Goal: Task Accomplishment & Management: Manage account settings

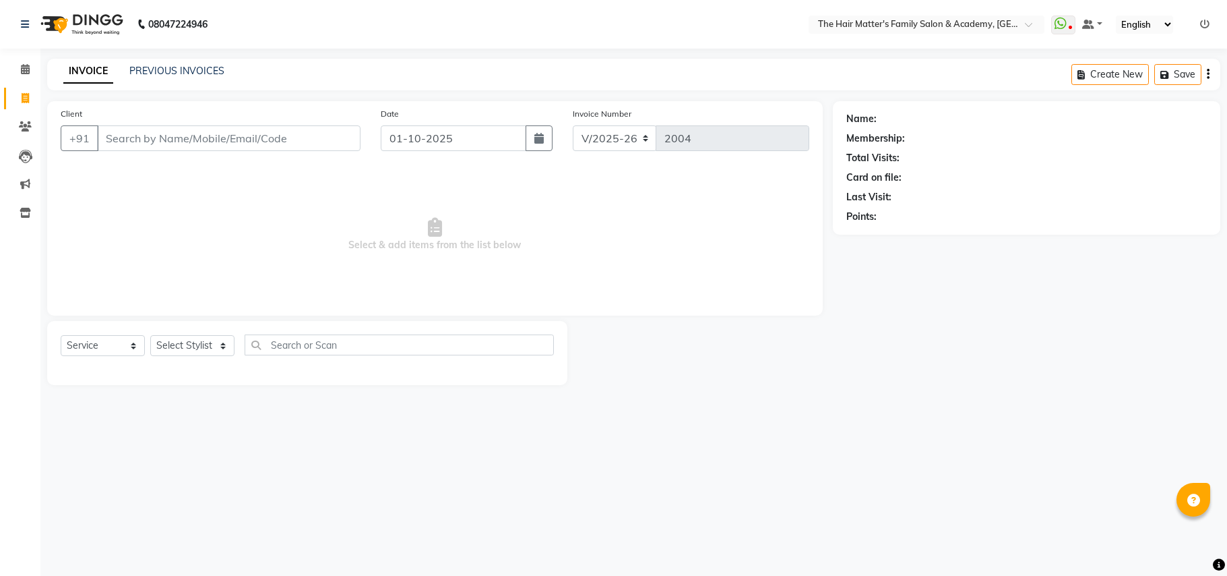
select select "5980"
select select "service"
type input "9574207004"
click at [313, 146] on button "Add Client" at bounding box center [325, 138] width 69 height 26
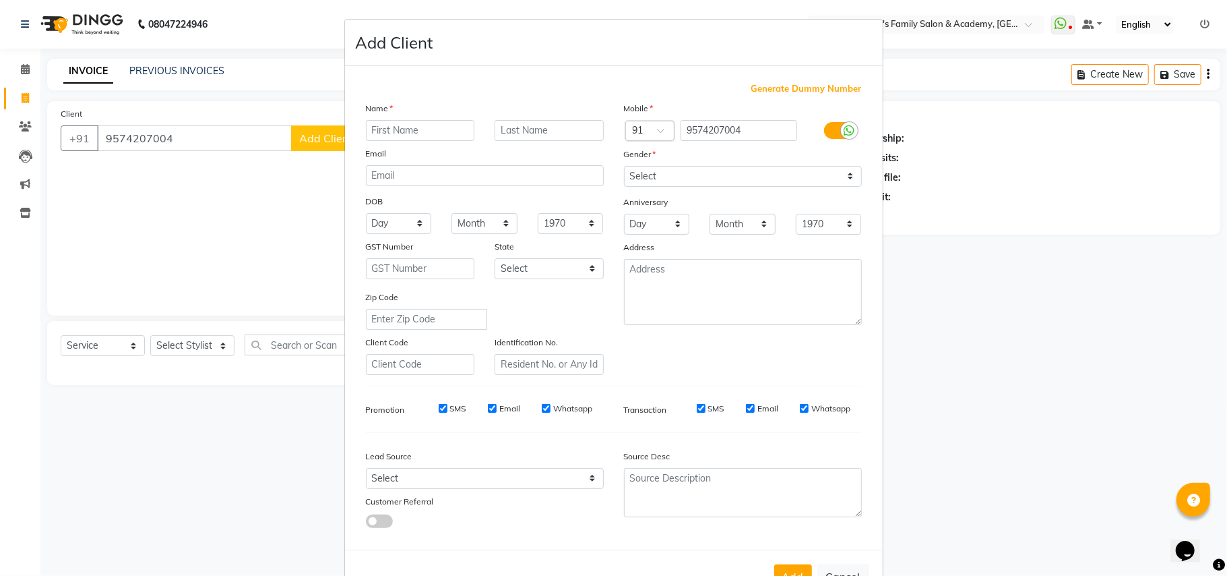
click at [423, 131] on input "text" at bounding box center [420, 130] width 109 height 21
type input "Lala Sir milk"
click at [505, 125] on input "text" at bounding box center [549, 130] width 109 height 21
type input "[PERSON_NAME]"
click at [659, 164] on div "Gender" at bounding box center [743, 156] width 258 height 19
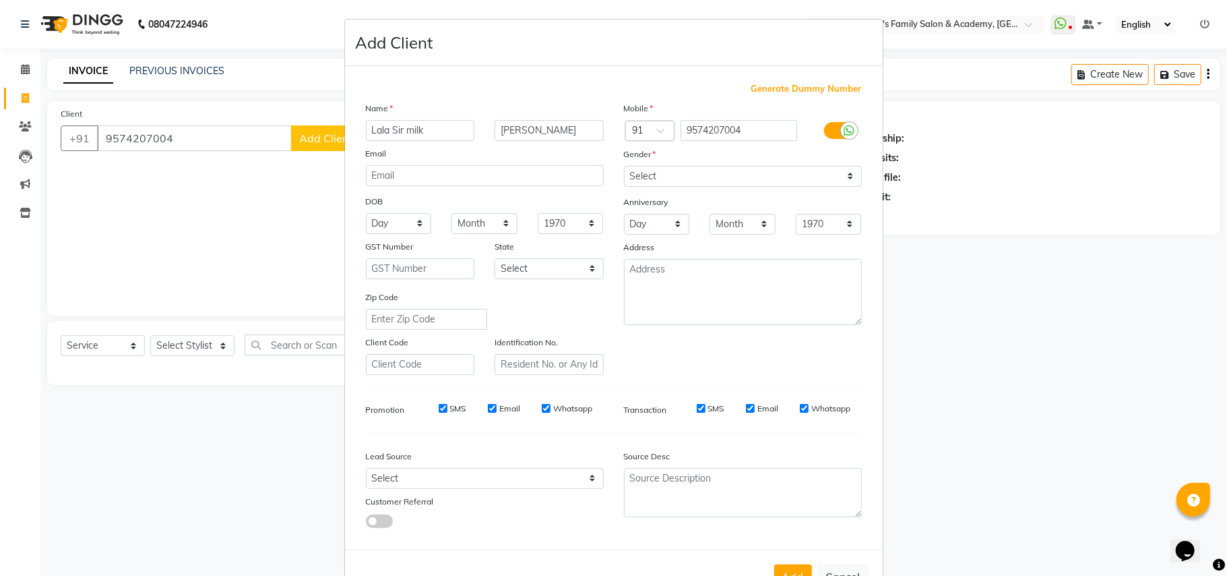
click at [667, 187] on div "Mobile Country Code × 91 9574207004 Gender Select Male Female Other Prefer Not …" at bounding box center [743, 238] width 258 height 274
click at [661, 175] on select "Select Male Female Other Prefer Not To Say" at bounding box center [743, 176] width 238 height 21
select select "[DEMOGRAPHIC_DATA]"
click at [624, 166] on select "Select Male Female Other Prefer Not To Say" at bounding box center [743, 176] width 238 height 21
click at [785, 569] on button "Add" at bounding box center [793, 576] width 38 height 24
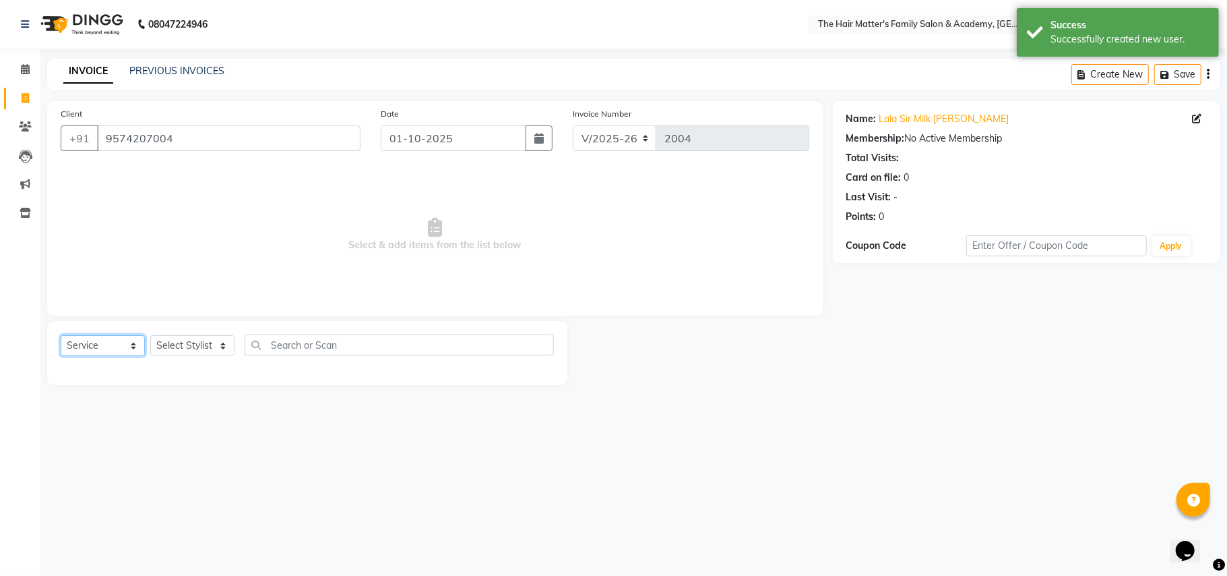
click at [97, 354] on select "Select Service Product Membership Package Voucher Prepaid Gift Card" at bounding box center [103, 345] width 84 height 21
select select "product"
click at [61, 335] on select "Select Service Product Membership Package Voucher Prepaid Gift Card" at bounding box center [103, 345] width 84 height 21
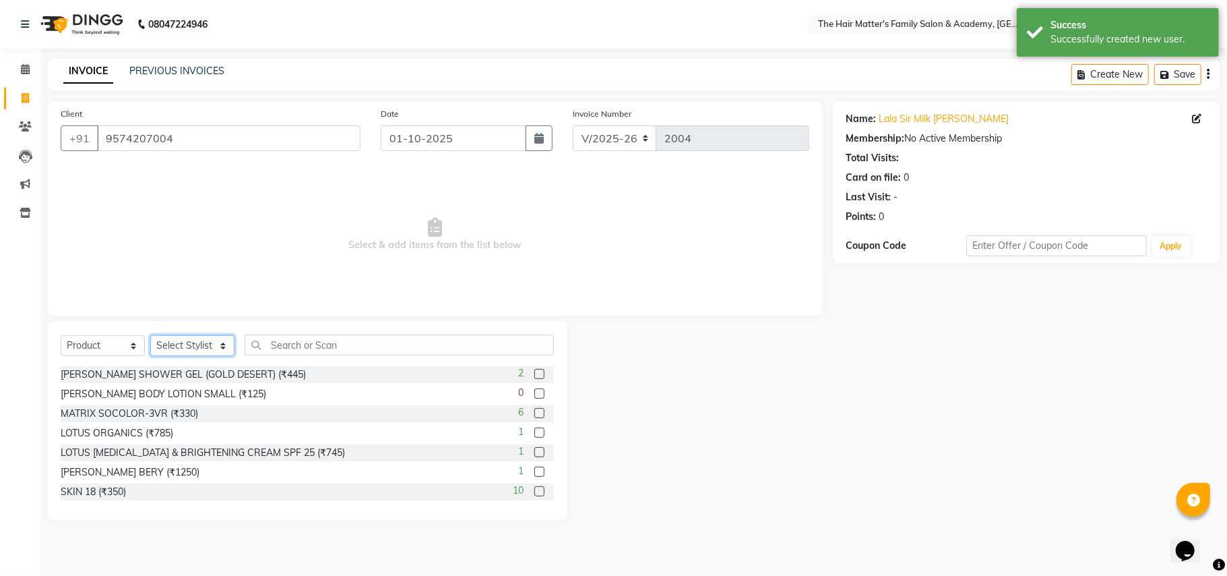
drag, startPoint x: 194, startPoint y: 344, endPoint x: 195, endPoint y: 356, distance: 12.1
click at [194, 344] on select "Select Stylist DIVY SIR HARSH SIR HIMESH SIR. MAYANK SIR PRATIK SIR" at bounding box center [192, 345] width 84 height 21
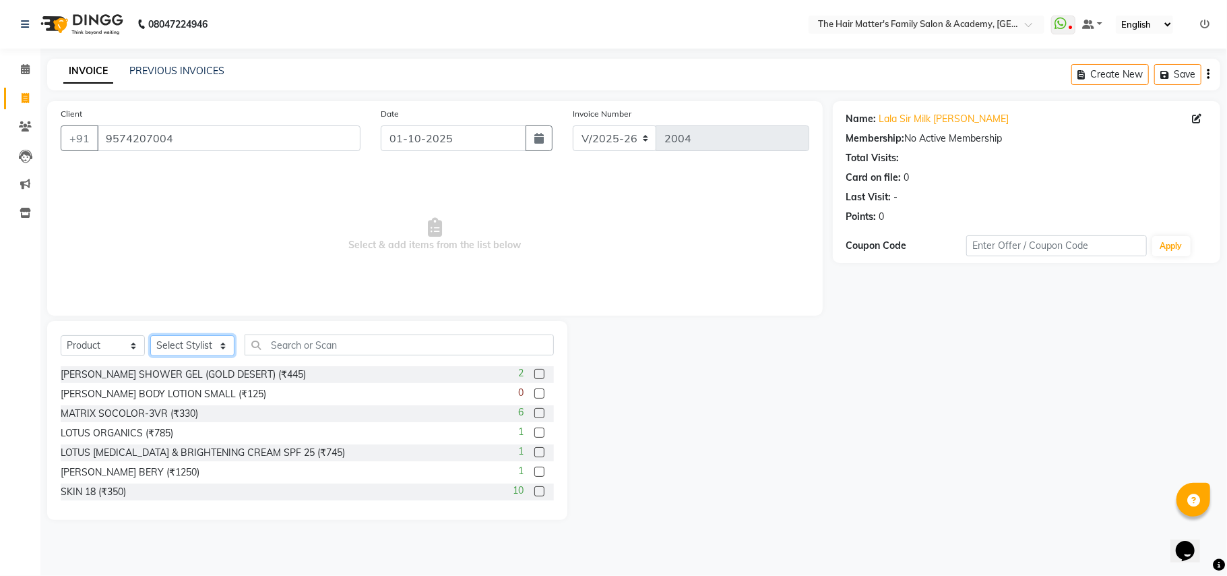
select select "42572"
click at [150, 335] on select "Select Stylist DIVY SIR HARSH SIR HIMESH SIR. MAYANK SIR PRATIK SIR" at bounding box center [192, 345] width 84 height 21
click at [305, 348] on input "text" at bounding box center [399, 344] width 309 height 21
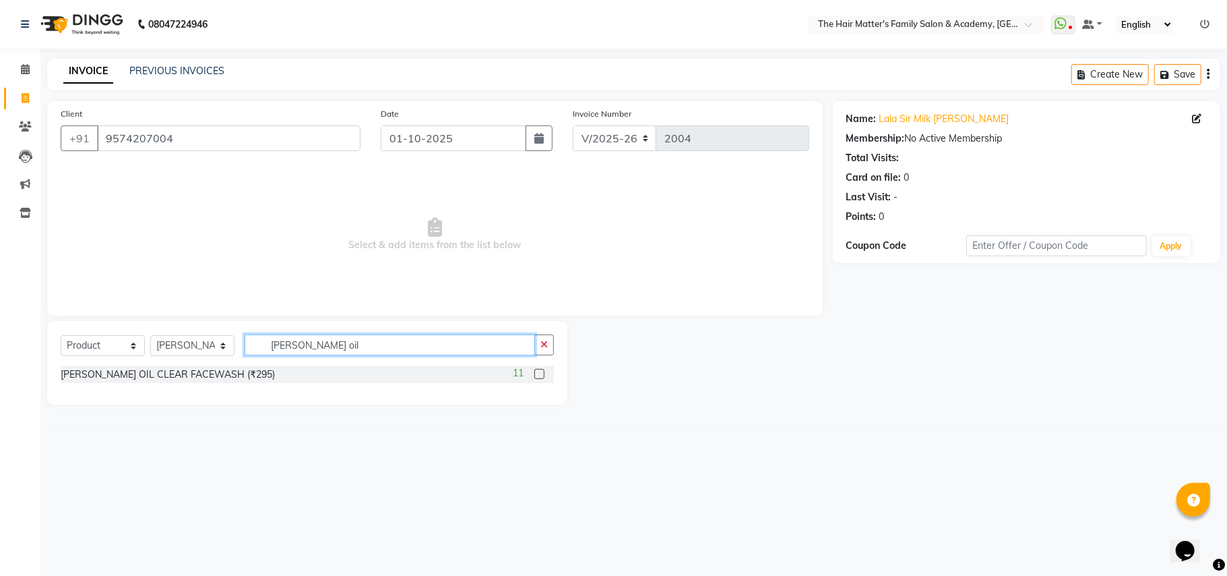
type input "bellina oil"
click at [540, 375] on label at bounding box center [539, 374] width 10 height 10
click at [540, 375] on input "checkbox" at bounding box center [538, 374] width 9 height 9
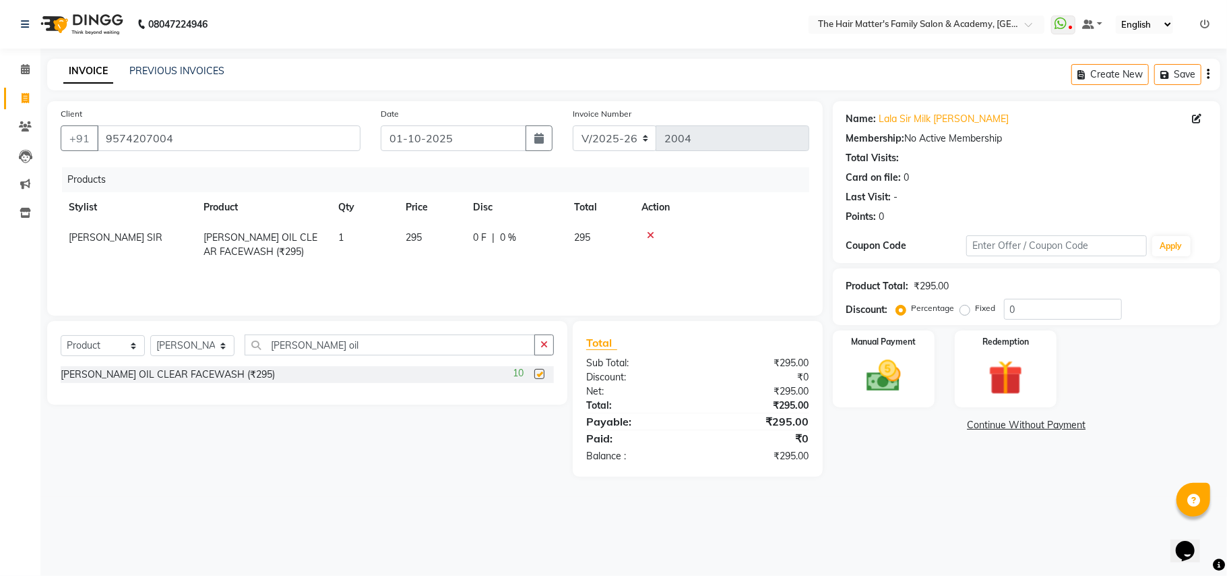
checkbox input "false"
click at [976, 313] on label "Fixed" at bounding box center [986, 308] width 20 height 12
click at [963, 313] on input "Fixed" at bounding box center [967, 307] width 9 height 9
radio input "true"
click at [1038, 302] on input "0" at bounding box center [1063, 309] width 118 height 21
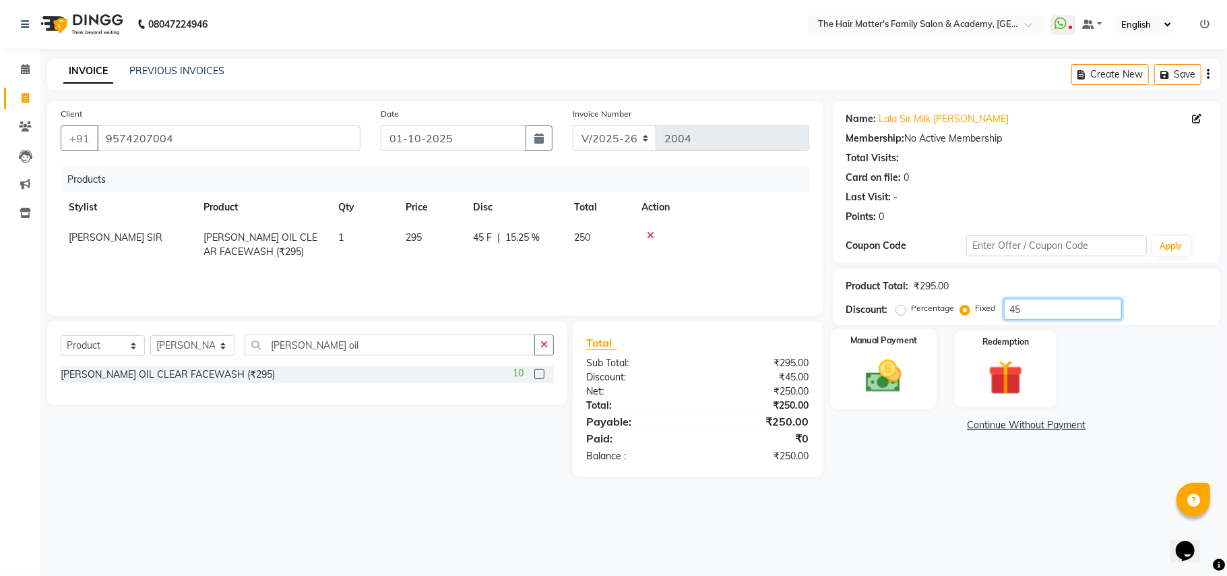
type input "45"
click at [909, 386] on img at bounding box center [883, 376] width 59 height 42
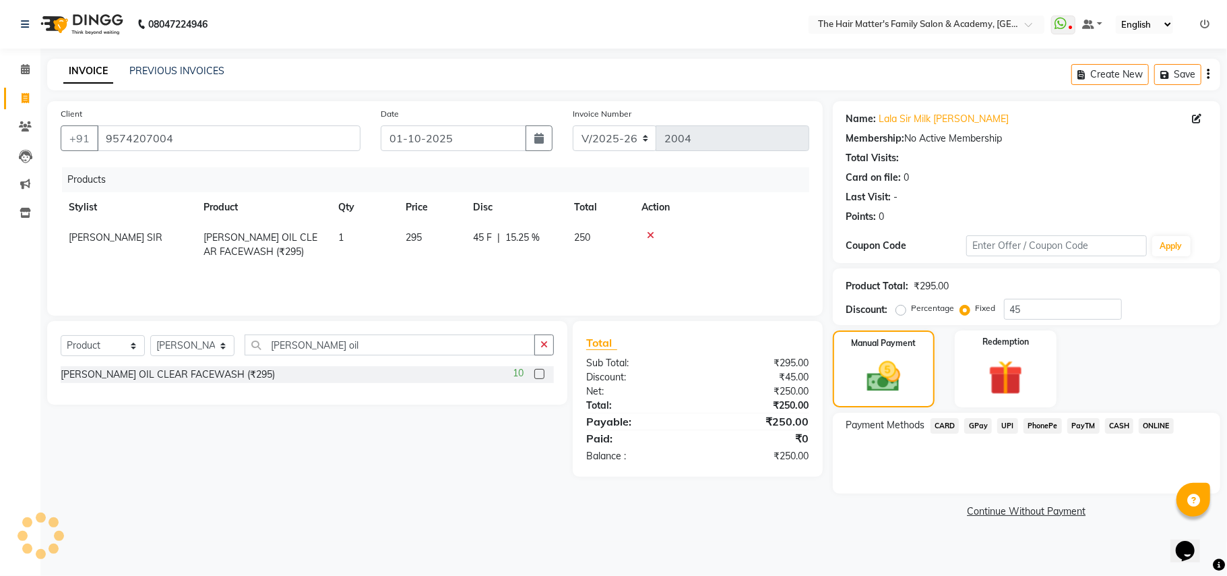
click at [1117, 425] on span "CASH" at bounding box center [1119, 425] width 29 height 15
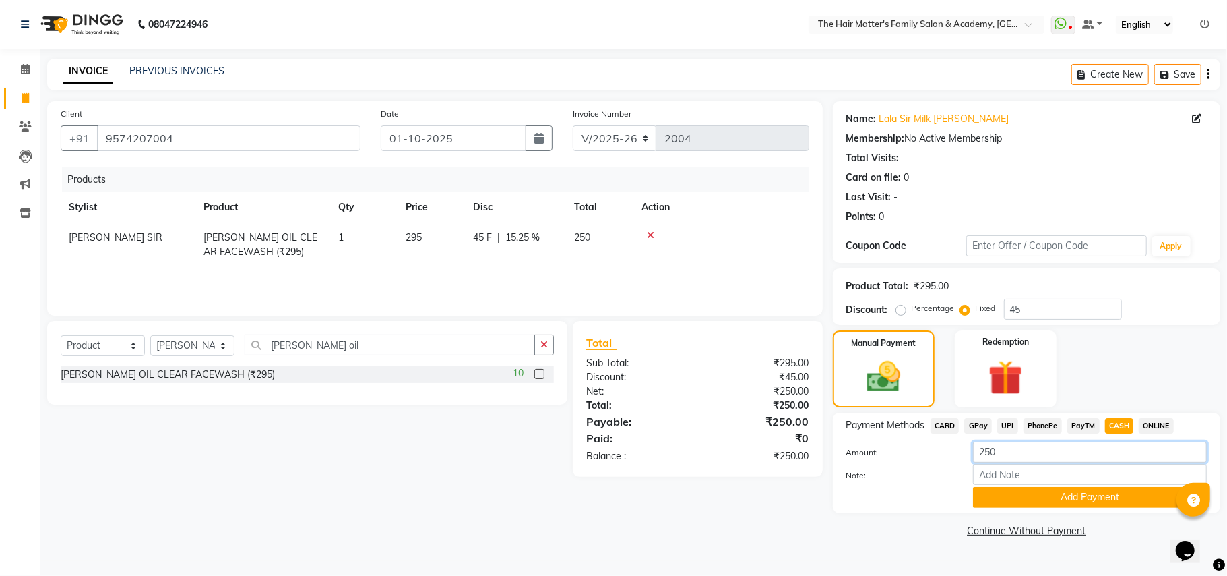
click at [1000, 461] on input "250" at bounding box center [1090, 451] width 234 height 21
type input "200"
click at [1051, 492] on button "Add Payment" at bounding box center [1090, 497] width 234 height 21
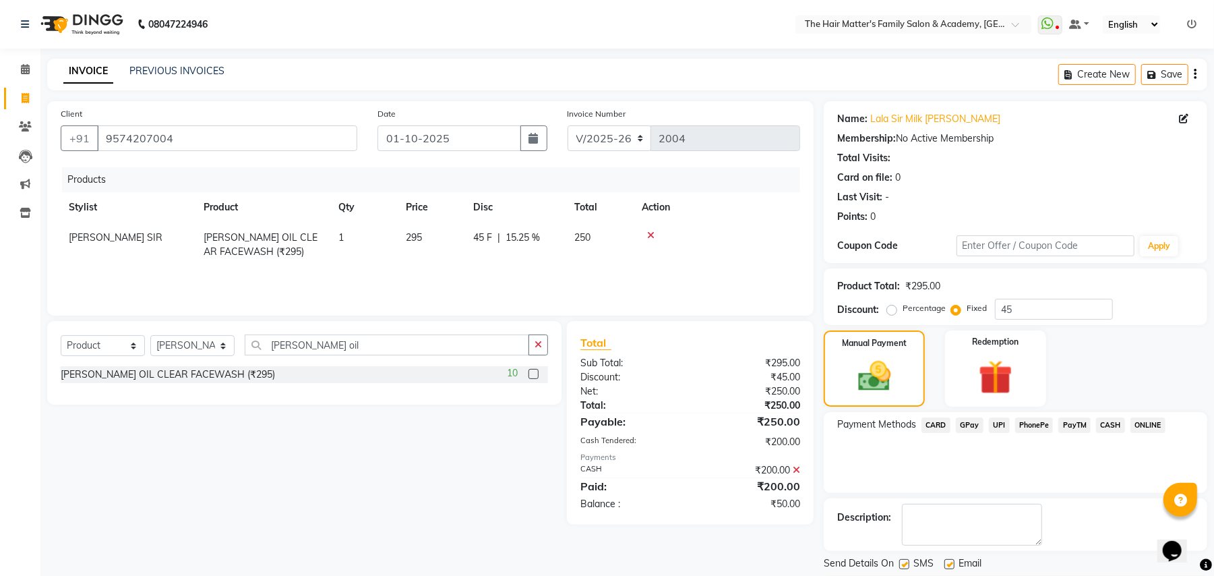
scroll to position [42, 0]
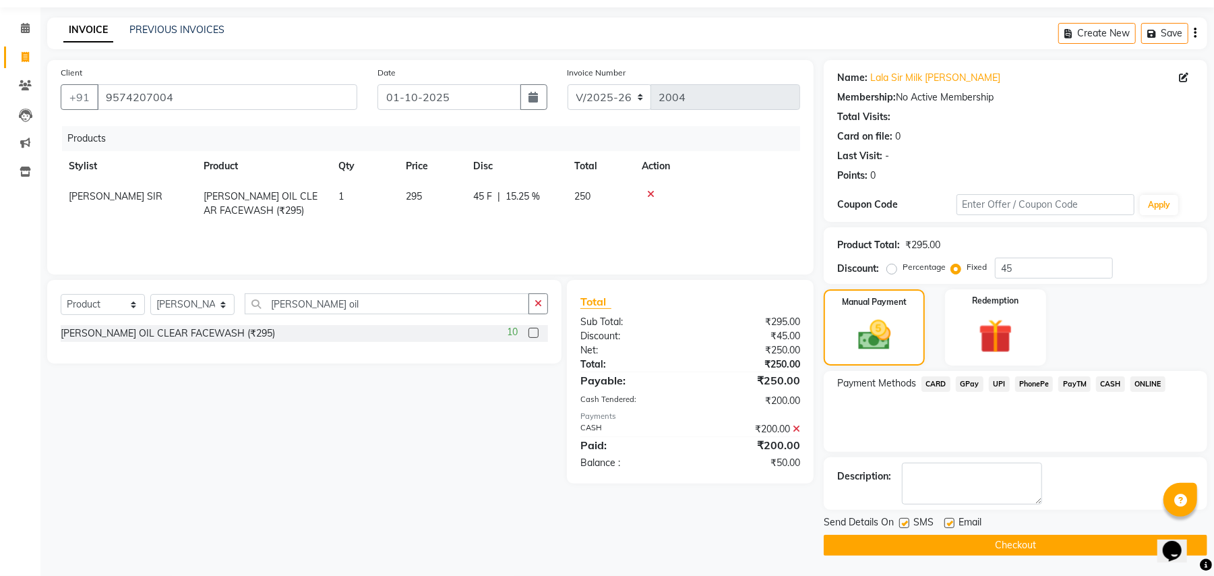
click at [1028, 542] on button "Checkout" at bounding box center [1014, 544] width 383 height 21
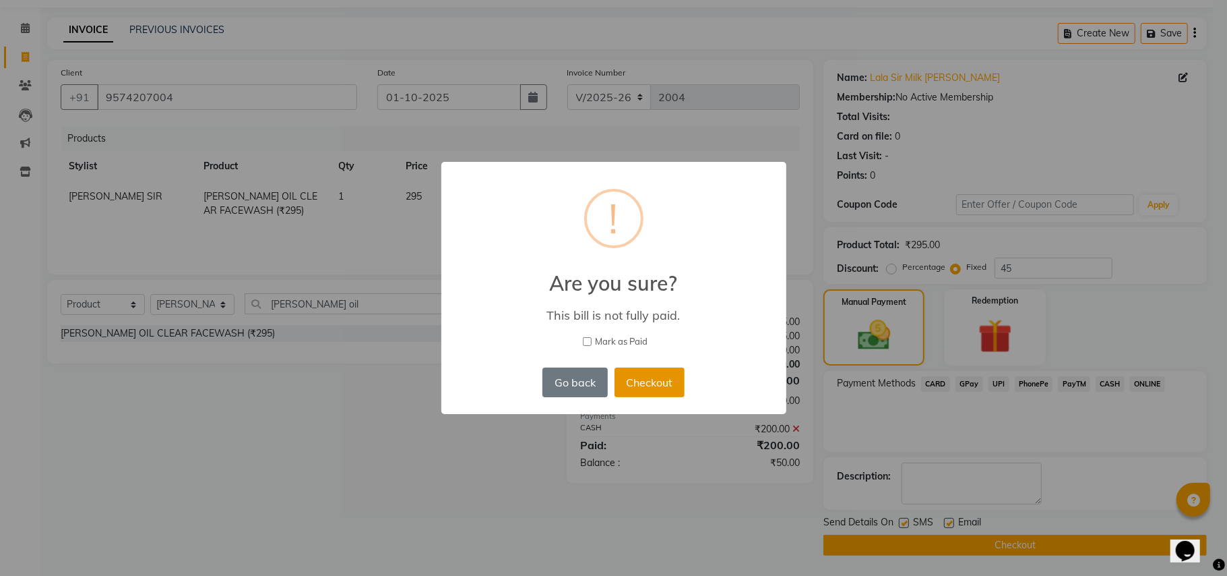
click at [648, 373] on button "Checkout" at bounding box center [650, 382] width 70 height 30
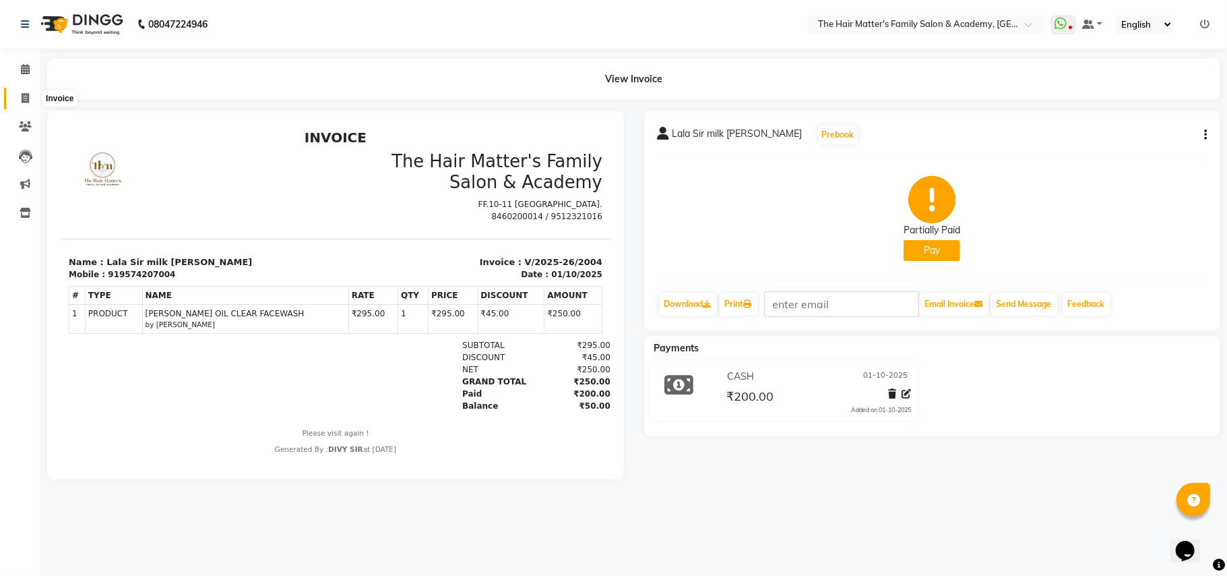
drag, startPoint x: 42, startPoint y: 86, endPoint x: 22, endPoint y: 95, distance: 22.0
click at [22, 94] on app-home "08047224946 Select Location × The Hair Matter's Family Salon & Academy, S.p Rin…" at bounding box center [613, 249] width 1227 height 499
click at [22, 95] on icon at bounding box center [25, 98] width 7 height 10
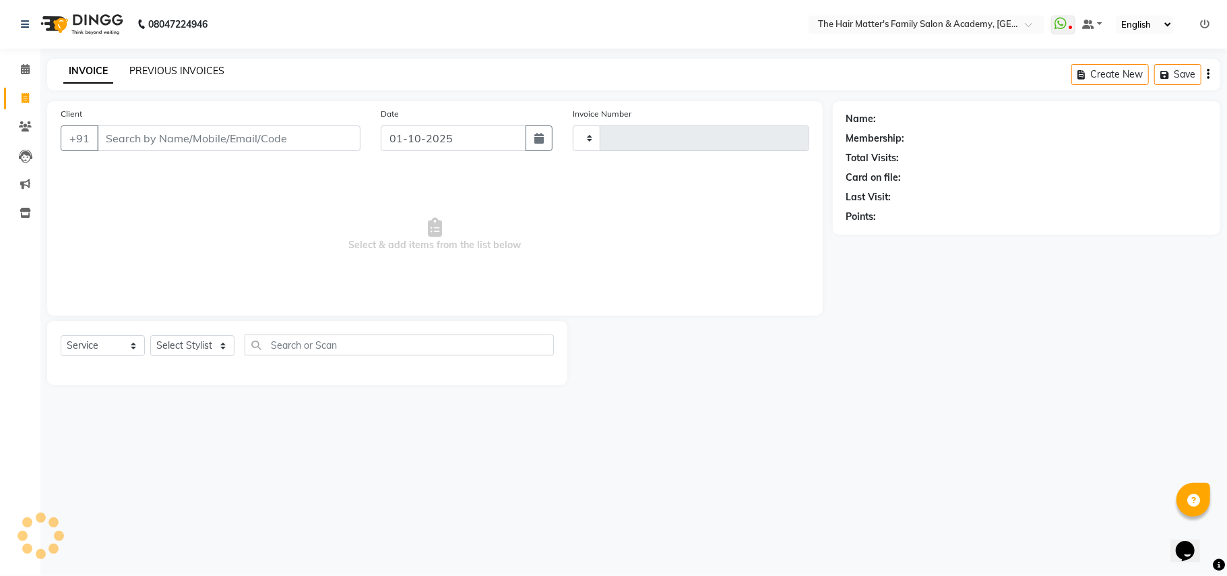
click at [162, 75] on link "PREVIOUS INVOICES" at bounding box center [176, 71] width 95 height 12
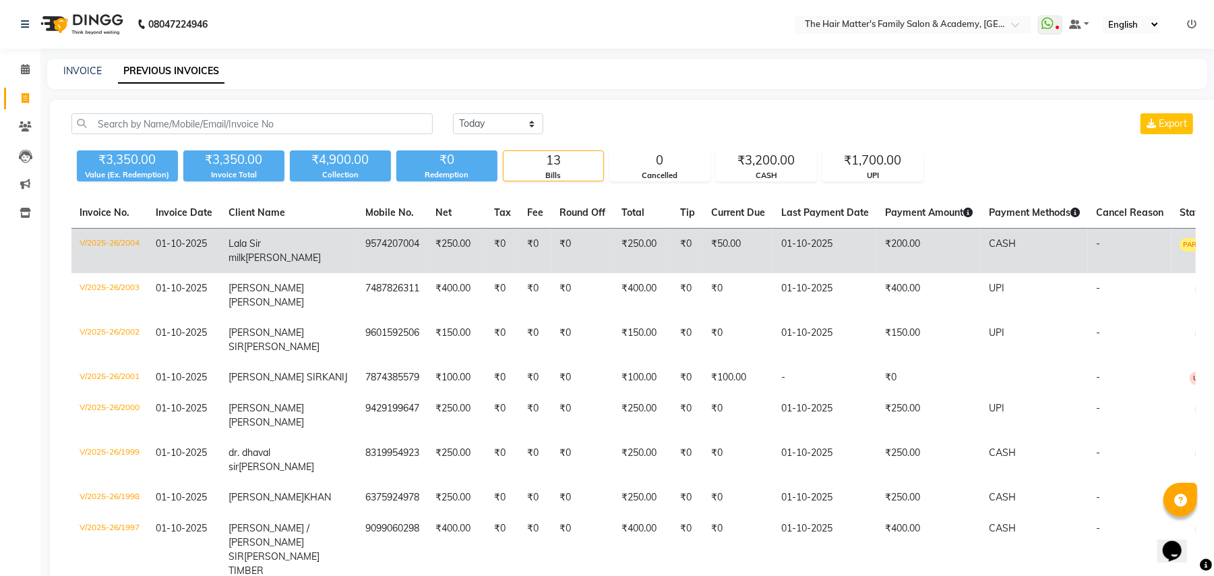
click at [801, 259] on td "01-10-2025" at bounding box center [825, 250] width 104 height 45
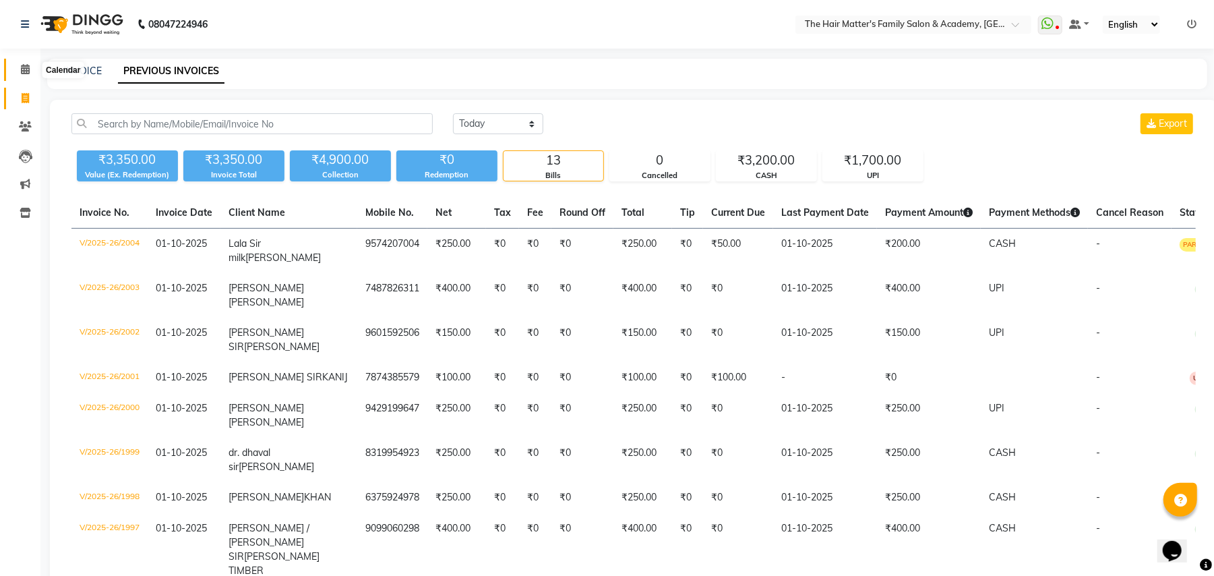
click at [25, 66] on icon at bounding box center [25, 69] width 9 height 10
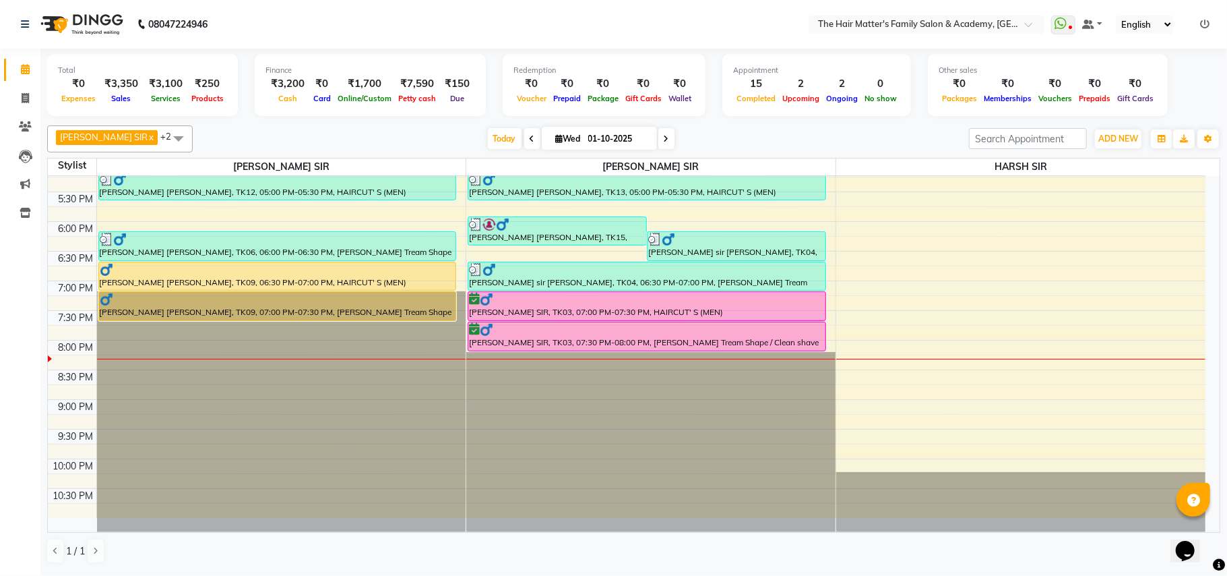
scroll to position [607, 0]
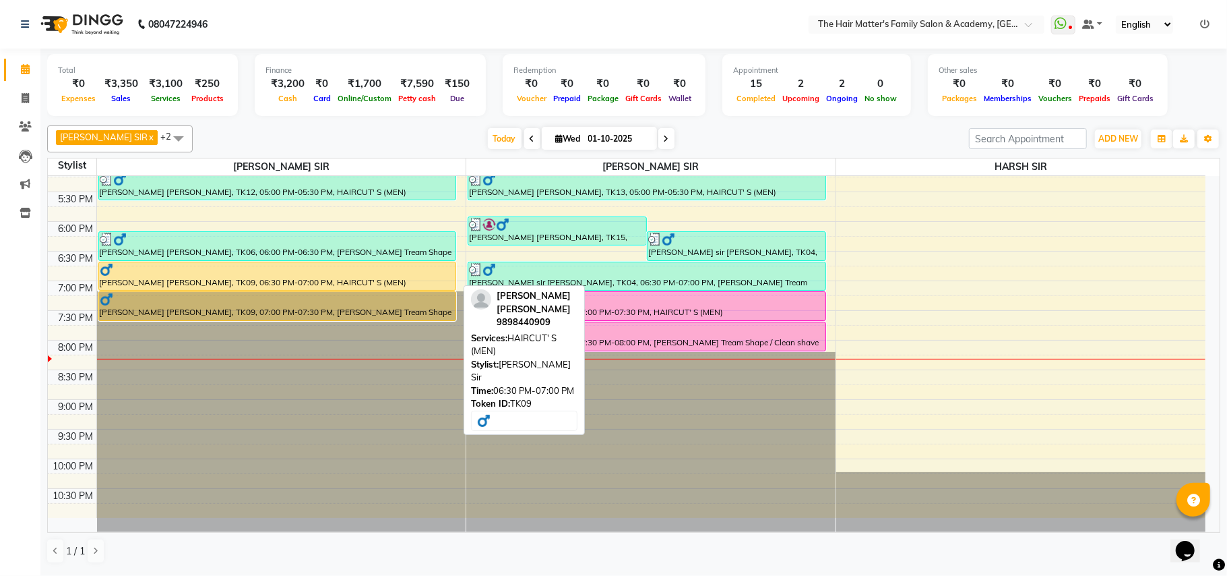
click at [325, 273] on div at bounding box center [278, 269] width 356 height 13
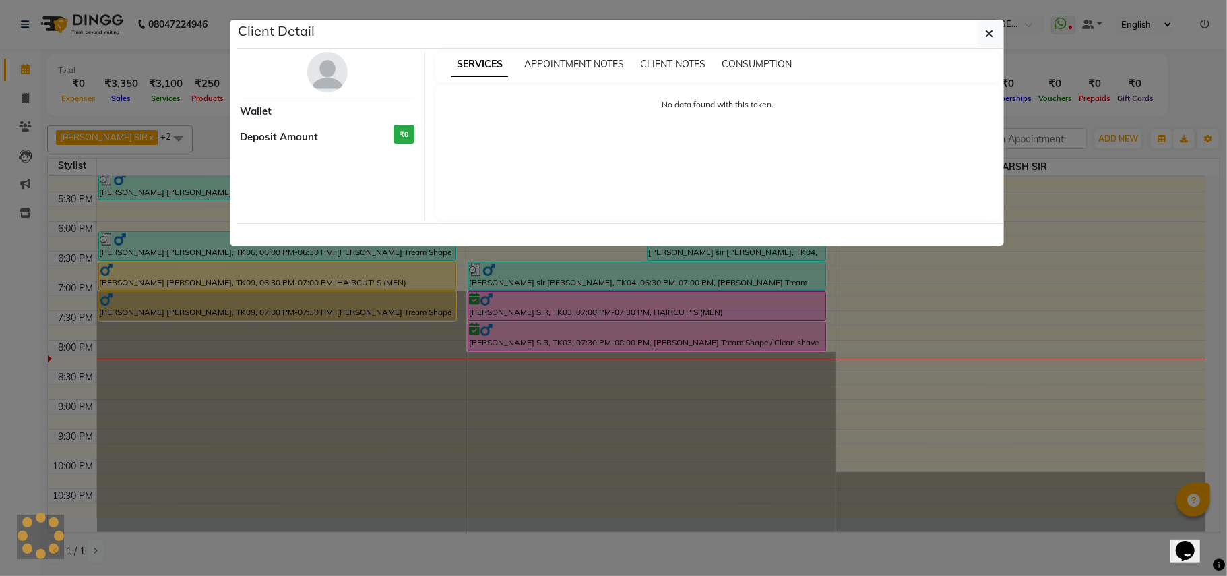
select select "1"
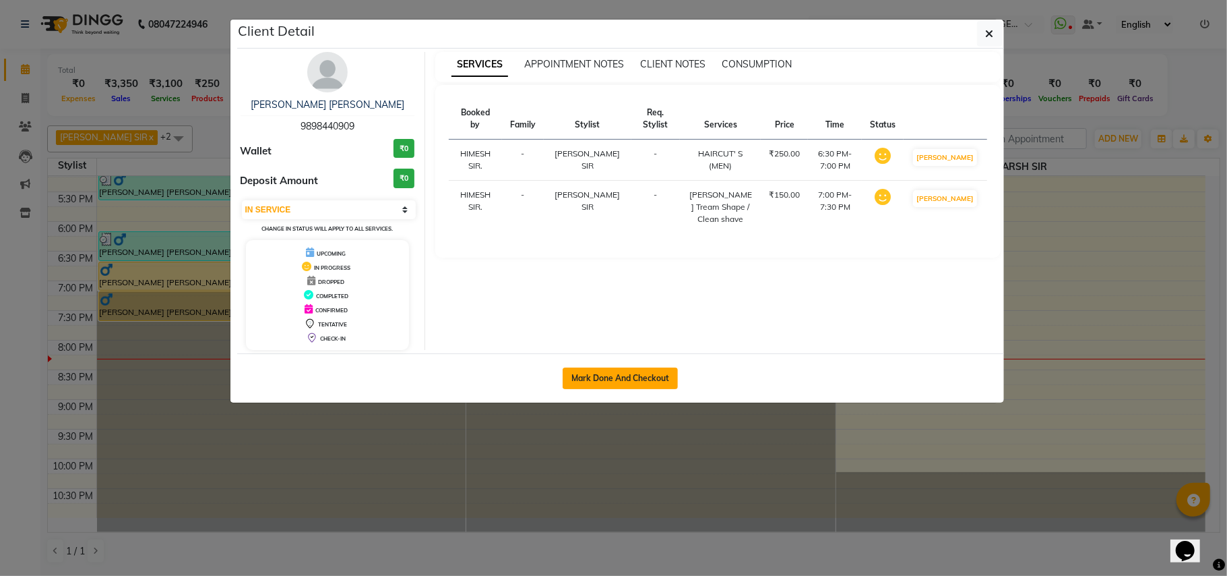
click at [608, 379] on button "Mark Done And Checkout" at bounding box center [620, 378] width 115 height 22
select select "service"
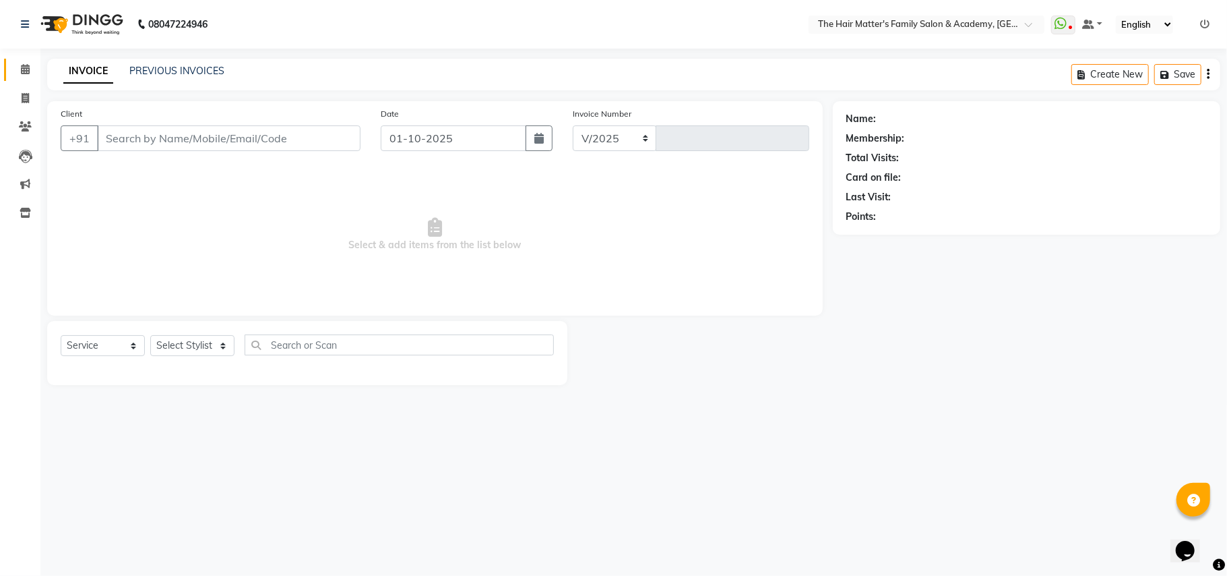
select select "5980"
type input "2005"
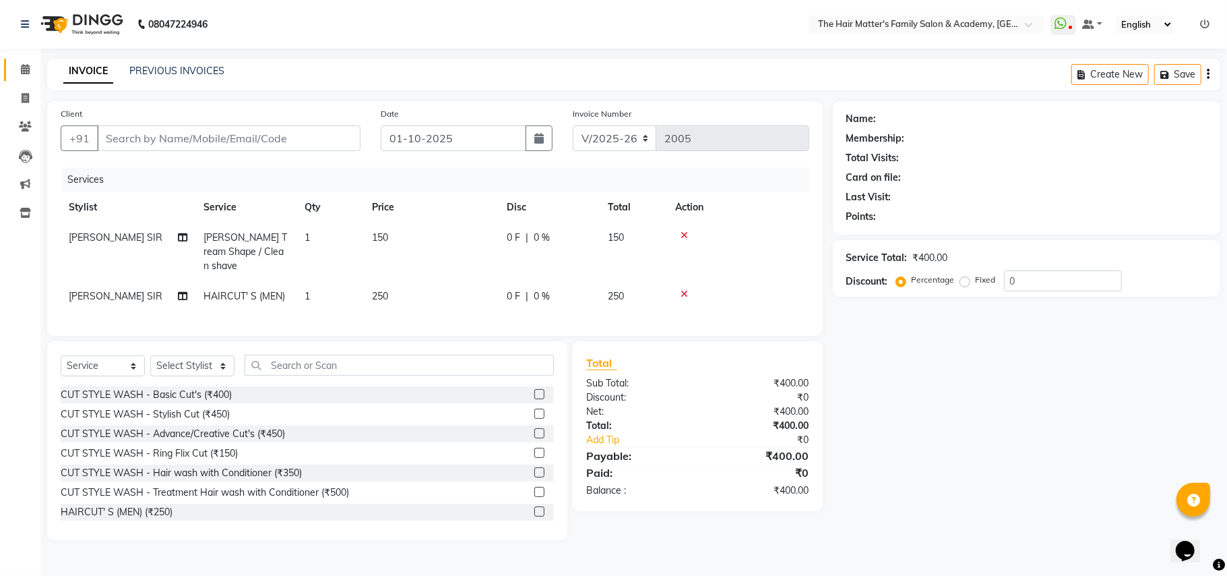
type input "9898440909"
select select "42572"
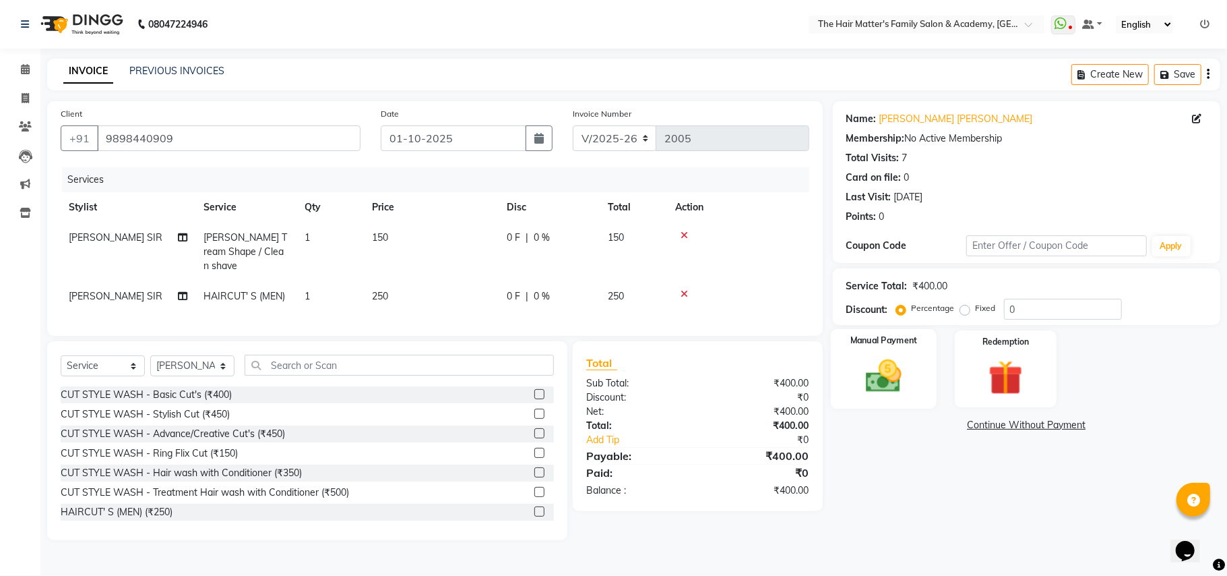
click at [872, 385] on img at bounding box center [883, 376] width 59 height 42
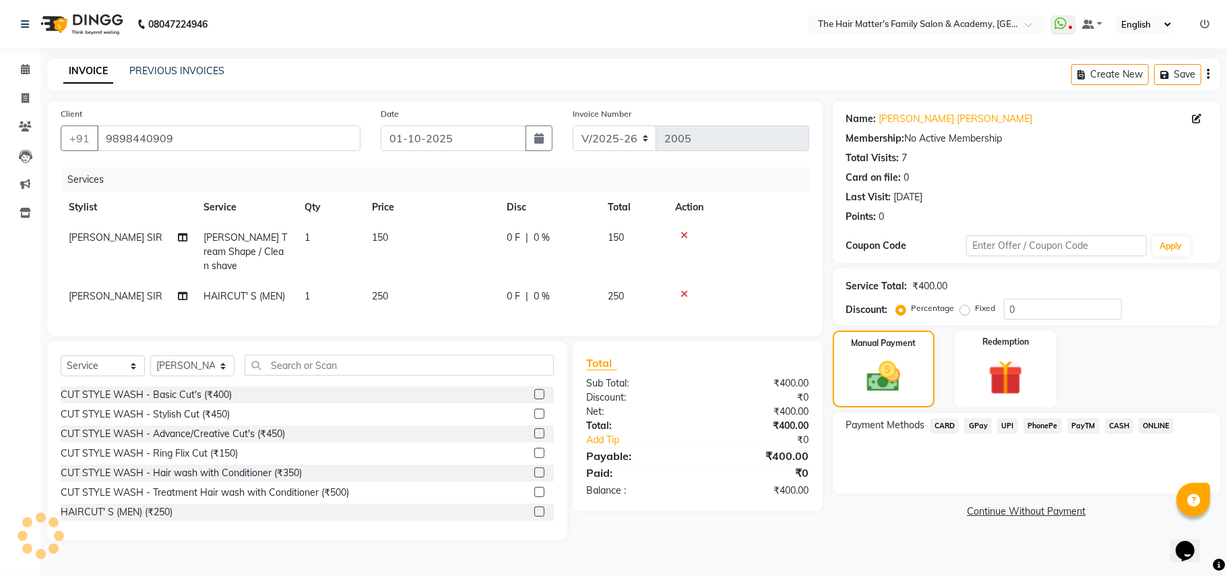
click at [1122, 424] on span "CASH" at bounding box center [1119, 425] width 29 height 15
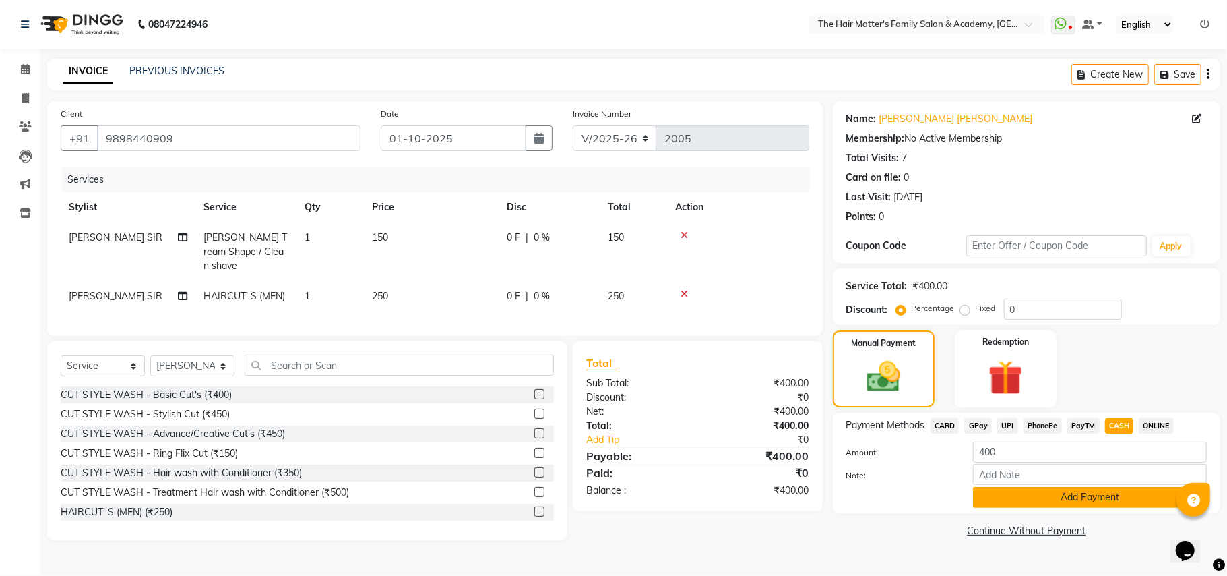
click at [1022, 488] on button "Add Payment" at bounding box center [1090, 497] width 234 height 21
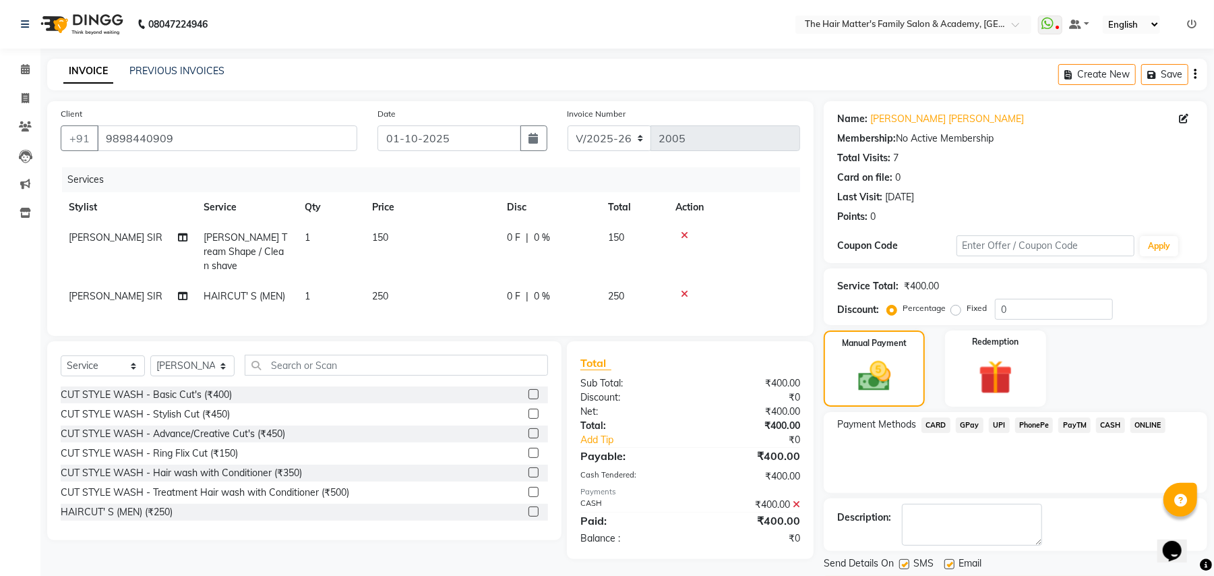
click at [1038, 575] on button "Checkout" at bounding box center [1014, 586] width 383 height 21
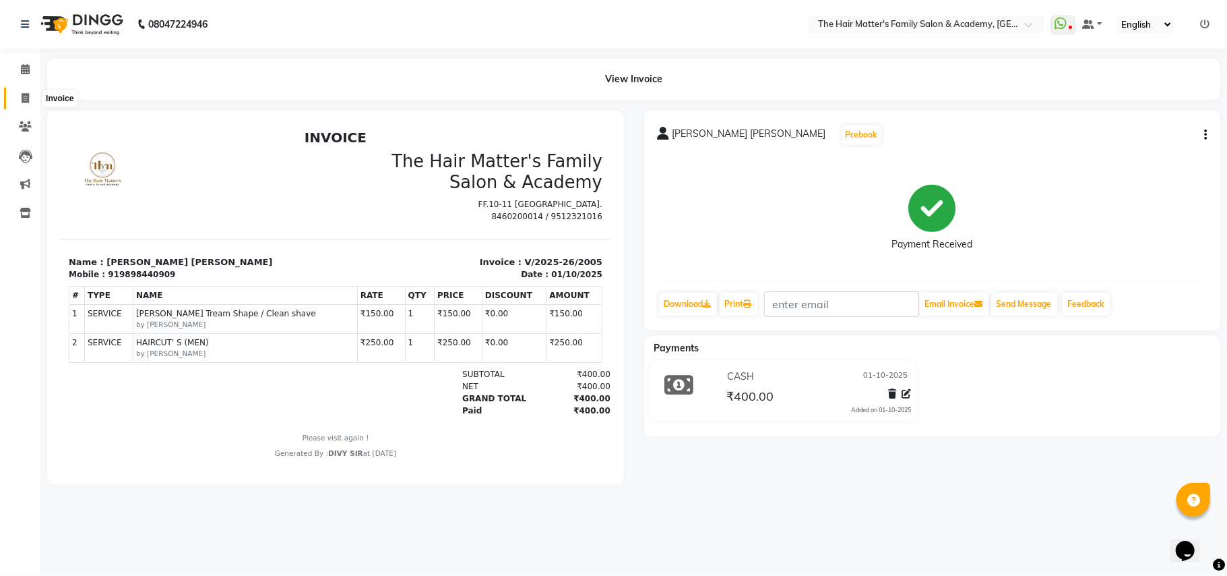
click at [13, 101] on span at bounding box center [25, 98] width 24 height 15
select select "service"
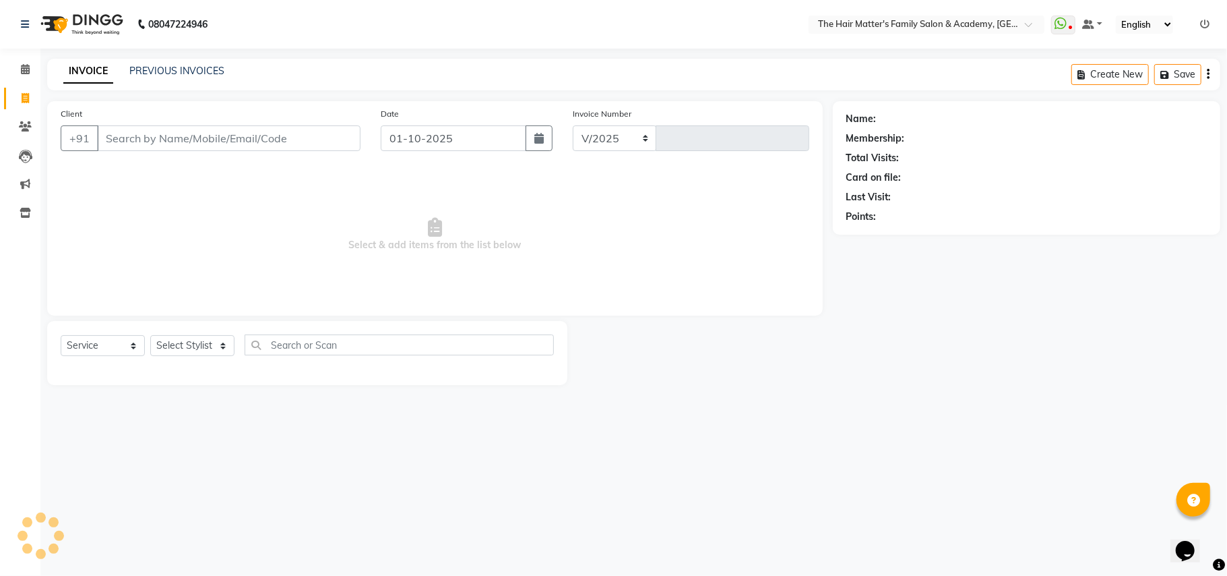
select select "5980"
type input "2006"
click at [179, 70] on link "PREVIOUS INVOICES" at bounding box center [176, 71] width 95 height 12
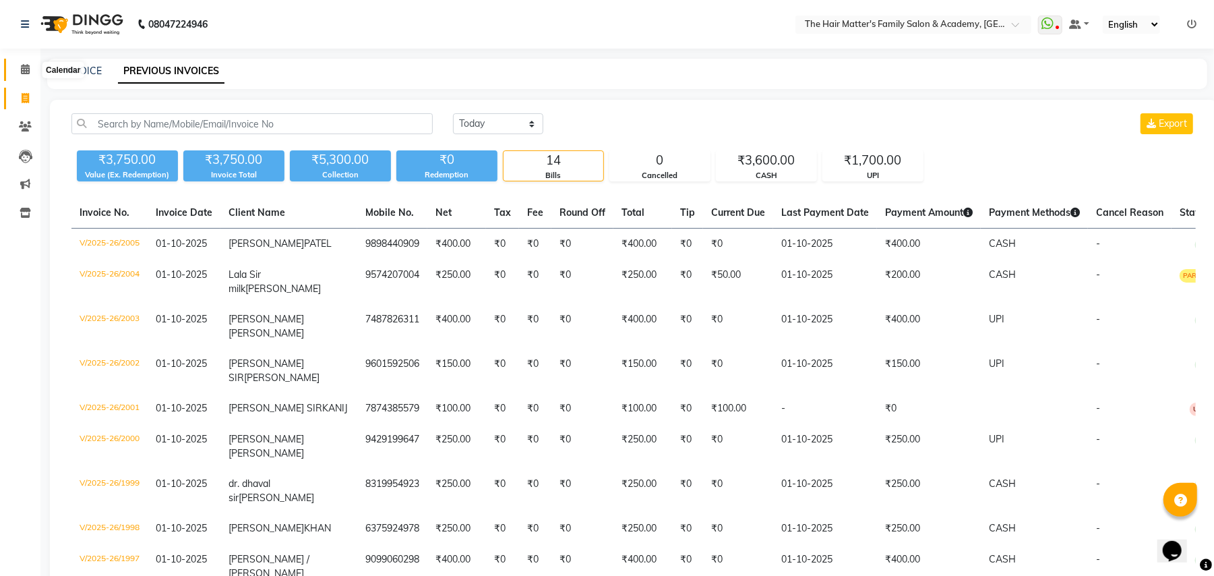
click at [23, 73] on icon at bounding box center [25, 69] width 9 height 10
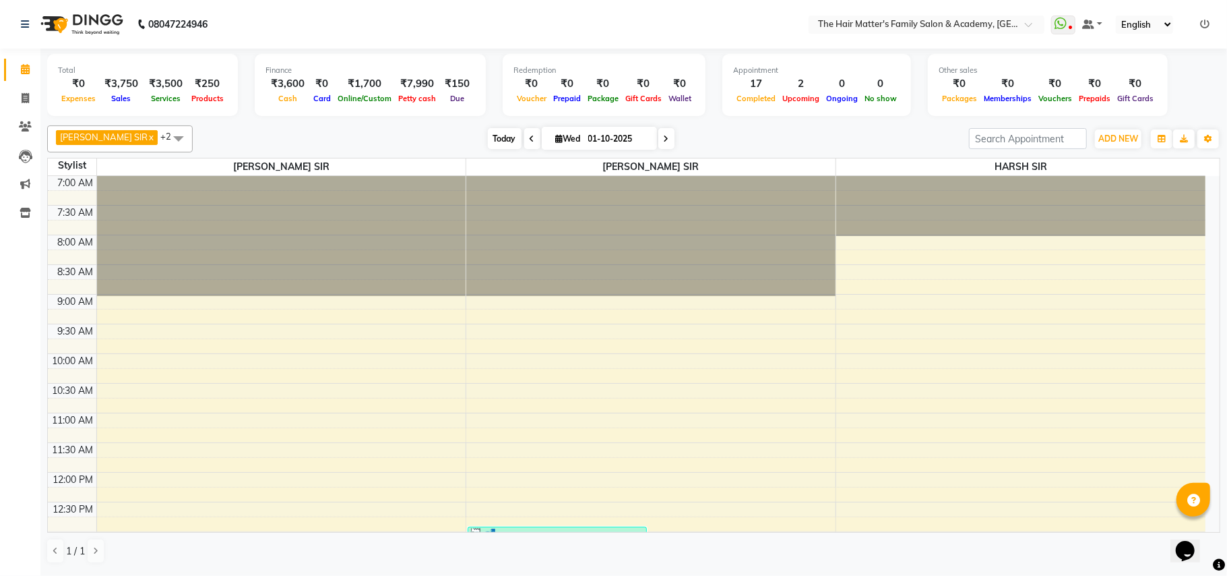
click at [488, 143] on span "Today" at bounding box center [505, 138] width 34 height 21
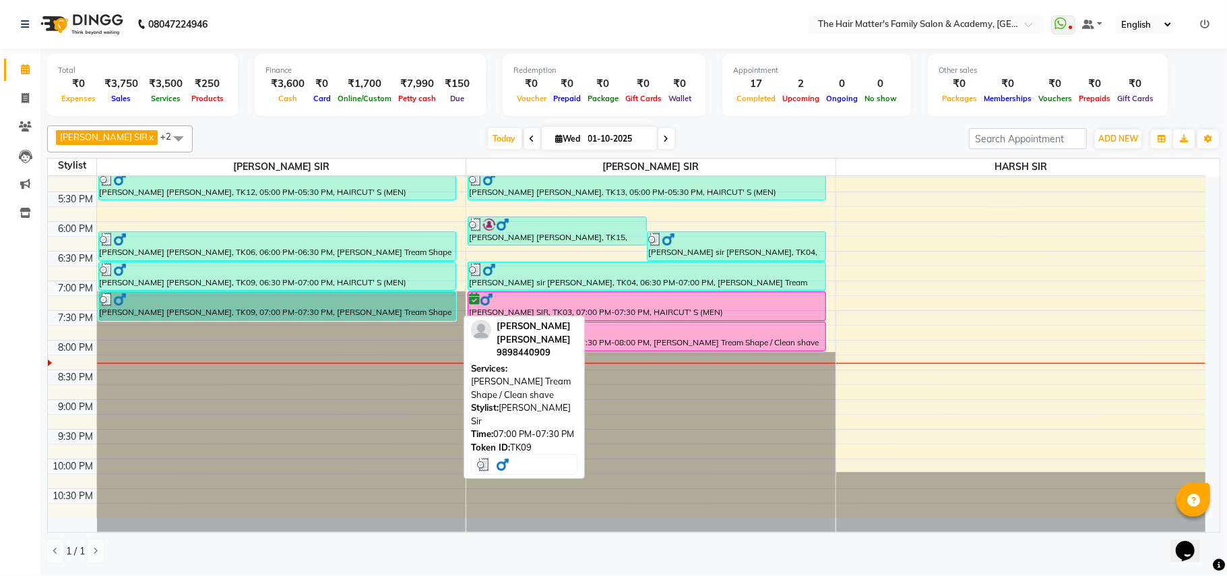
click at [257, 303] on div at bounding box center [278, 298] width 356 height 13
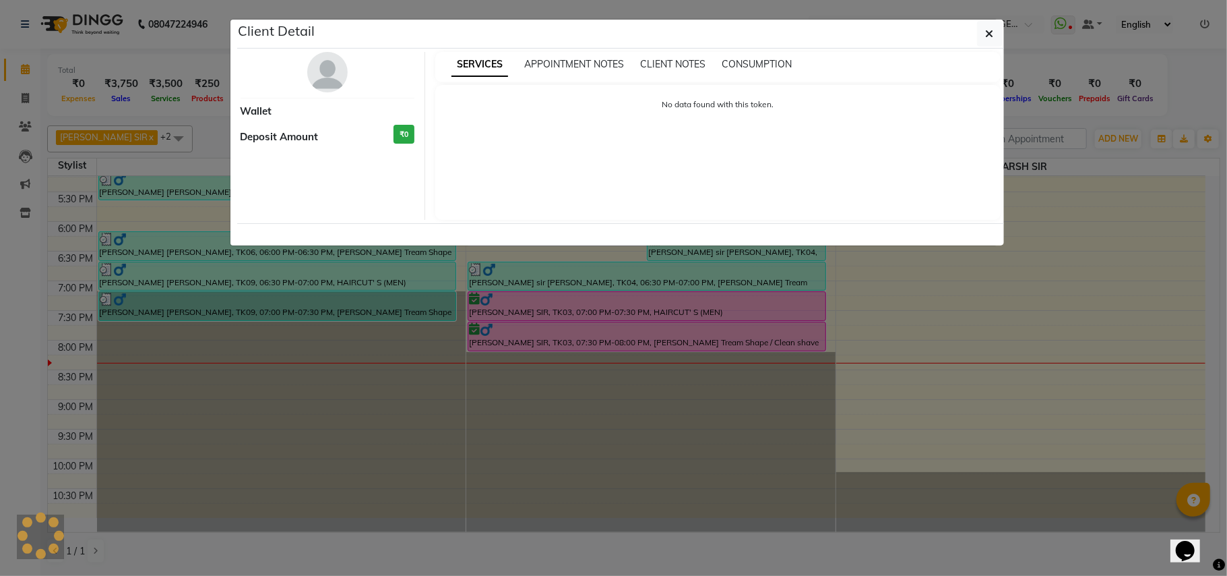
select select "3"
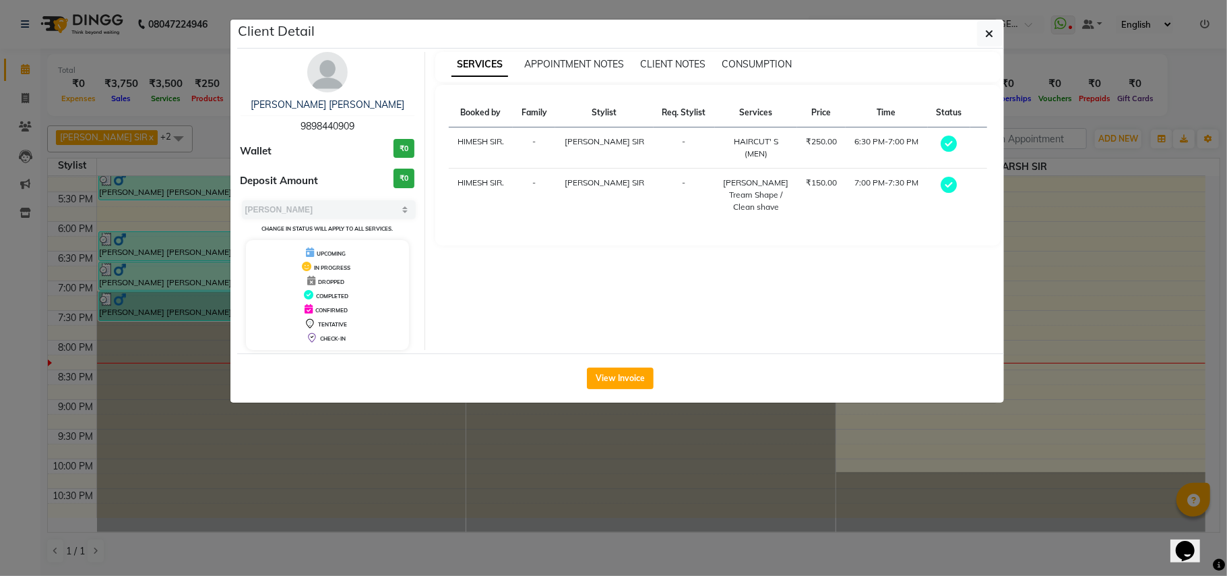
copy span "9898440909"
drag, startPoint x: 298, startPoint y: 128, endPoint x: 367, endPoint y: 132, distance: 68.9
click at [367, 132] on div "JAYDEEP SIR PATEL 9898440909" at bounding box center [328, 116] width 175 height 36
click at [979, 36] on button "button" at bounding box center [990, 34] width 26 height 26
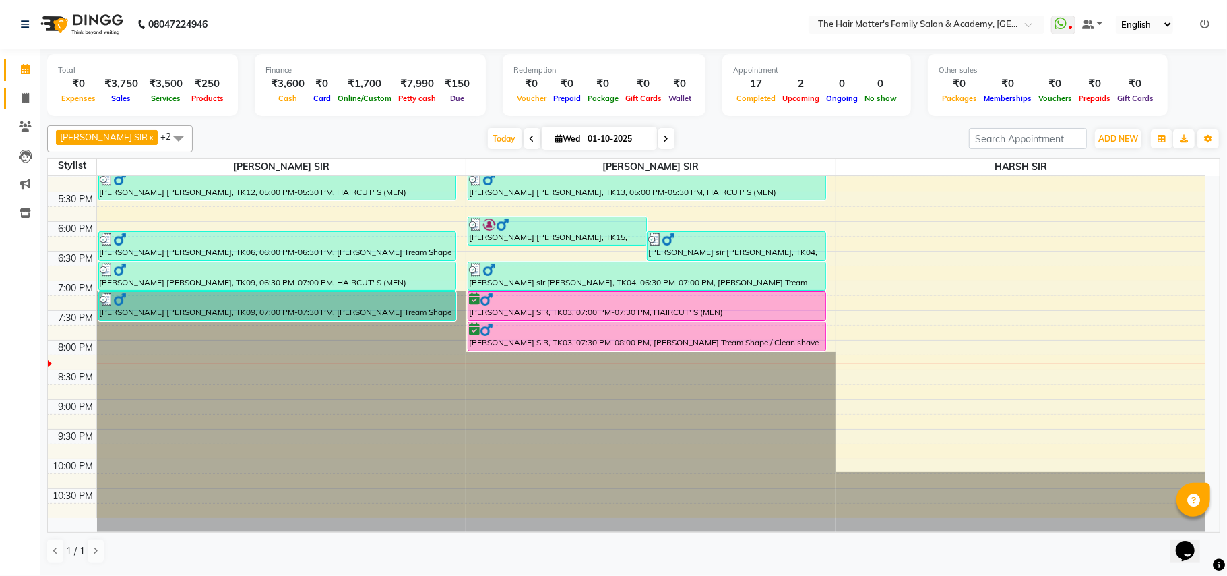
click at [22, 108] on link "Invoice" at bounding box center [20, 99] width 32 height 22
select select "service"
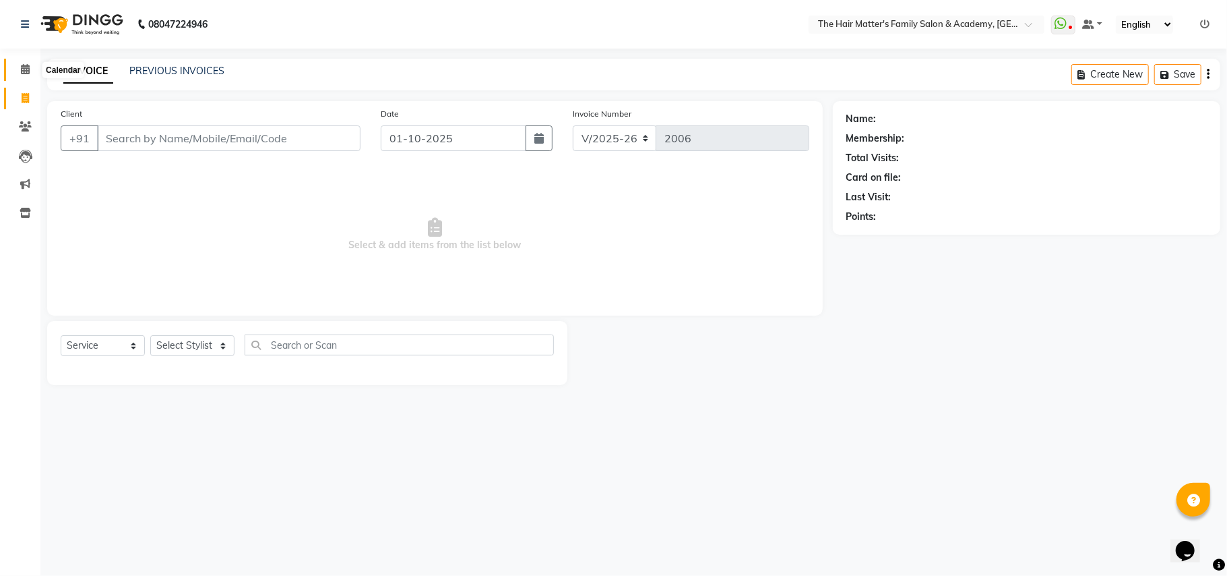
click at [22, 71] on icon at bounding box center [25, 69] width 9 height 10
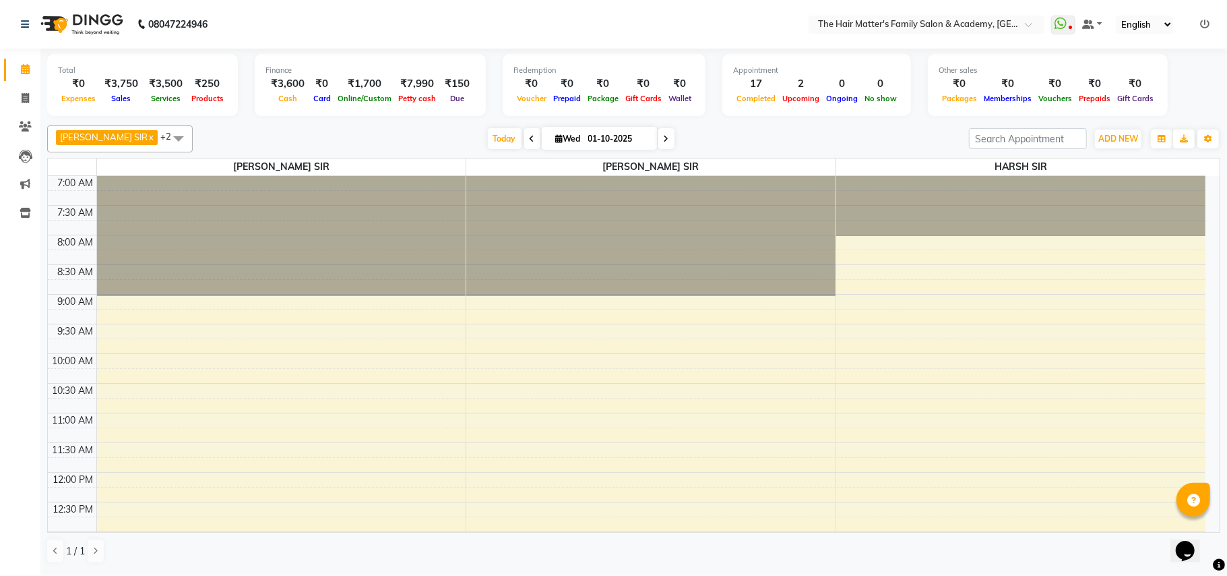
click at [611, 144] on input "01-10-2025" at bounding box center [617, 139] width 67 height 20
select select "10"
select select "2025"
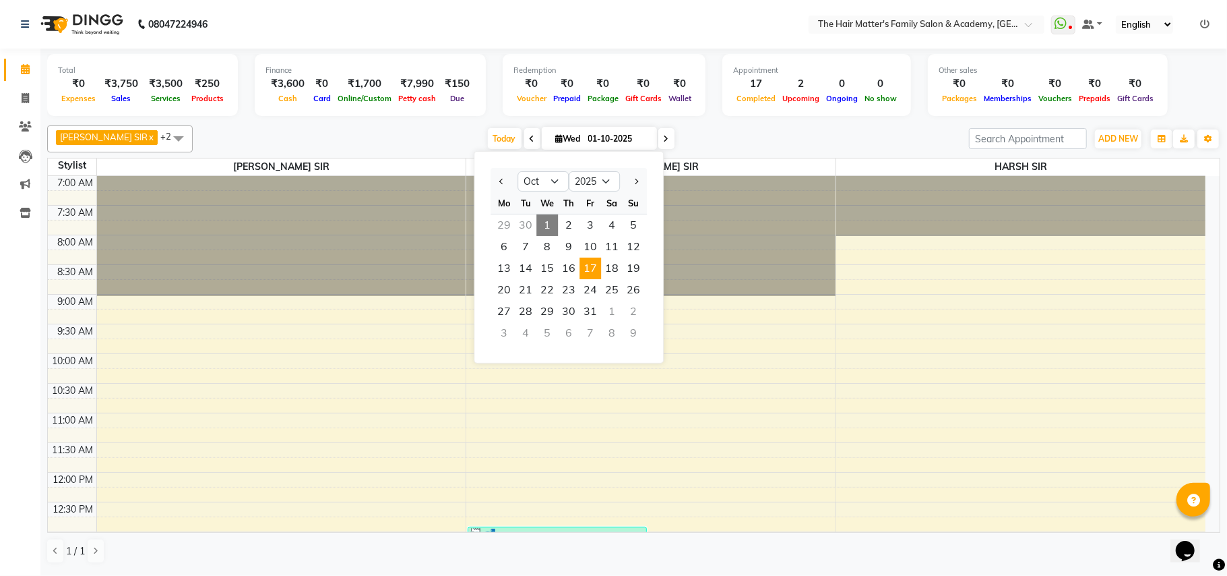
click at [593, 265] on span "17" at bounding box center [591, 268] width 22 height 22
type input "17-10-2025"
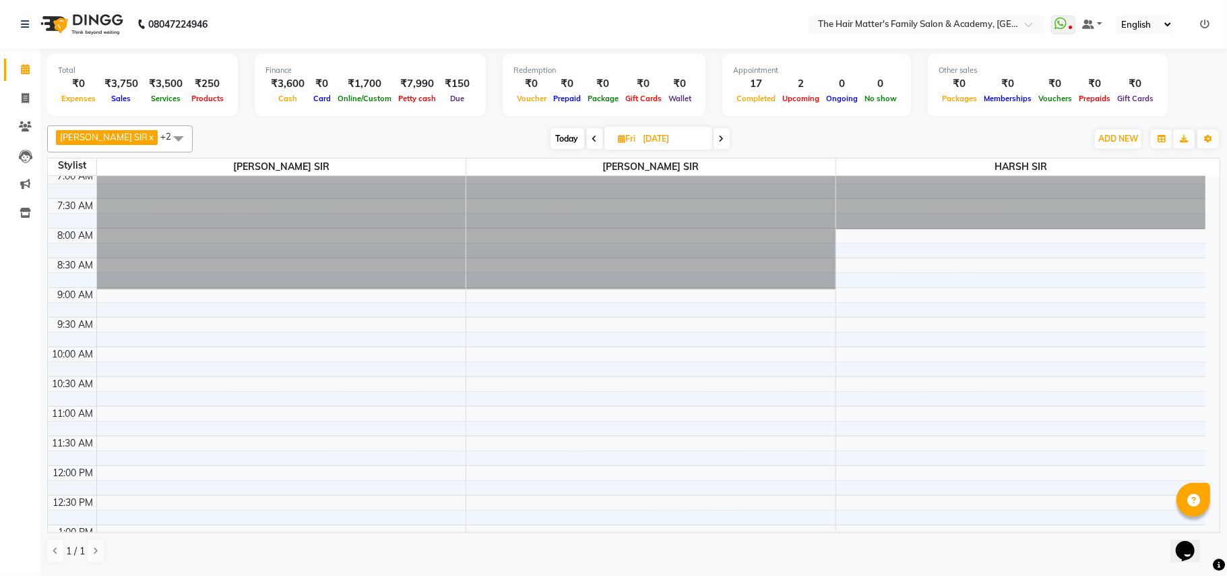
scroll to position [607, 0]
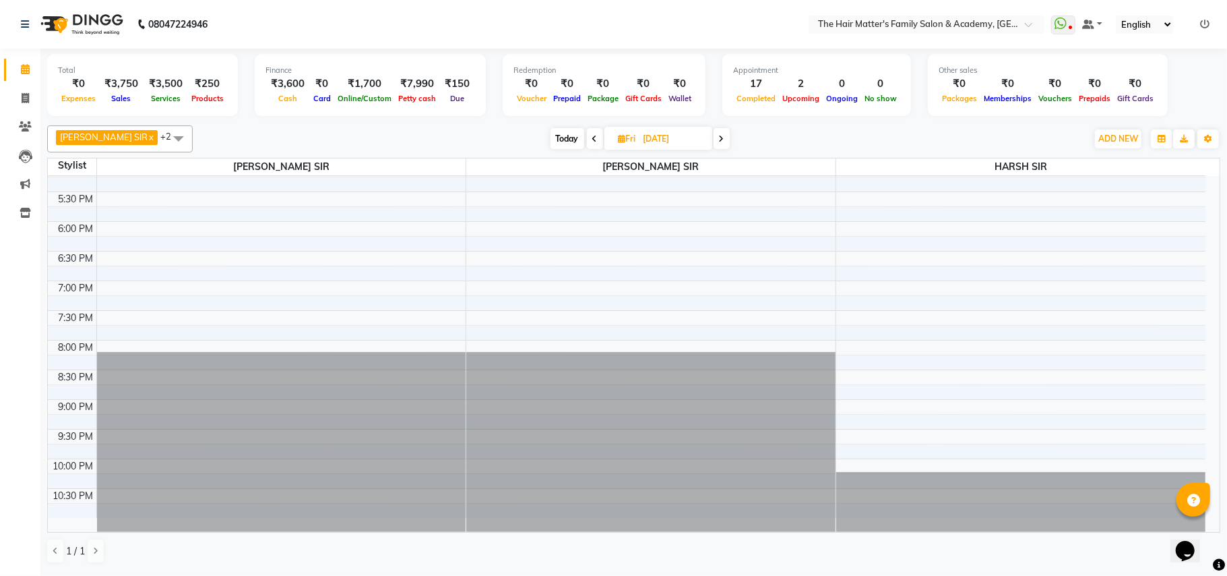
click at [111, 297] on div "7:00 AM 7:30 AM 8:00 AM 8:30 AM 9:00 AM 9:30 AM 10:00 AM 10:30 AM 11:00 AM 11:3…" at bounding box center [627, 43] width 1158 height 948
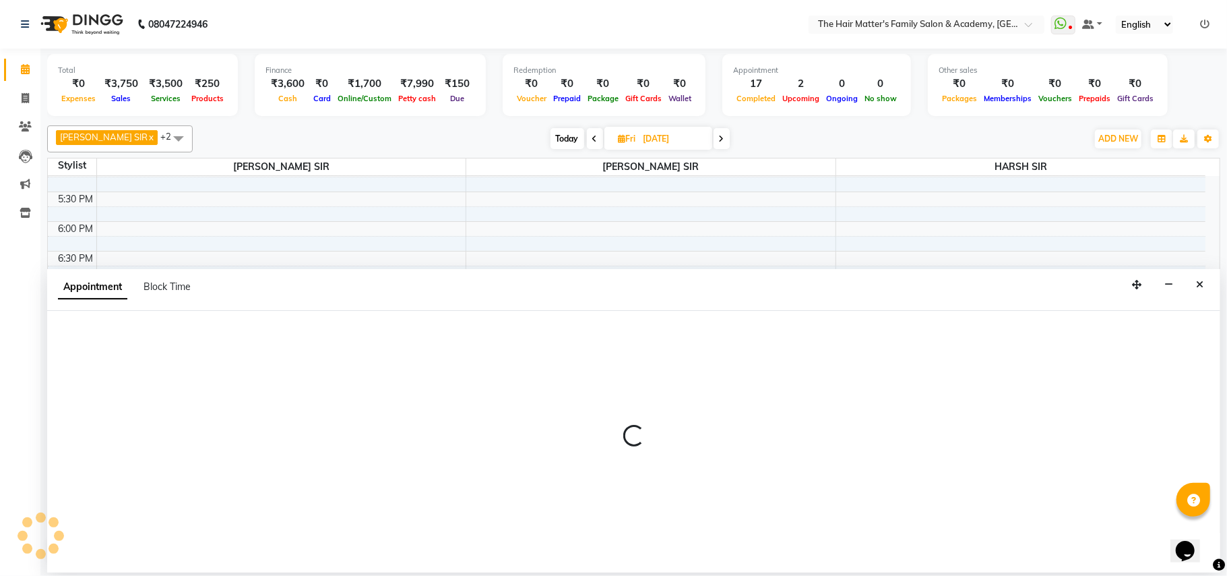
select select "42572"
select select "tentative"
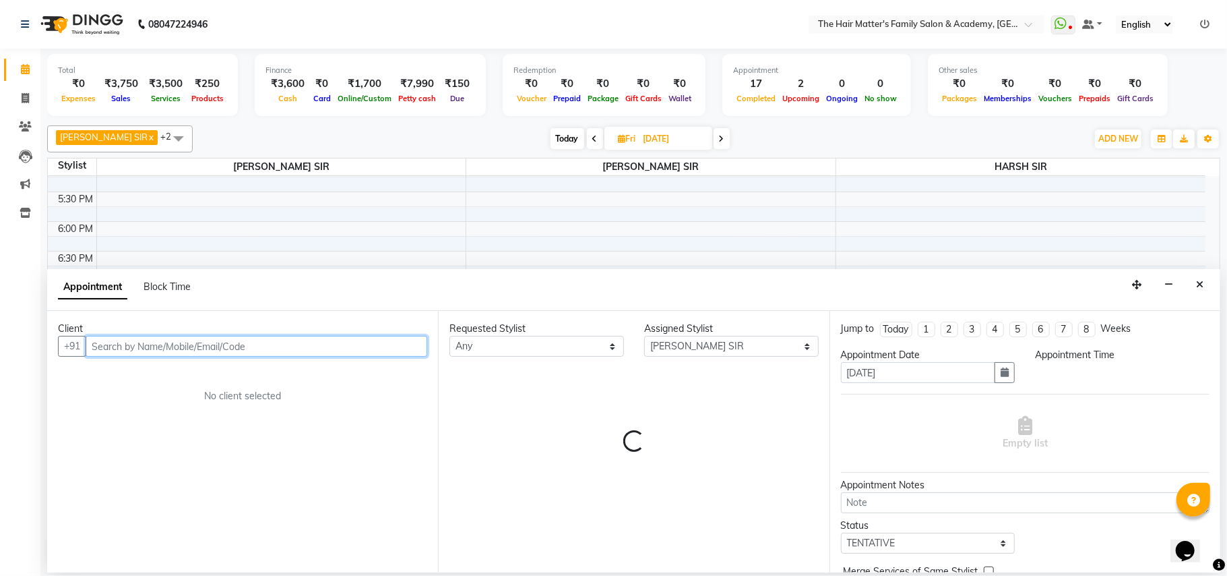
click at [194, 346] on input "text" at bounding box center [257, 346] width 342 height 21
select select "1140"
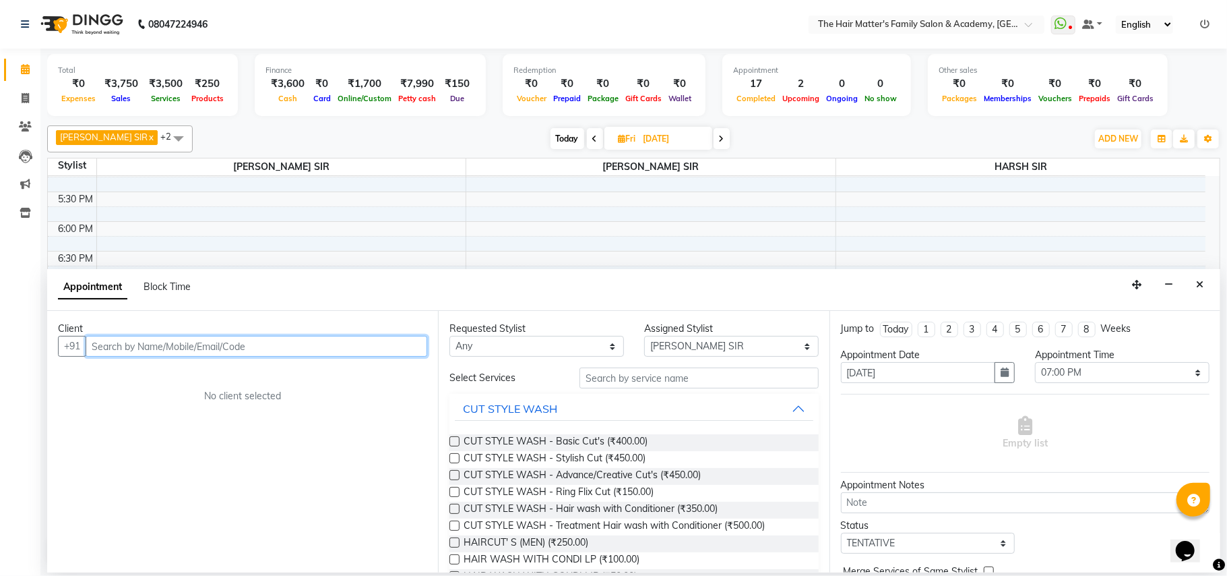
paste input "98984 40909"
click at [124, 350] on input "98984 40909" at bounding box center [229, 346] width 286 height 21
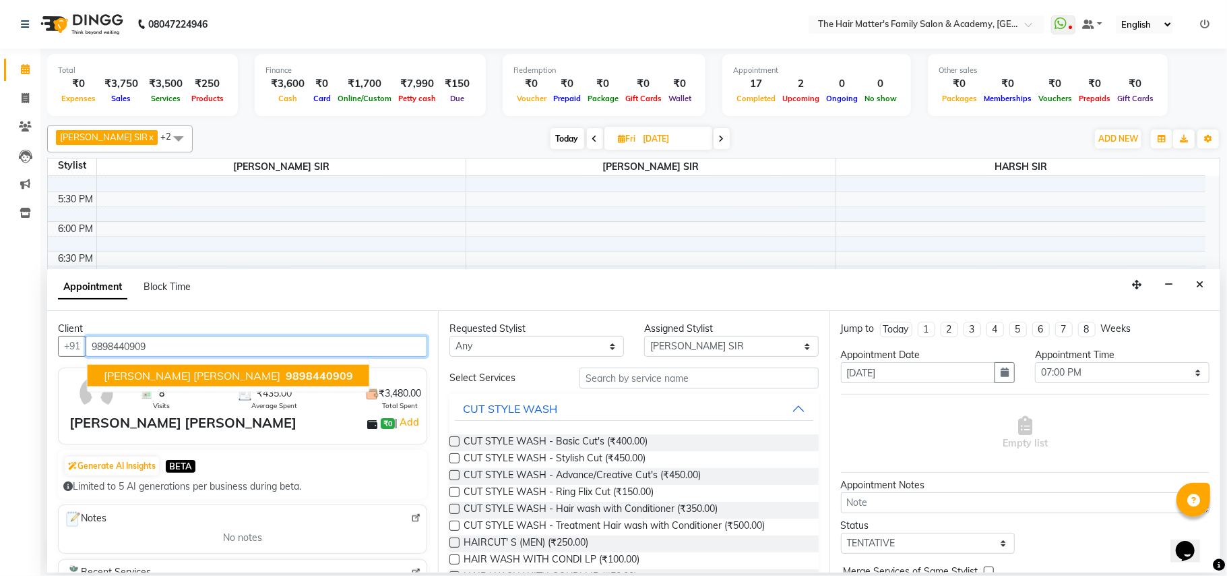
click at [165, 378] on span "JAYDEEP SIR PATEL" at bounding box center [192, 375] width 177 height 13
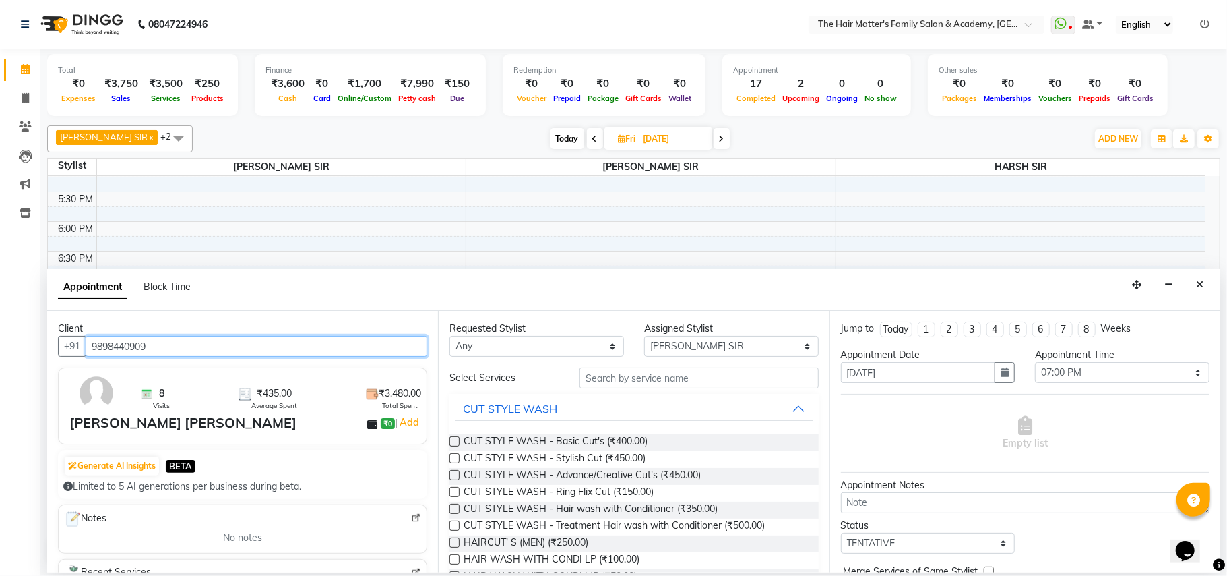
type input "9898440909"
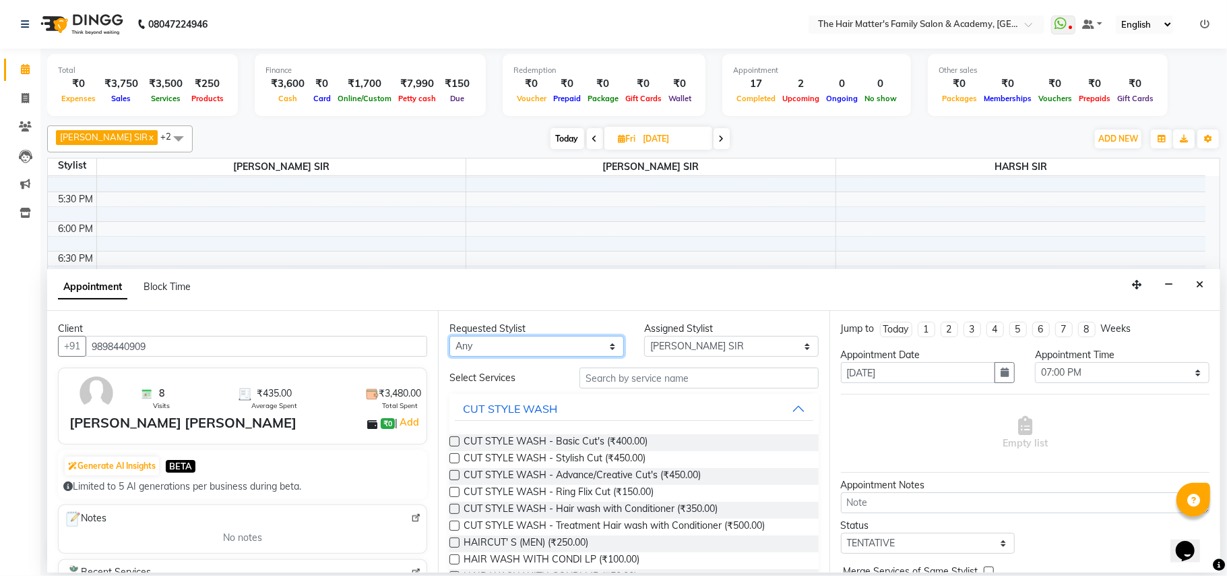
click at [524, 350] on select "Any DIVY SIR HARSH SIR HIMESH SIR. MAYANK SIR PRATIK SIR" at bounding box center [536, 346] width 175 height 21
select select "42572"
click at [449, 337] on select "Any DIVY SIR HARSH SIR HIMESH SIR. MAYANK SIR PRATIK SIR" at bounding box center [536, 346] width 175 height 21
click at [666, 352] on select "Select DIVY SIR HARSH SIR HIMESH SIR. MAYANK SIR PRATIK SIR" at bounding box center [731, 346] width 175 height 21
click at [644, 337] on select "Select DIVY SIR HARSH SIR HIMESH SIR. MAYANK SIR PRATIK SIR" at bounding box center [731, 346] width 175 height 21
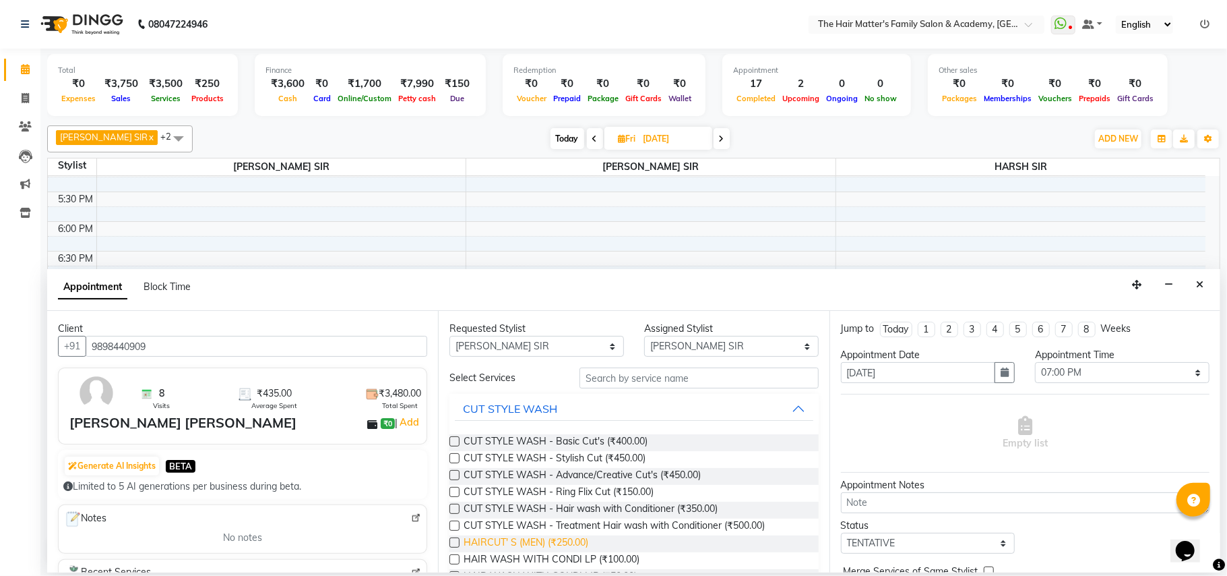
click at [527, 549] on span "HAIRCUT' S (MEN) (₹250.00)" at bounding box center [526, 543] width 125 height 17
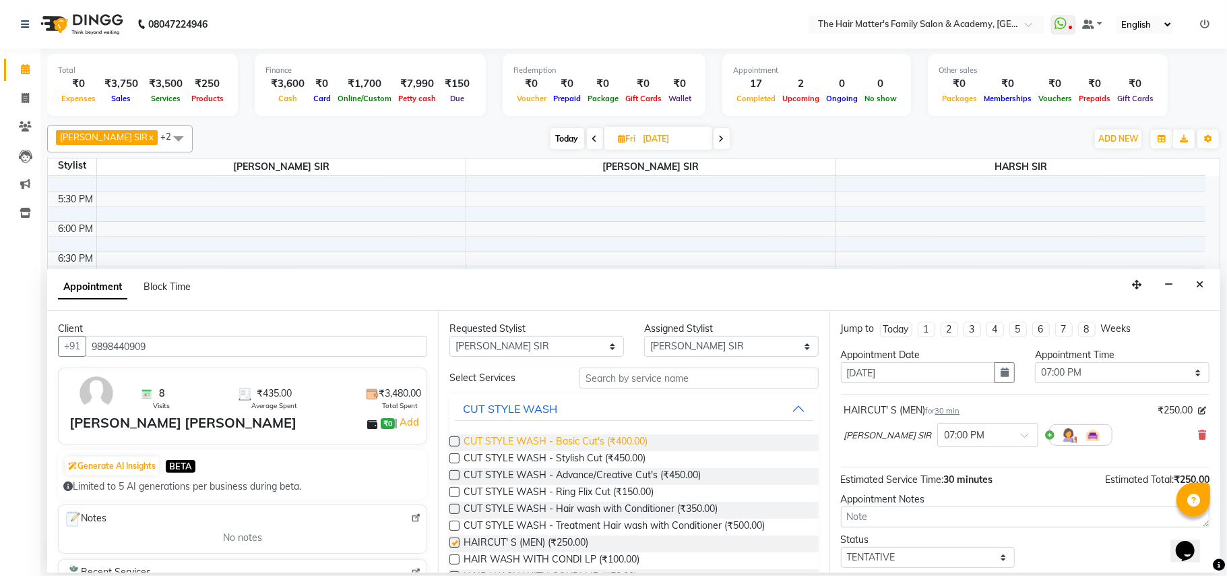
checkbox input "false"
click at [650, 379] on input "text" at bounding box center [699, 377] width 239 height 21
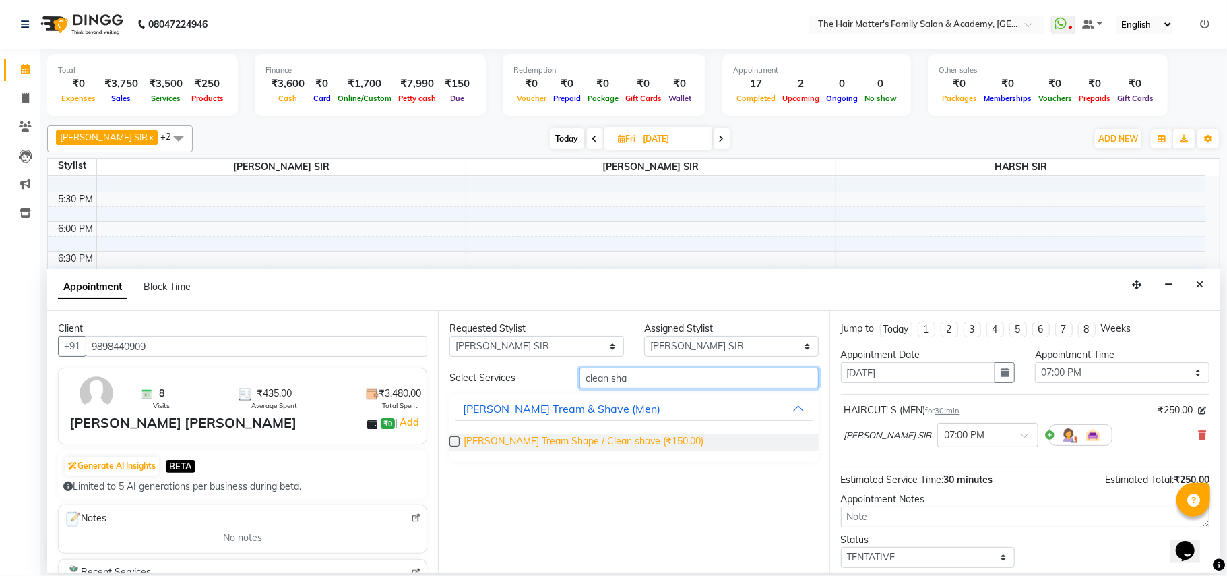
type input "clean sha"
click at [640, 440] on span "Beard Tream Shape / Clean shave (₹150.00)" at bounding box center [584, 442] width 240 height 17
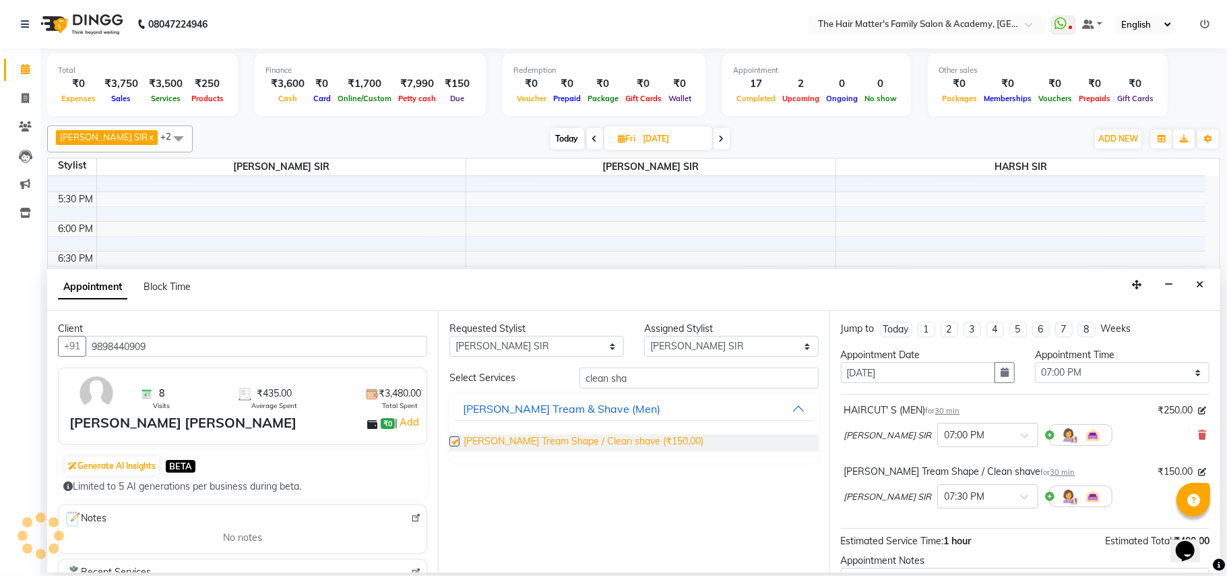
checkbox input "false"
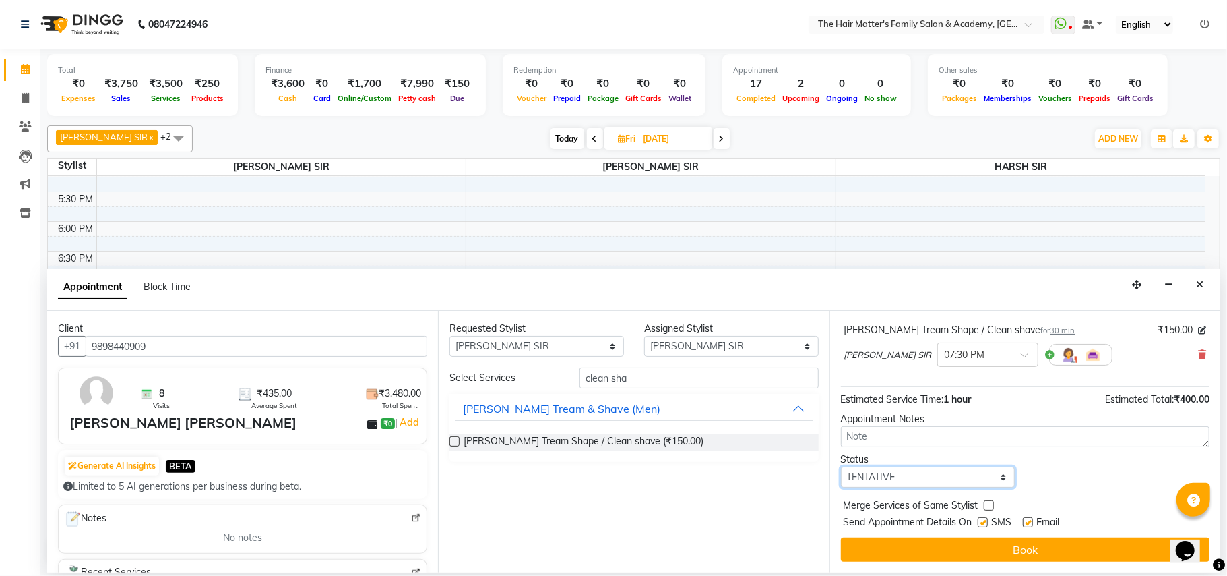
click at [944, 470] on select "Select TENTATIVE CONFIRM UPCOMING" at bounding box center [928, 476] width 175 height 21
select select "confirm booking"
click at [841, 467] on select "Select TENTATIVE CONFIRM UPCOMING" at bounding box center [928, 476] width 175 height 21
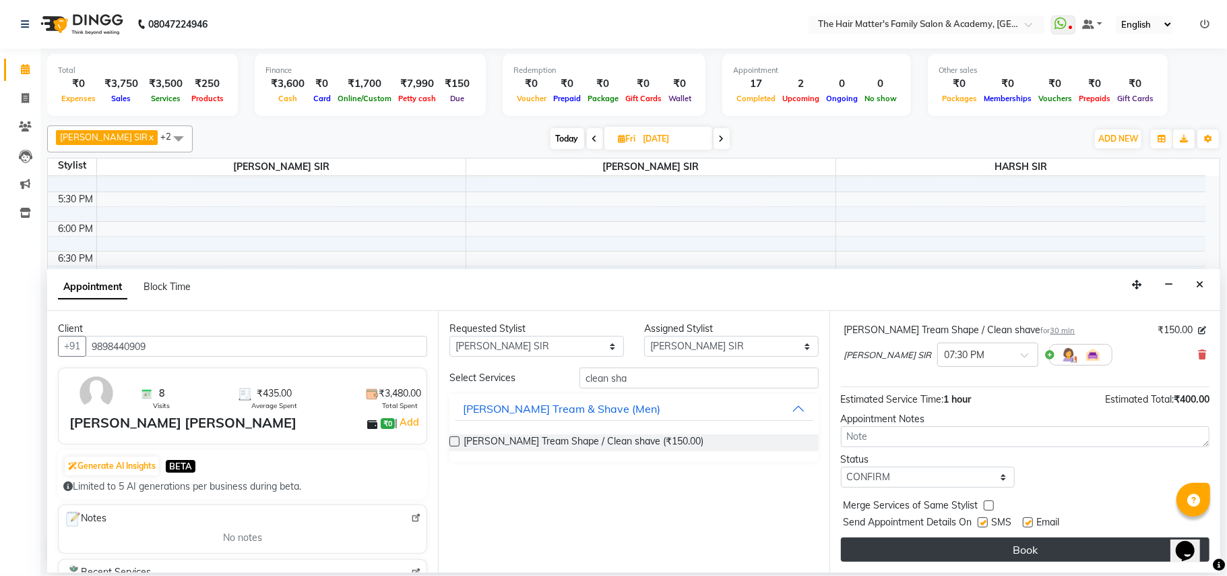
click at [985, 546] on button "Book" at bounding box center [1025, 549] width 369 height 24
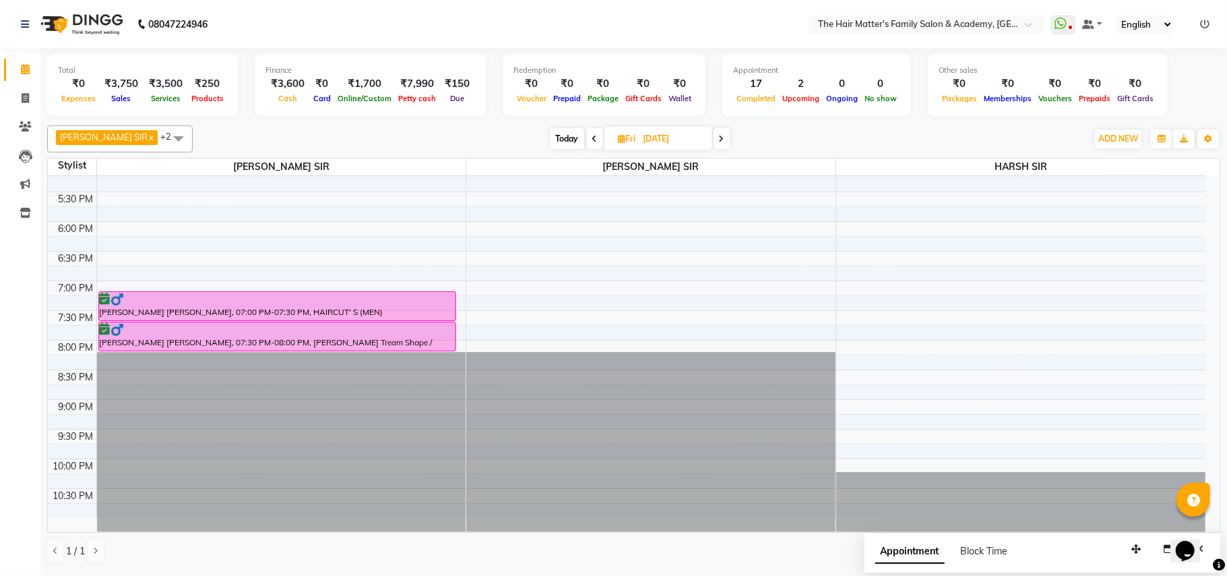
click at [551, 146] on span "Today" at bounding box center [568, 138] width 34 height 21
type input "01-10-2025"
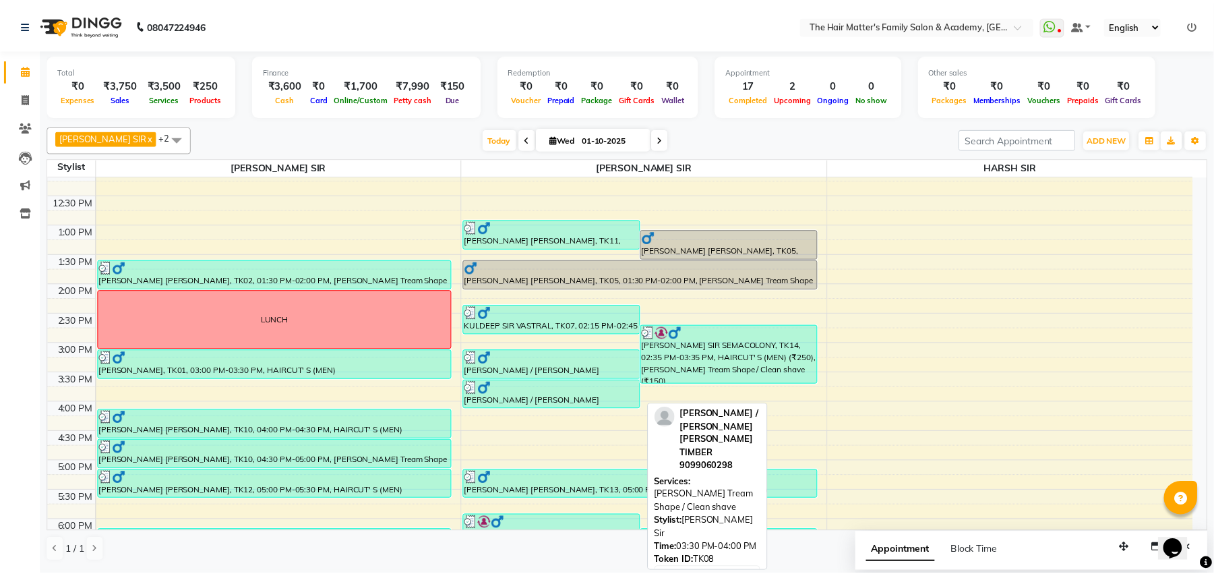
scroll to position [607, 0]
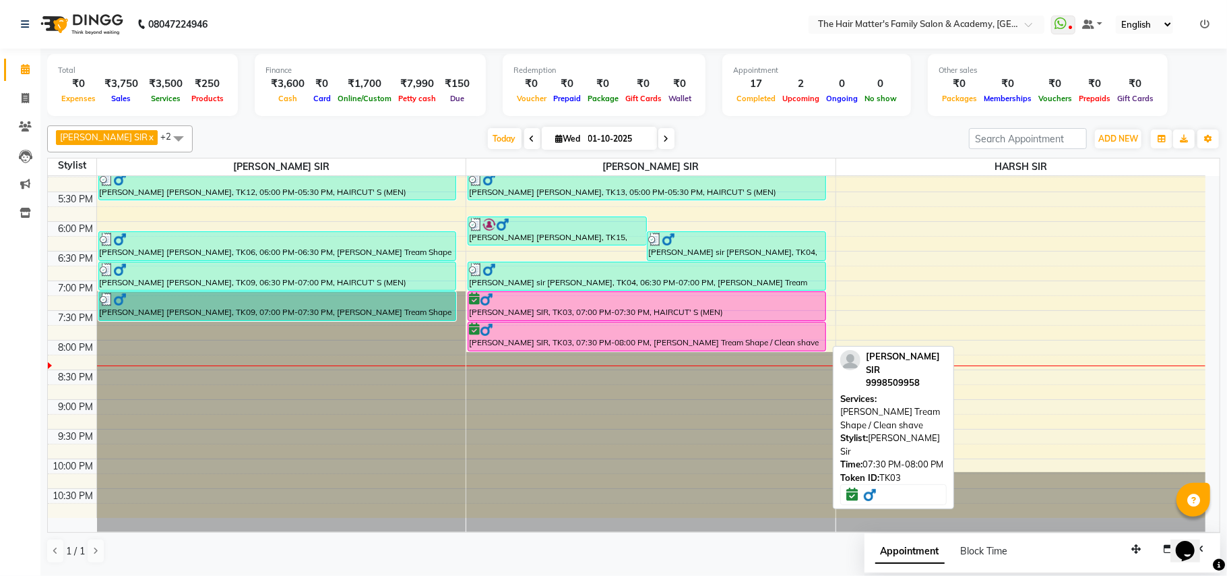
click at [659, 340] on div "[PERSON_NAME] SIR, TK03, 07:30 PM-08:00 PM, [PERSON_NAME] Tream Shape / Clean s…" at bounding box center [646, 336] width 357 height 28
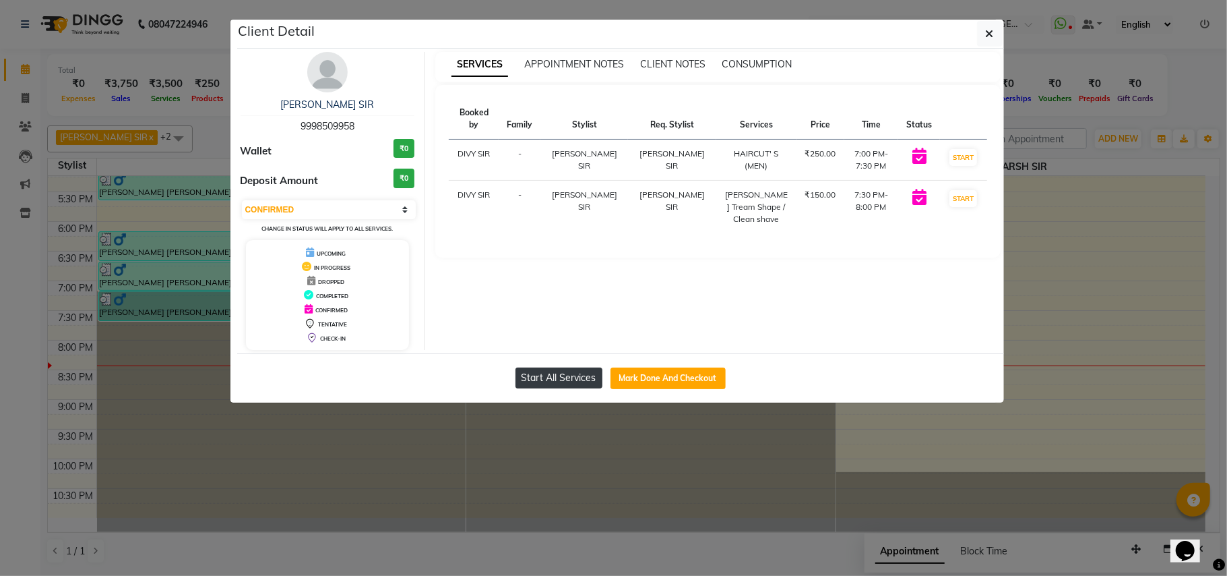
click at [549, 376] on button "Start All Services" at bounding box center [559, 377] width 87 height 21
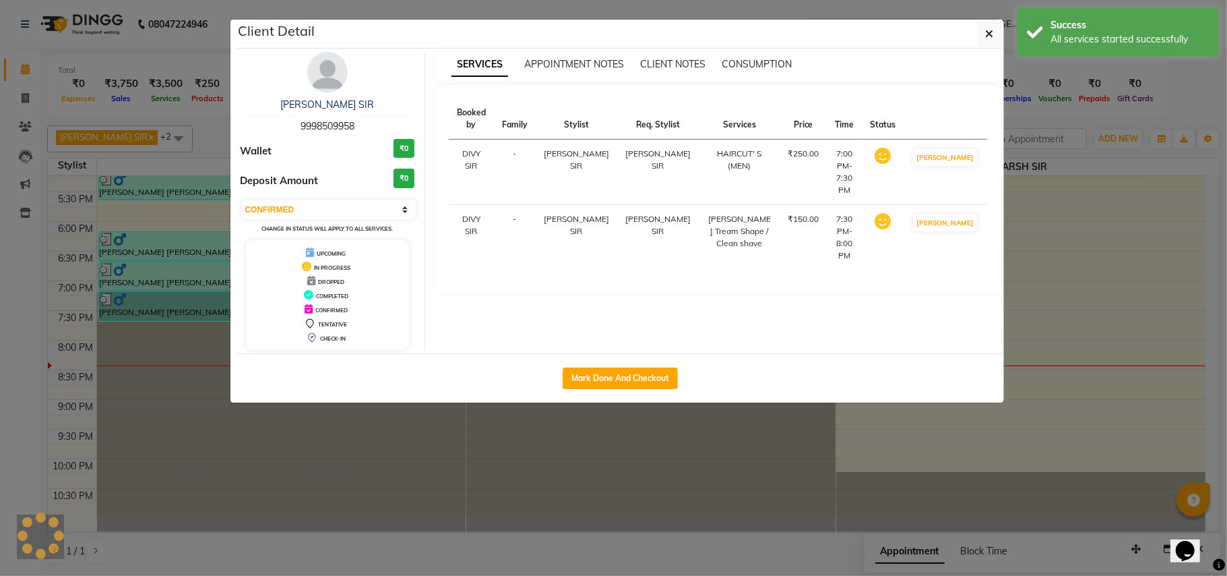
select select "1"
click at [990, 30] on icon "button" at bounding box center [990, 33] width 8 height 11
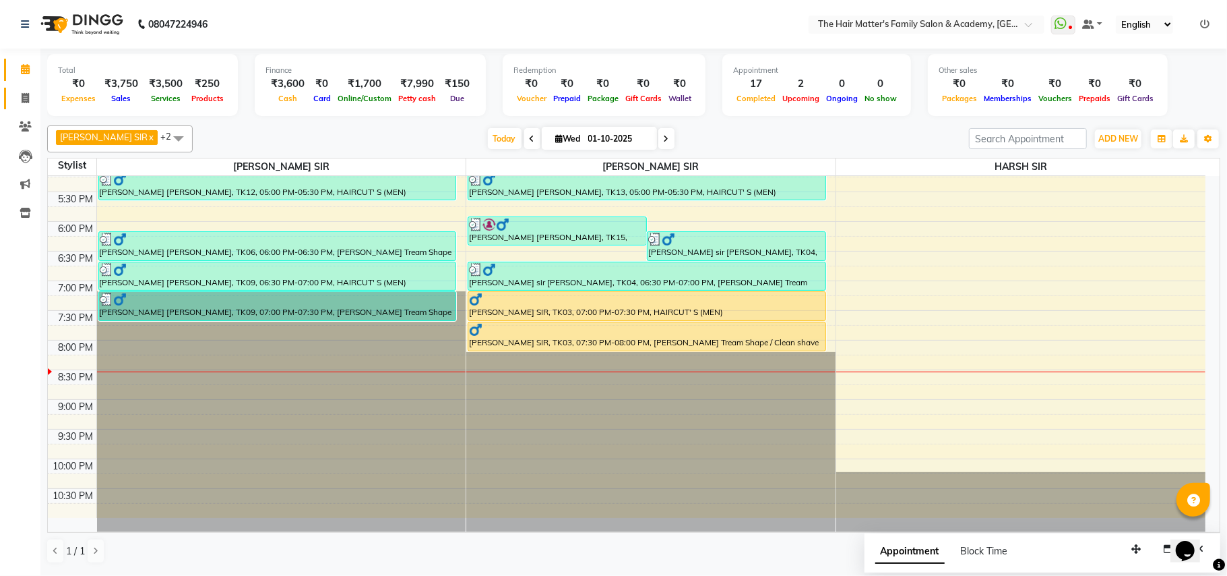
click at [13, 100] on span at bounding box center [25, 98] width 24 height 15
select select "service"
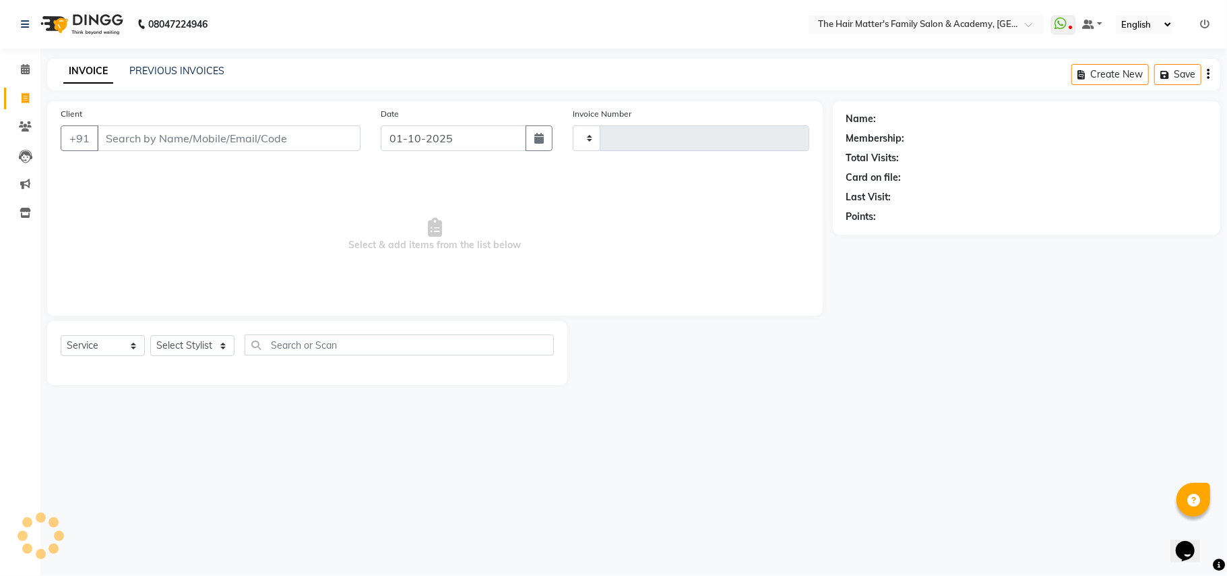
drag, startPoint x: 12, startPoint y: 100, endPoint x: 173, endPoint y: 135, distance: 164.0
click at [173, 135] on input "Client" at bounding box center [228, 138] width 263 height 26
select select "5980"
type input "2006"
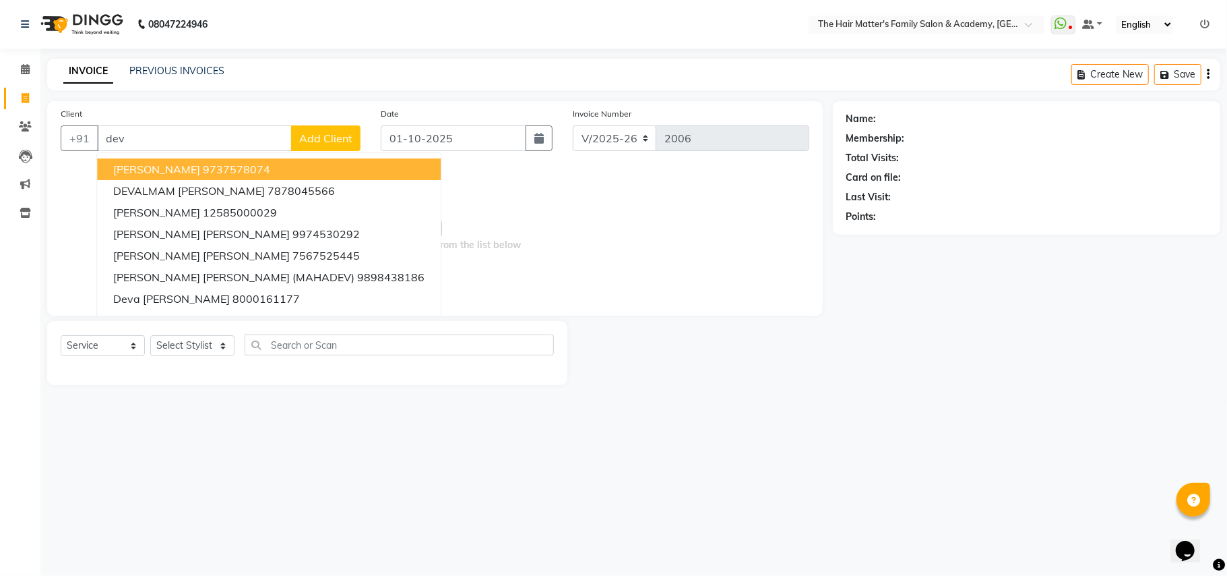
click at [176, 142] on input "dev" at bounding box center [194, 138] width 195 height 26
type input "d"
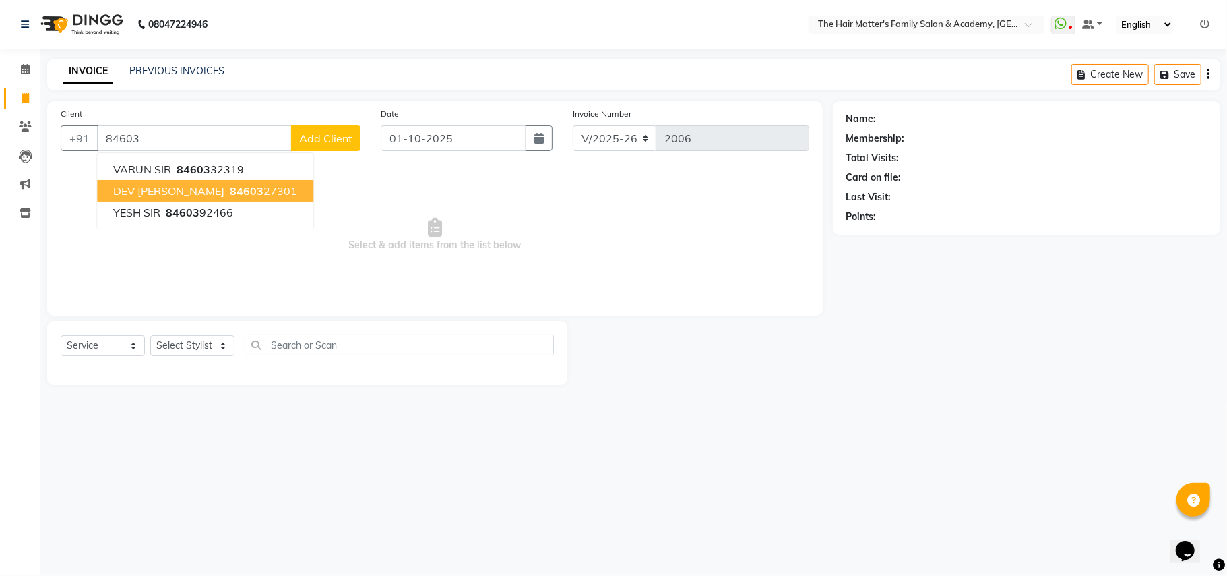
click at [210, 198] on button "DEV SIR BHANDALKER RADHE 84603 27301" at bounding box center [205, 191] width 216 height 22
type input "8460327301"
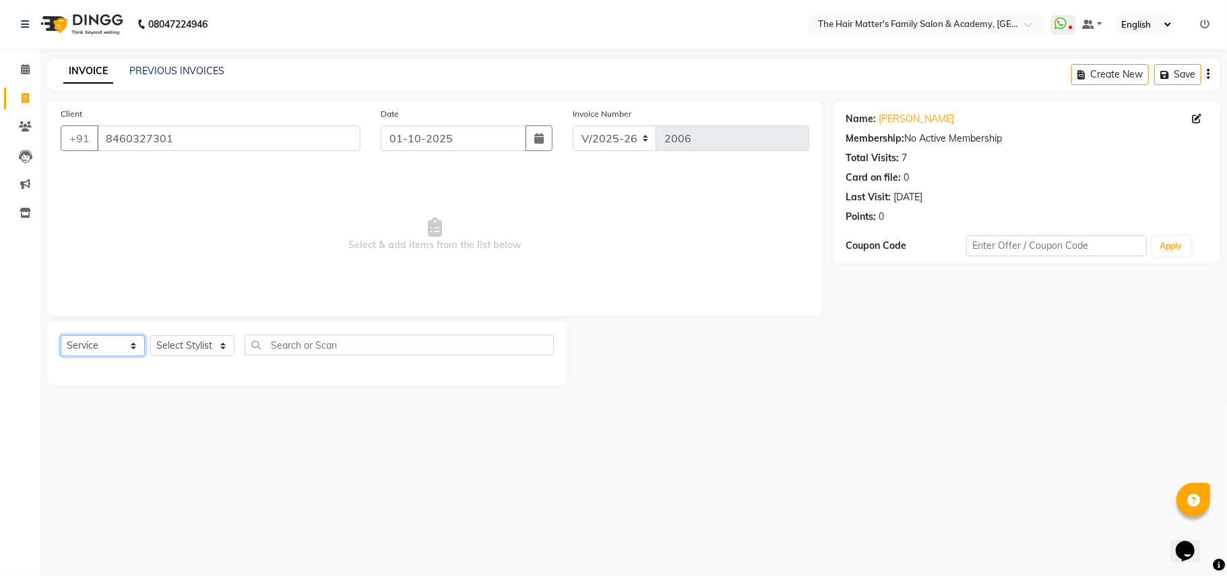
click at [135, 340] on select "Select Service Product Membership Package Voucher Prepaid Gift Card" at bounding box center [103, 345] width 84 height 21
click at [61, 335] on select "Select Service Product Membership Package Voucher Prepaid Gift Card" at bounding box center [103, 345] width 84 height 21
drag, startPoint x: 195, startPoint y: 340, endPoint x: 208, endPoint y: 340, distance: 12.8
click at [195, 340] on select "Select Stylist DIVY SIR HARSH SIR HIMESH SIR. MAYANK SIR PRATIK SIR" at bounding box center [192, 345] width 84 height 21
select select "42572"
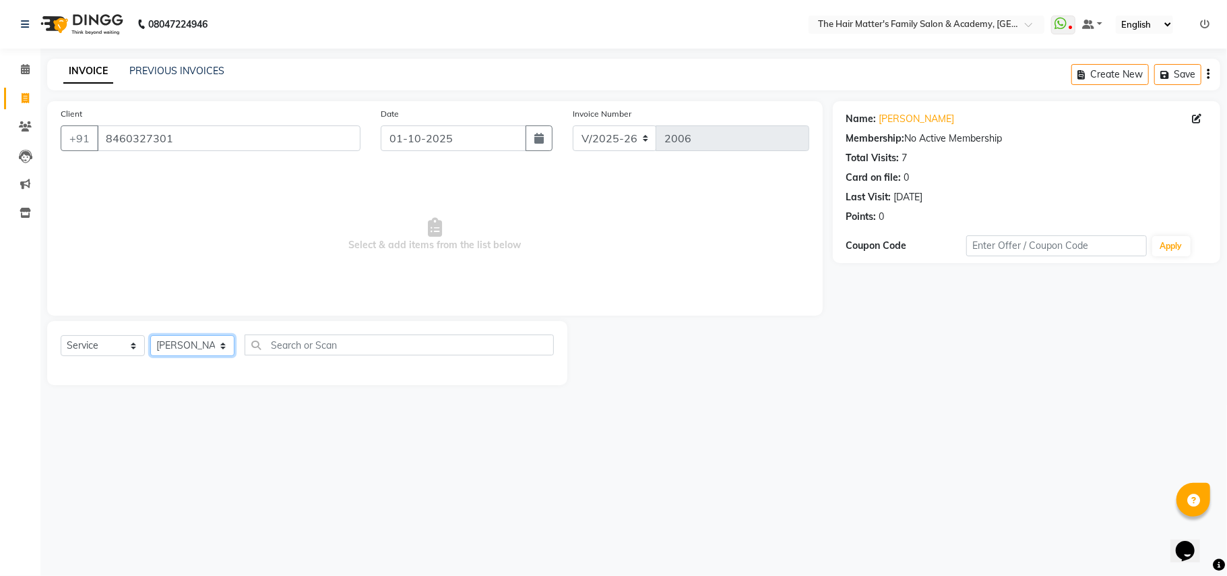
click at [150, 335] on select "Select Stylist DIVY SIR HARSH SIR HIMESH SIR. MAYANK SIR PRATIK SIR" at bounding box center [192, 345] width 84 height 21
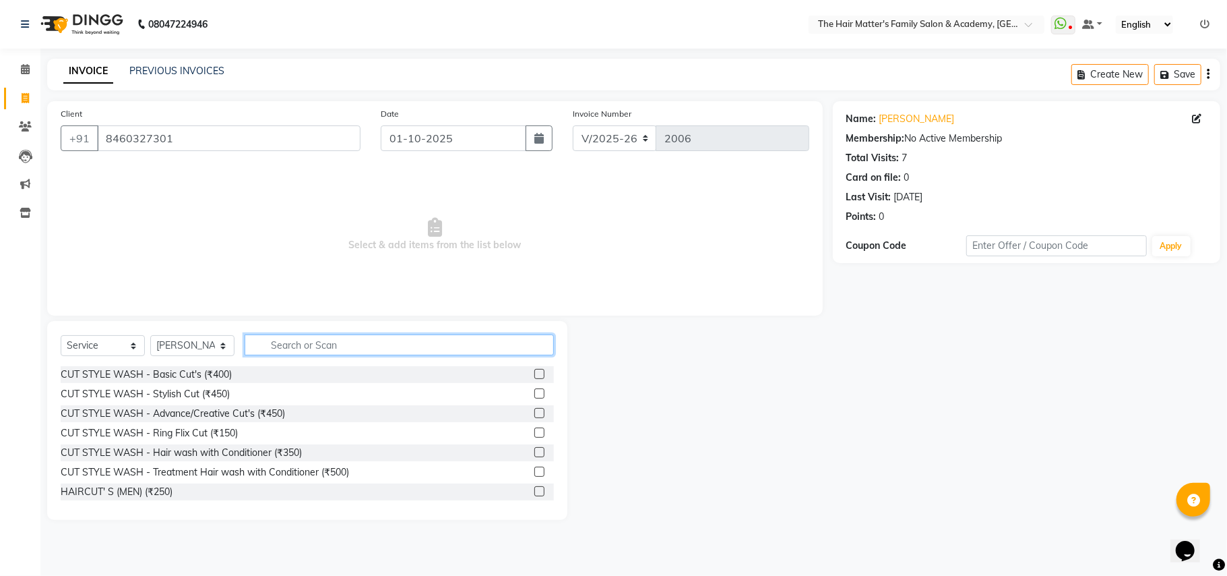
click at [297, 348] on input "text" at bounding box center [399, 344] width 309 height 21
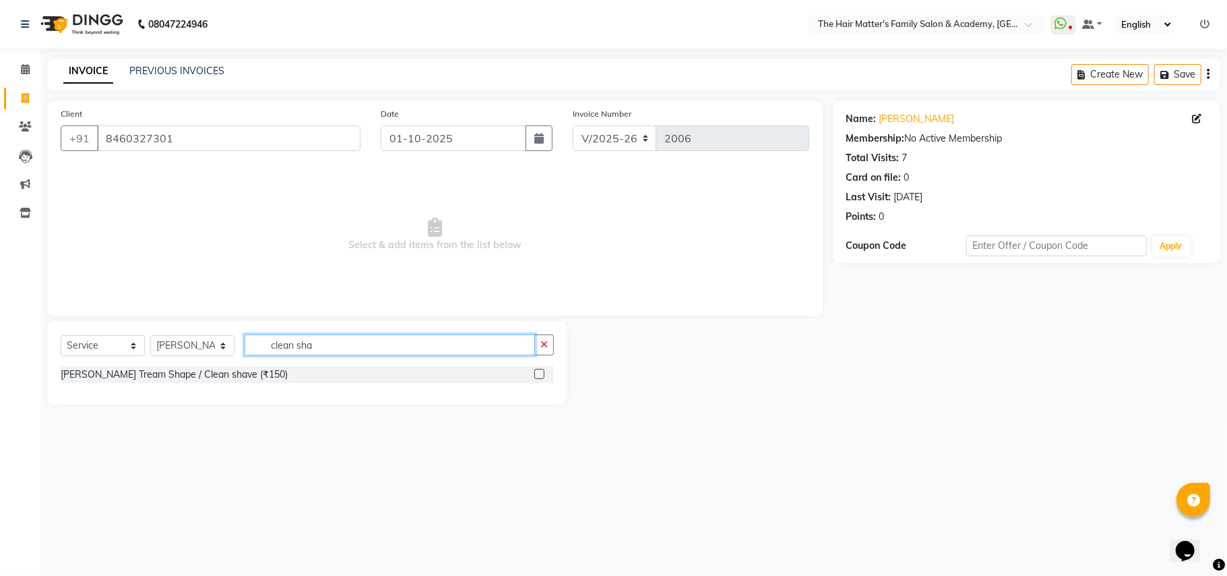
type input "clean sha"
click at [537, 371] on label at bounding box center [539, 374] width 10 height 10
click at [537, 371] on input "checkbox" at bounding box center [538, 374] width 9 height 9
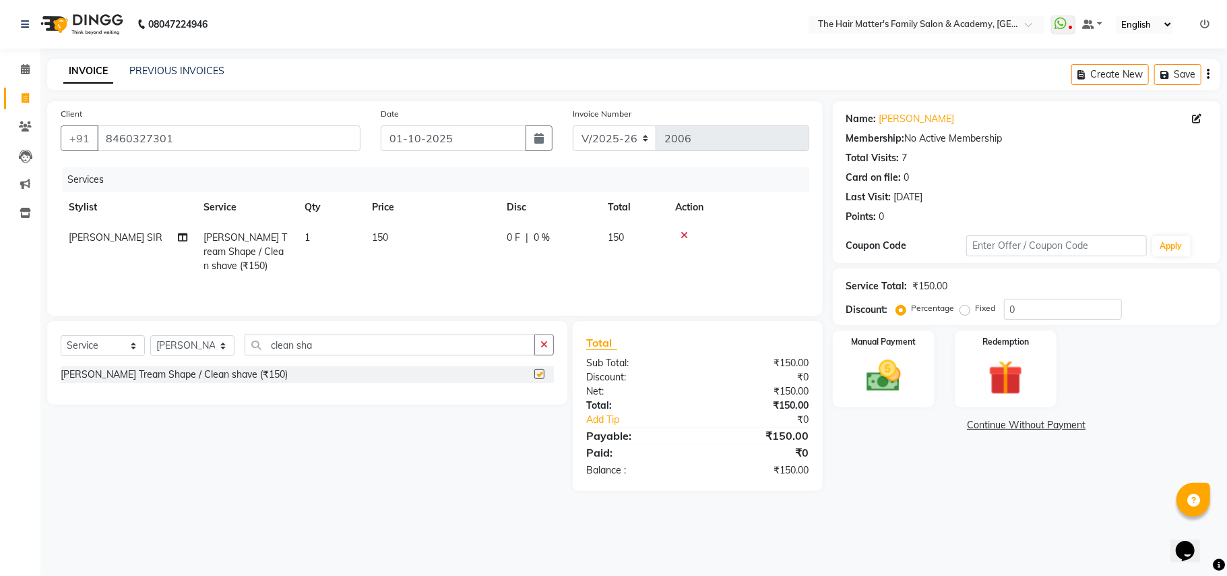
checkbox input "false"
click at [899, 360] on img at bounding box center [883, 376] width 59 height 42
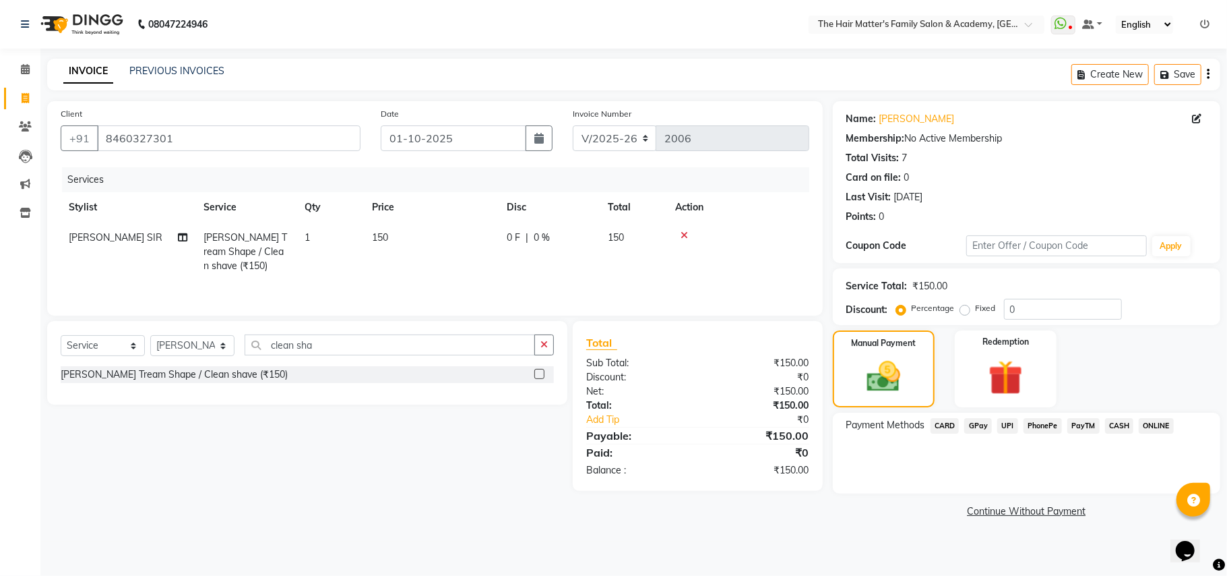
click at [1006, 425] on span "UPI" at bounding box center [1007, 425] width 21 height 15
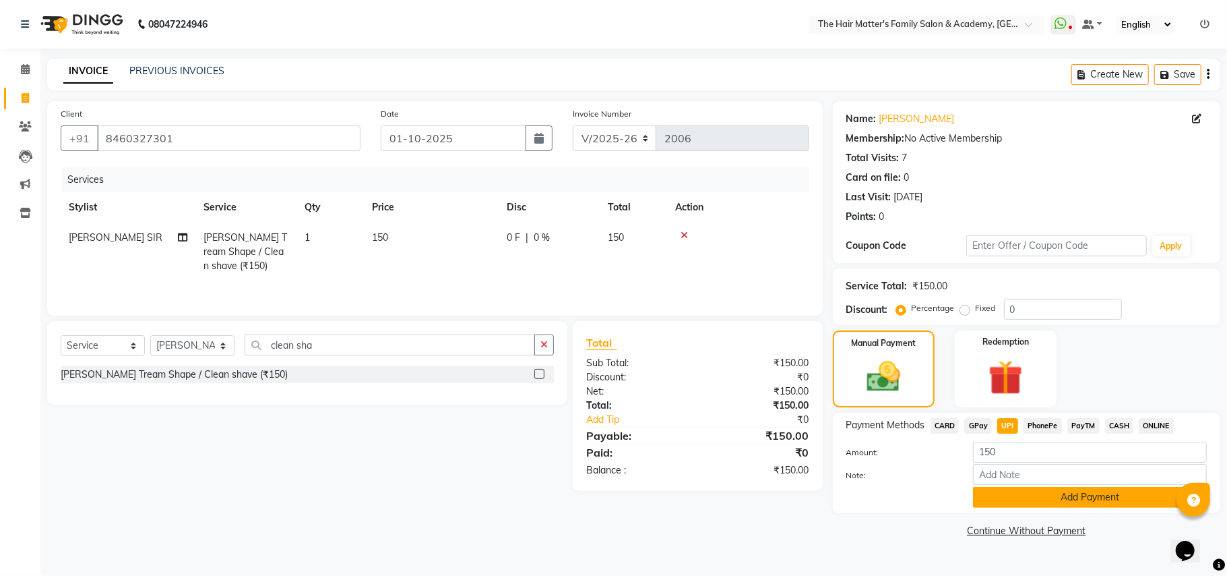
click at [1019, 497] on button "Add Payment" at bounding box center [1090, 497] width 234 height 21
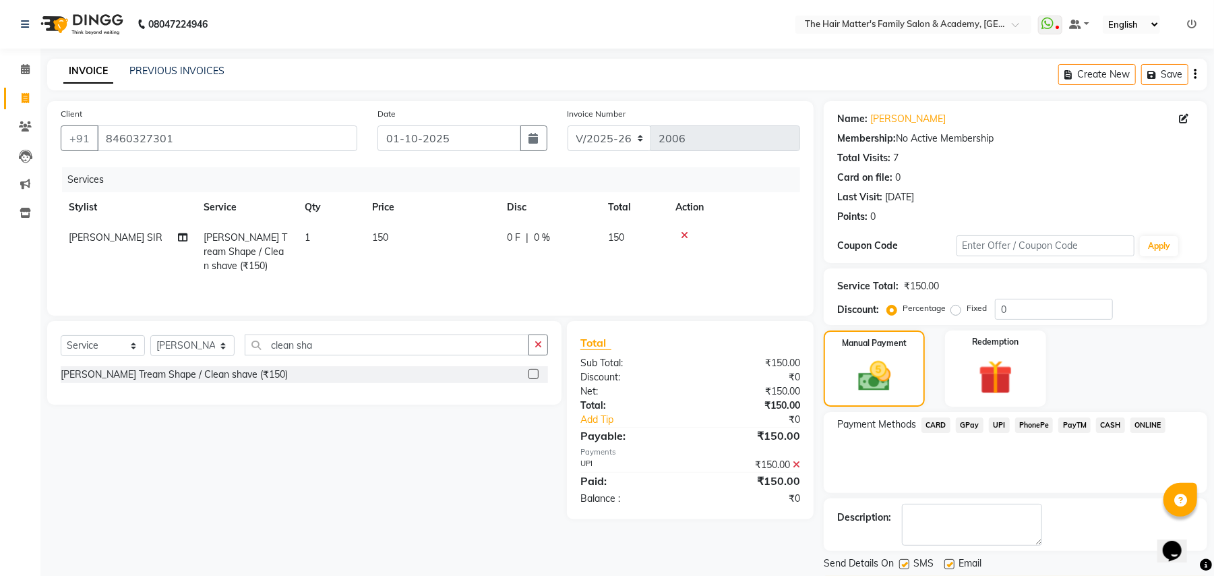
click at [1004, 575] on button "Checkout" at bounding box center [1014, 586] width 383 height 21
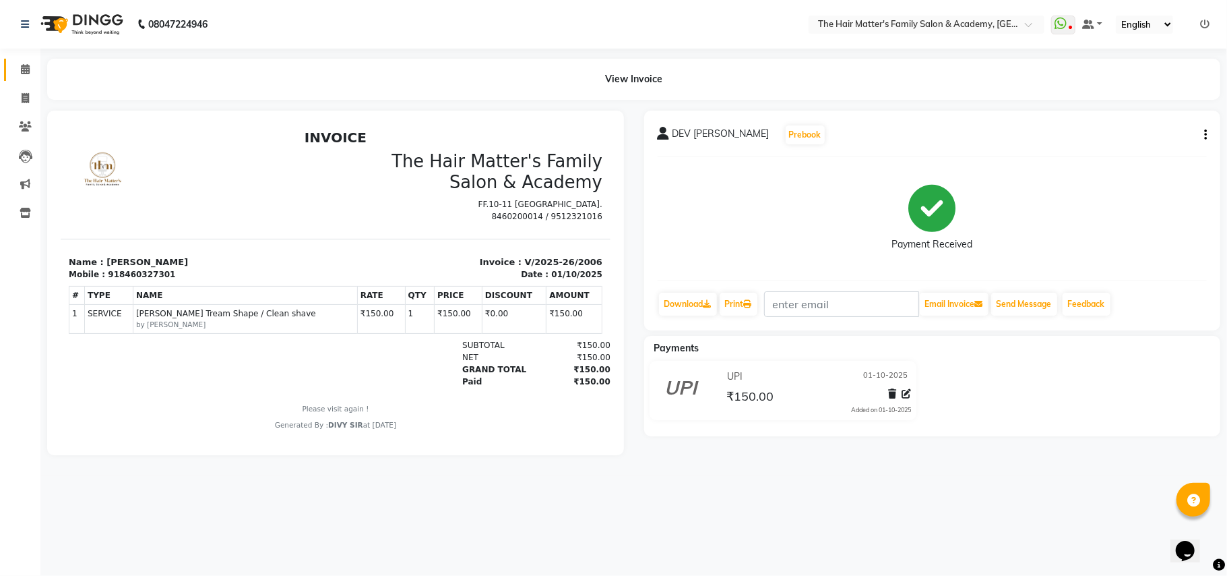
click at [30, 73] on span at bounding box center [25, 69] width 24 height 15
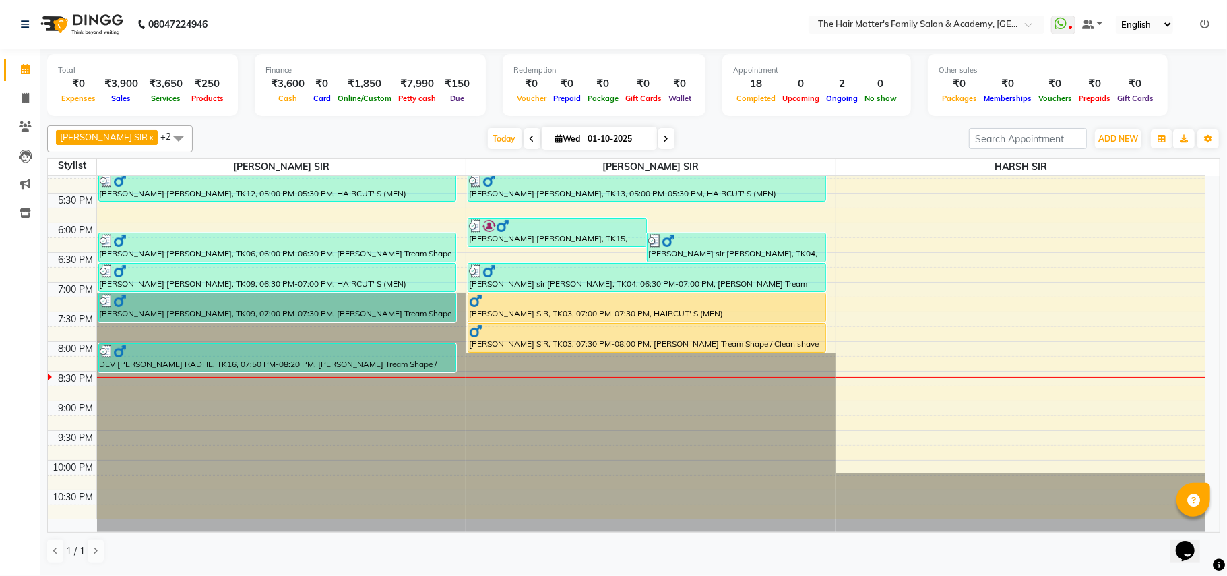
scroll to position [607, 0]
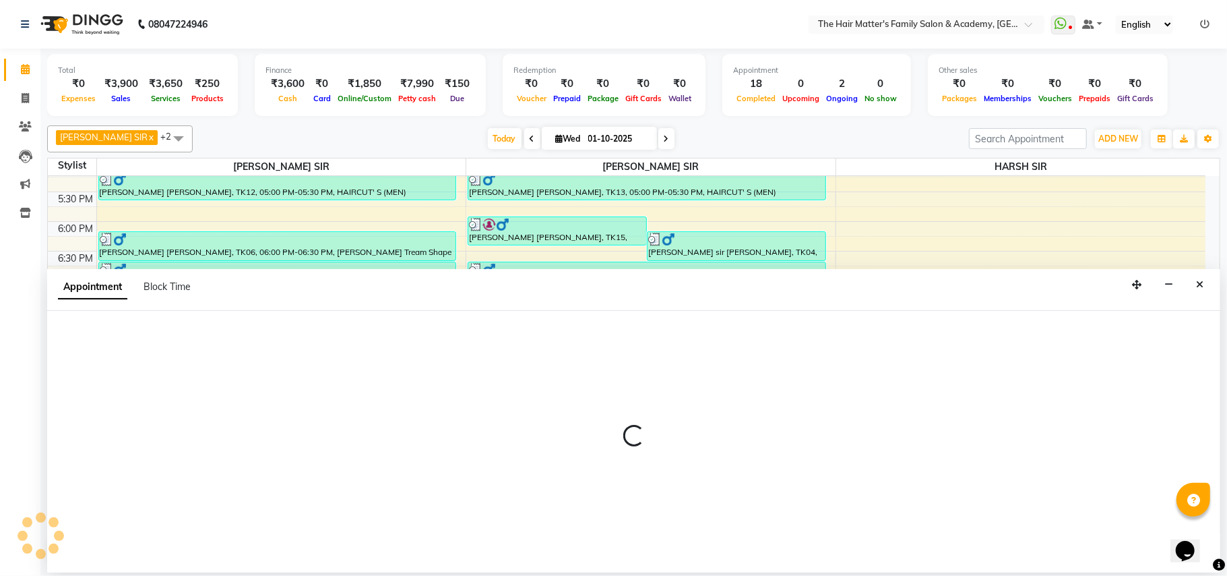
select select "43094"
select select "tentative"
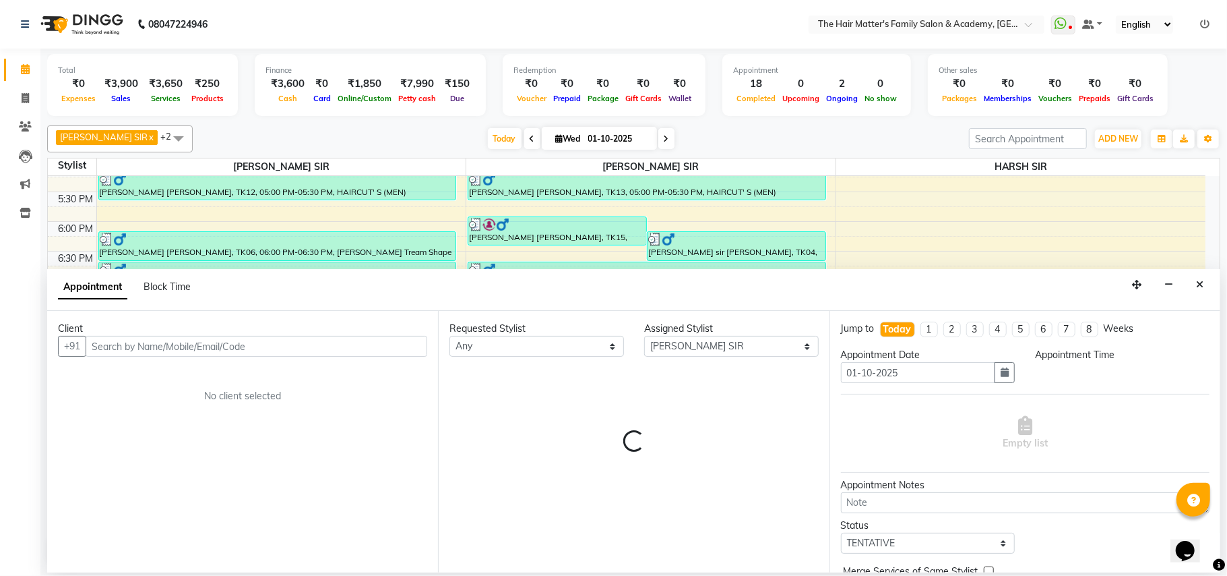
select select "1245"
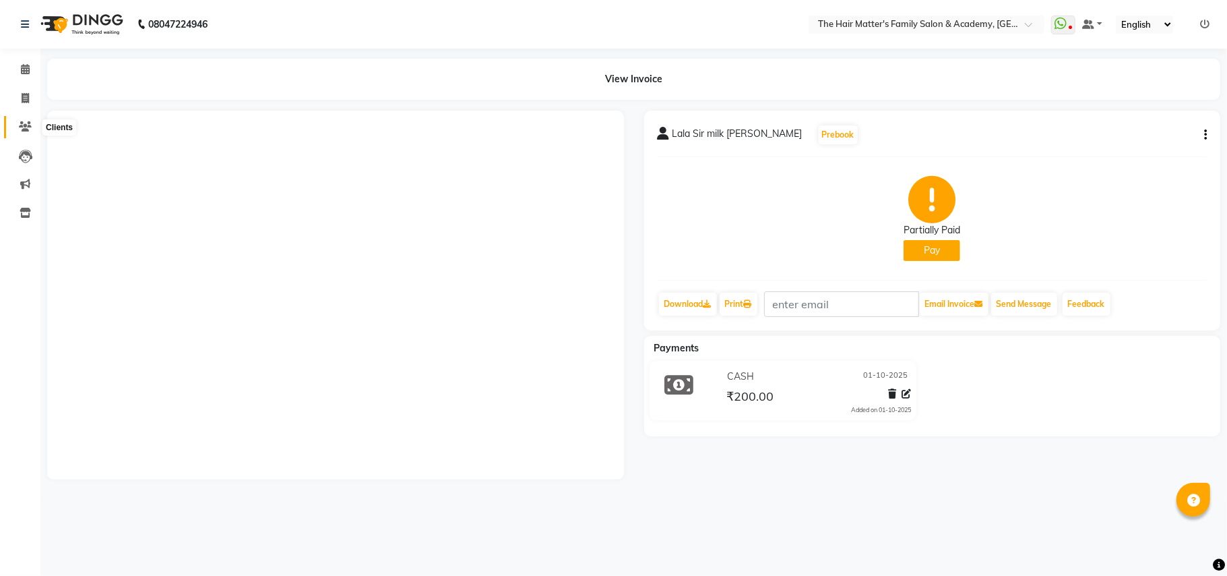
click at [33, 133] on span at bounding box center [25, 126] width 24 height 15
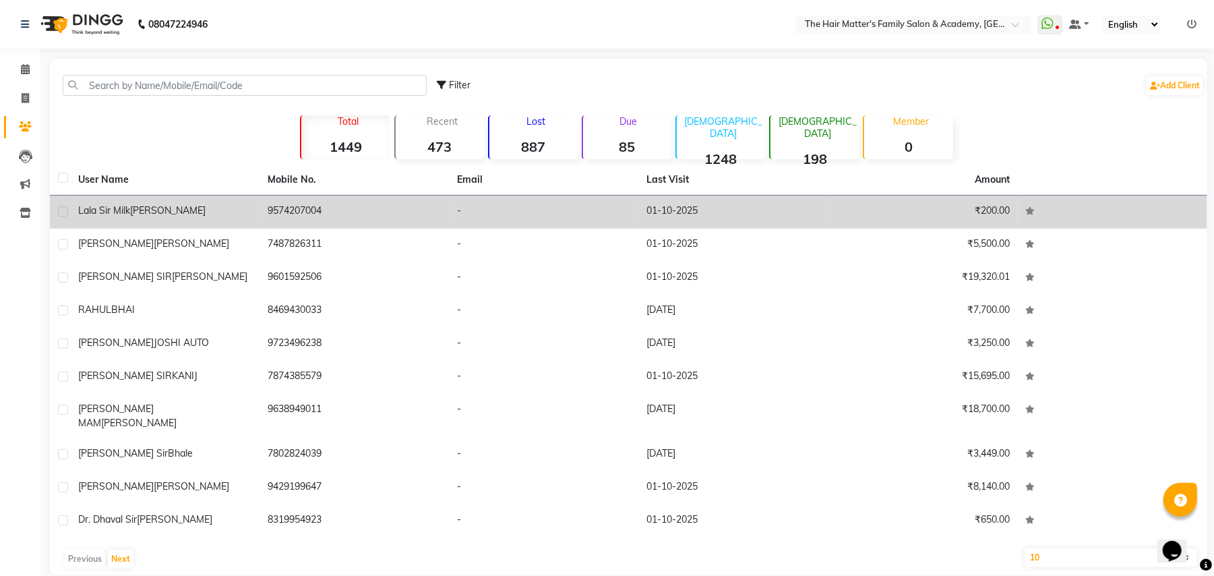
click at [154, 237] on span "[PERSON_NAME]" at bounding box center [191, 243] width 75 height 12
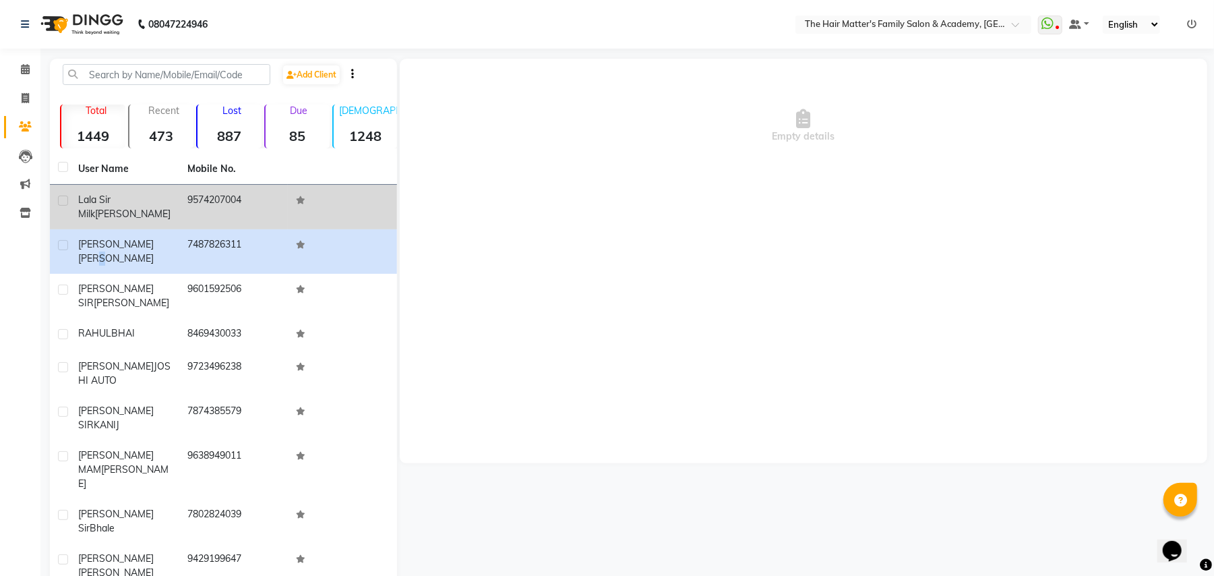
click at [175, 217] on td "Lala Sir milk sandipbhai" at bounding box center [124, 207] width 109 height 44
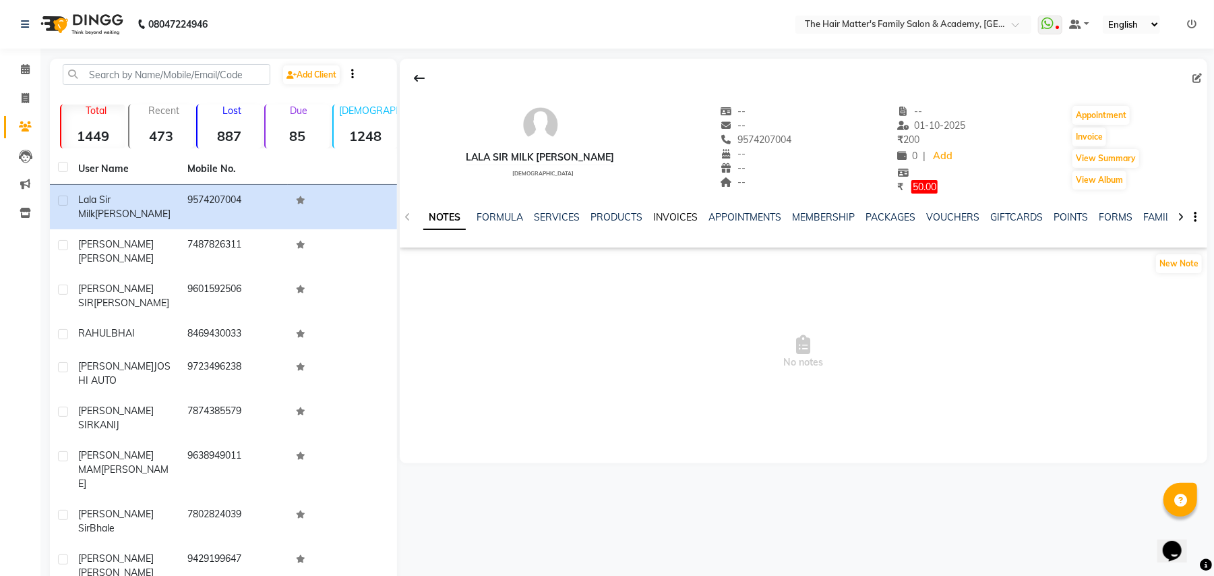
click at [685, 220] on link "INVOICES" at bounding box center [675, 217] width 44 height 12
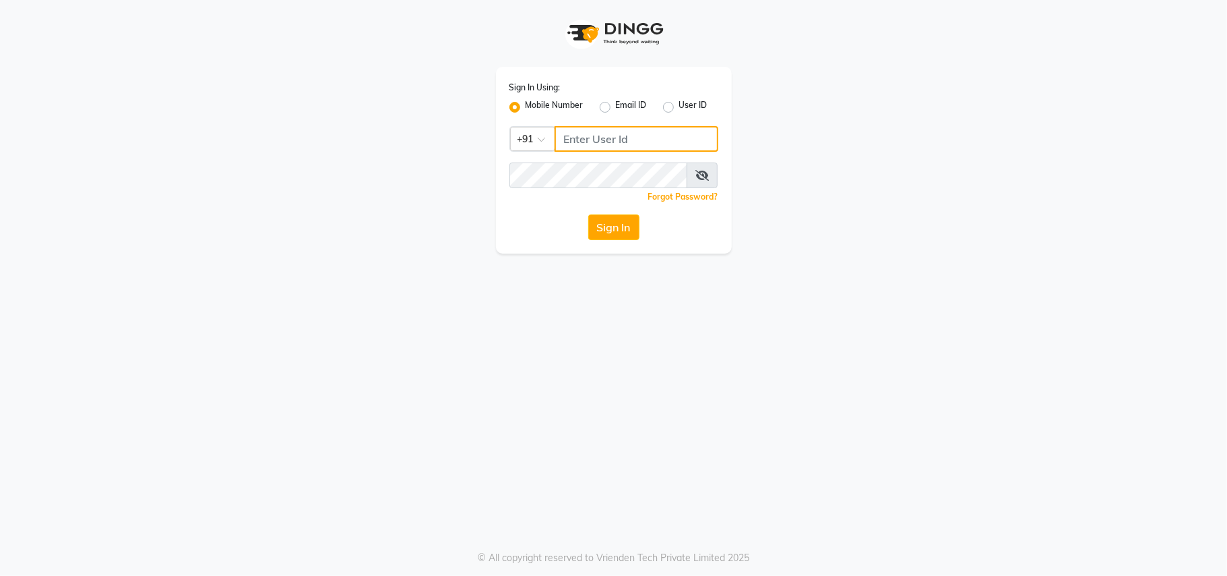
click at [602, 127] on input "Username" at bounding box center [637, 139] width 164 height 26
type input "8433557965"
click at [605, 235] on button "Sign In" at bounding box center [613, 227] width 51 height 26
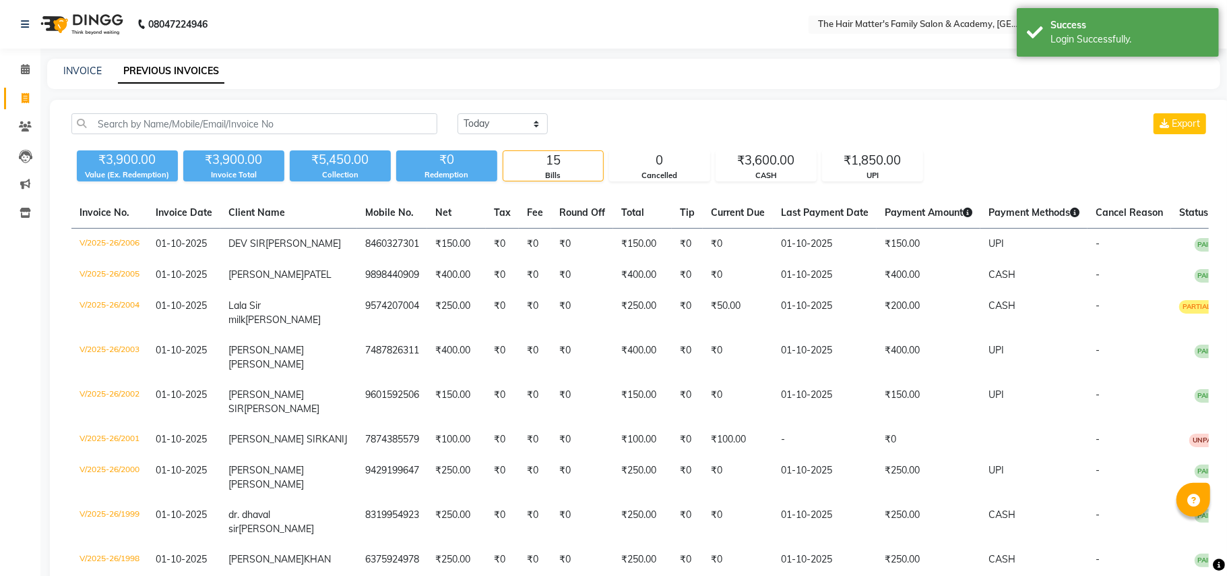
select select "en"
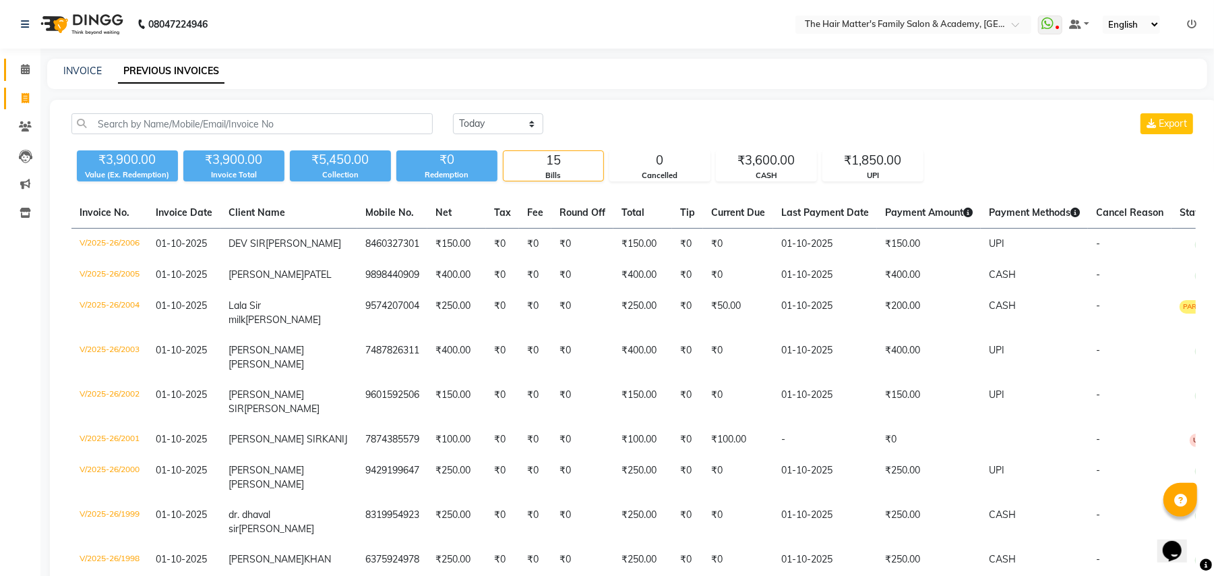
click at [11, 69] on link "Calendar" at bounding box center [20, 70] width 32 height 22
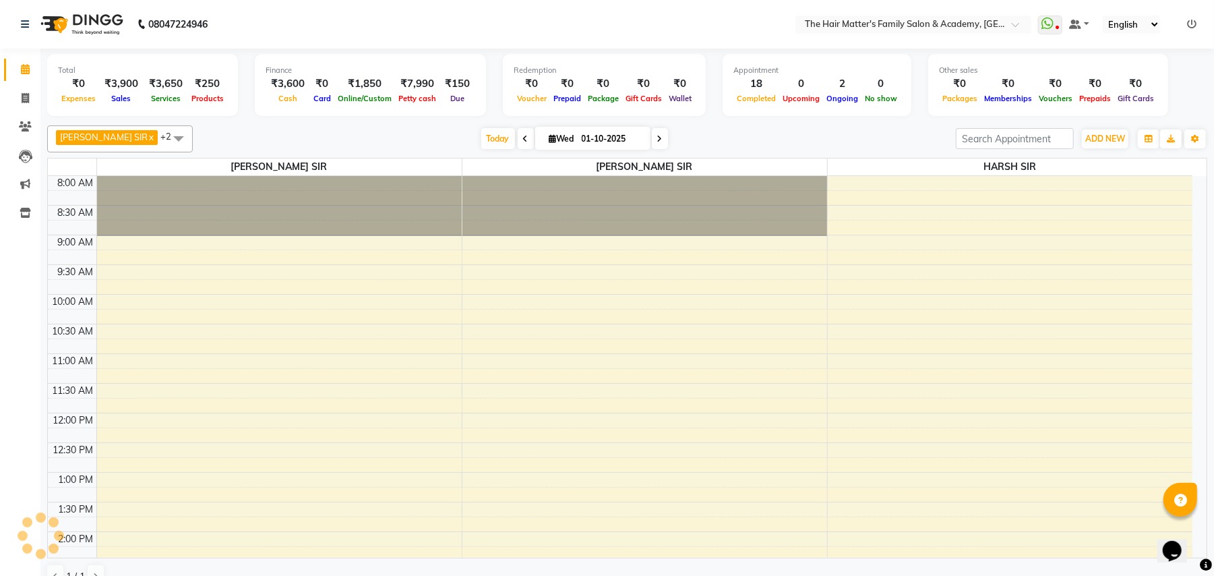
drag, startPoint x: 485, startPoint y: 132, endPoint x: 576, endPoint y: 297, distance: 188.2
click at [485, 132] on span "Today" at bounding box center [498, 138] width 34 height 21
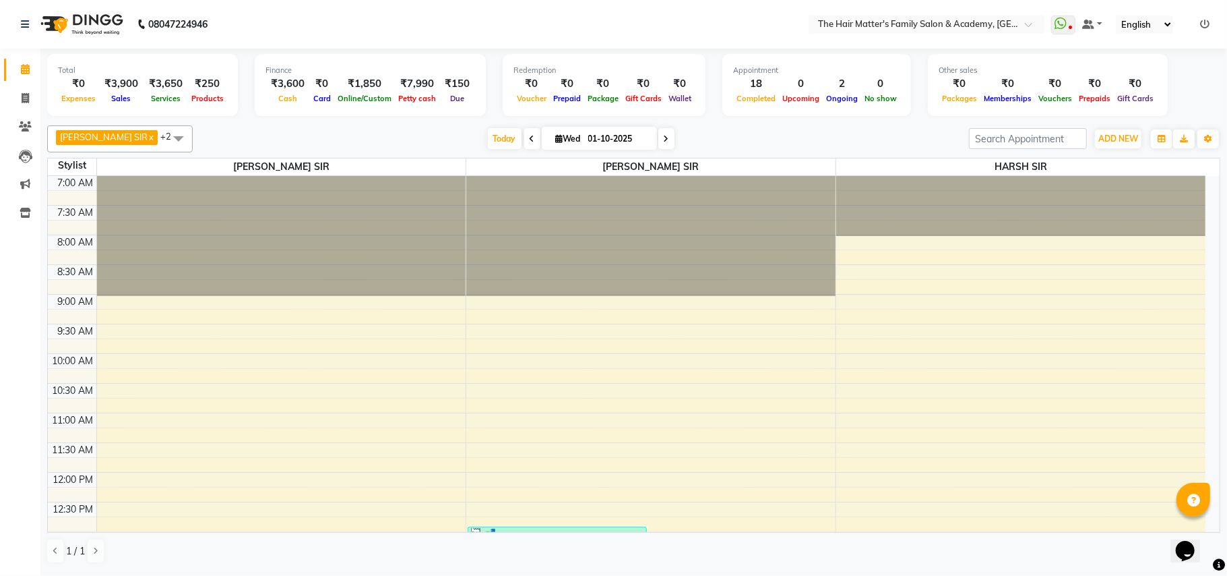
scroll to position [599, 0]
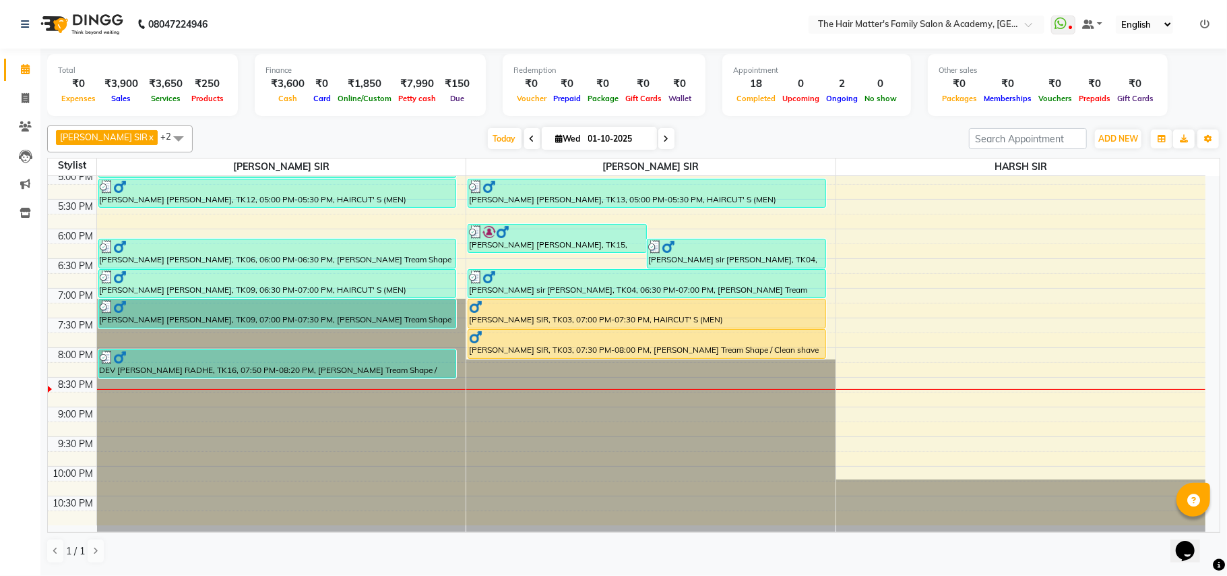
click at [609, 136] on input "01-10-2025" at bounding box center [617, 139] width 67 height 20
select select "10"
select select "2025"
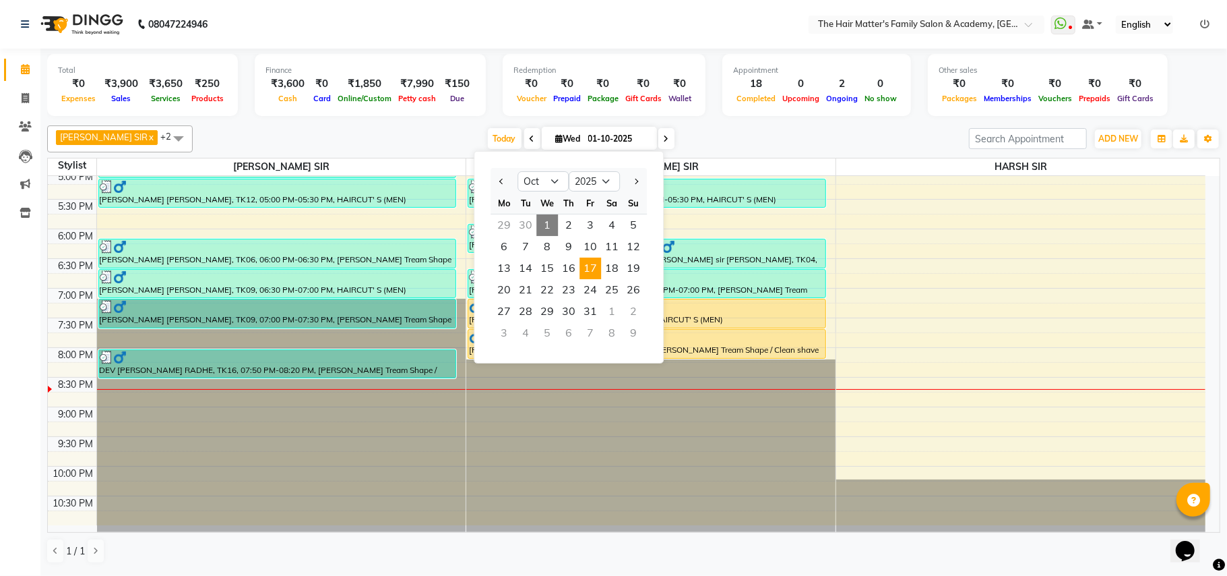
click at [596, 272] on span "17" at bounding box center [591, 268] width 22 height 22
type input "17-10-2025"
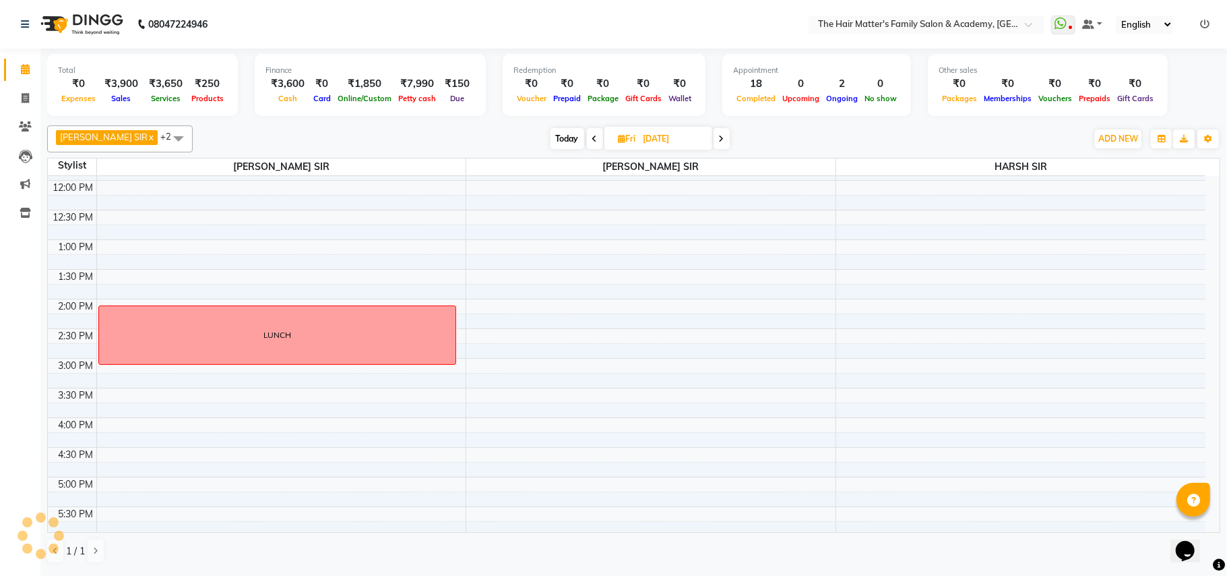
scroll to position [299, 0]
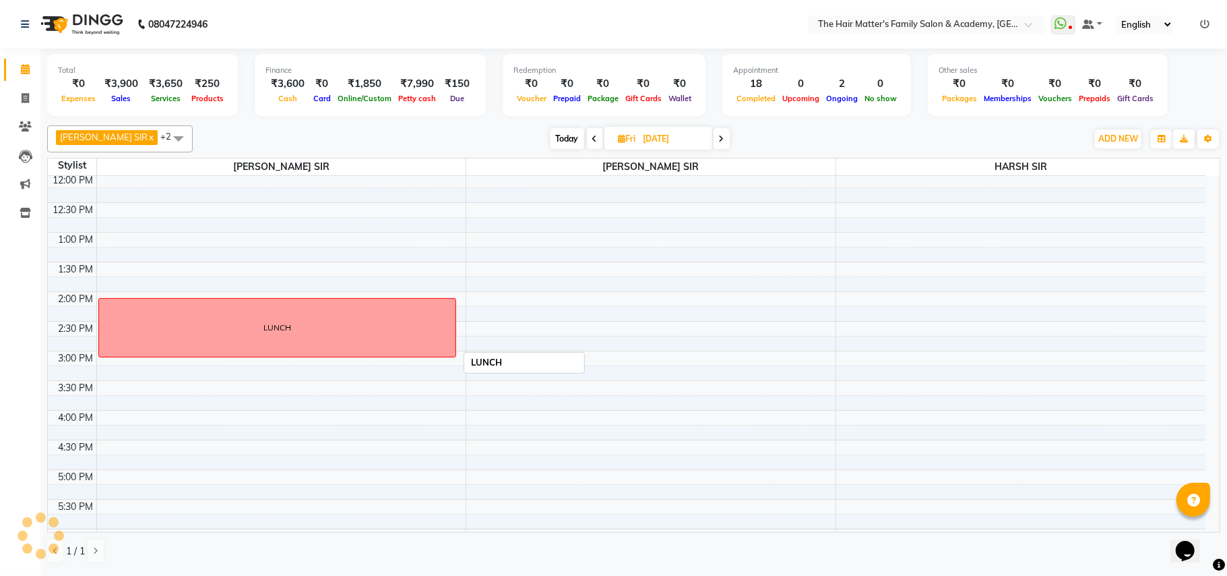
click at [108, 306] on div "LUNCH" at bounding box center [277, 328] width 357 height 58
click at [111, 367] on div "7:00 AM 7:30 AM 8:00 AM 8:30 AM 9:00 AM 9:30 AM 10:00 AM 10:30 AM 11:00 AM 11:3…" at bounding box center [627, 351] width 1158 height 948
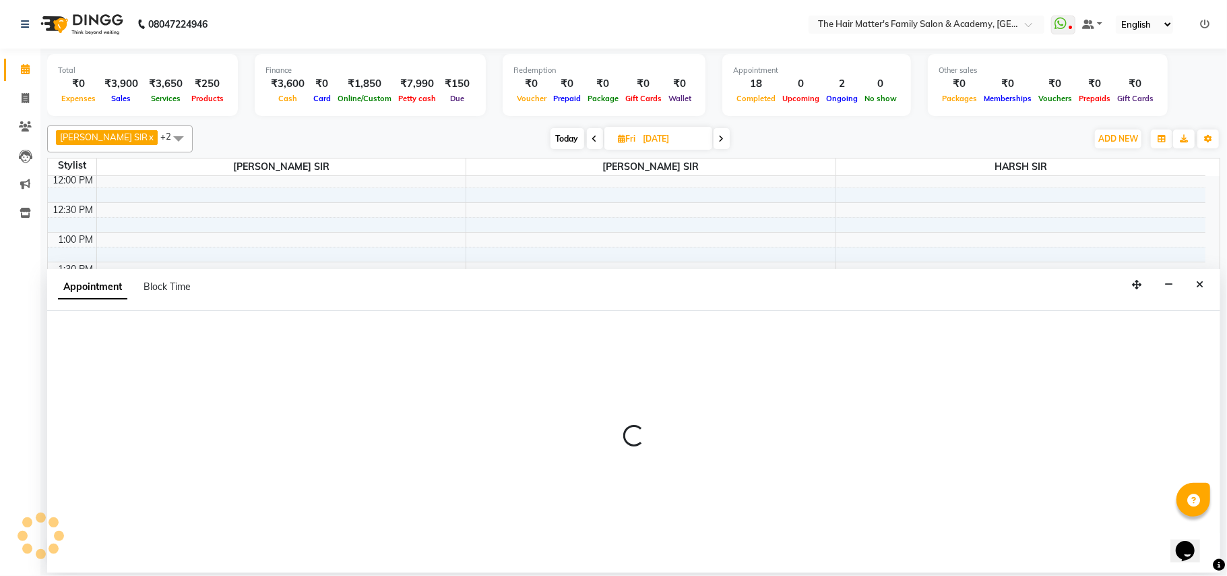
select select "42572"
select select "tentative"
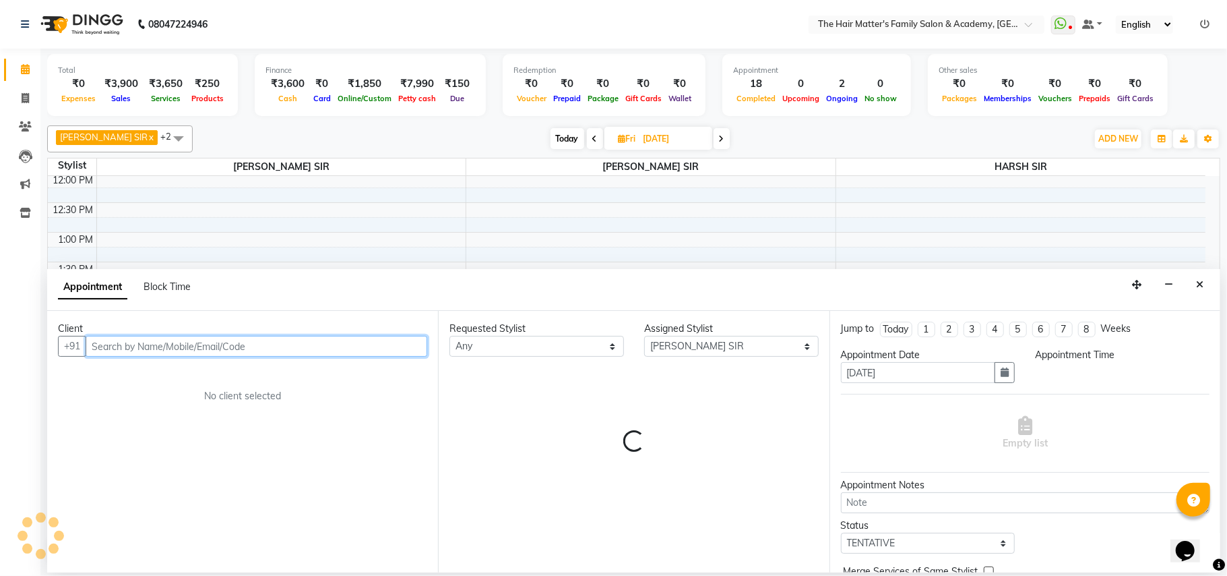
select select "900"
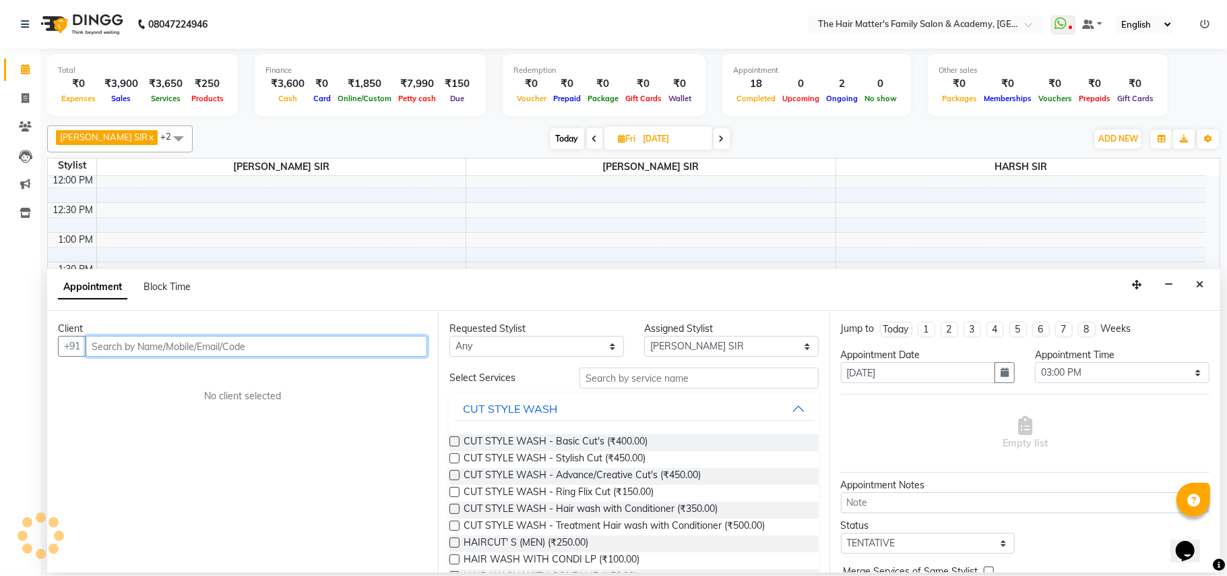
click at [138, 348] on input "text" at bounding box center [257, 346] width 342 height 21
paste input "99249 80702"
click at [129, 350] on input "99249 80702" at bounding box center [229, 346] width 286 height 21
click at [125, 352] on input "99249 80702" at bounding box center [229, 346] width 286 height 21
click at [127, 348] on input "99249 80702" at bounding box center [229, 346] width 286 height 21
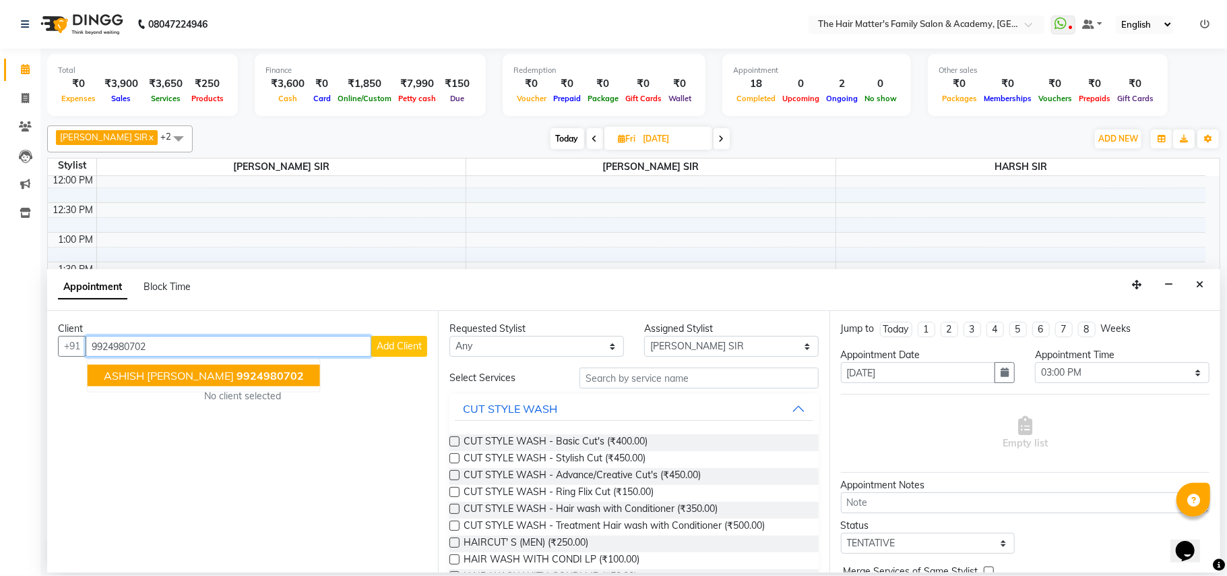
click at [155, 380] on span "ASHISH [PERSON_NAME]" at bounding box center [169, 375] width 130 height 13
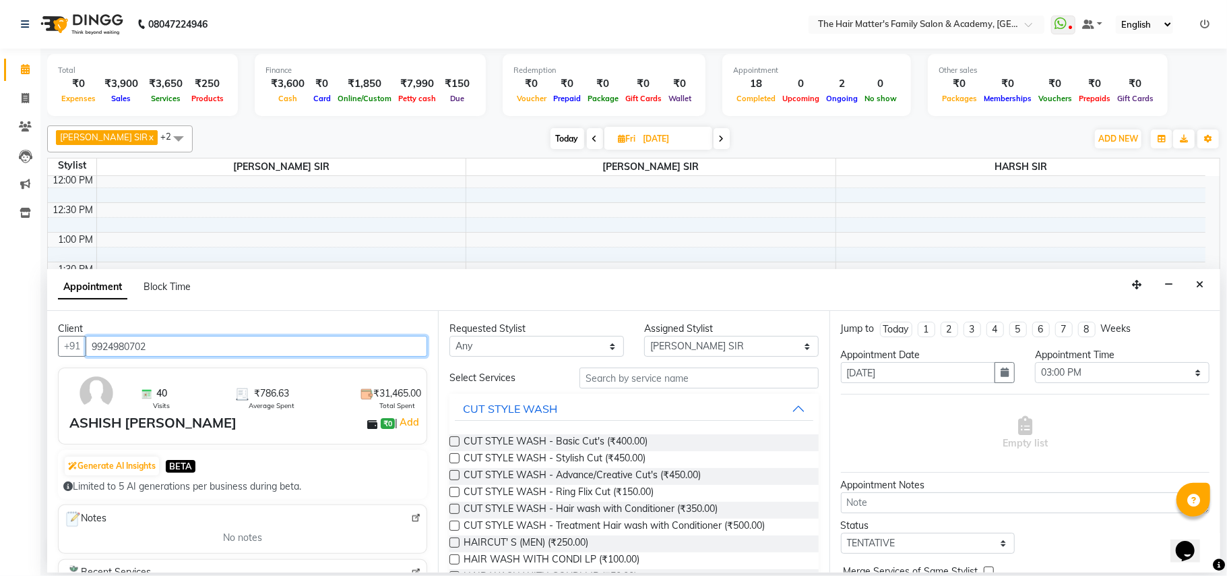
type input "9924980702"
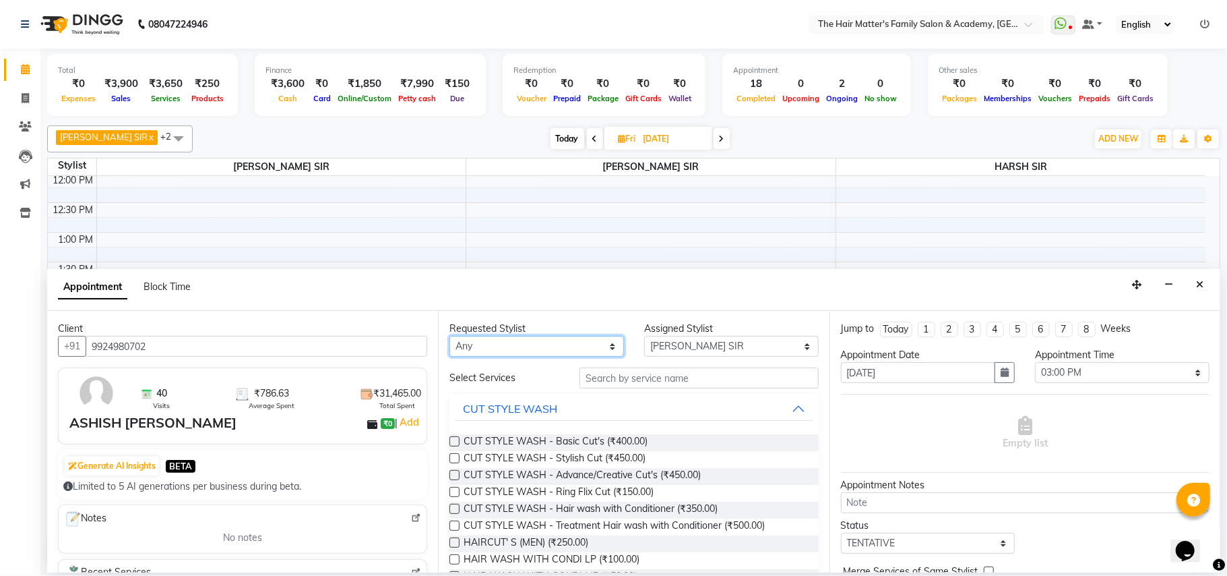
click at [472, 354] on select "Any DIVY SIR HARSH SIR HIMESH SIR. MAYANK SIR PRATIK SIR" at bounding box center [536, 346] width 175 height 21
select select "42572"
click at [449, 337] on select "Any DIVY SIR HARSH SIR HIMESH SIR. MAYANK SIR PRATIK SIR" at bounding box center [536, 346] width 175 height 21
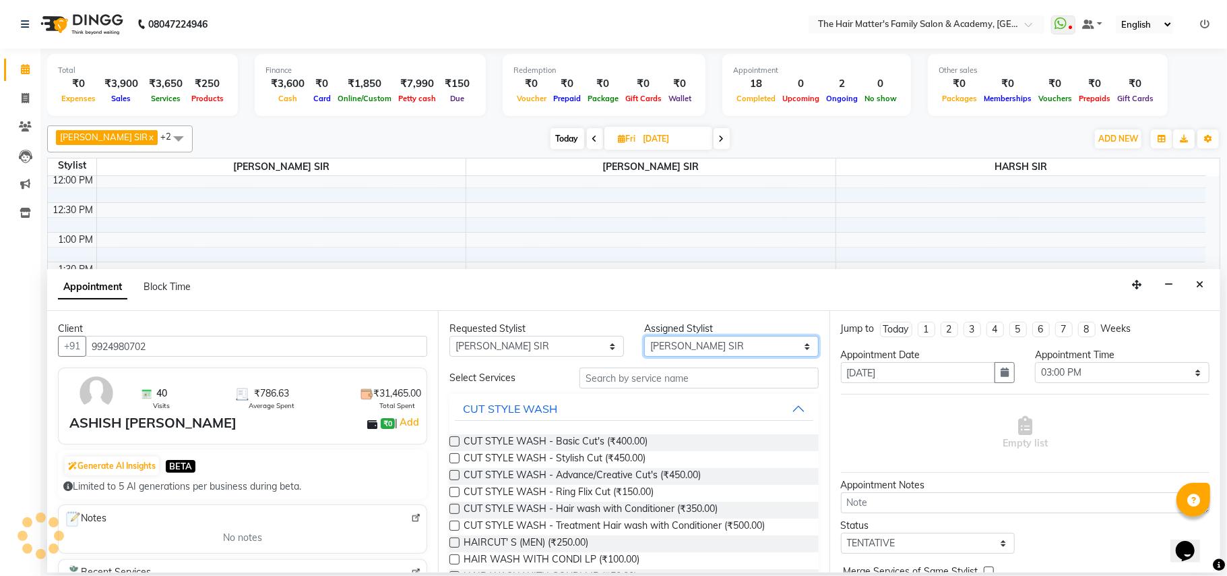
click at [763, 340] on select "Select DIVY SIR HARSH SIR HIMESH SIR. MAYANK SIR PRATIK SIR" at bounding box center [731, 346] width 175 height 21
click at [644, 337] on select "Select DIVY SIR HARSH SIR HIMESH SIR. MAYANK SIR PRATIK SIR" at bounding box center [731, 346] width 175 height 21
click at [555, 538] on span "HAIRCUT' S (MEN) (₹250.00)" at bounding box center [526, 543] width 125 height 17
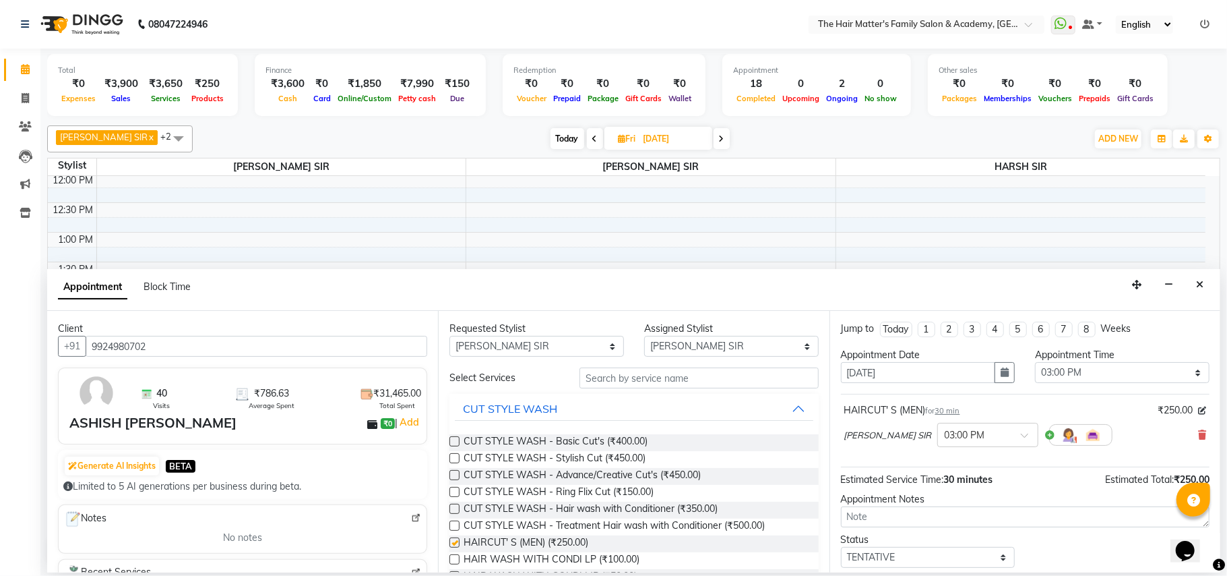
checkbox input "false"
click at [633, 378] on input "text" at bounding box center [699, 377] width 239 height 21
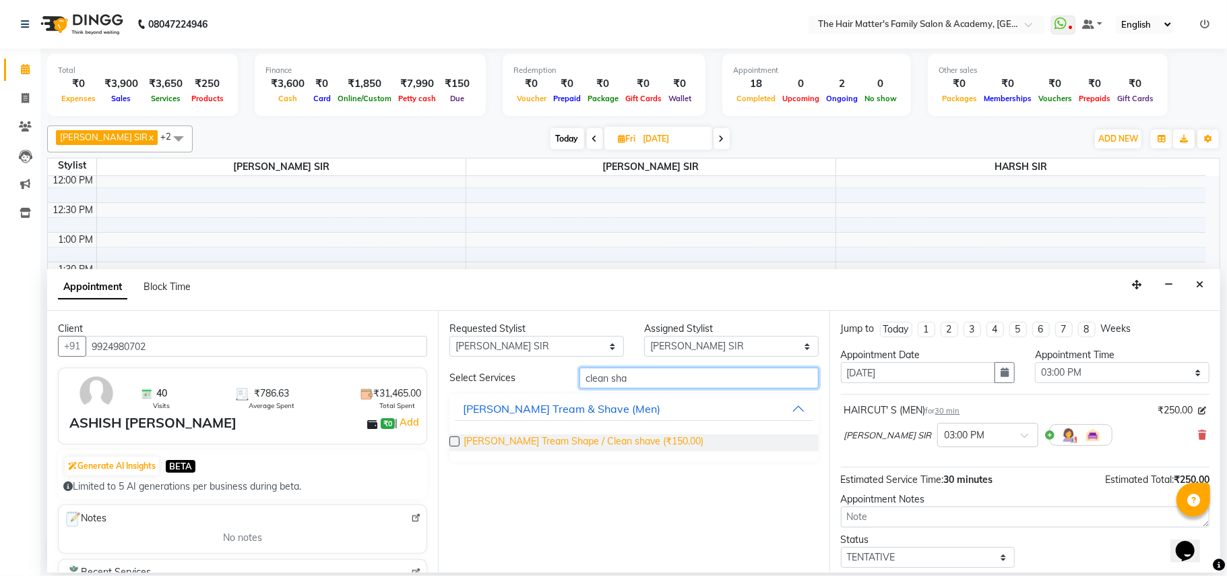
type input "clean sha"
click at [600, 442] on span "Beard Tream Shape / Clean shave (₹150.00)" at bounding box center [584, 442] width 240 height 17
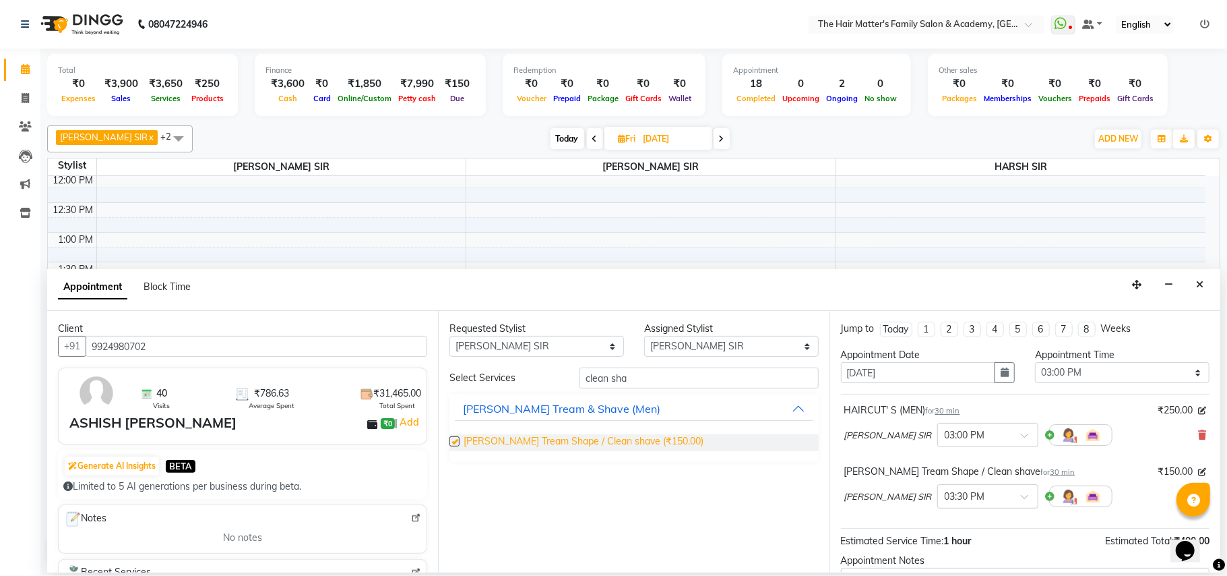
checkbox input "false"
click at [728, 378] on input "clean sha" at bounding box center [699, 377] width 239 height 21
type input "c"
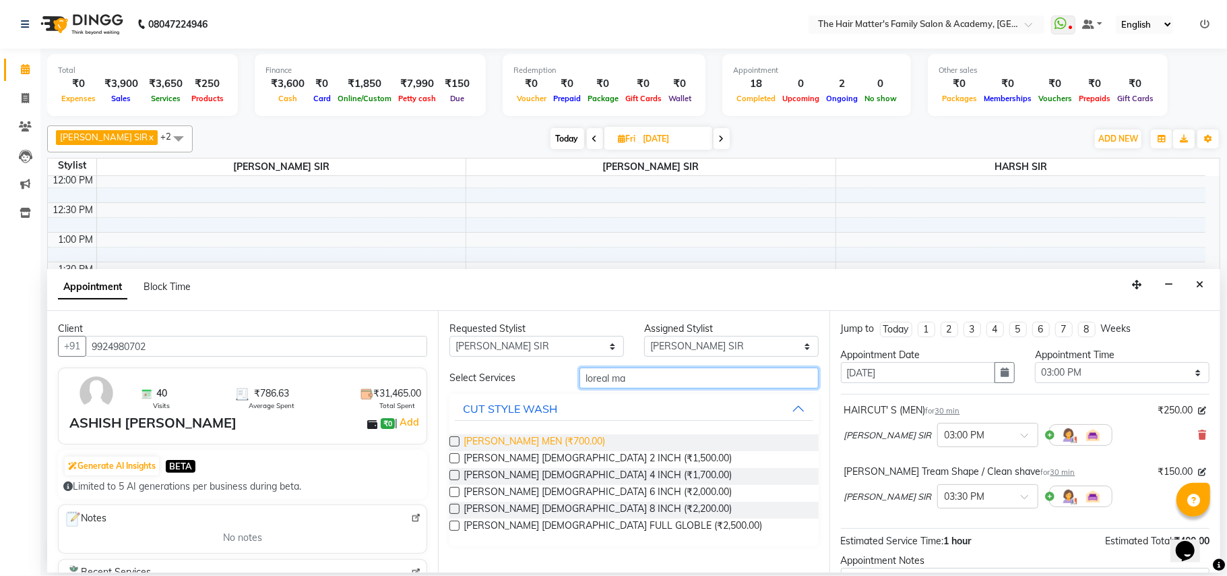
type input "loreal ma"
click at [574, 435] on span "LOREAL MAJIREL MEN (₹700.00)" at bounding box center [535, 442] width 142 height 17
checkbox input "false"
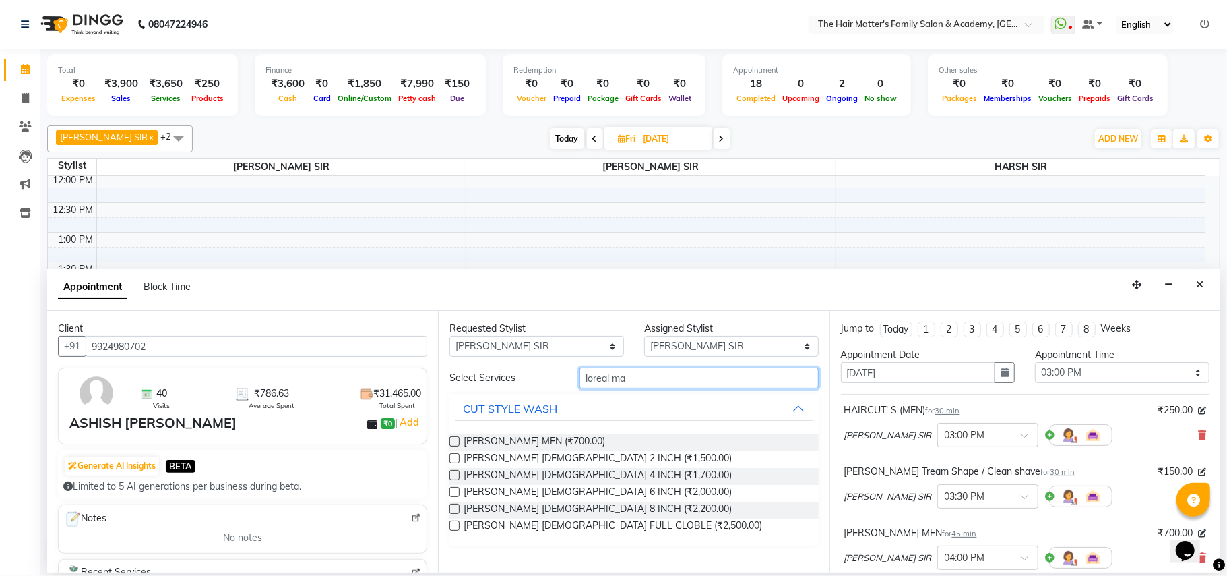
click at [644, 381] on input "loreal ma" at bounding box center [699, 377] width 239 height 21
type input "l"
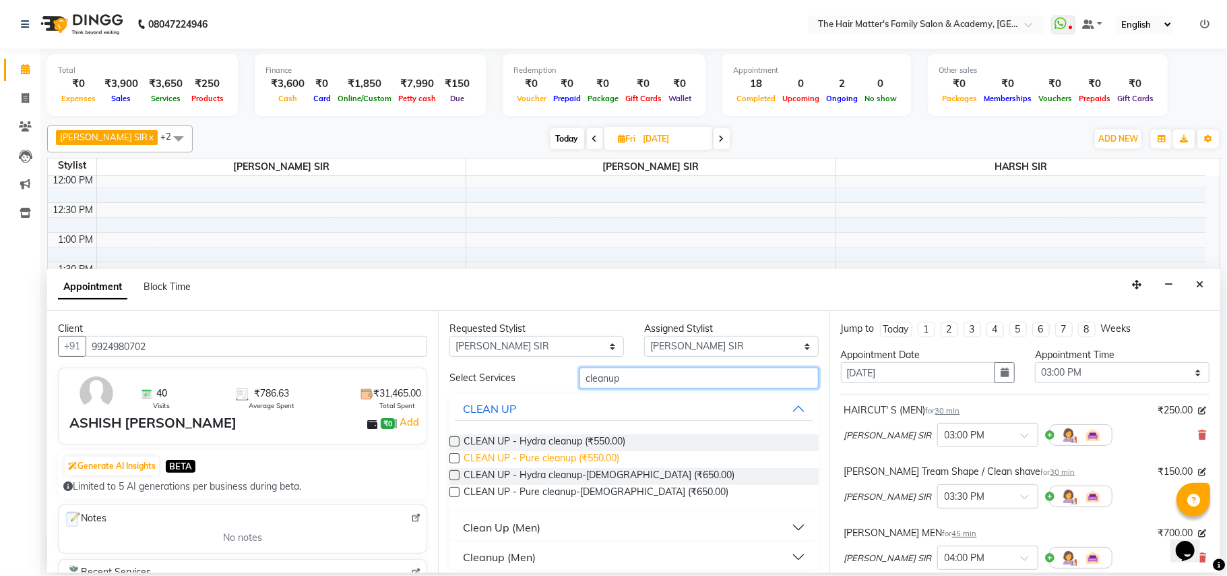
type input "cleanup"
click at [601, 459] on span "CLEAN UP - Pure cleanup (₹550.00)" at bounding box center [542, 459] width 156 height 17
checkbox input "false"
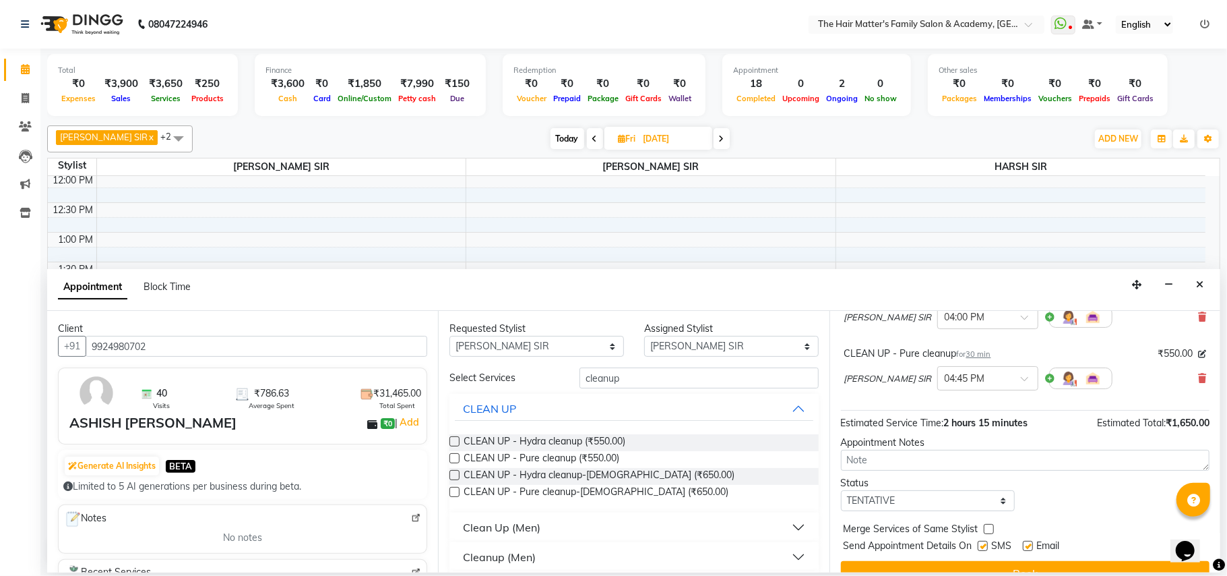
scroll to position [266, 0]
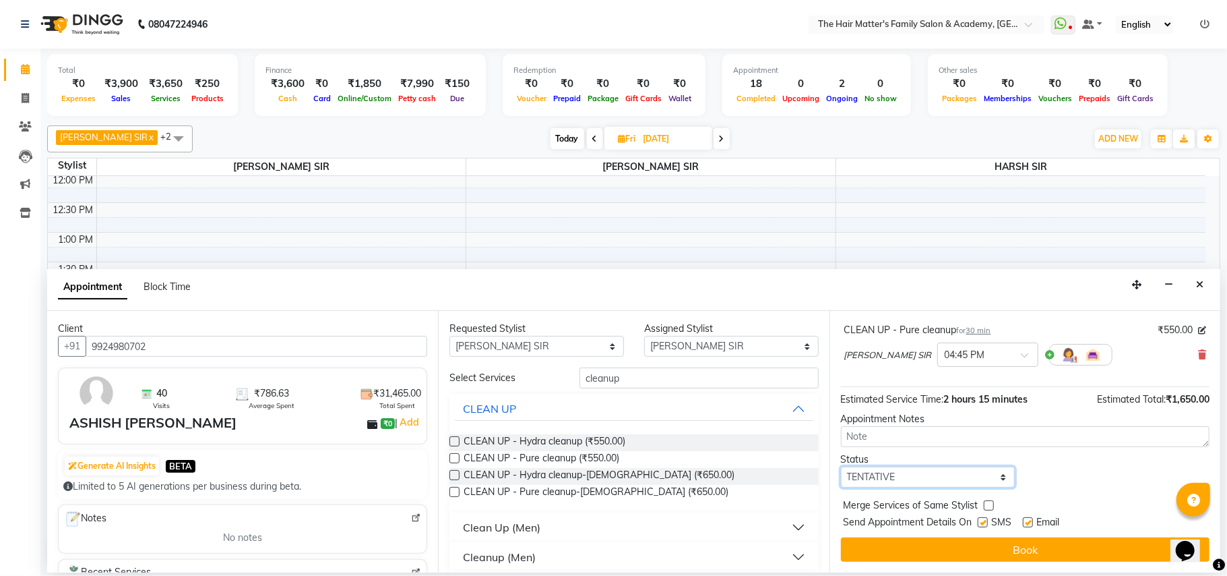
click at [931, 473] on select "Select TENTATIVE CONFIRM UPCOMING" at bounding box center [928, 476] width 175 height 21
select select "confirm booking"
click at [841, 468] on select "Select TENTATIVE CONFIRM UPCOMING" at bounding box center [928, 476] width 175 height 21
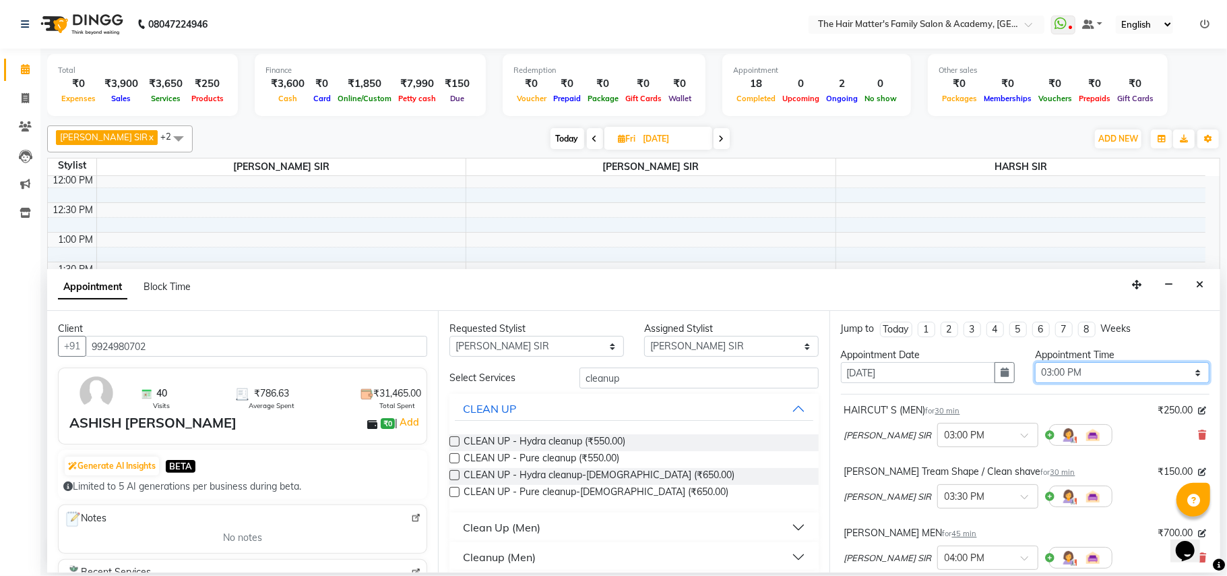
click at [1119, 375] on select "Select 08:00 AM 08:15 AM 08:30 AM 08:45 AM 09:00 AM 09:15 AM 09:30 AM 09:45 AM …" at bounding box center [1122, 372] width 175 height 21
select select "840"
click at [1035, 364] on select "Select 08:00 AM 08:15 AM 08:30 AM 08:45 AM 09:00 AM 09:15 AM 09:30 AM 09:45 AM …" at bounding box center [1122, 372] width 175 height 21
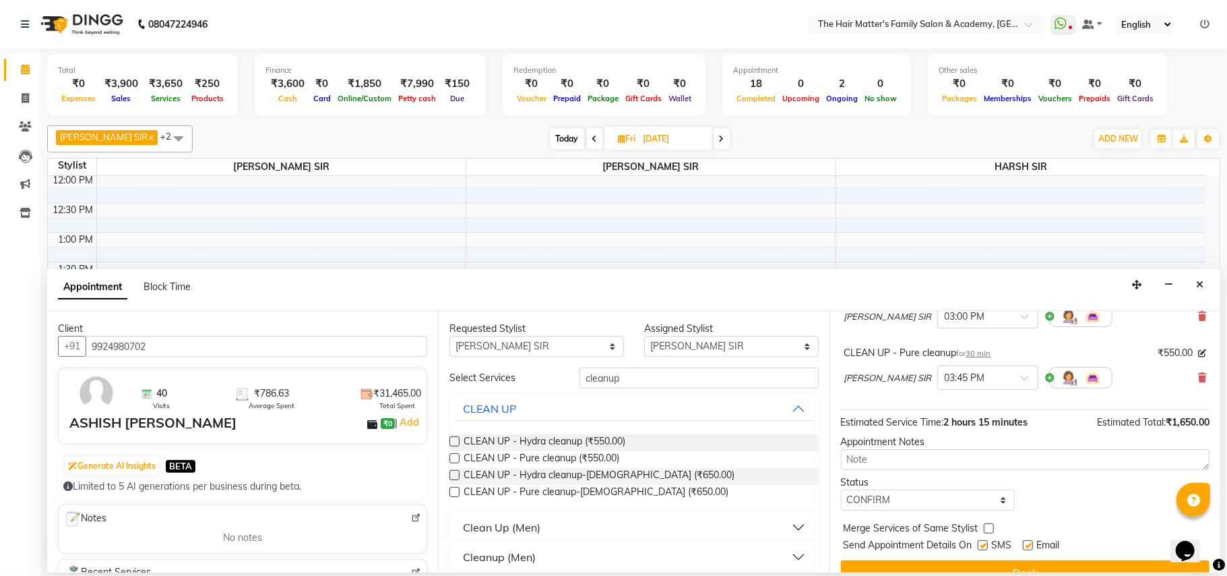
scroll to position [266, 0]
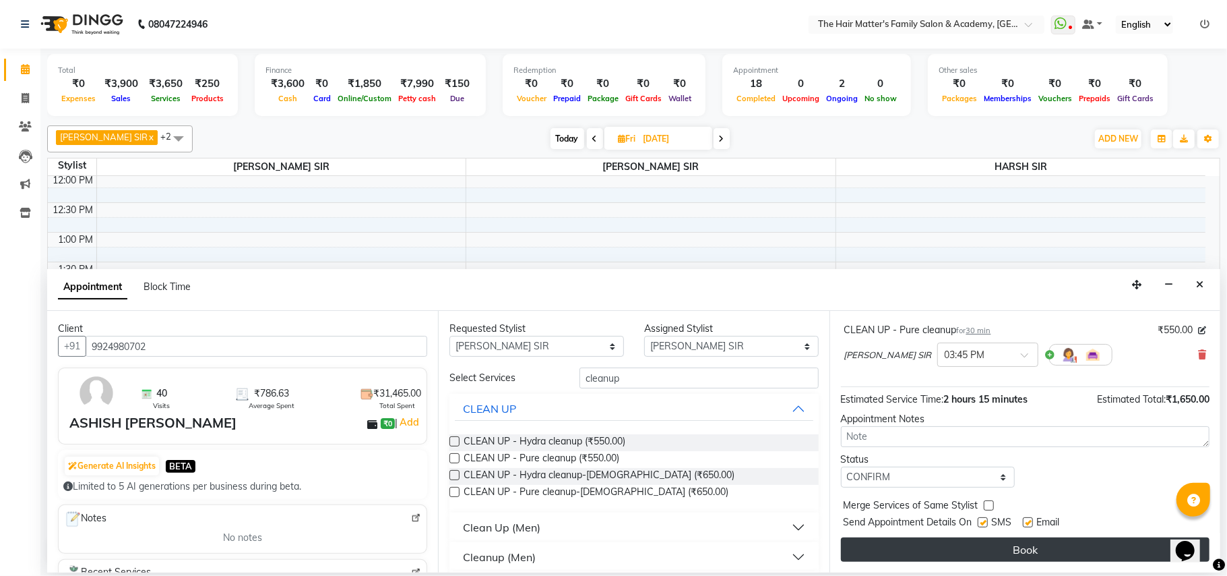
click at [1084, 542] on button "Book" at bounding box center [1025, 549] width 369 height 24
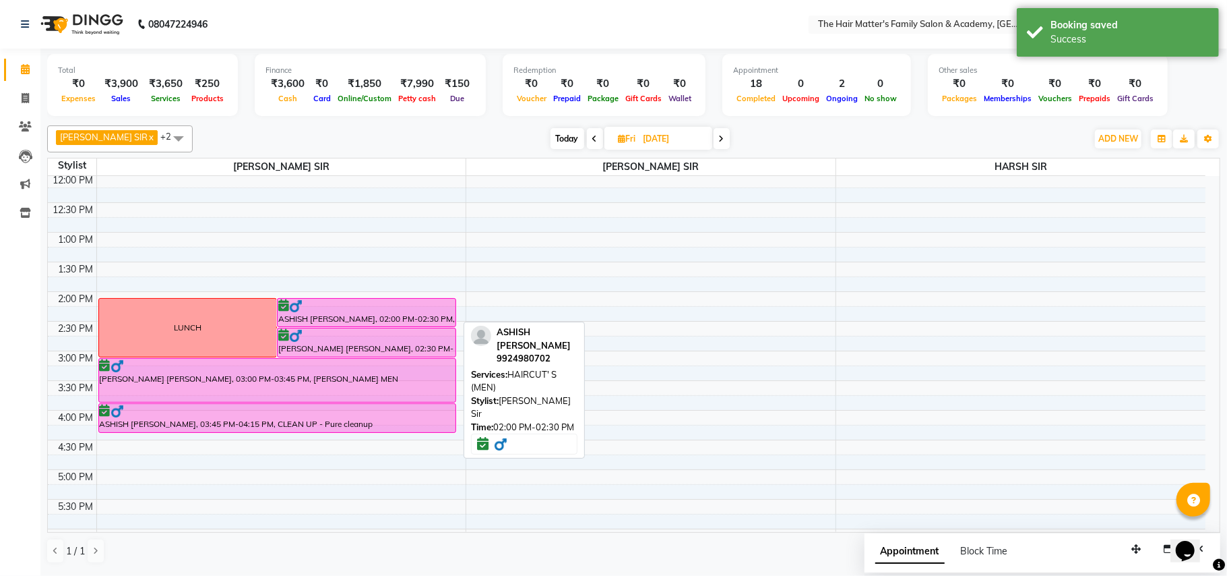
click at [434, 310] on div at bounding box center [366, 305] width 177 height 13
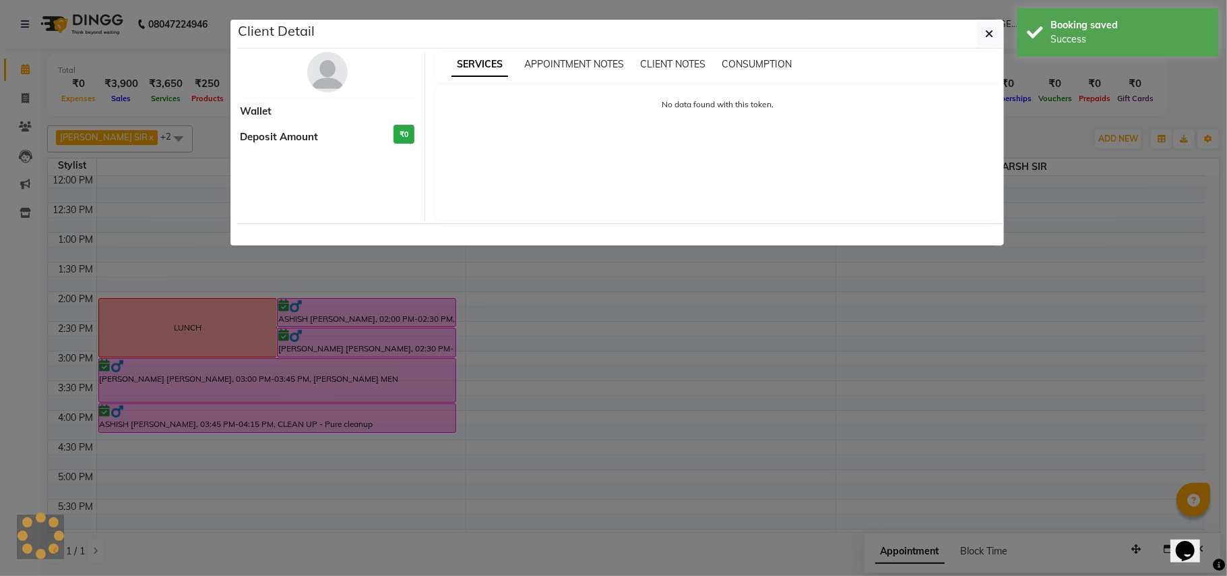
select select "6"
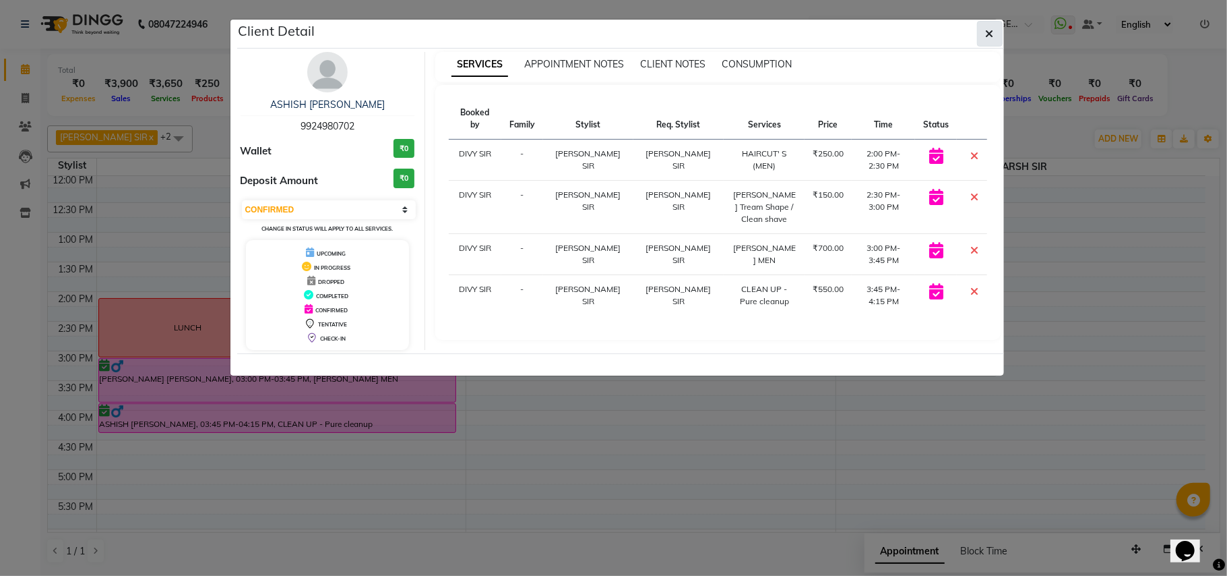
click at [988, 33] on icon "button" at bounding box center [990, 33] width 8 height 11
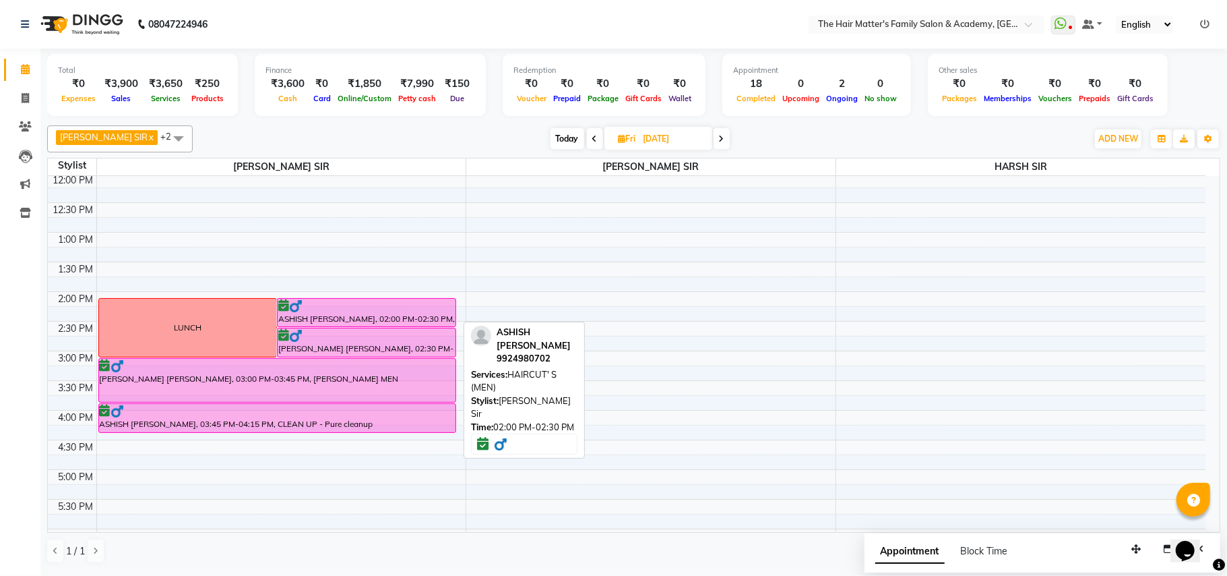
click at [425, 316] on div "ASHISH SIR PRAJAPATI, 02:00 PM-02:30 PM, HAIRCUT' S (MEN)" at bounding box center [367, 313] width 178 height 28
select select "6"
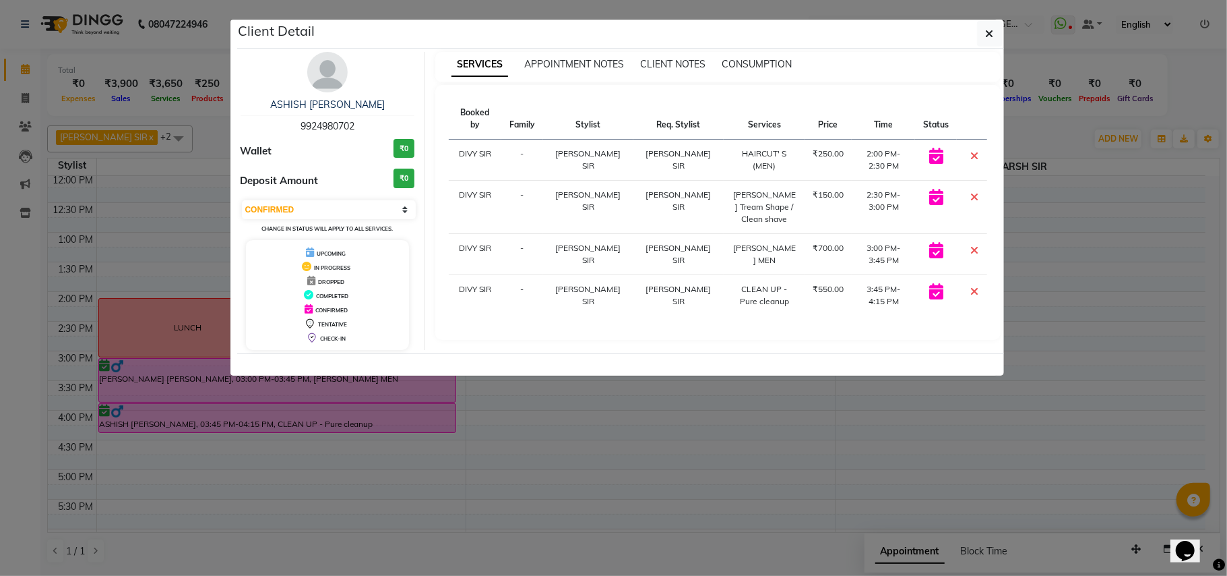
copy span "9924980702"
drag, startPoint x: 298, startPoint y: 124, endPoint x: 375, endPoint y: 130, distance: 77.7
click at [375, 130] on div "ASHISH SIR PRAJAPATI 9924980702" at bounding box center [328, 116] width 175 height 36
click at [979, 42] on button "button" at bounding box center [990, 34] width 26 height 26
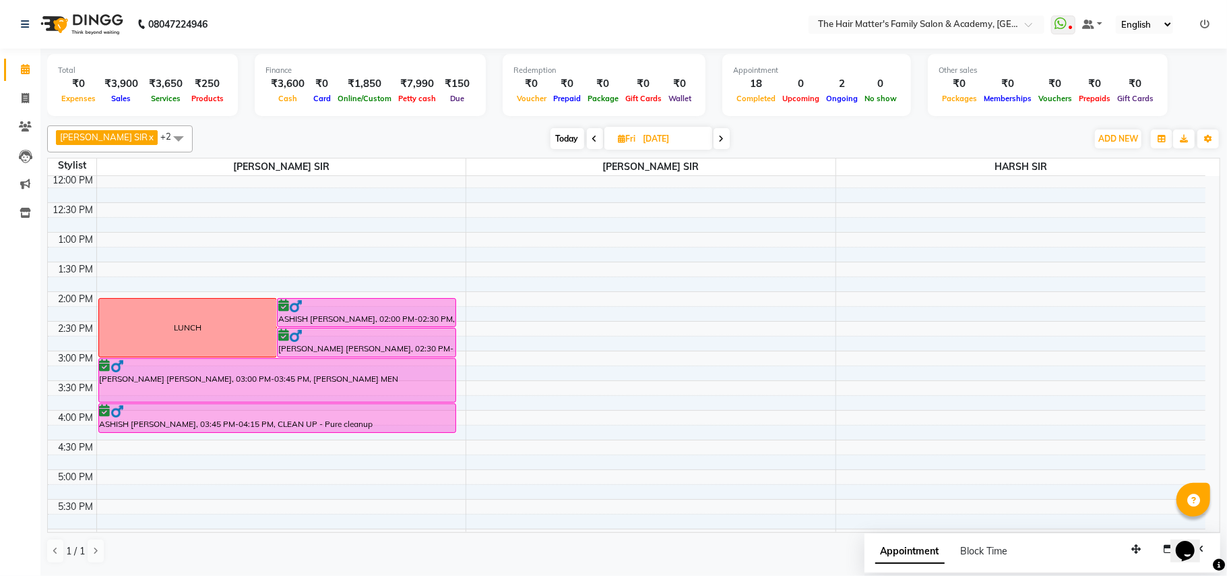
click at [685, 146] on input "17-10-2025" at bounding box center [673, 139] width 67 height 20
select select "10"
select select "2025"
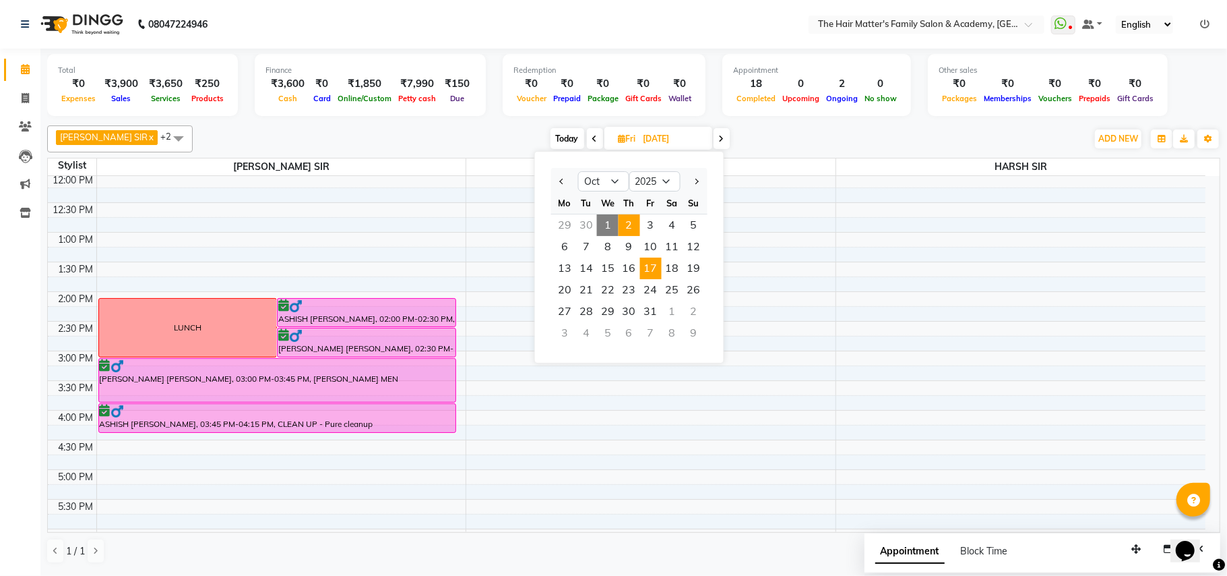
click at [623, 225] on span "2" at bounding box center [630, 225] width 22 height 22
type input "02-10-2025"
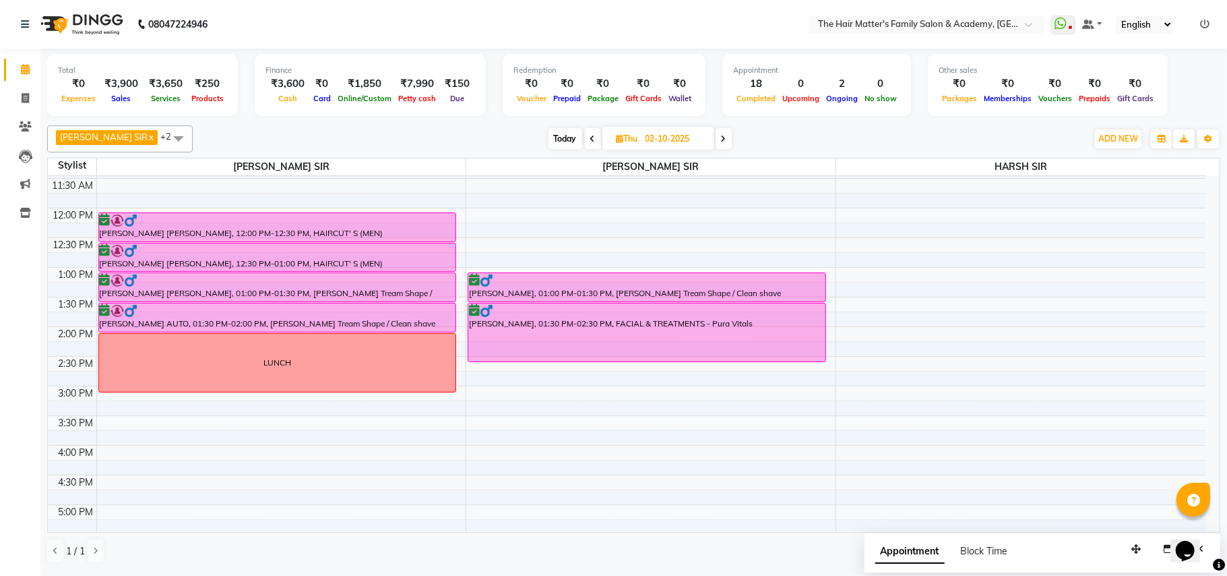
scroll to position [299, 0]
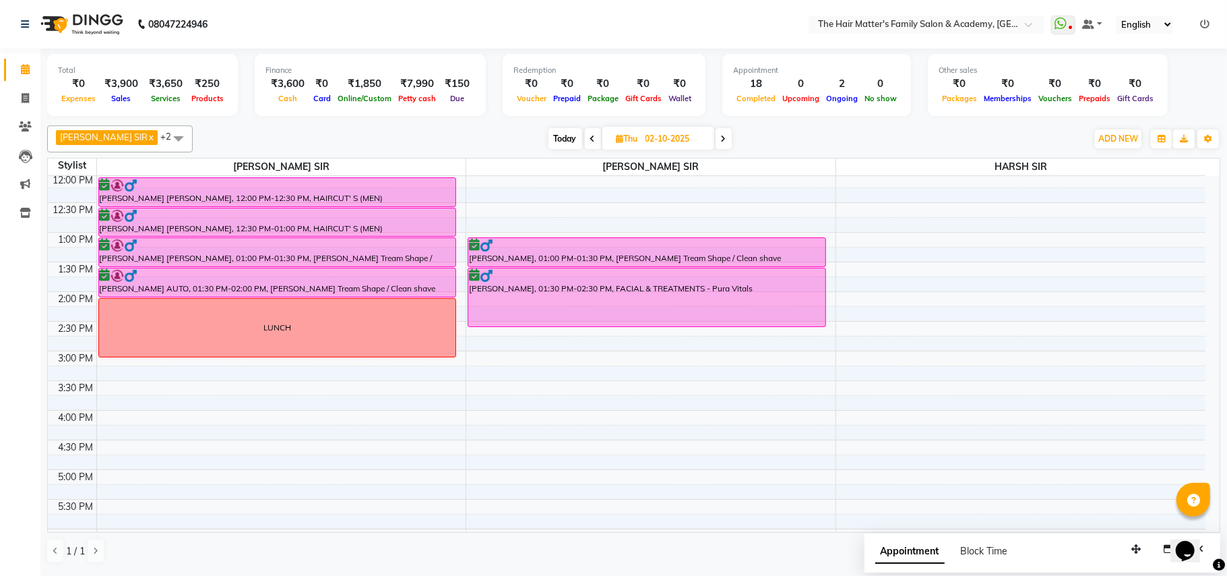
click at [478, 365] on div "7:00 AM 7:30 AM 8:00 AM 8:30 AM 9:00 AM 9:30 AM 10:00 AM 10:30 AM 11:00 AM 11:3…" at bounding box center [627, 351] width 1158 height 948
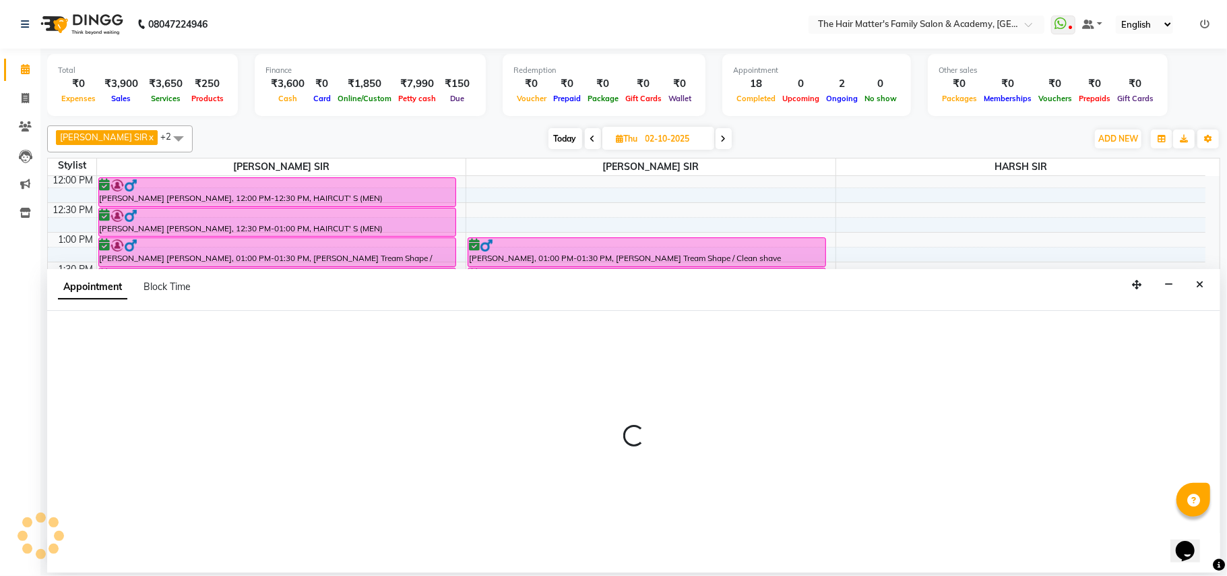
select select "43094"
select select "tentative"
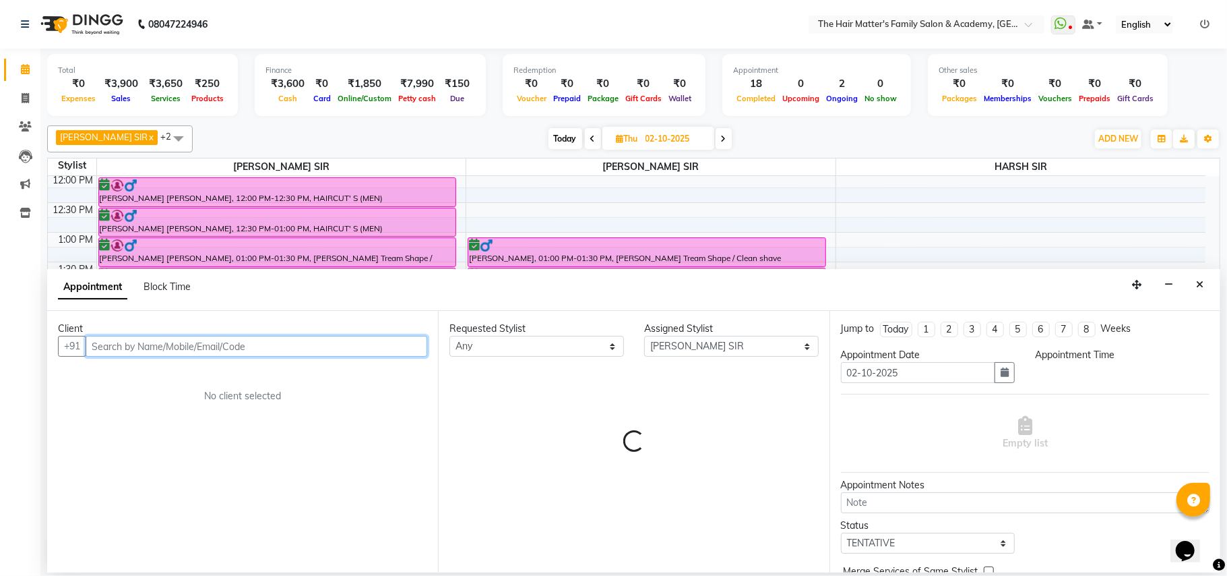
select select "900"
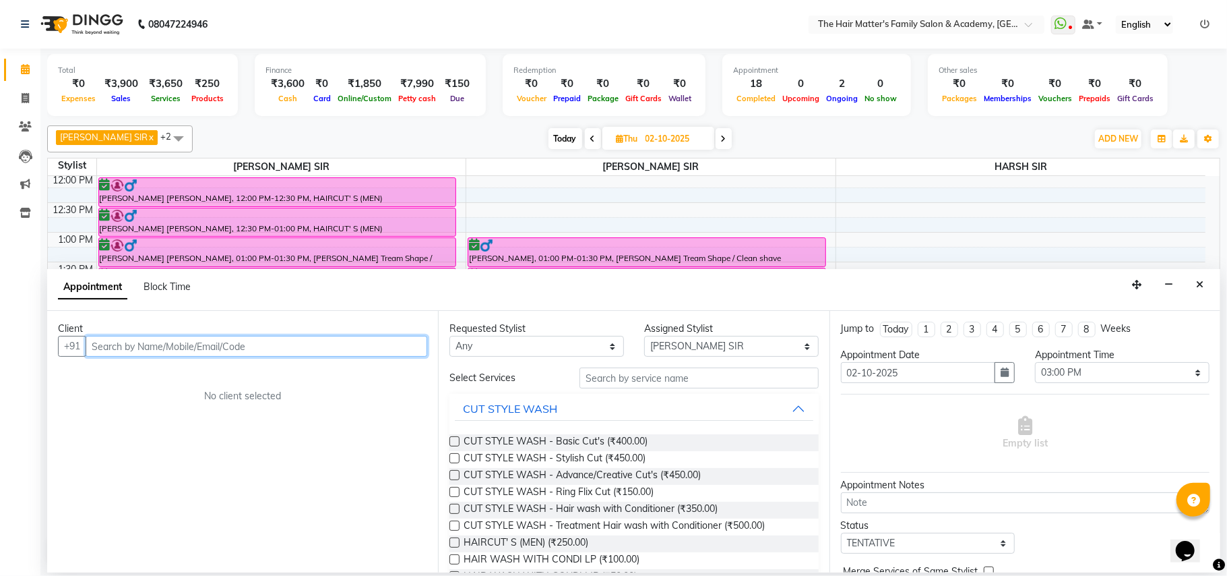
click at [315, 354] on input "text" at bounding box center [257, 346] width 342 height 21
paste input "+91"
type input "+"
click at [214, 345] on input "text" at bounding box center [257, 346] width 342 height 21
paste input "884 981 3766"
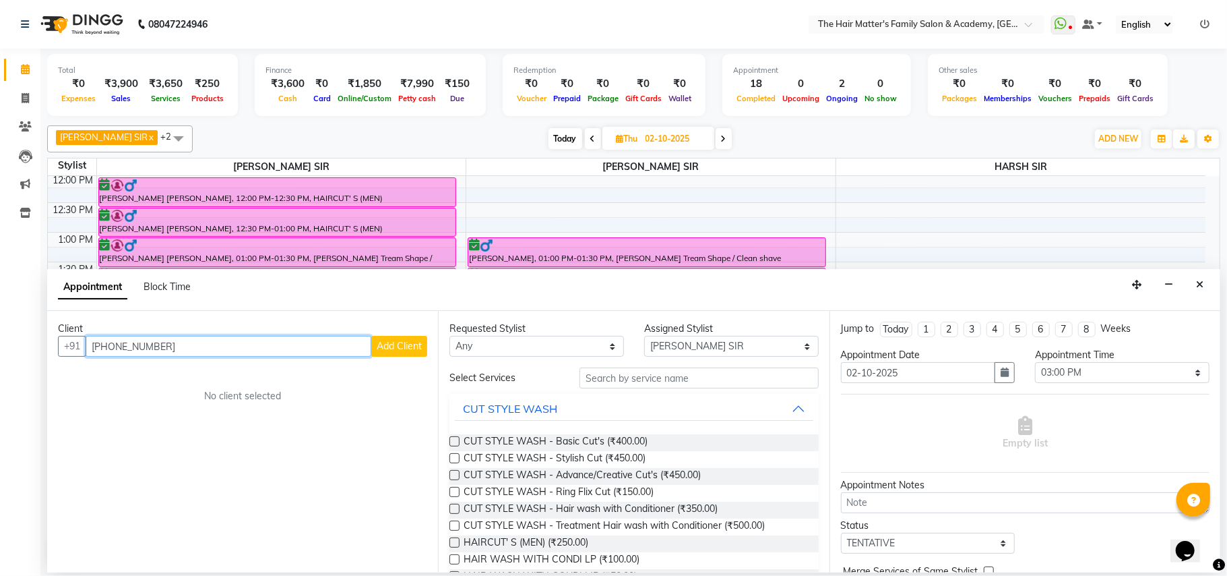
click at [132, 348] on input "884 981 3766" at bounding box center [229, 346] width 286 height 21
click at [115, 349] on input "884 9813766" at bounding box center [229, 346] width 286 height 21
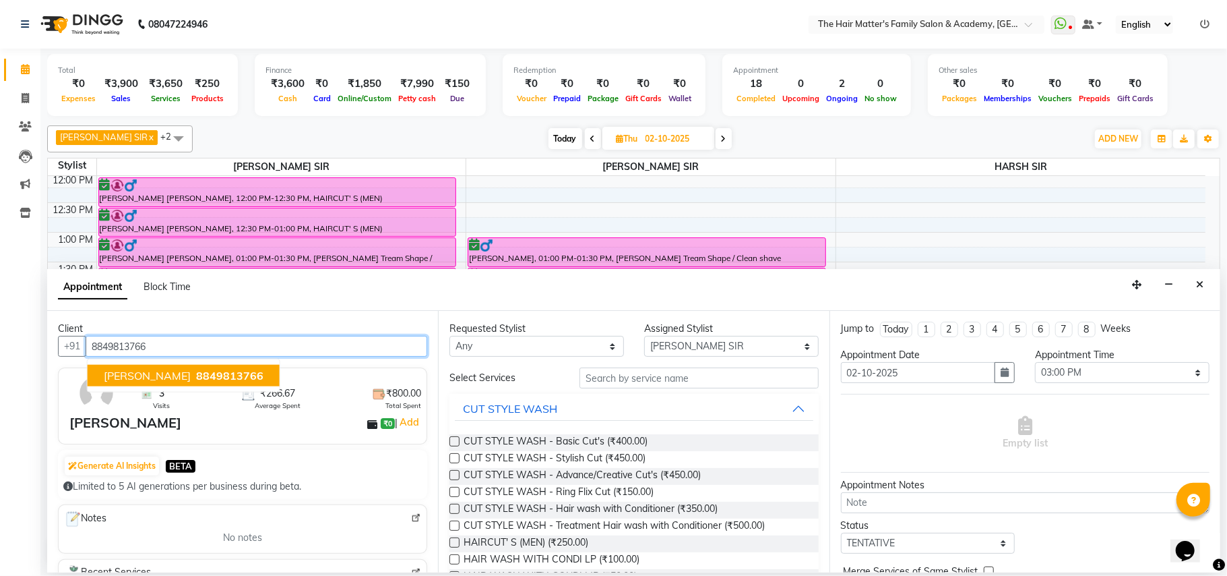
click at [120, 376] on span "KARAN SIR UPADHYAY" at bounding box center [147, 375] width 87 height 13
type input "8849813766"
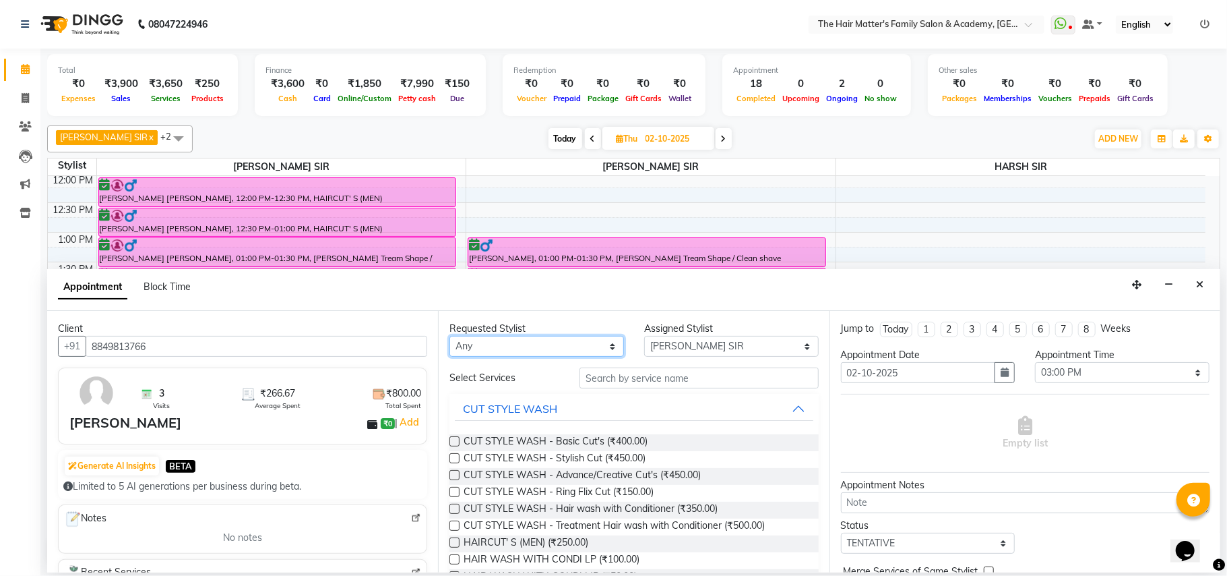
click at [542, 348] on select "Any DIVY SIR HARSH SIR HIMESH SIR. MAYANK SIR PRATIK SIR" at bounding box center [536, 346] width 175 height 21
select select "43094"
click at [449, 337] on select "Any DIVY SIR HARSH SIR HIMESH SIR. MAYANK SIR PRATIK SIR" at bounding box center [536, 346] width 175 height 21
click at [662, 348] on select "Select DIVY SIR HARSH SIR HIMESH SIR. MAYANK SIR PRATIK SIR" at bounding box center [731, 346] width 175 height 21
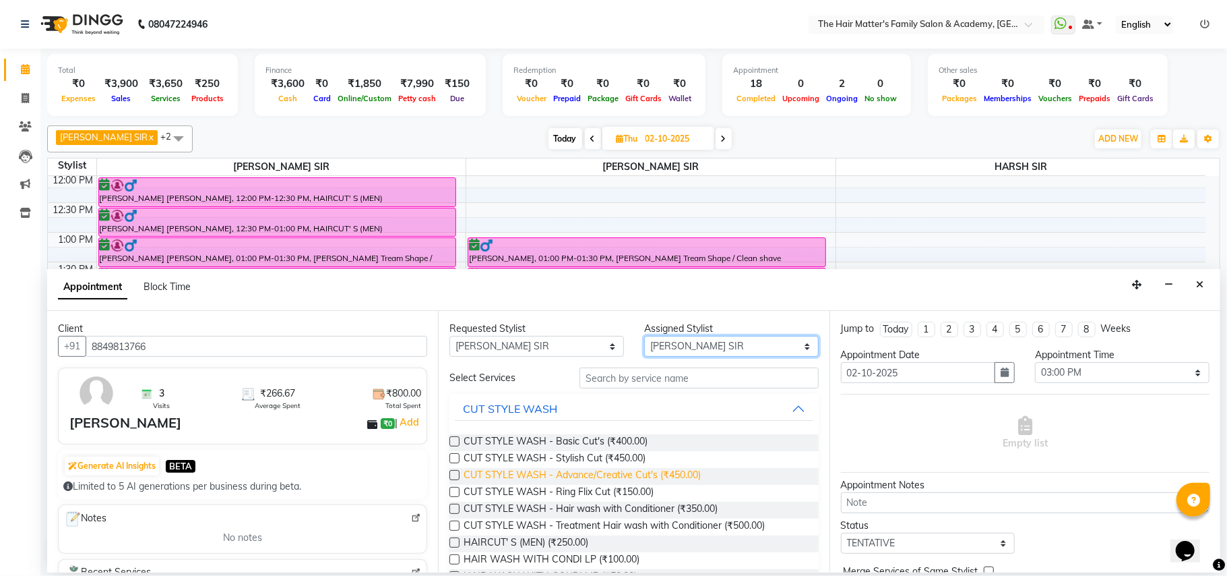
click at [644, 337] on select "Select DIVY SIR HARSH SIR HIMESH SIR. MAYANK SIR PRATIK SIR" at bounding box center [731, 346] width 175 height 21
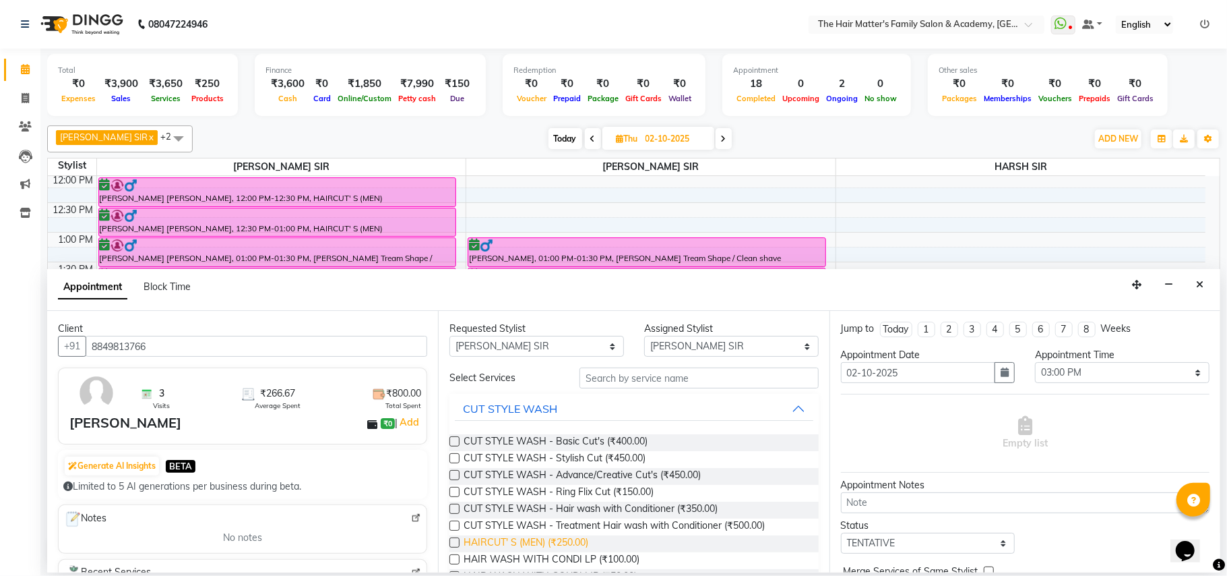
click at [551, 542] on span "HAIRCUT' S (MEN) (₹250.00)" at bounding box center [526, 543] width 125 height 17
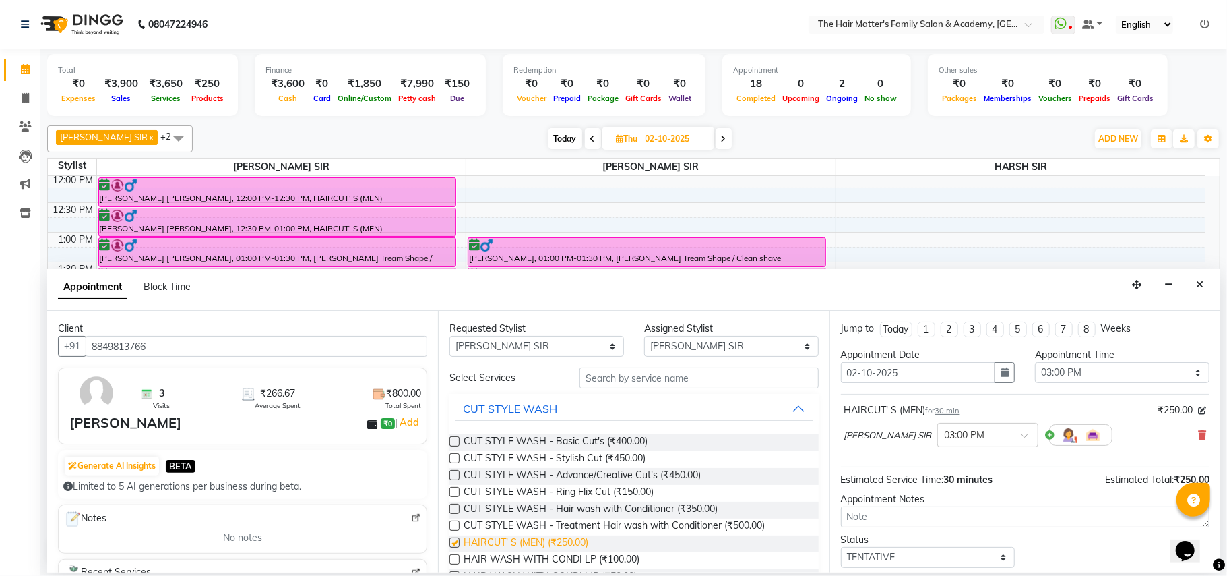
checkbox input "false"
click at [653, 377] on input "text" at bounding box center [699, 377] width 239 height 21
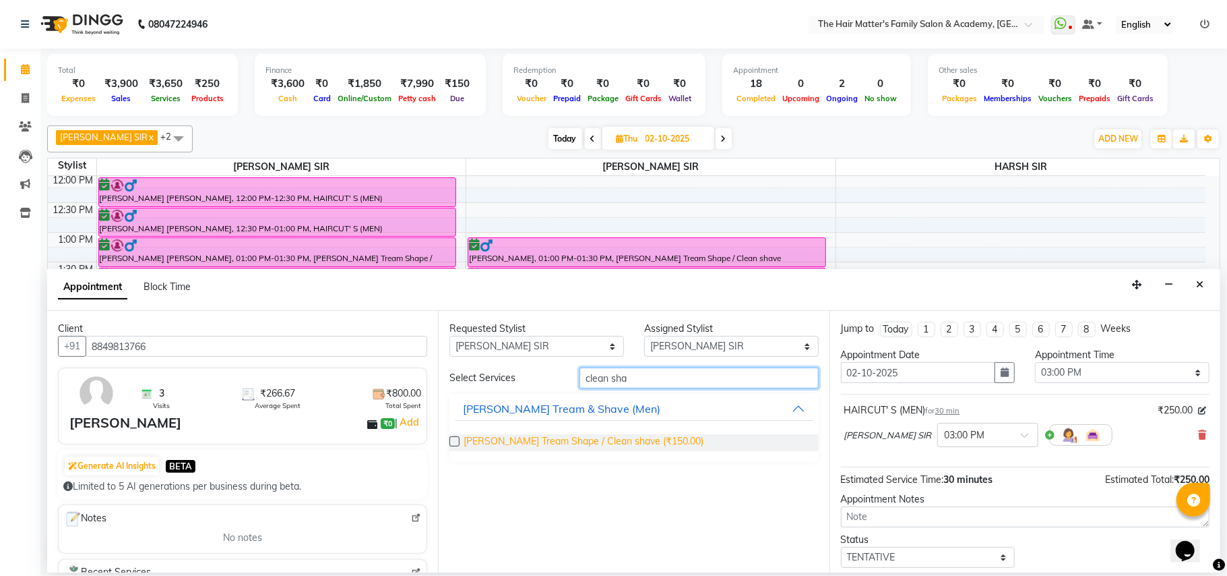
type input "clean sha"
click at [650, 442] on span "Beard Tream Shape / Clean shave (₹150.00)" at bounding box center [584, 442] width 240 height 17
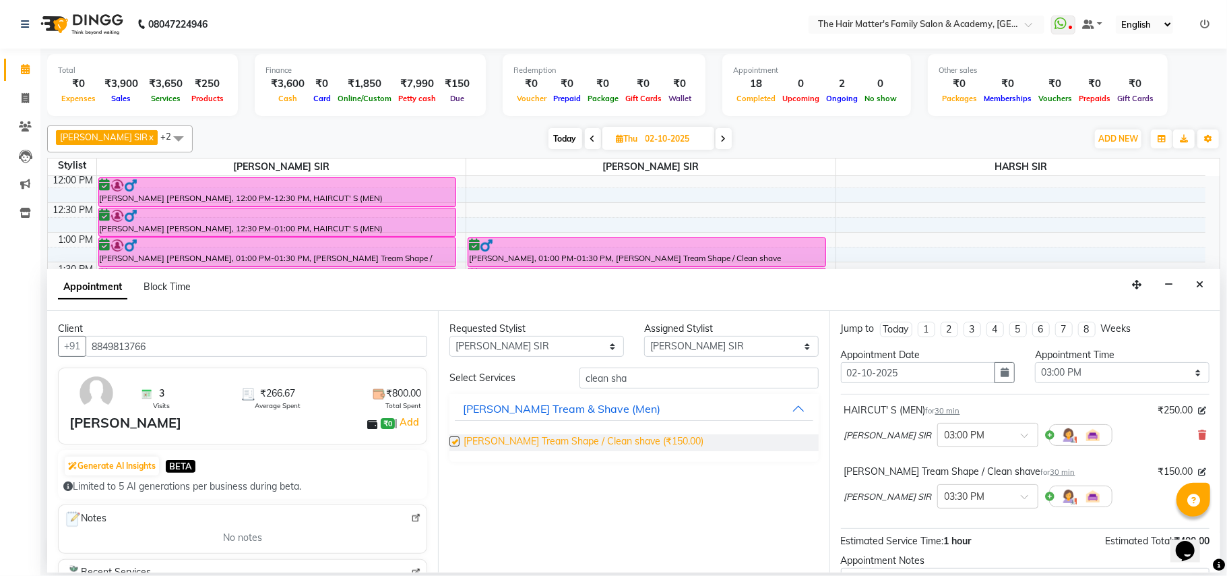
checkbox input "false"
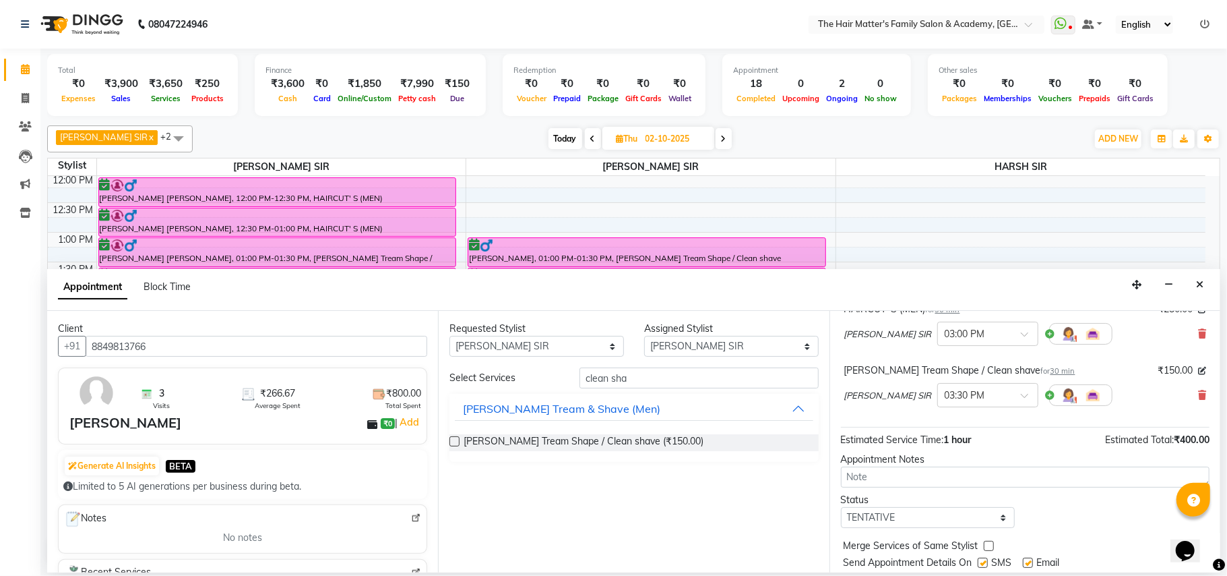
scroll to position [144, 0]
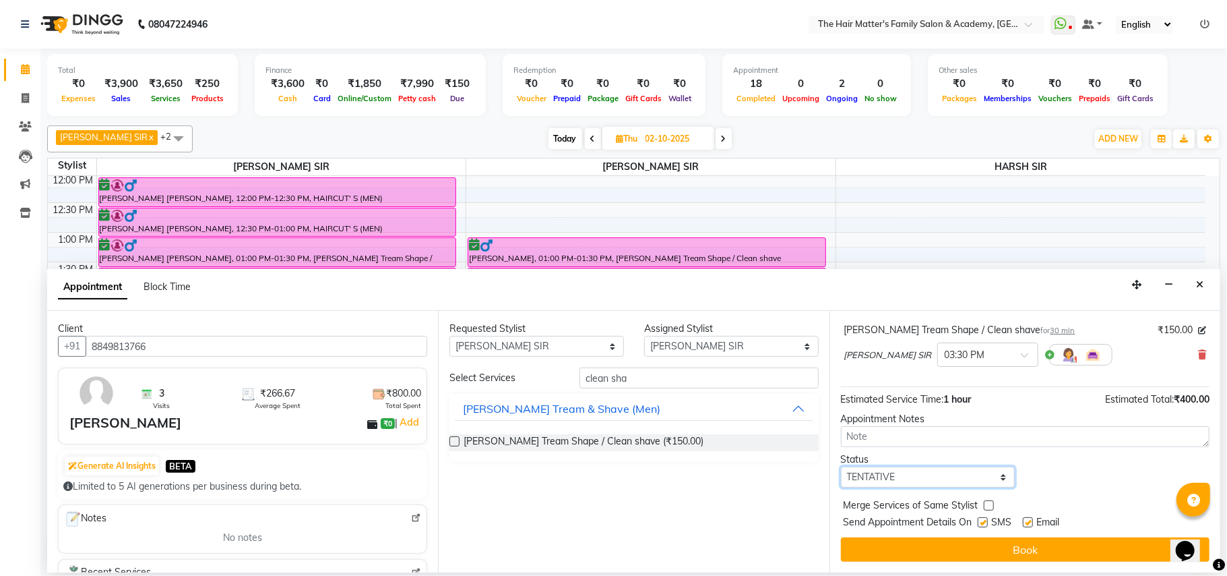
click at [933, 487] on select "Select TENTATIVE CONFIRM UPCOMING" at bounding box center [928, 476] width 175 height 21
select select "confirm booking"
click at [841, 467] on select "Select TENTATIVE CONFIRM UPCOMING" at bounding box center [928, 476] width 175 height 21
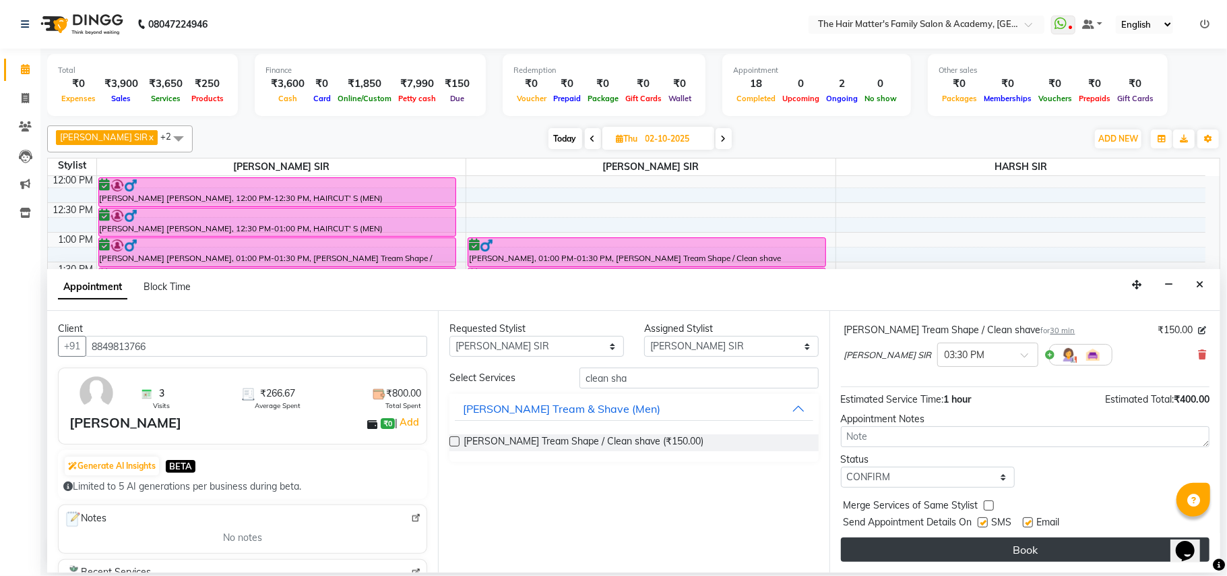
click at [985, 539] on button "Book" at bounding box center [1025, 549] width 369 height 24
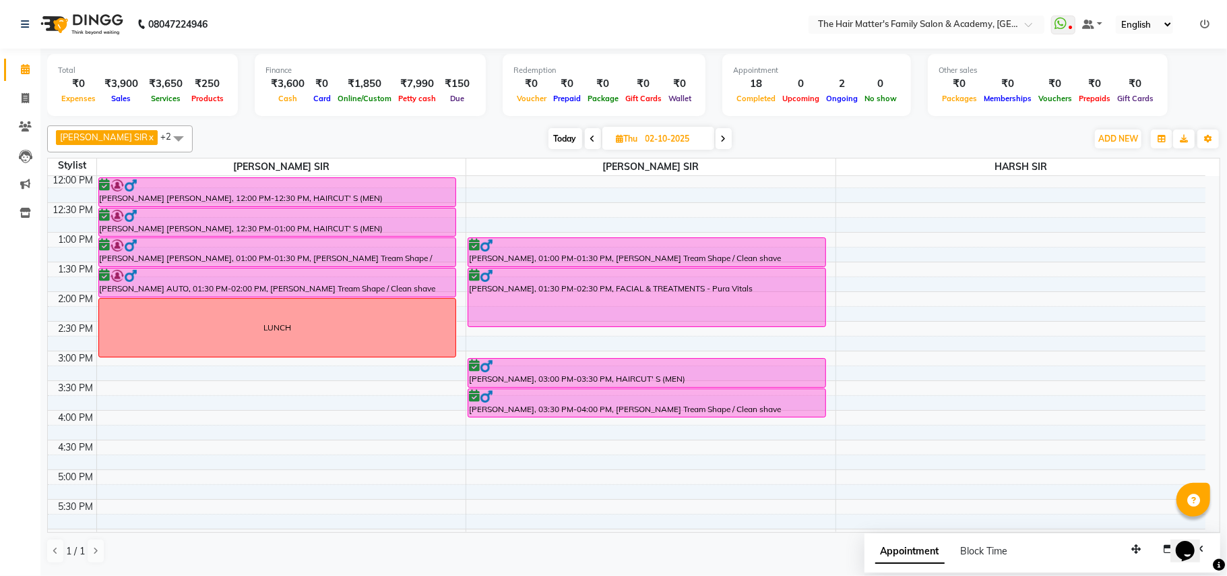
click at [549, 137] on span "Today" at bounding box center [566, 138] width 34 height 21
type input "01-10-2025"
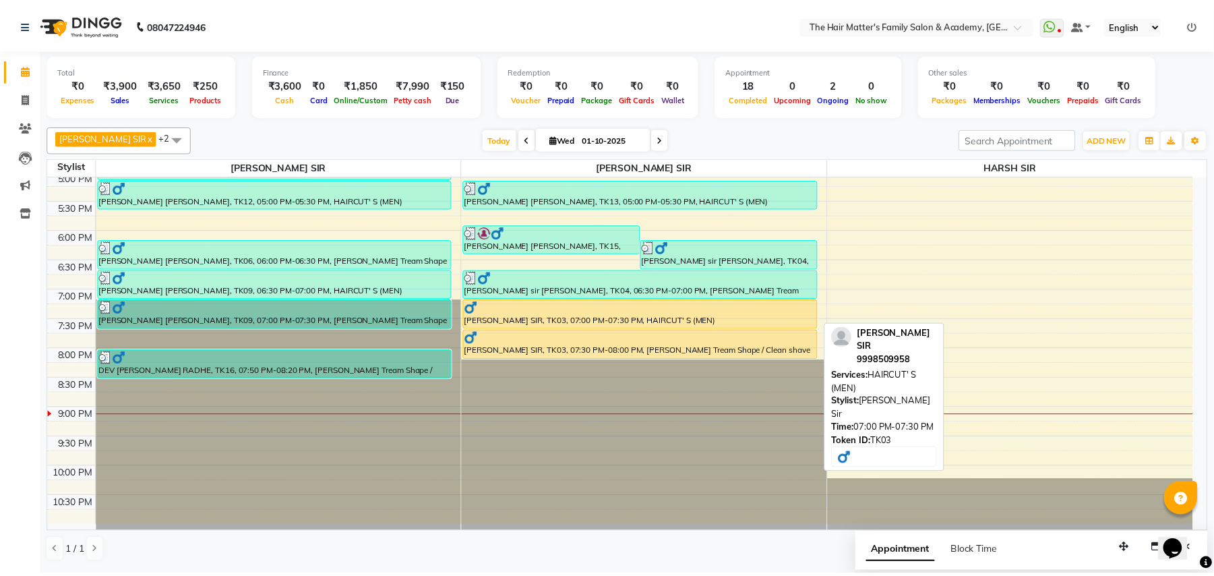
scroll to position [599, 0]
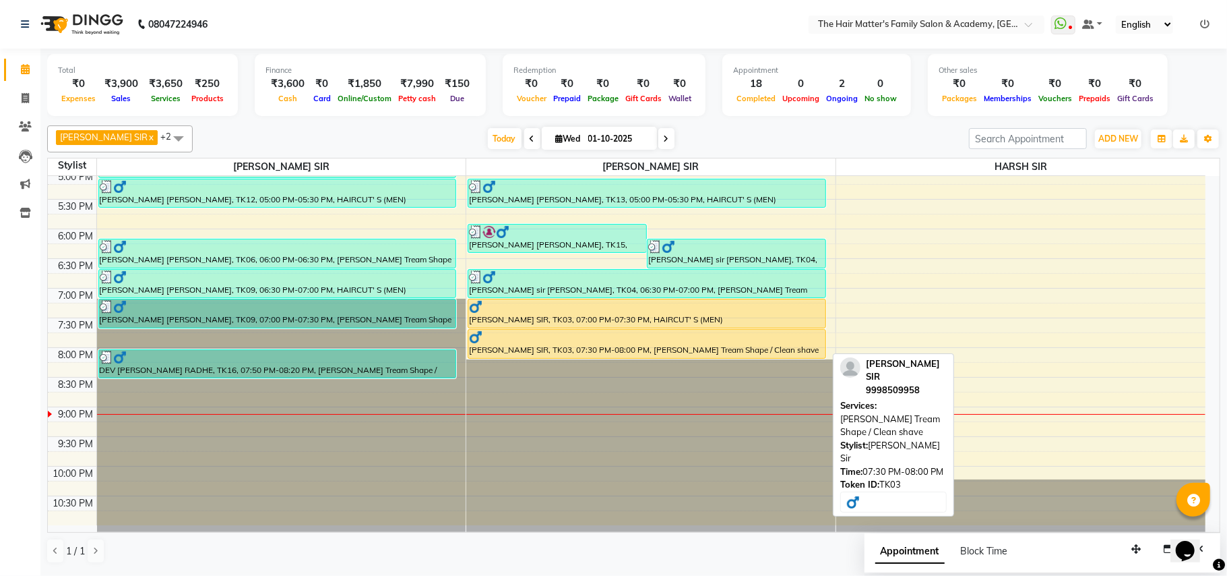
click at [573, 350] on div "[PERSON_NAME] SIR, TK03, 07:30 PM-08:00 PM, [PERSON_NAME] Tream Shape / Clean s…" at bounding box center [646, 344] width 357 height 28
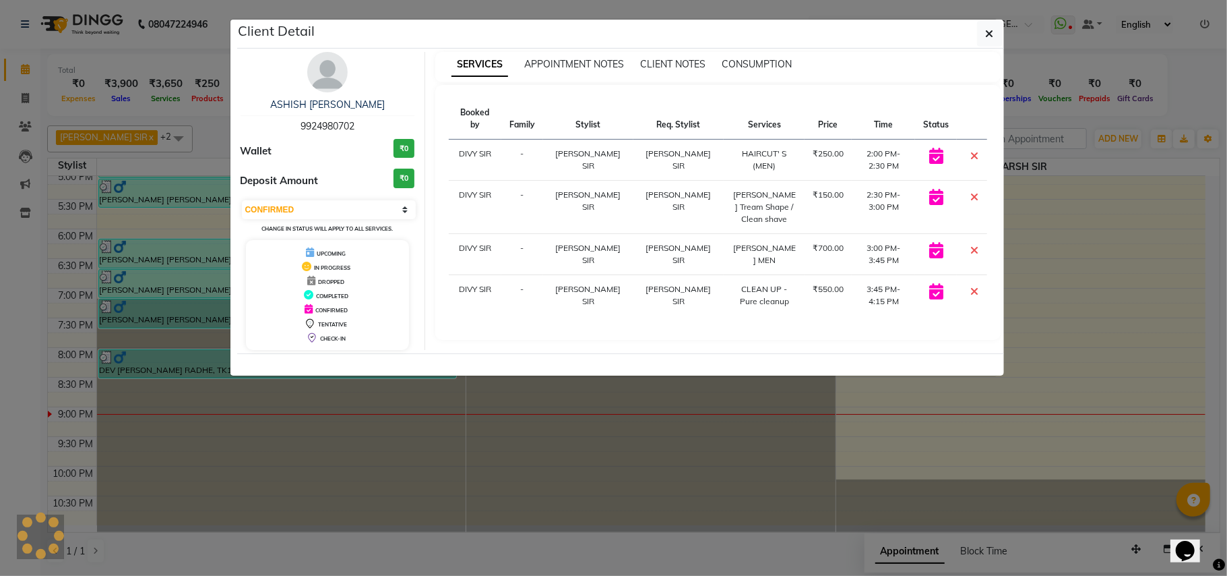
select select "1"
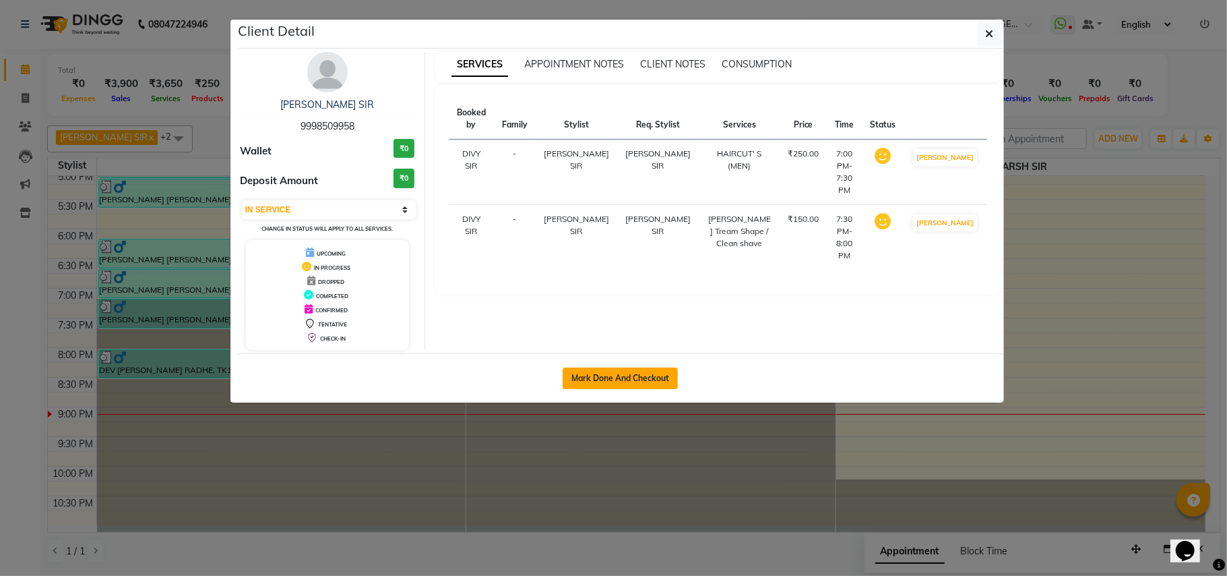
click at [639, 379] on button "Mark Done And Checkout" at bounding box center [620, 378] width 115 height 22
select select "service"
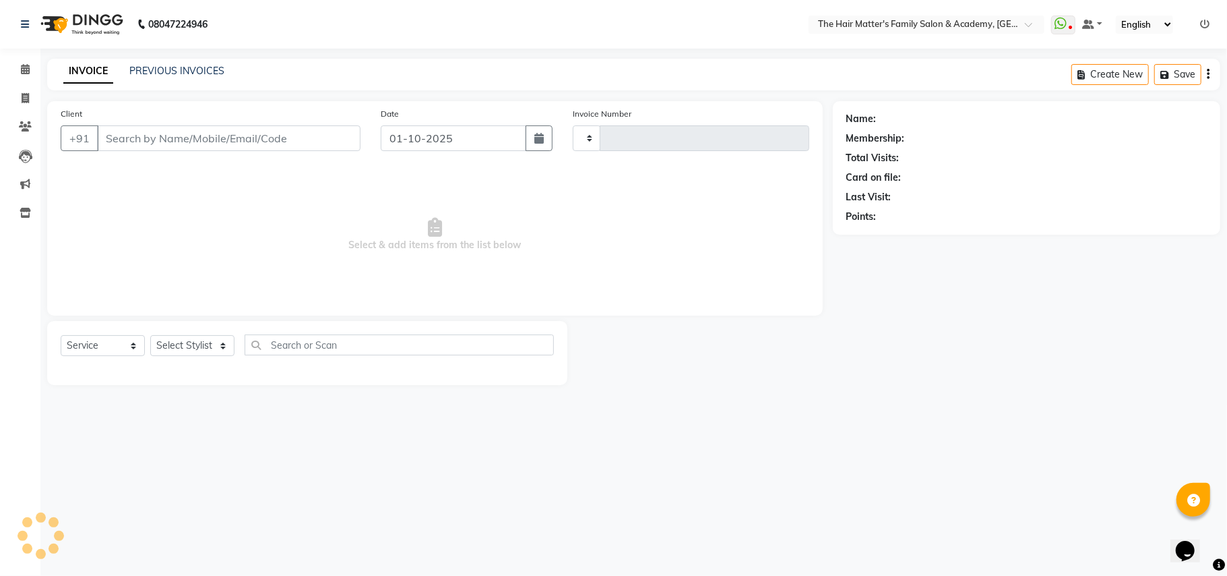
type input "2007"
select select "5980"
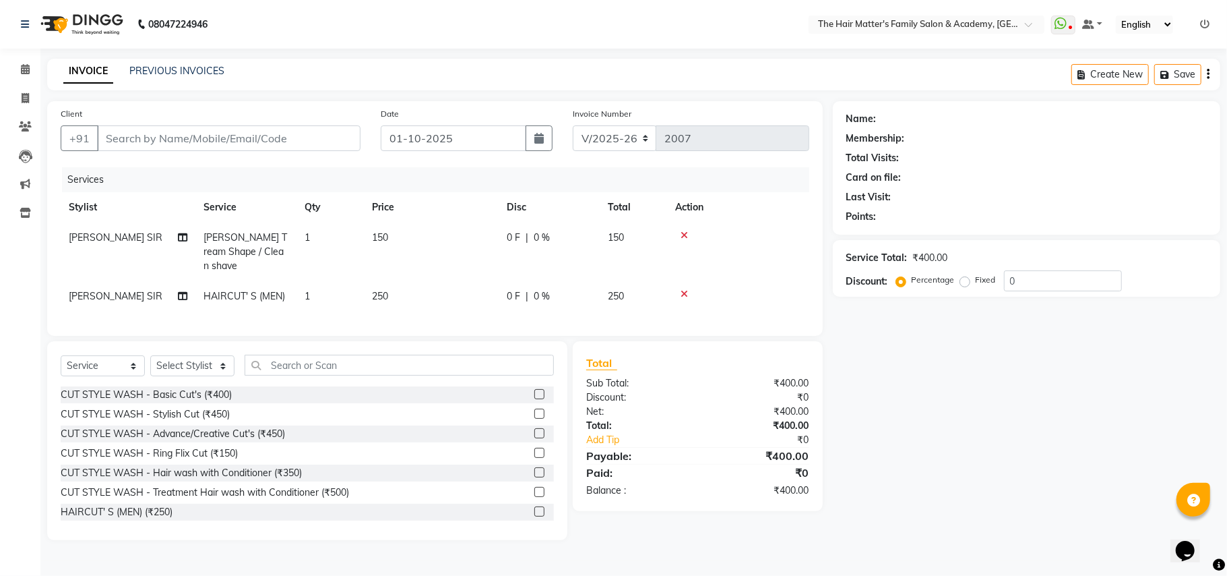
type input "9998509958"
select select "43094"
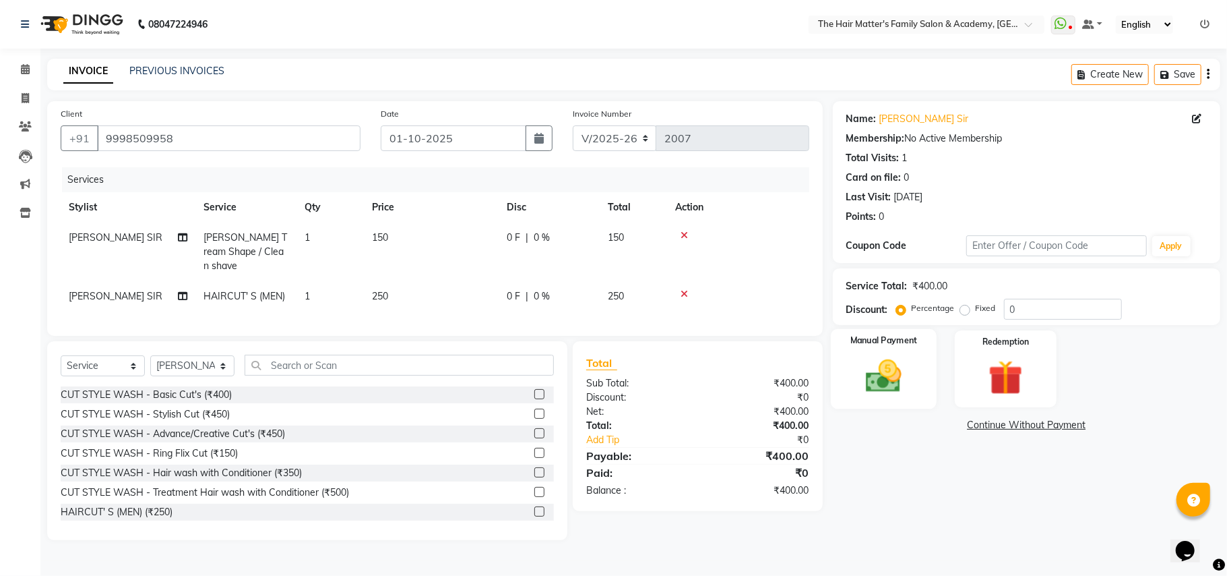
click at [906, 400] on div "Manual Payment" at bounding box center [884, 369] width 106 height 80
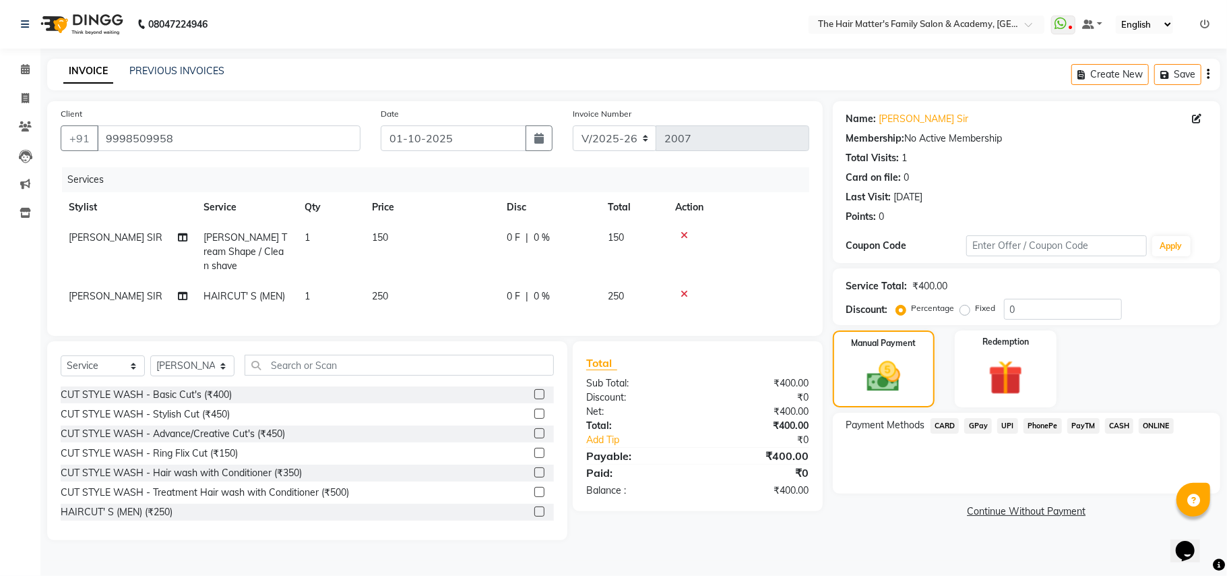
click at [1016, 425] on span "UPI" at bounding box center [1007, 425] width 21 height 15
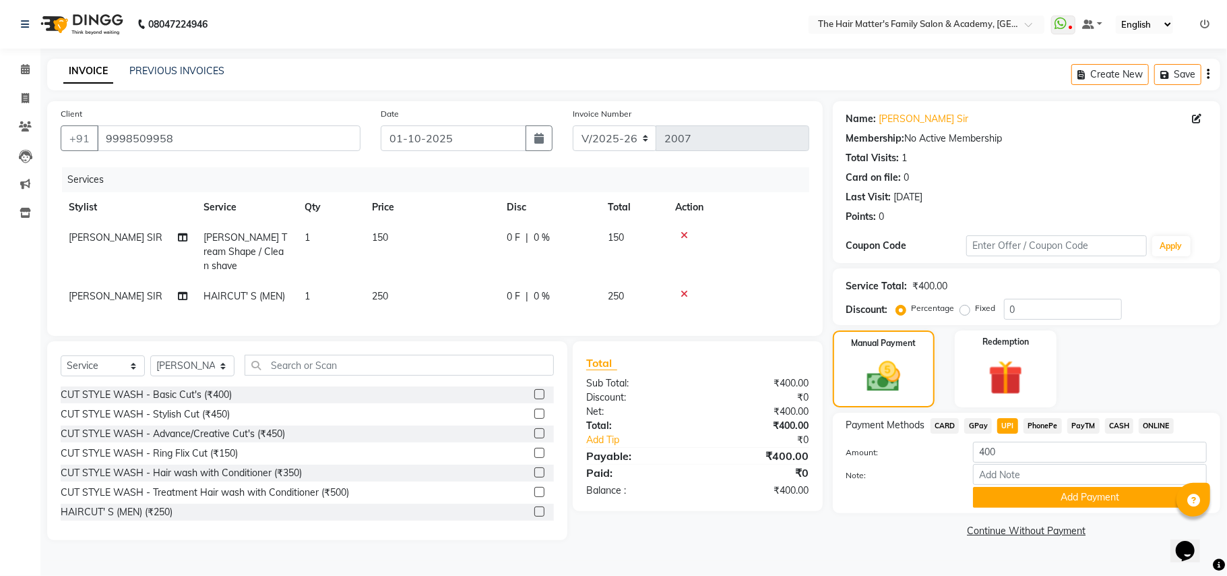
click at [1055, 497] on button "Add Payment" at bounding box center [1090, 497] width 234 height 21
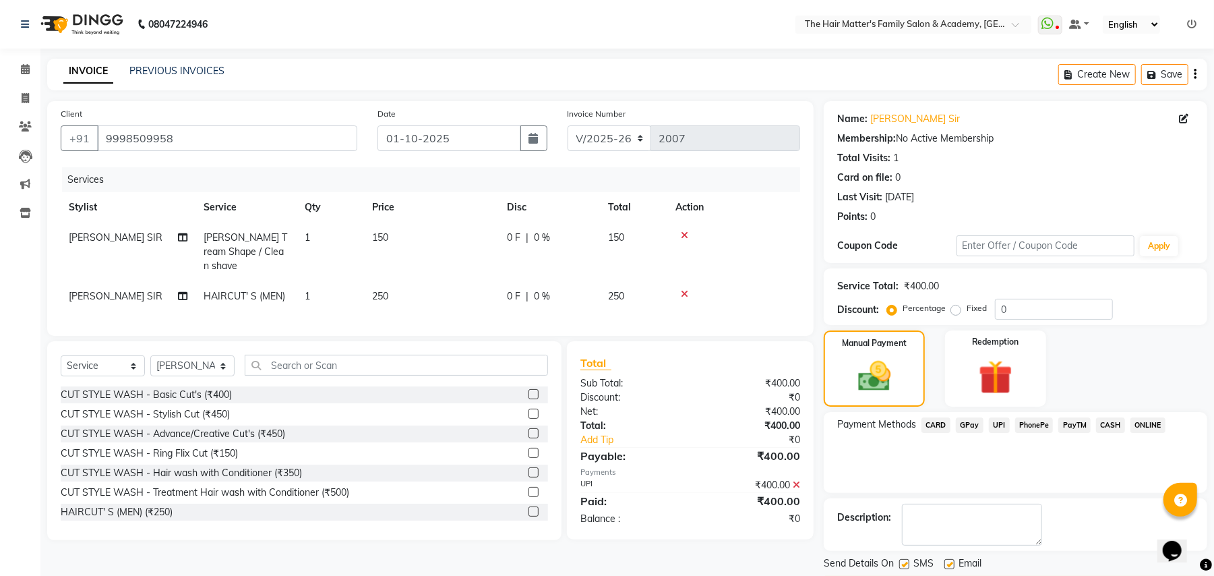
scroll to position [42, 0]
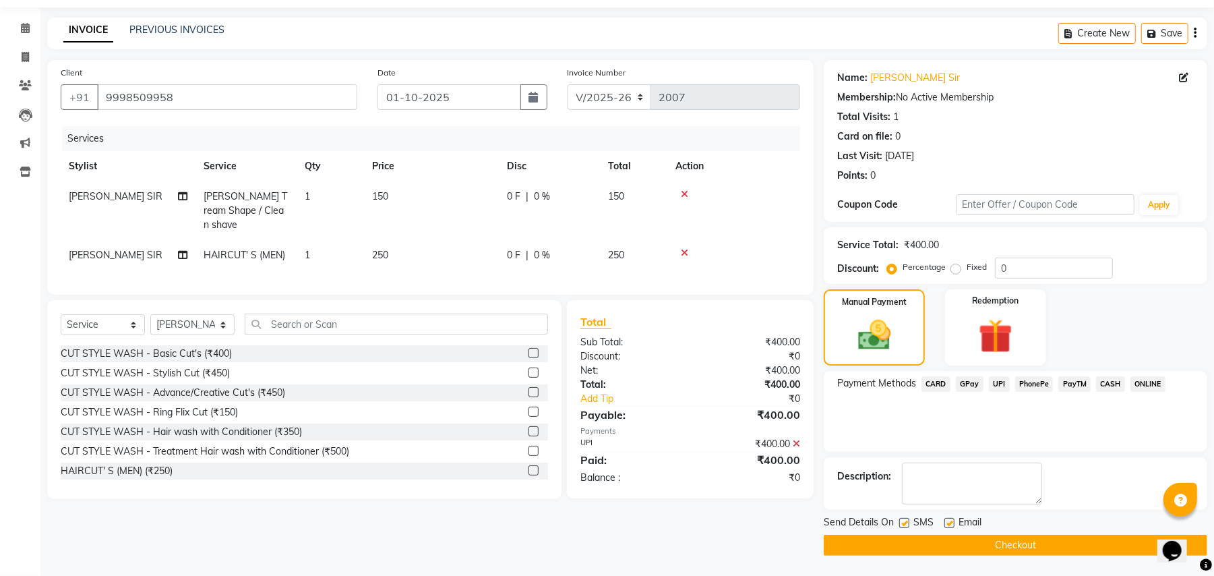
click at [1088, 537] on button "Checkout" at bounding box center [1014, 544] width 383 height 21
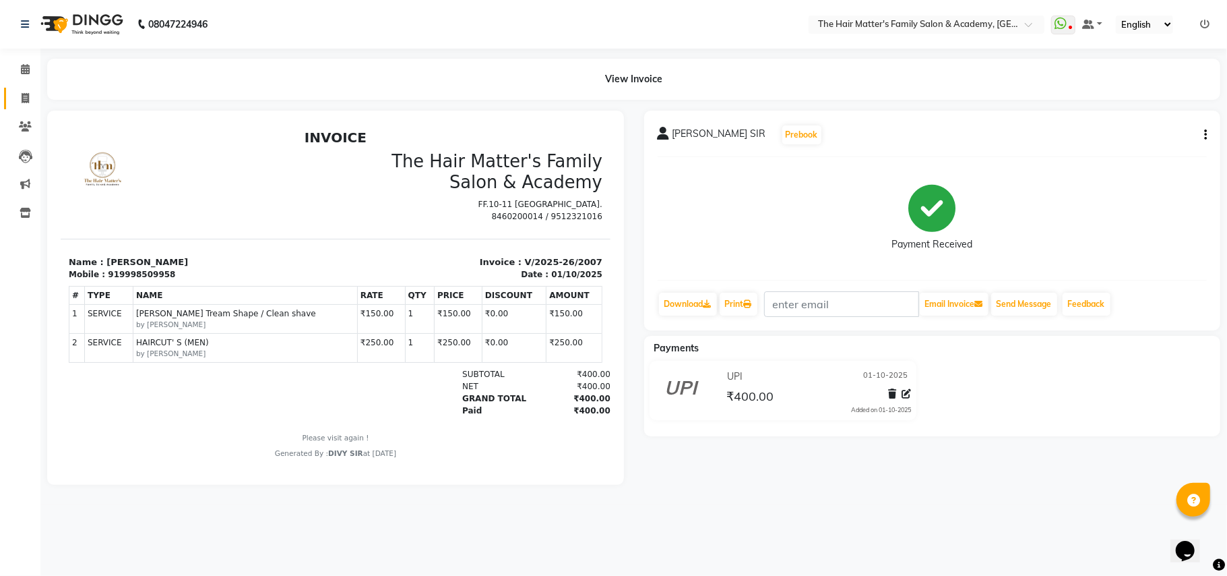
click at [13, 106] on link "Invoice" at bounding box center [20, 99] width 32 height 22
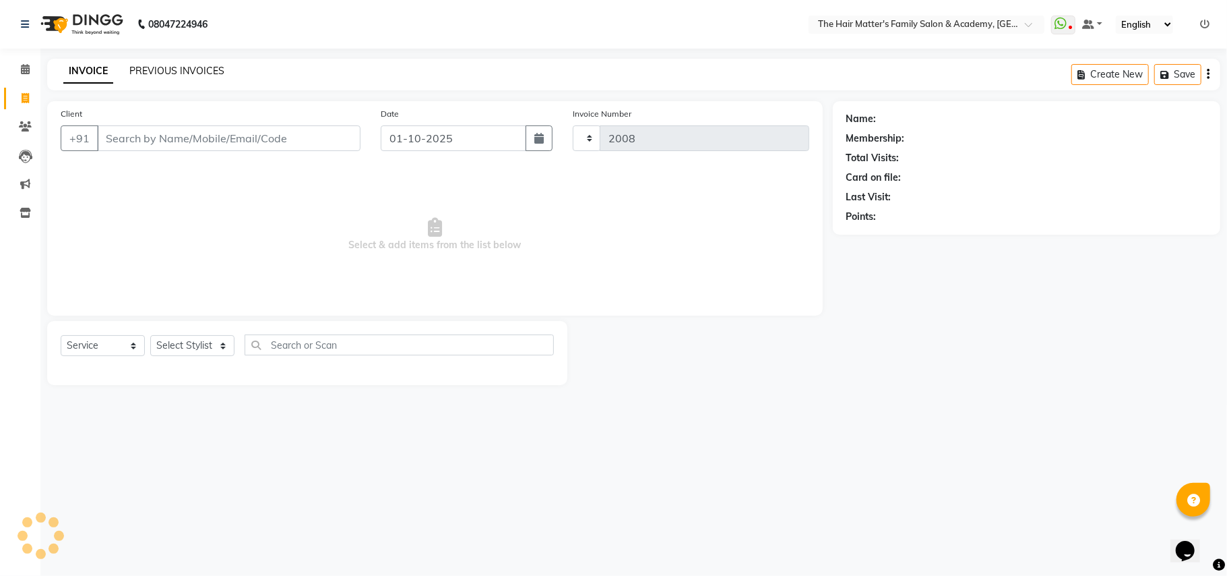
click at [144, 71] on link "PREVIOUS INVOICES" at bounding box center [176, 71] width 95 height 12
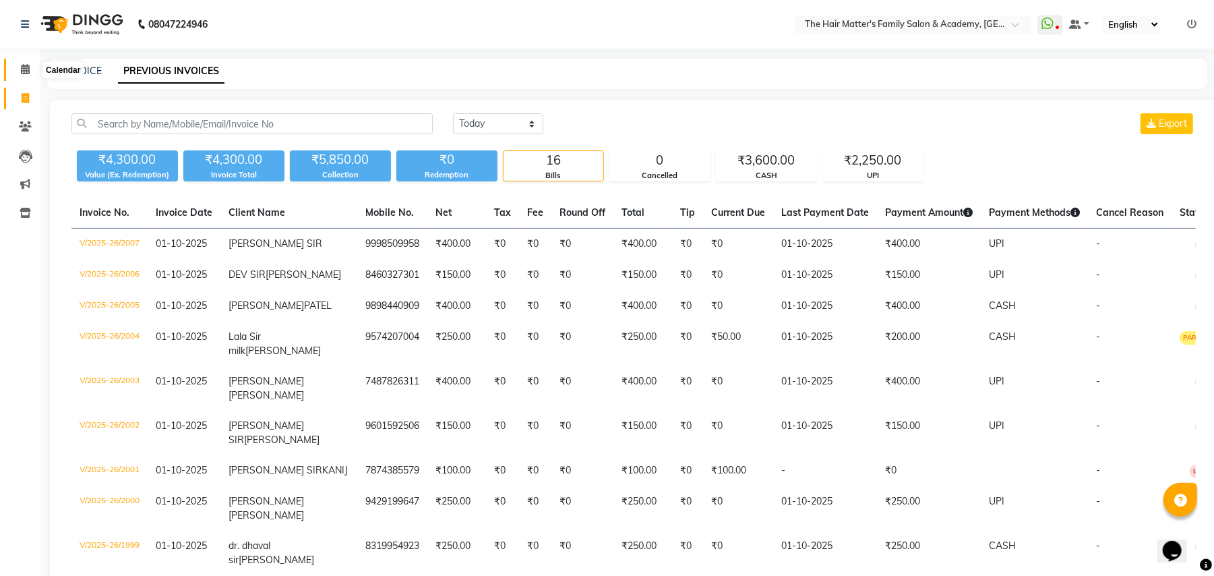
click at [22, 75] on span at bounding box center [25, 69] width 24 height 15
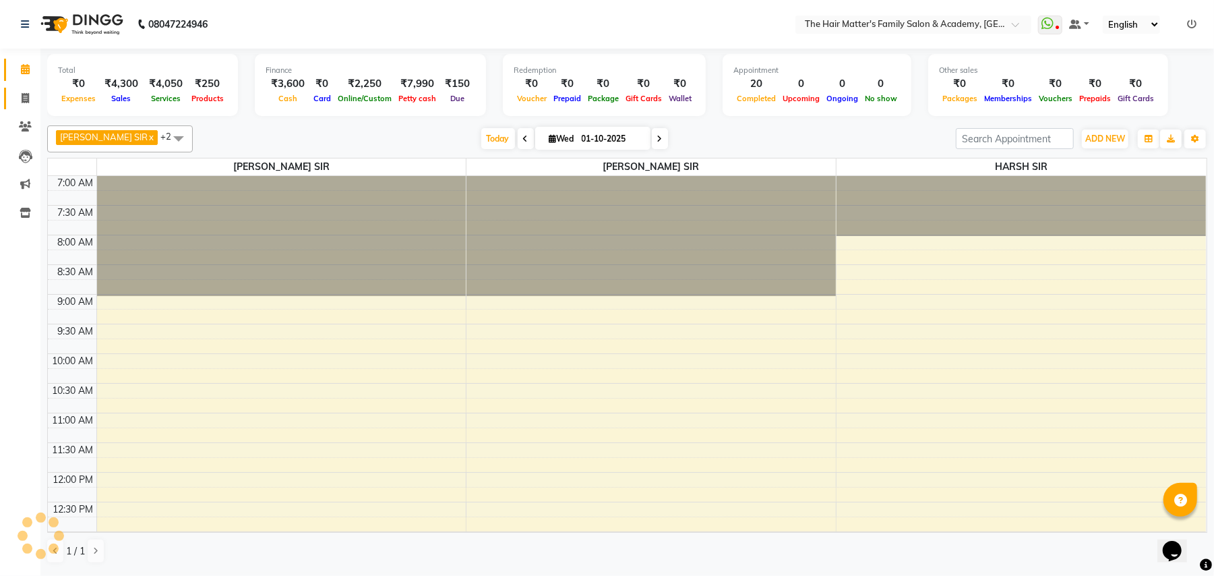
click at [24, 97] on icon at bounding box center [25, 98] width 7 height 10
select select "service"
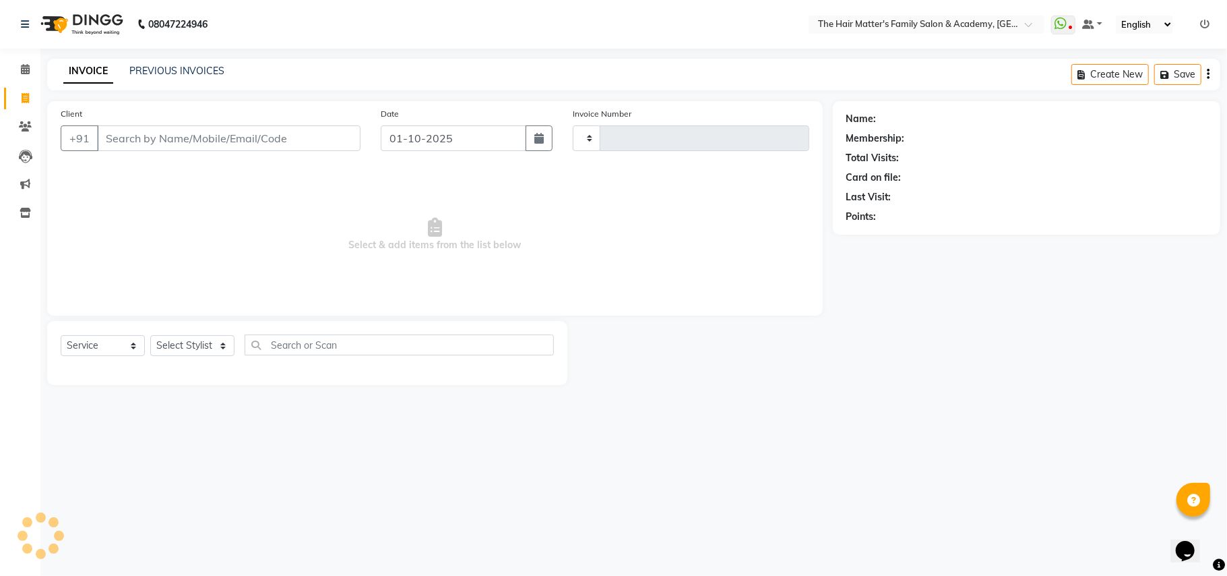
click at [146, 128] on input "Client" at bounding box center [228, 138] width 263 height 26
select select "5980"
type input "2008"
click at [149, 137] on input "Client" at bounding box center [228, 138] width 263 height 26
click at [327, 144] on input "as" at bounding box center [228, 138] width 263 height 26
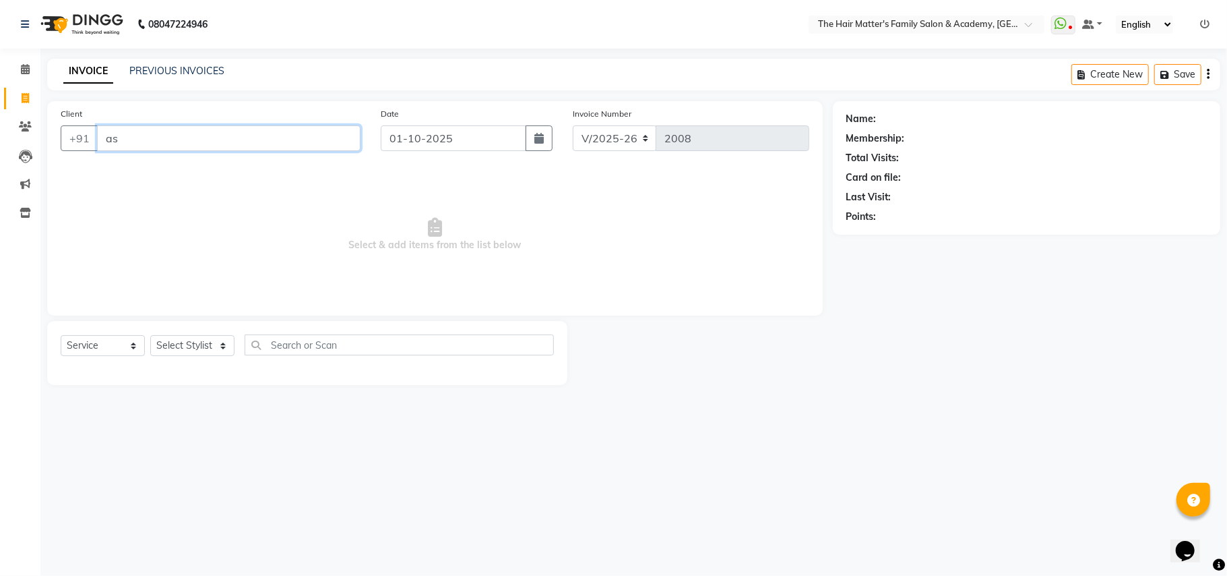
type input "a"
click at [301, 144] on input "Client" at bounding box center [228, 138] width 263 height 26
paste input "99249 80702"
click at [141, 144] on input "99249 80702" at bounding box center [194, 138] width 195 height 26
type input "9924980702"
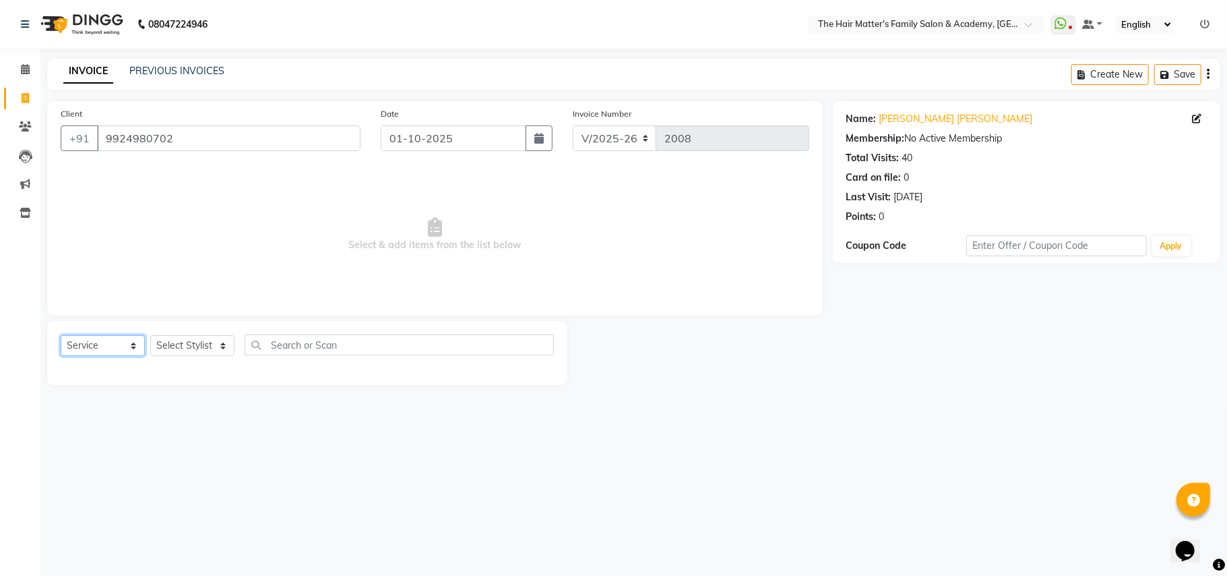
click at [139, 340] on select "Select Service Product Membership Package Voucher Prepaid Gift Card" at bounding box center [103, 345] width 84 height 21
click at [61, 335] on select "Select Service Product Membership Package Voucher Prepaid Gift Card" at bounding box center [103, 345] width 84 height 21
click at [181, 351] on select "Select Stylist DIVY SIR HARSH SIR HIMESH SIR. MAYANK SIR PRATIK SIR" at bounding box center [192, 345] width 84 height 21
select select "43094"
click at [150, 335] on select "Select Stylist DIVY SIR HARSH SIR HIMESH SIR. MAYANK SIR PRATIK SIR" at bounding box center [192, 345] width 84 height 21
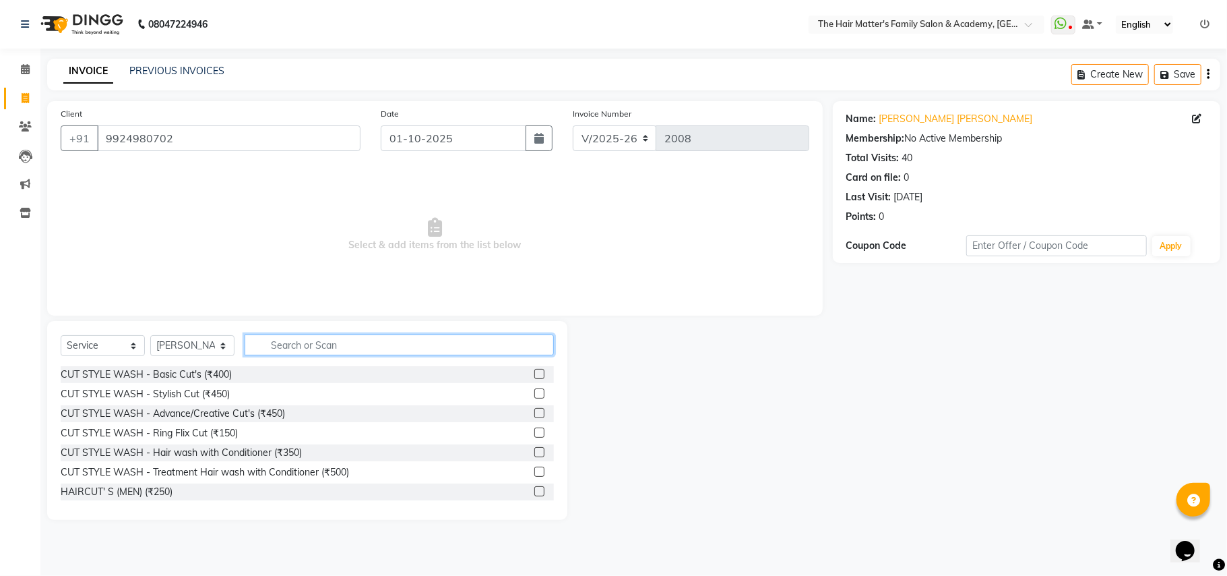
click at [298, 341] on input "text" at bounding box center [399, 344] width 309 height 21
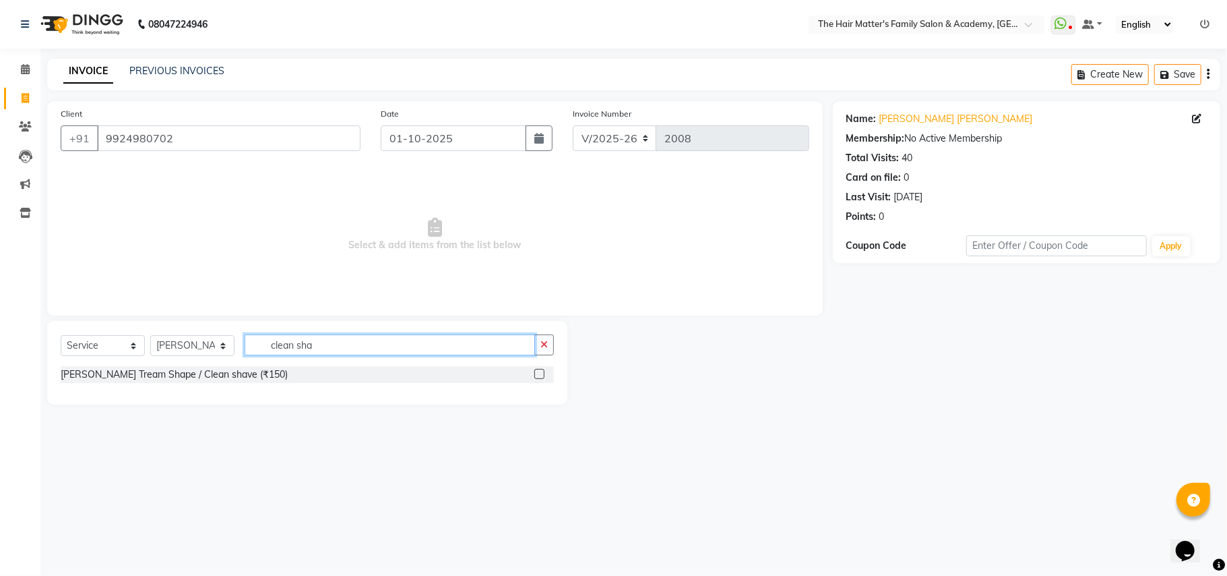
type input "clean sha"
click at [294, 375] on div "[PERSON_NAME] Tream Shape / Clean shave (₹150)" at bounding box center [307, 374] width 493 height 17
click at [540, 373] on label at bounding box center [539, 374] width 10 height 10
click at [540, 373] on input "checkbox" at bounding box center [538, 374] width 9 height 9
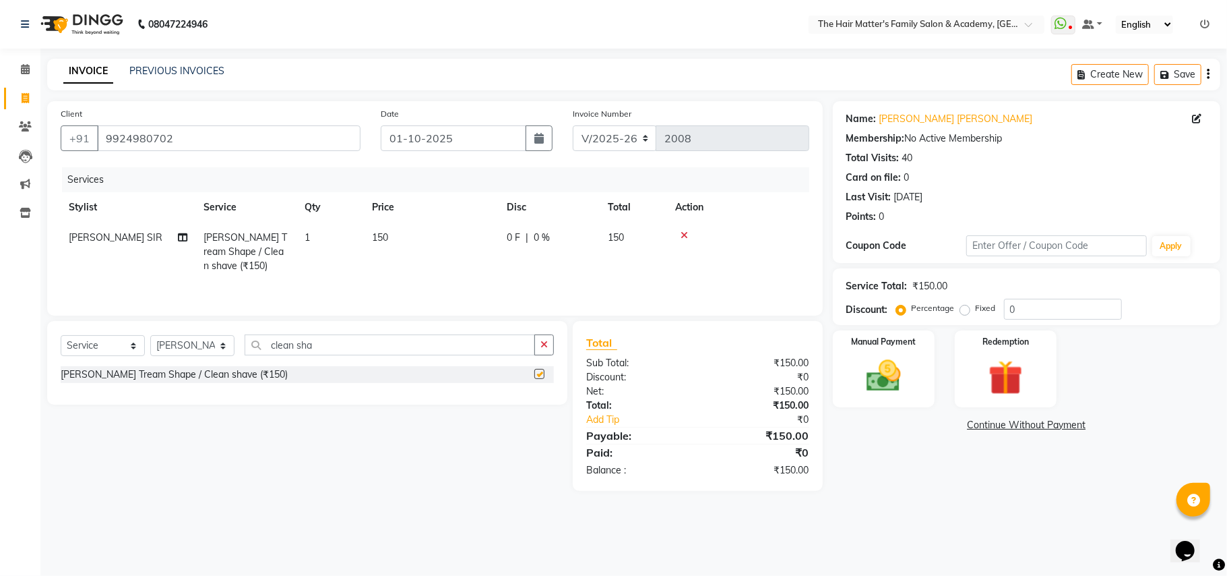
checkbox input "false"
click at [914, 388] on div "Manual Payment" at bounding box center [884, 369] width 106 height 80
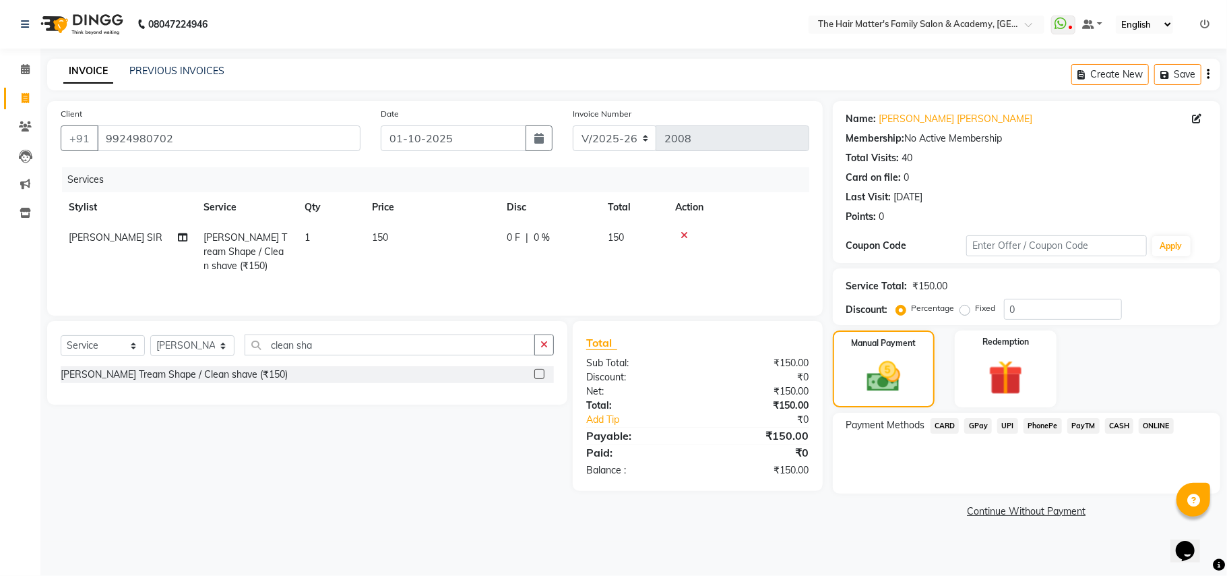
click at [1115, 426] on span "CASH" at bounding box center [1119, 425] width 29 height 15
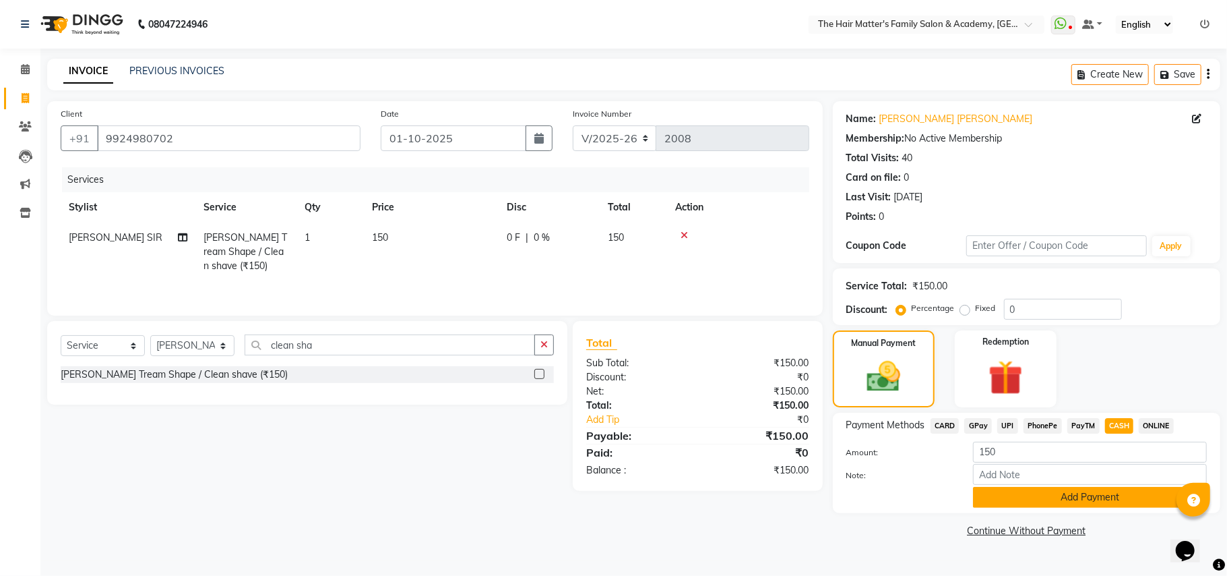
click at [1038, 495] on button "Add Payment" at bounding box center [1090, 497] width 234 height 21
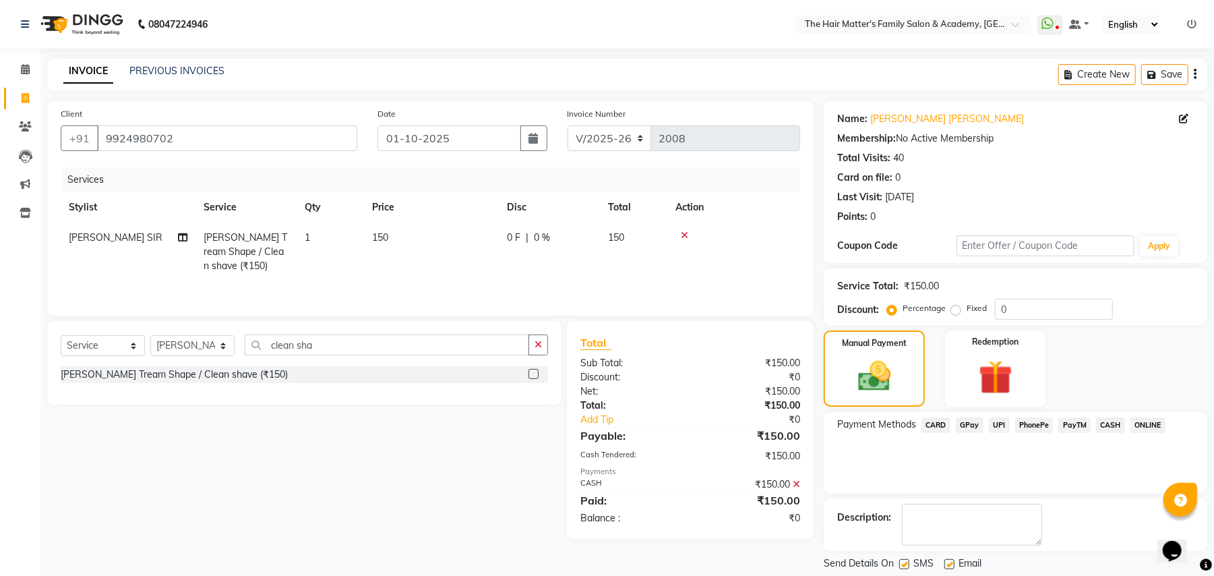
scroll to position [42, 0]
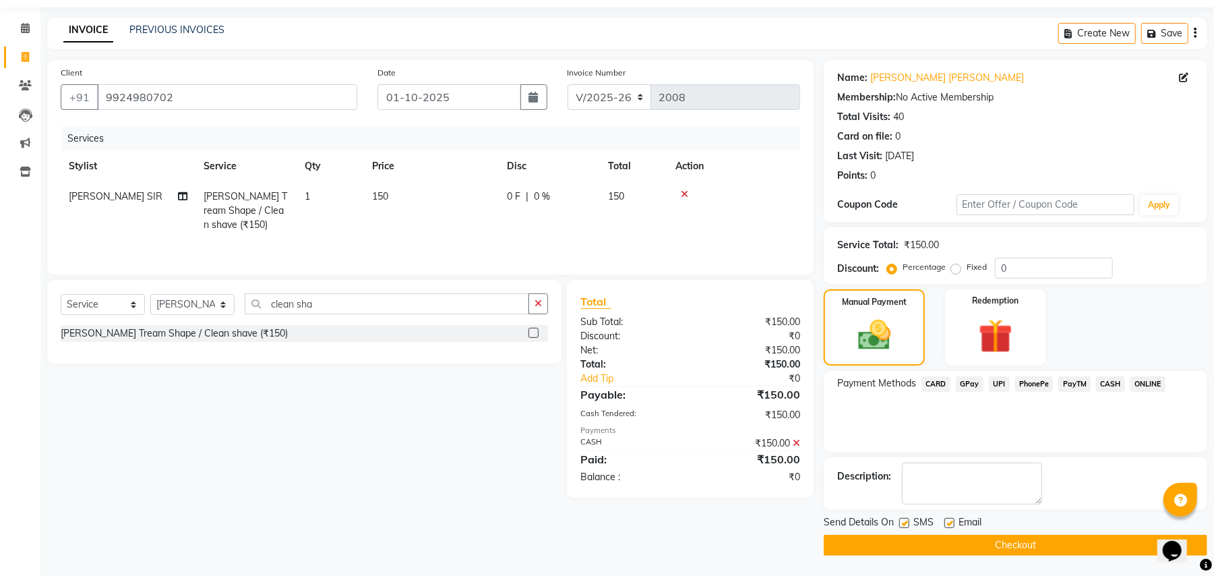
click at [1054, 542] on button "Checkout" at bounding box center [1014, 544] width 383 height 21
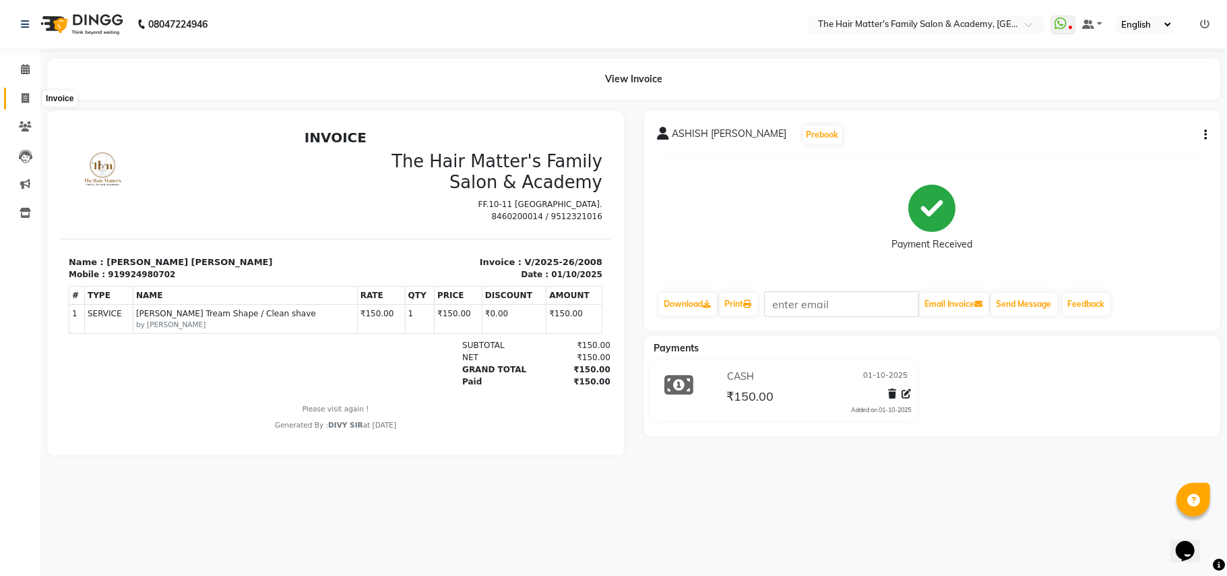
click at [13, 100] on span at bounding box center [25, 98] width 24 height 15
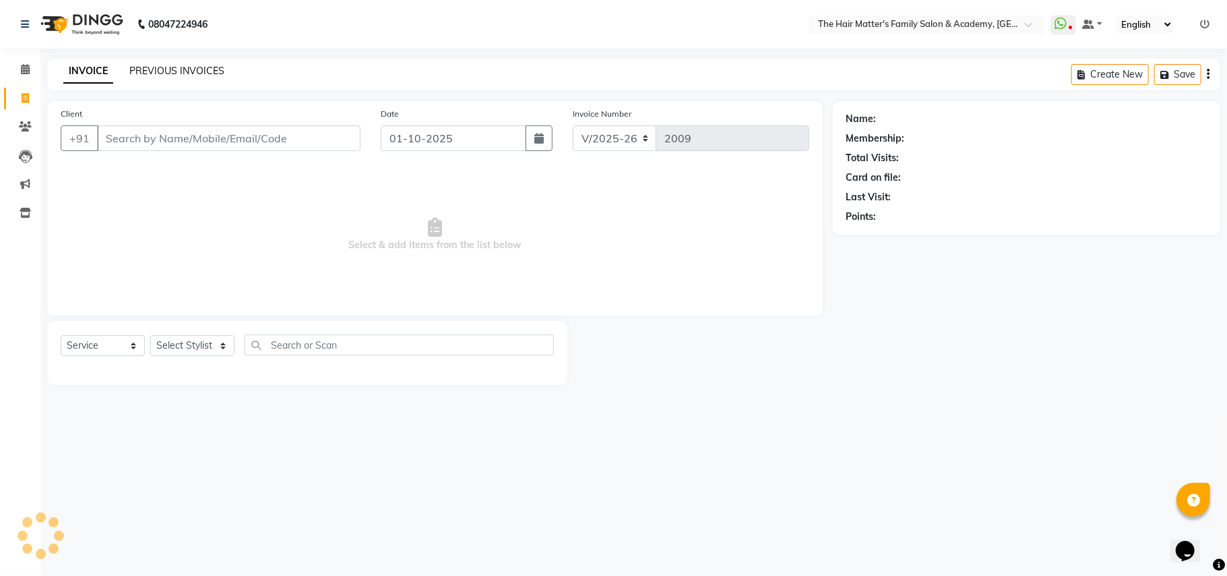
click at [190, 69] on link "PREVIOUS INVOICES" at bounding box center [176, 71] width 95 height 12
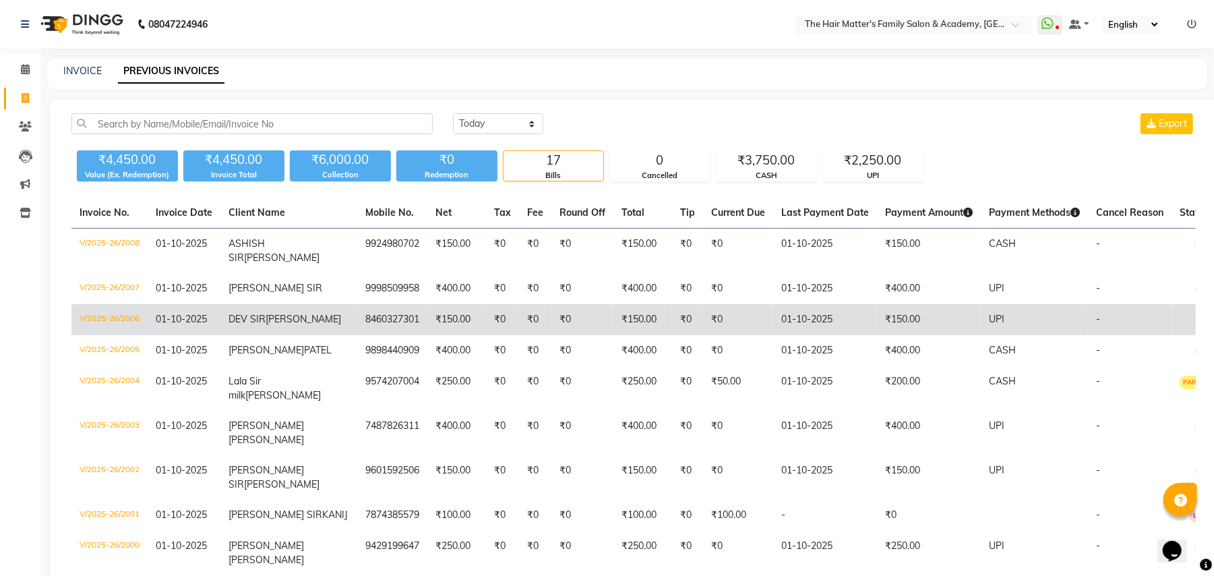
scroll to position [599, 0]
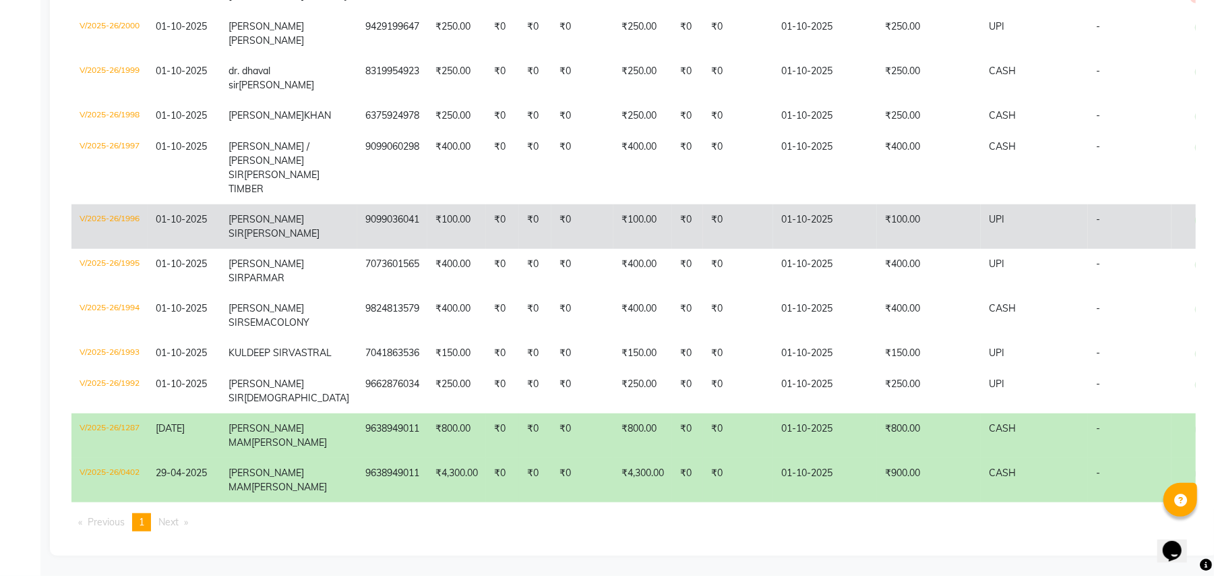
click at [292, 218] on td "[PERSON_NAME] [PERSON_NAME]" at bounding box center [288, 226] width 137 height 44
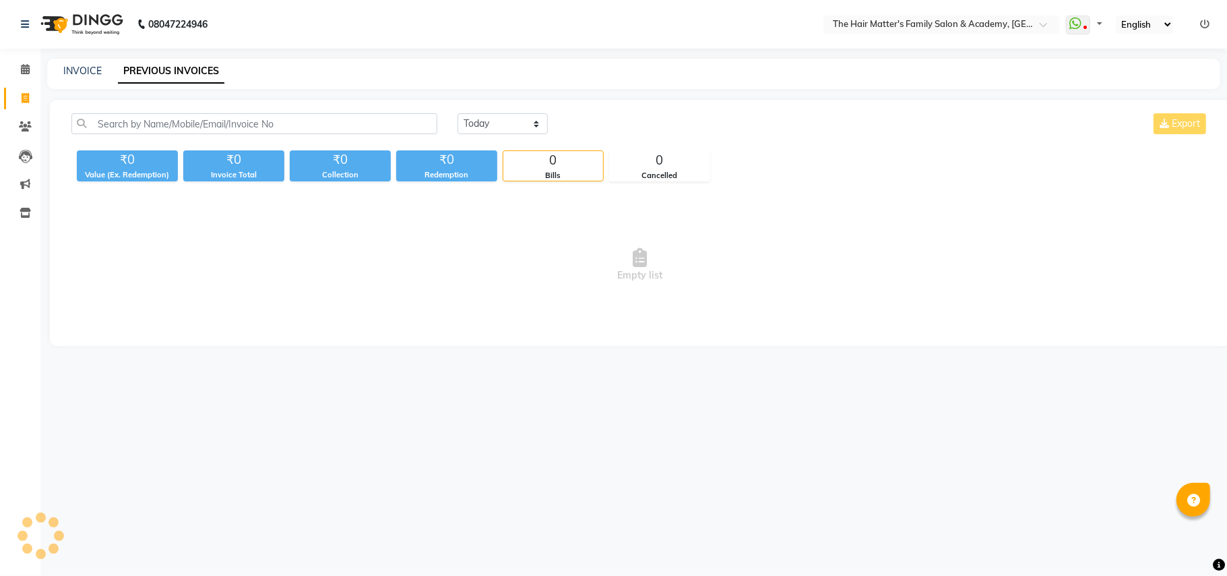
select select "en"
click at [23, 128] on icon at bounding box center [25, 126] width 13 height 10
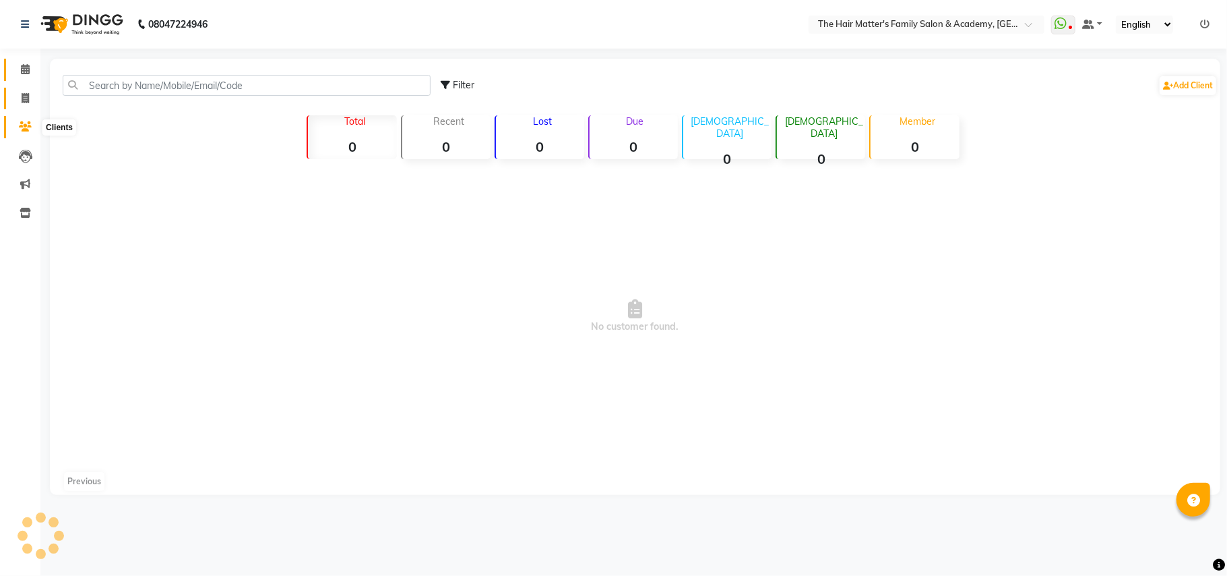
click at [22, 97] on icon at bounding box center [25, 98] width 7 height 10
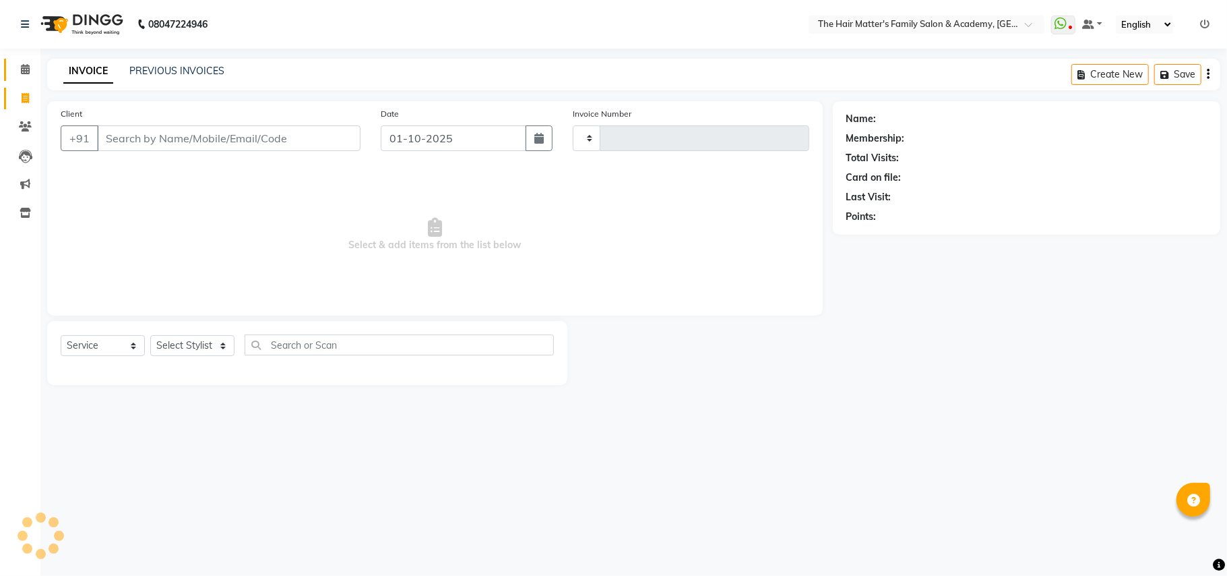
click at [28, 74] on icon at bounding box center [25, 69] width 9 height 10
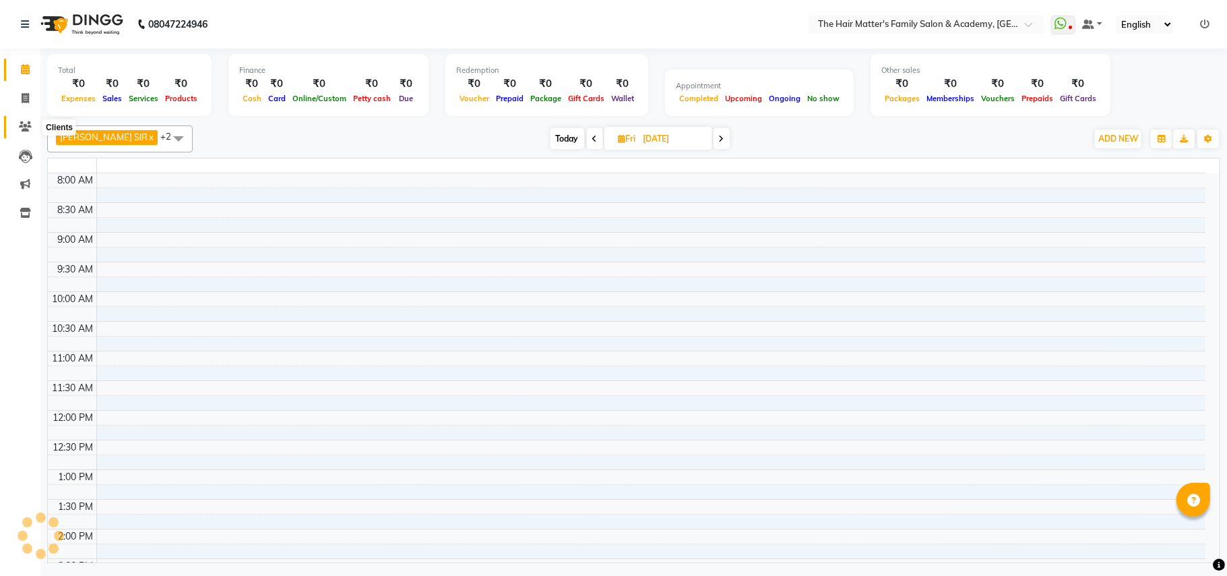
click at [22, 124] on icon at bounding box center [25, 126] width 13 height 10
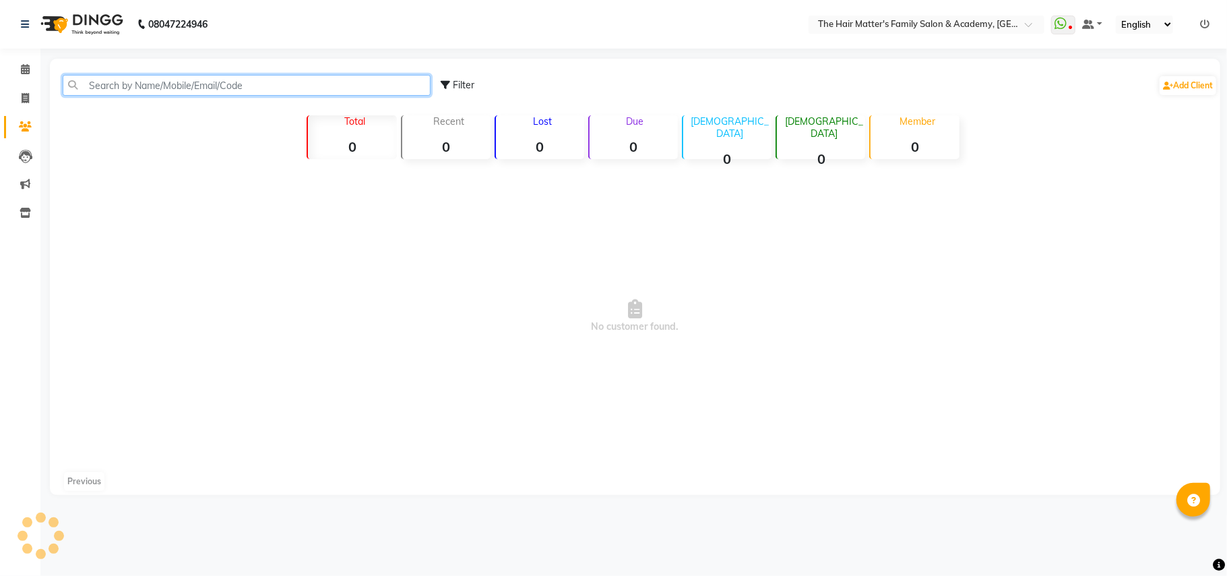
click at [127, 86] on input "text" at bounding box center [247, 85] width 368 height 21
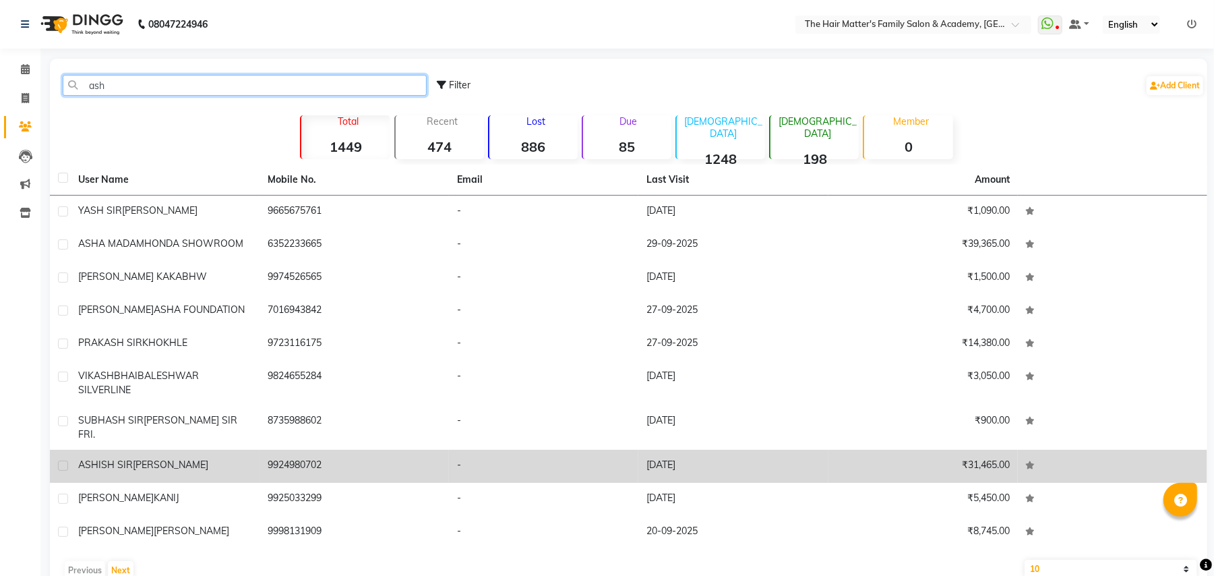
type input "ash"
click at [179, 464] on td "ASHISH SIR PRAJAPATI" at bounding box center [164, 465] width 189 height 33
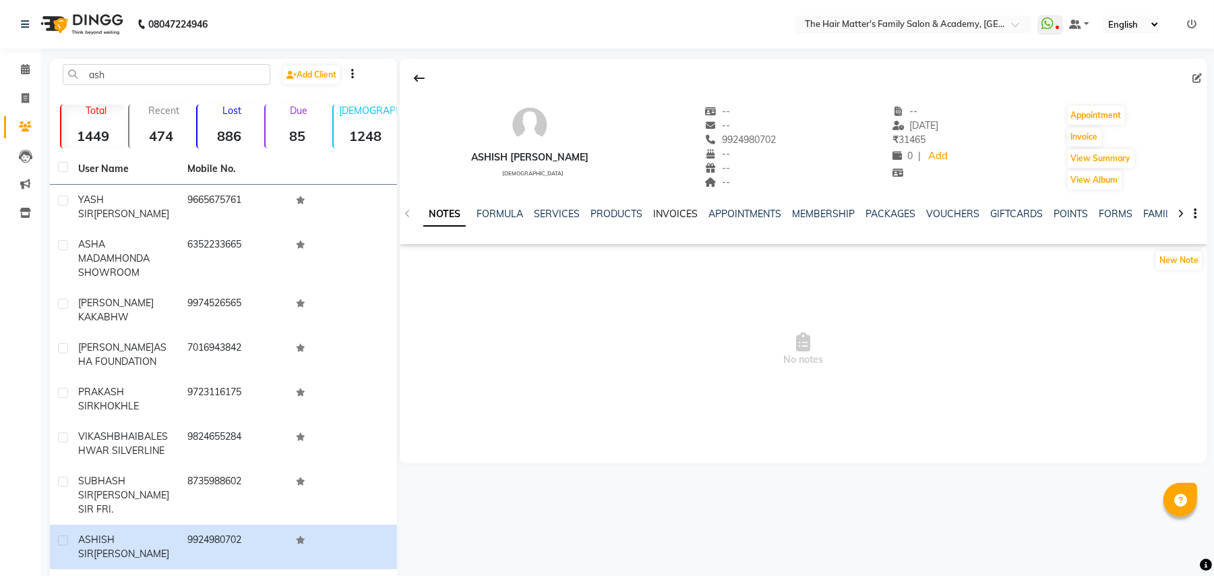
click at [675, 217] on link "INVOICES" at bounding box center [675, 214] width 44 height 12
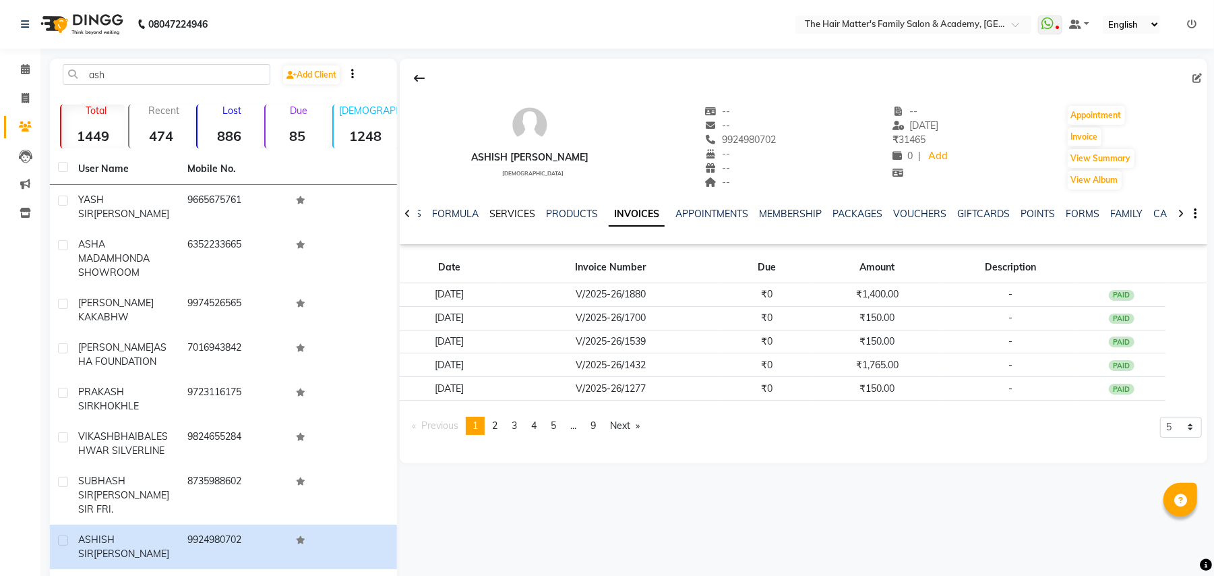
click at [499, 212] on link "SERVICES" at bounding box center [512, 214] width 46 height 12
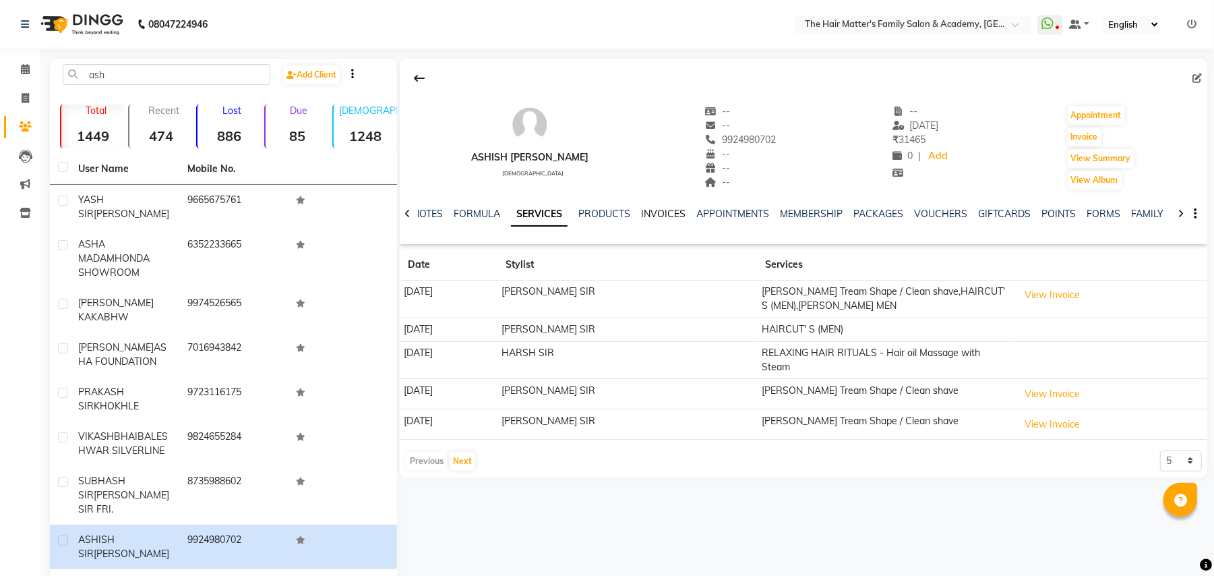
click at [648, 213] on link "INVOICES" at bounding box center [663, 214] width 44 height 12
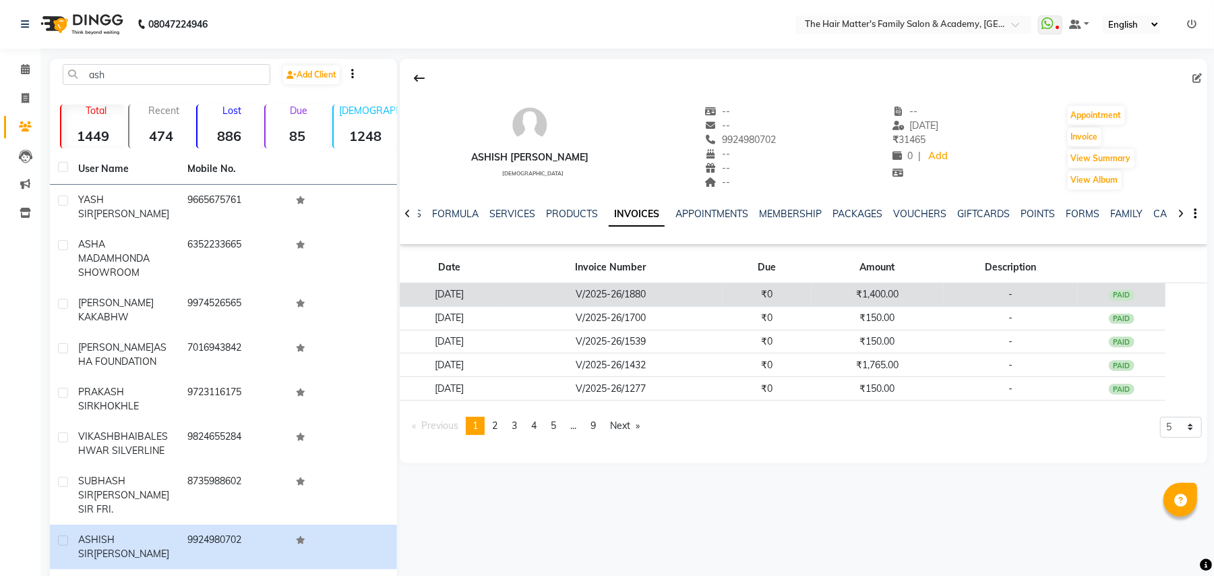
click at [989, 300] on td "-" at bounding box center [1010, 295] width 135 height 24
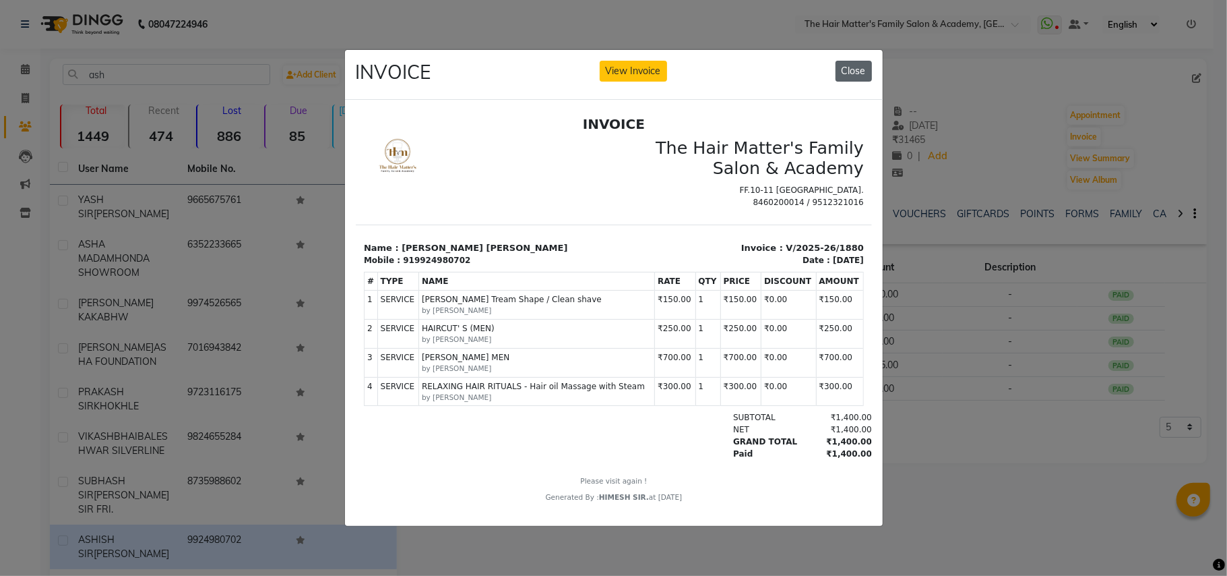
click at [841, 68] on button "Close" at bounding box center [854, 71] width 36 height 21
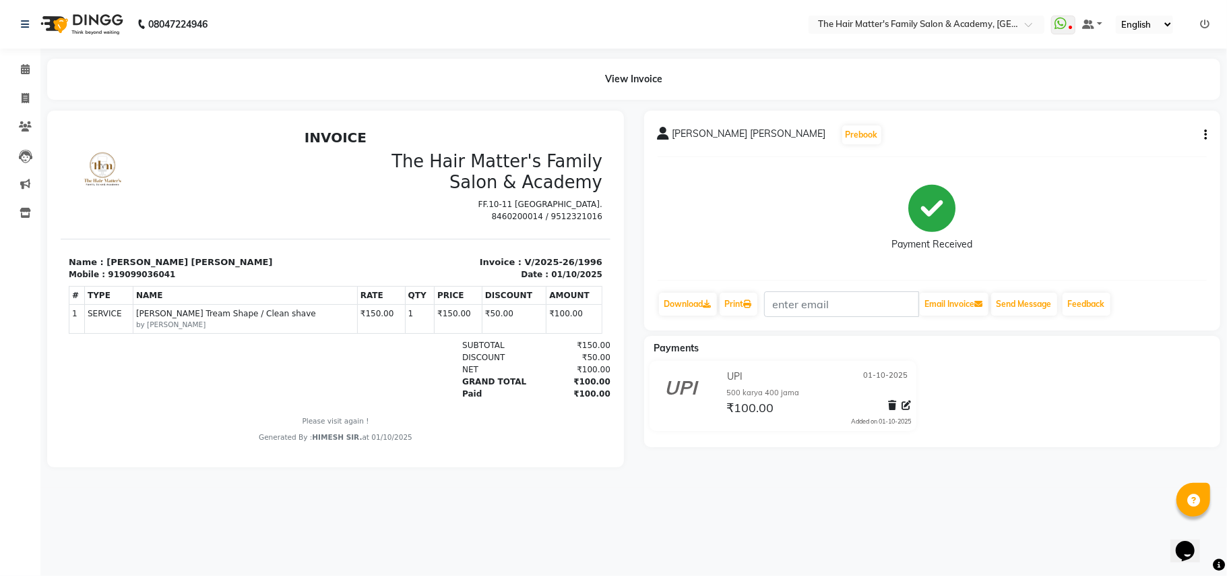
click at [659, 136] on icon at bounding box center [664, 133] width 12 height 13
click at [658, 136] on icon at bounding box center [664, 133] width 12 height 13
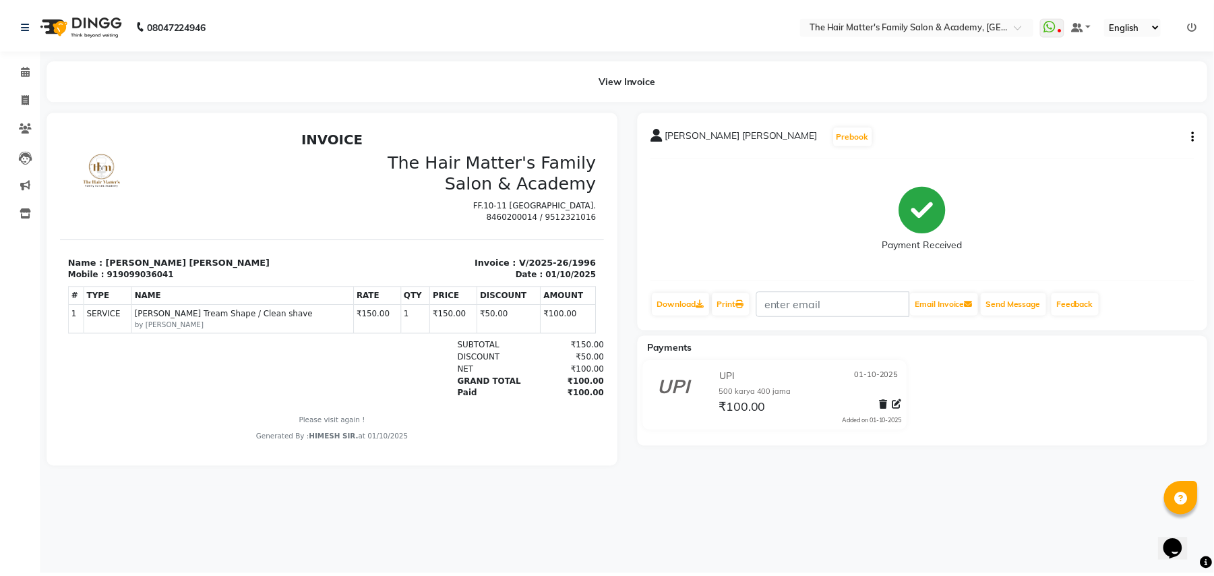
scroll to position [11, 0]
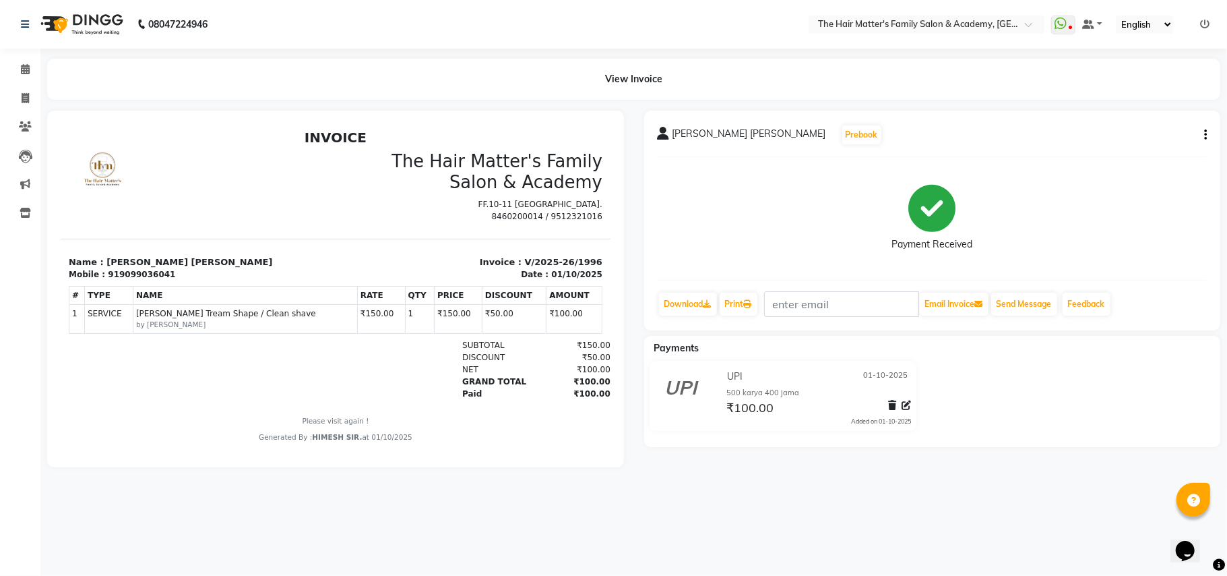
click at [689, 125] on div "[PERSON_NAME] [PERSON_NAME] Prebook" at bounding box center [770, 135] width 225 height 22
click at [708, 125] on div "[PERSON_NAME] [PERSON_NAME] Prebook" at bounding box center [770, 135] width 225 height 22
click at [637, 78] on div "View Invoice" at bounding box center [633, 79] width 1173 height 41
click at [20, 125] on icon at bounding box center [25, 126] width 13 height 10
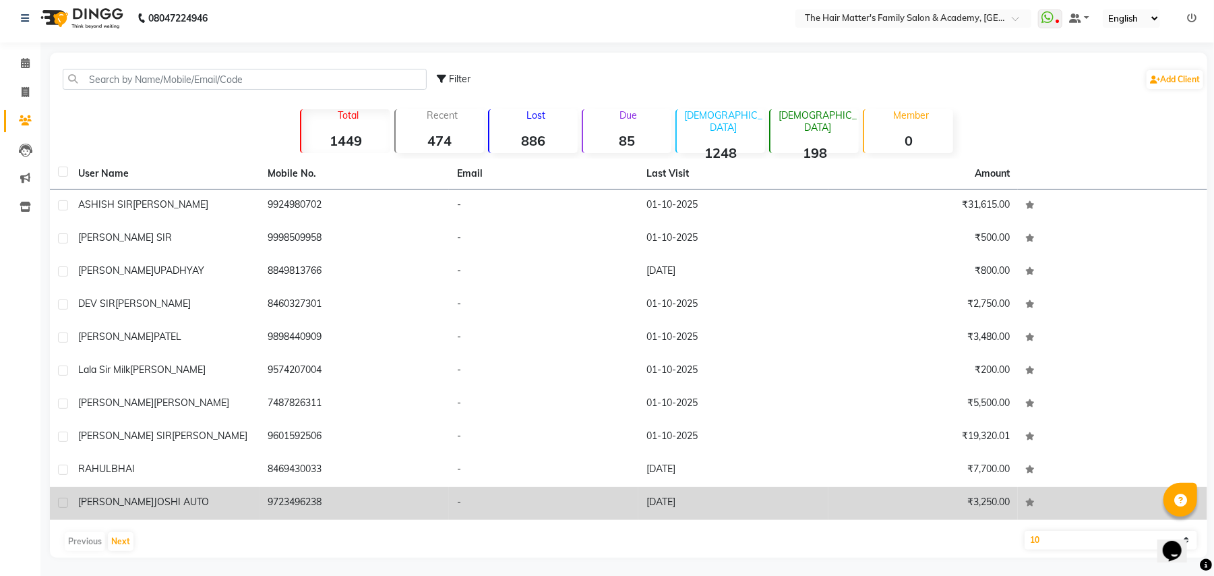
scroll to position [8, 0]
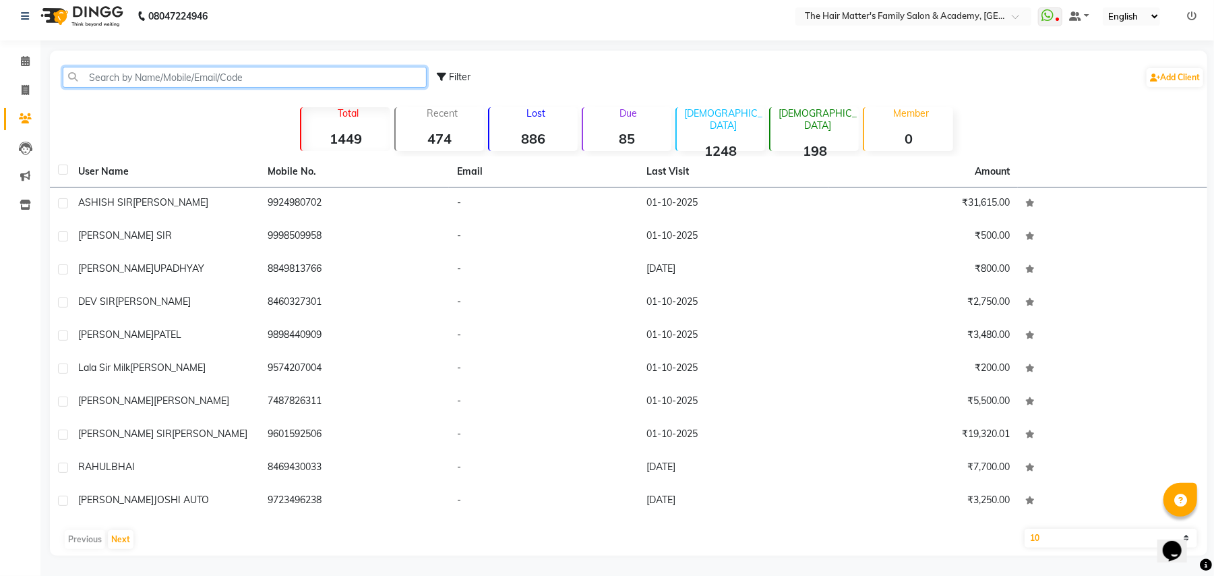
click at [170, 86] on input "text" at bounding box center [245, 77] width 364 height 21
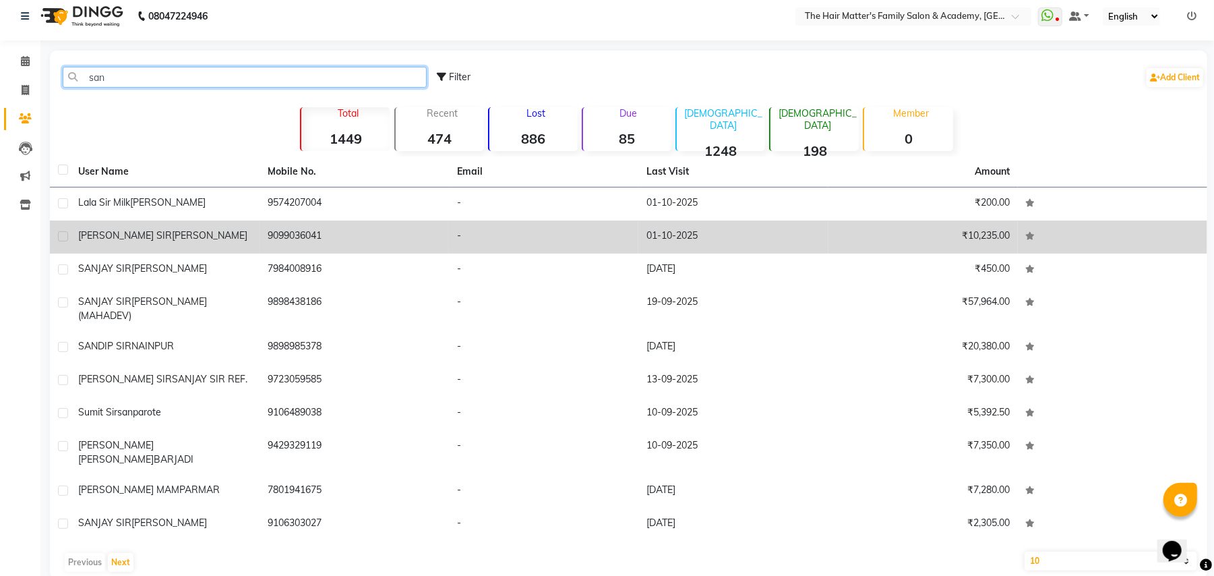
type input "san"
click at [255, 244] on td "[PERSON_NAME] [PERSON_NAME]" at bounding box center [164, 236] width 189 height 33
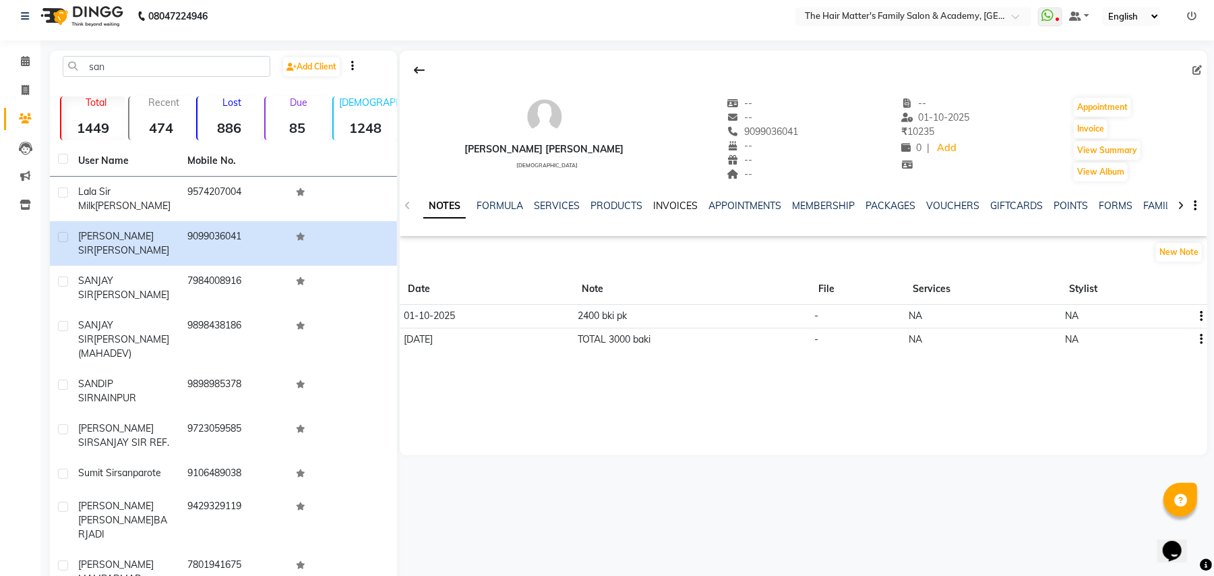
click at [671, 202] on link "INVOICES" at bounding box center [675, 205] width 44 height 12
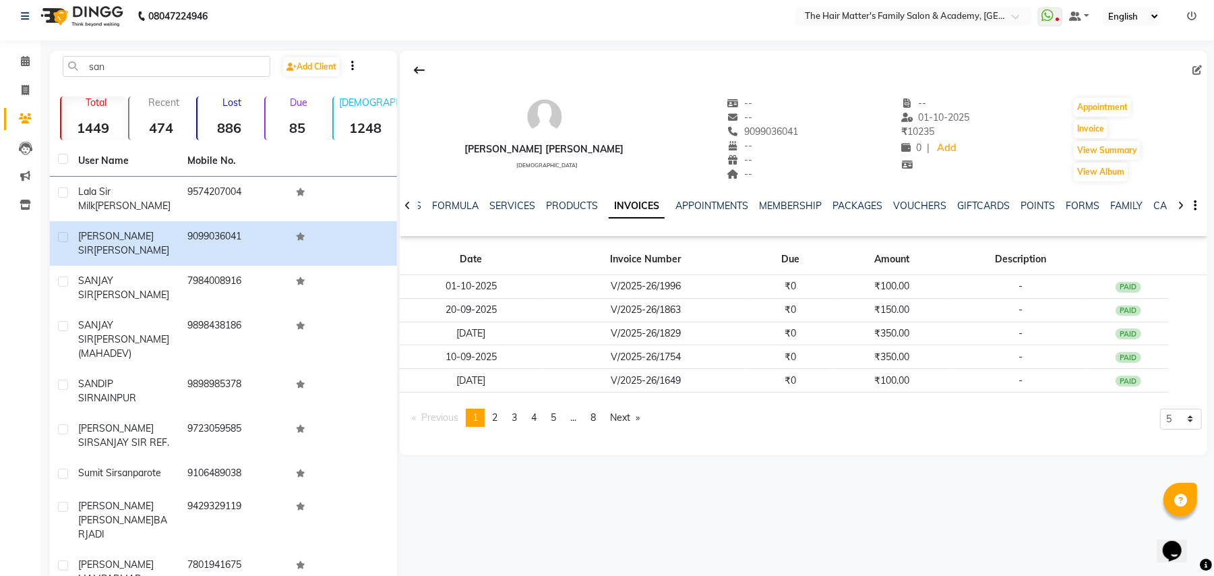
click at [505, 144] on div "[PERSON_NAME] [PERSON_NAME]" at bounding box center [544, 149] width 159 height 14
click at [494, 208] on link "SERVICES" at bounding box center [512, 205] width 46 height 12
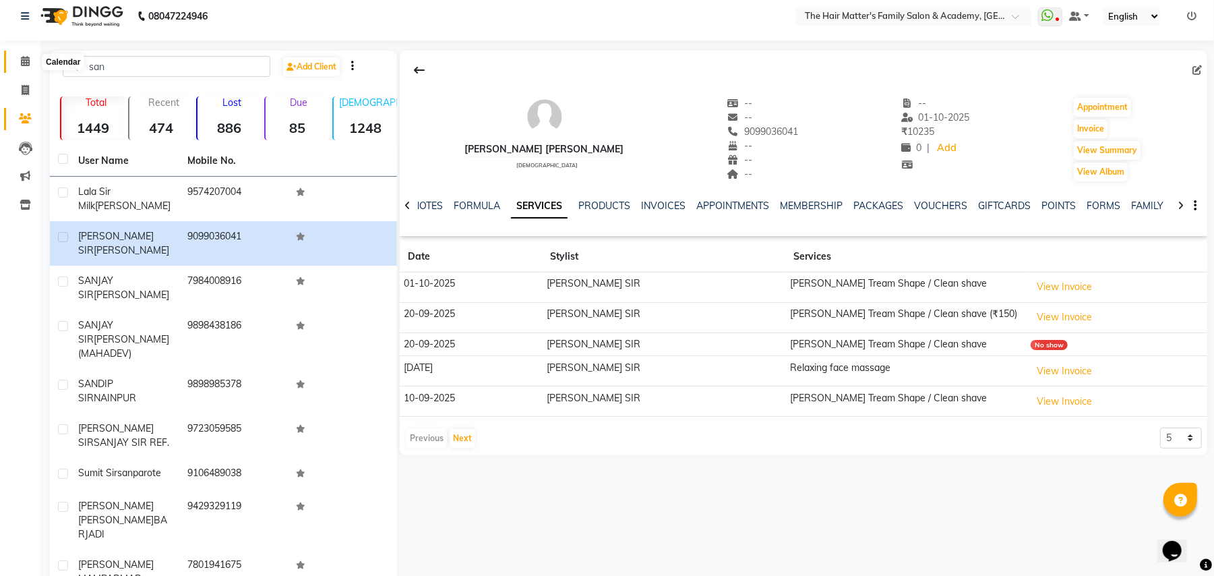
click at [22, 56] on icon at bounding box center [25, 61] width 9 height 10
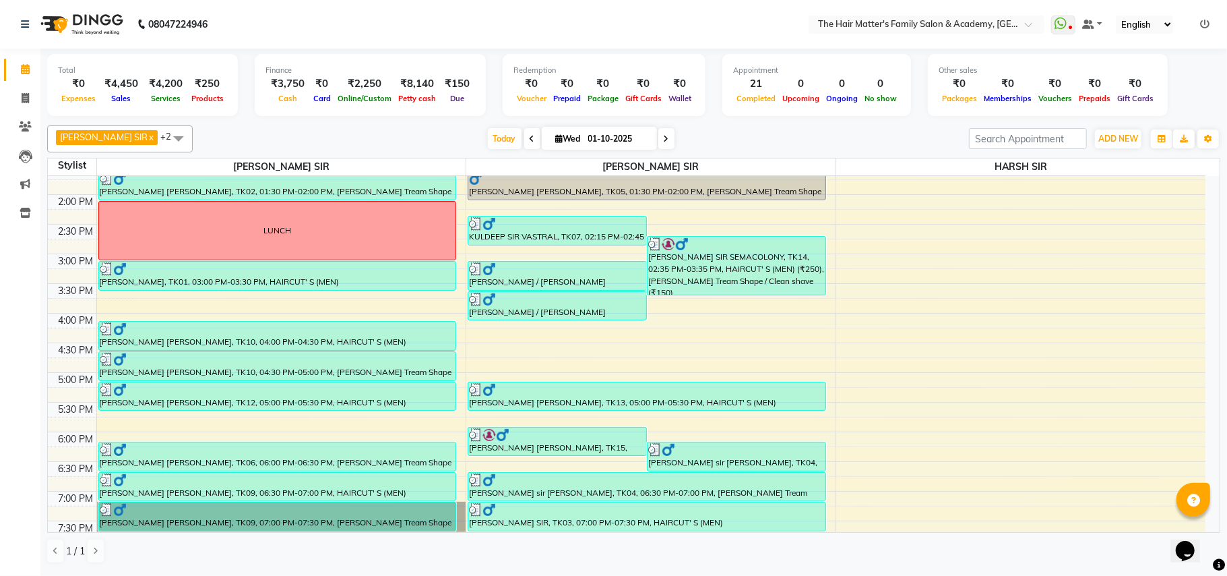
scroll to position [599, 0]
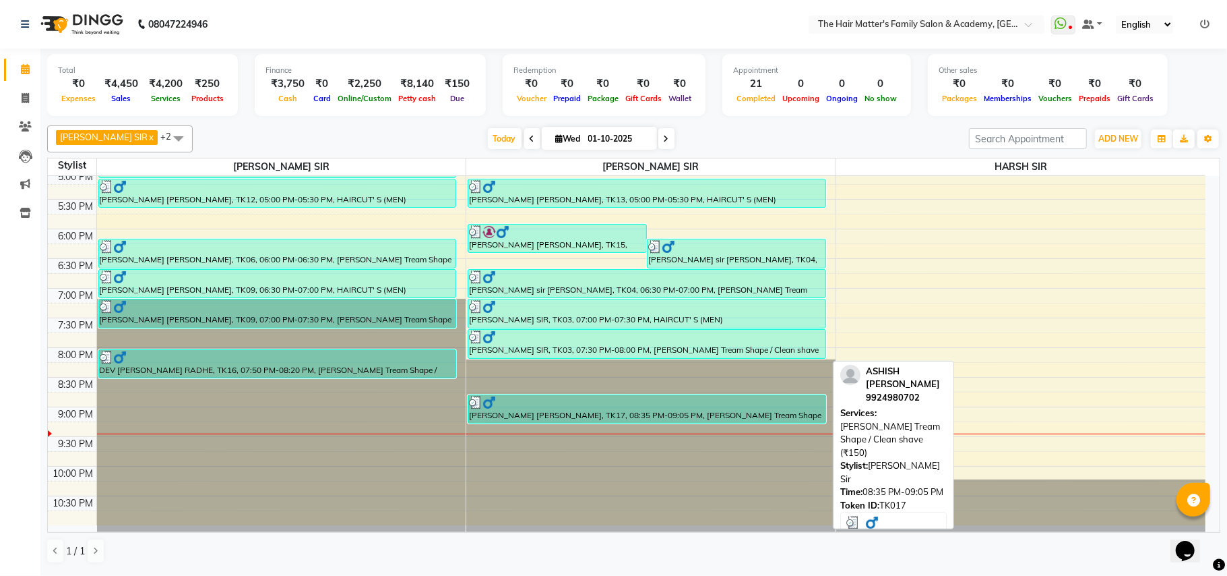
click at [598, 410] on div "[PERSON_NAME] [PERSON_NAME], TK17, 08:35 PM-09:05 PM, [PERSON_NAME] Tream Shape…" at bounding box center [646, 409] width 357 height 28
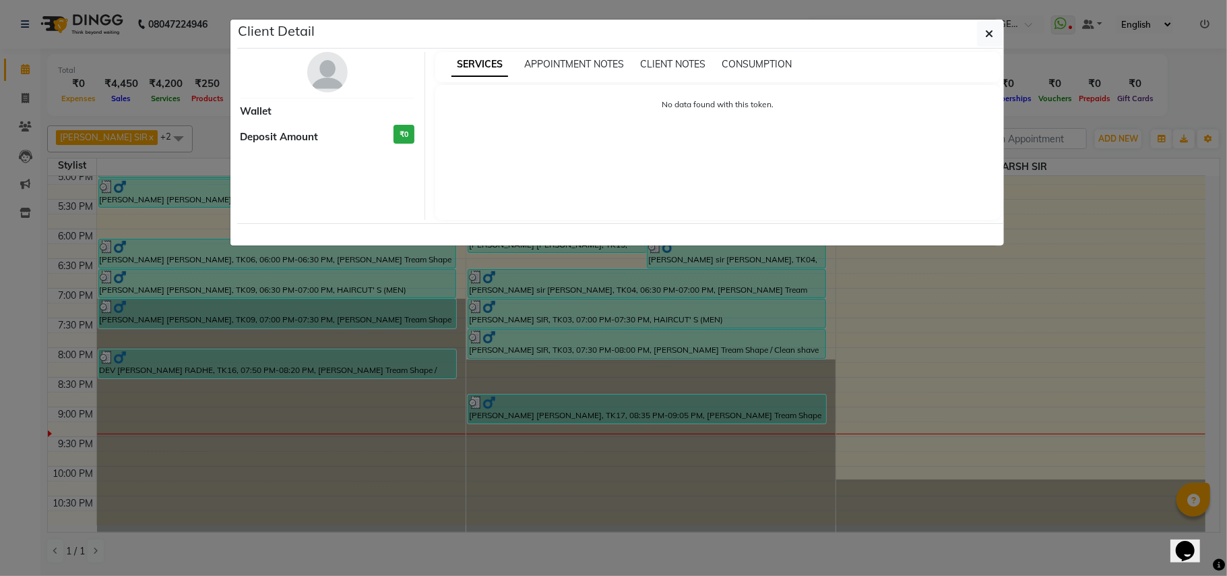
select select "3"
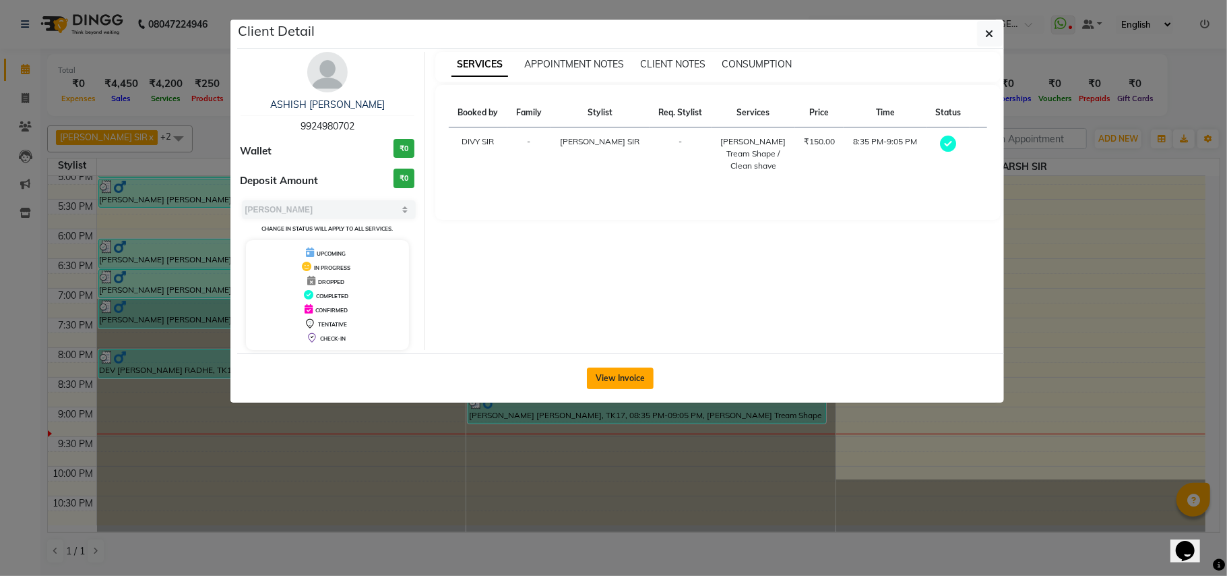
click at [620, 389] on button "View Invoice" at bounding box center [620, 378] width 67 height 22
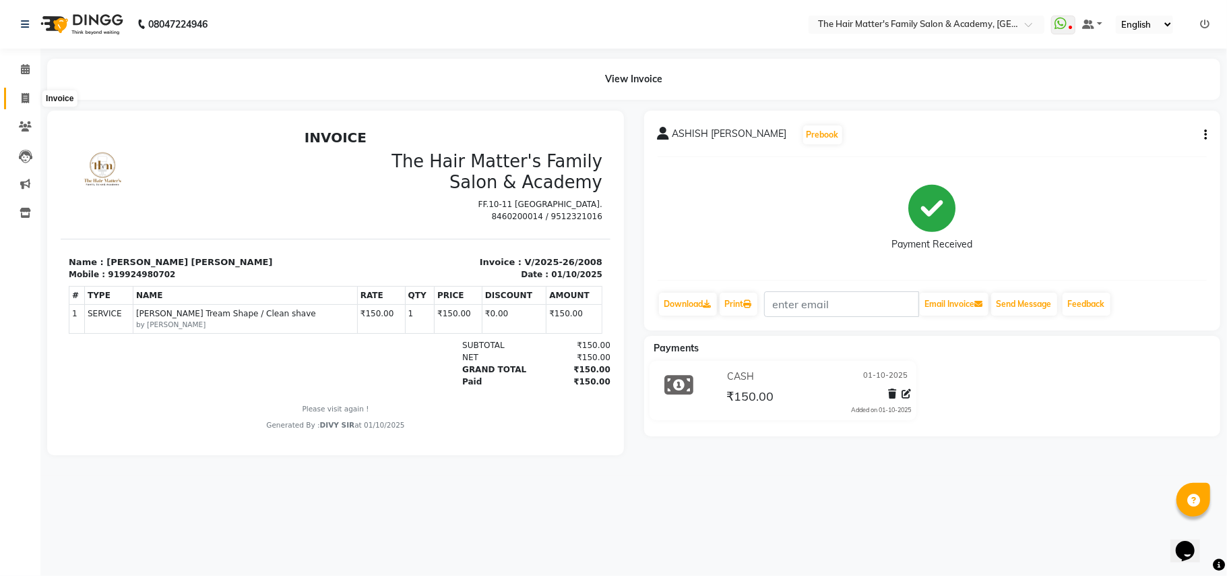
click at [17, 102] on span at bounding box center [25, 98] width 24 height 15
select select "5980"
select select "service"
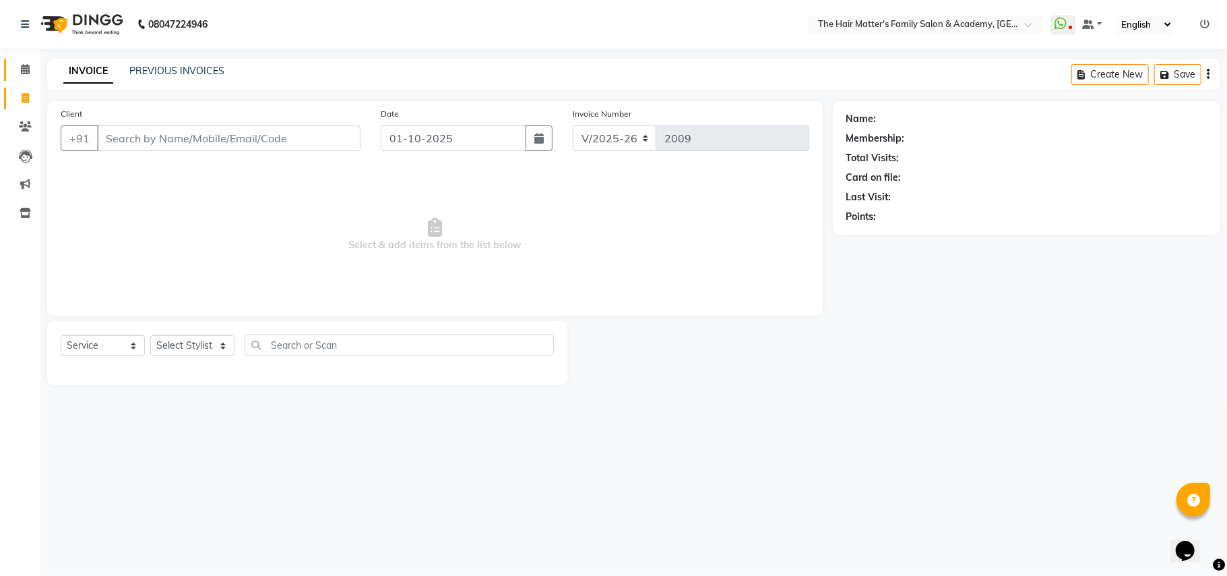
click at [30, 78] on link "Calendar" at bounding box center [20, 70] width 32 height 22
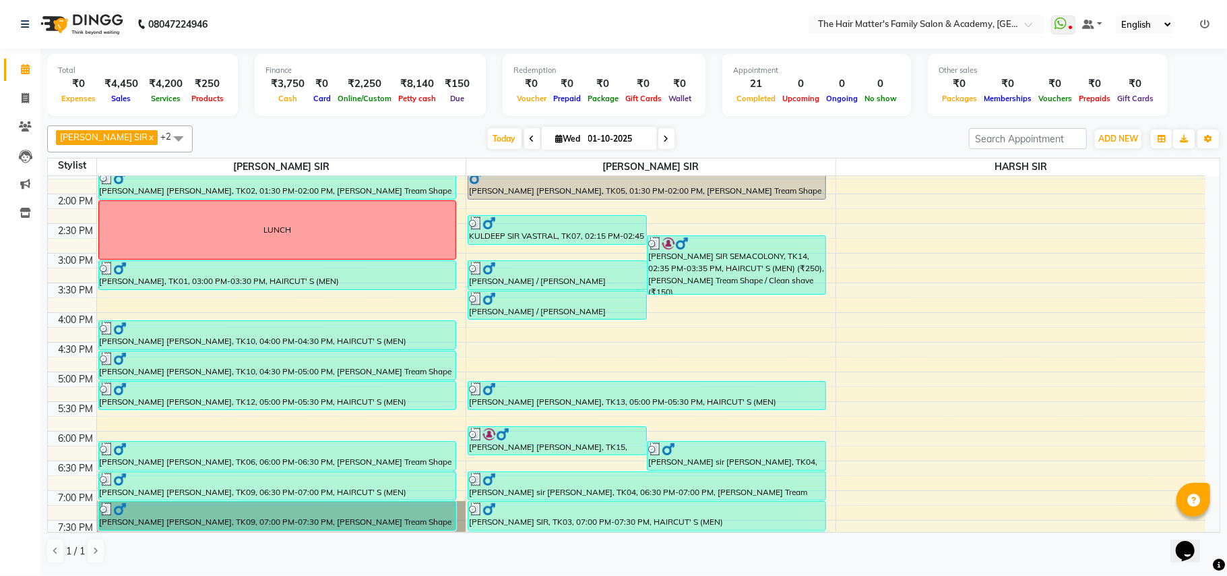
scroll to position [607, 0]
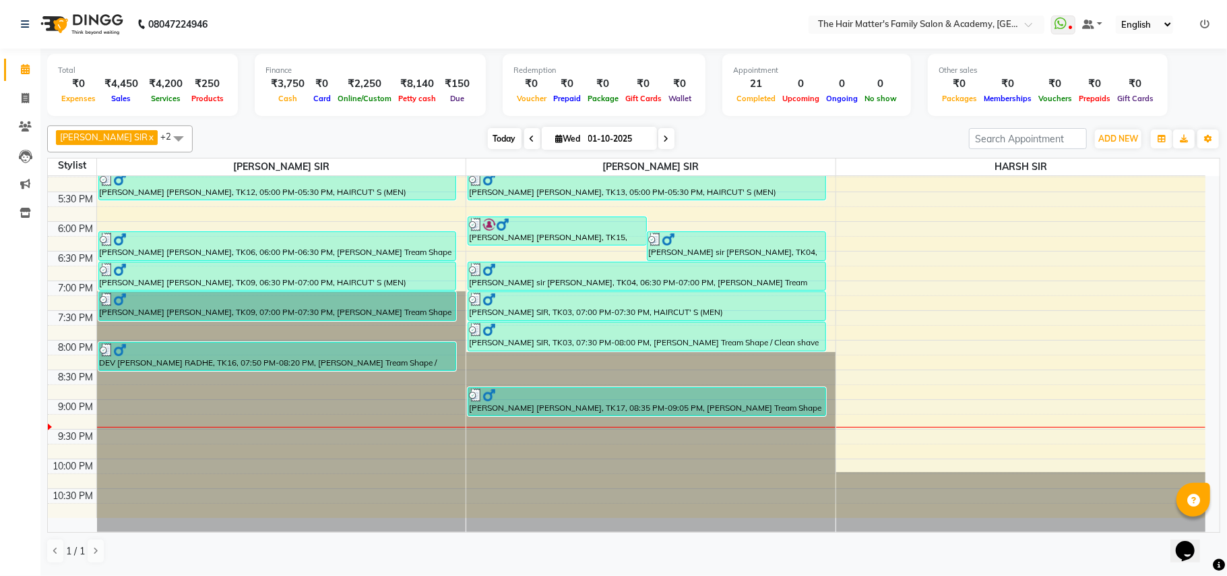
click at [488, 139] on span "Today" at bounding box center [505, 138] width 34 height 21
click at [1117, 143] on span "ADD NEW" at bounding box center [1118, 138] width 40 height 10
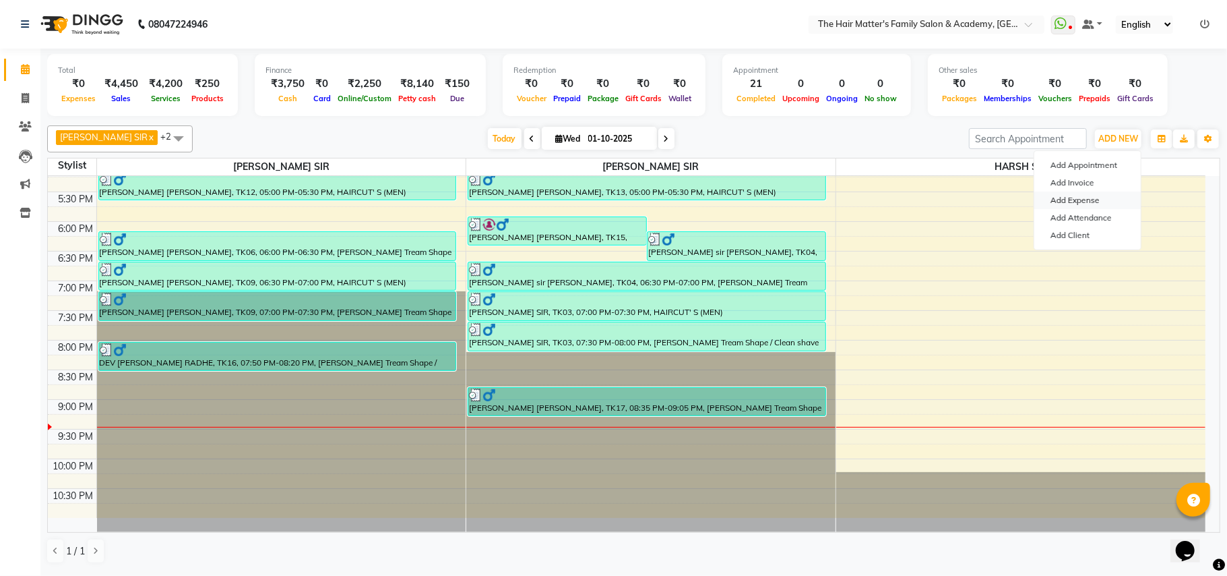
click at [1074, 204] on link "Add Expense" at bounding box center [1087, 200] width 106 height 18
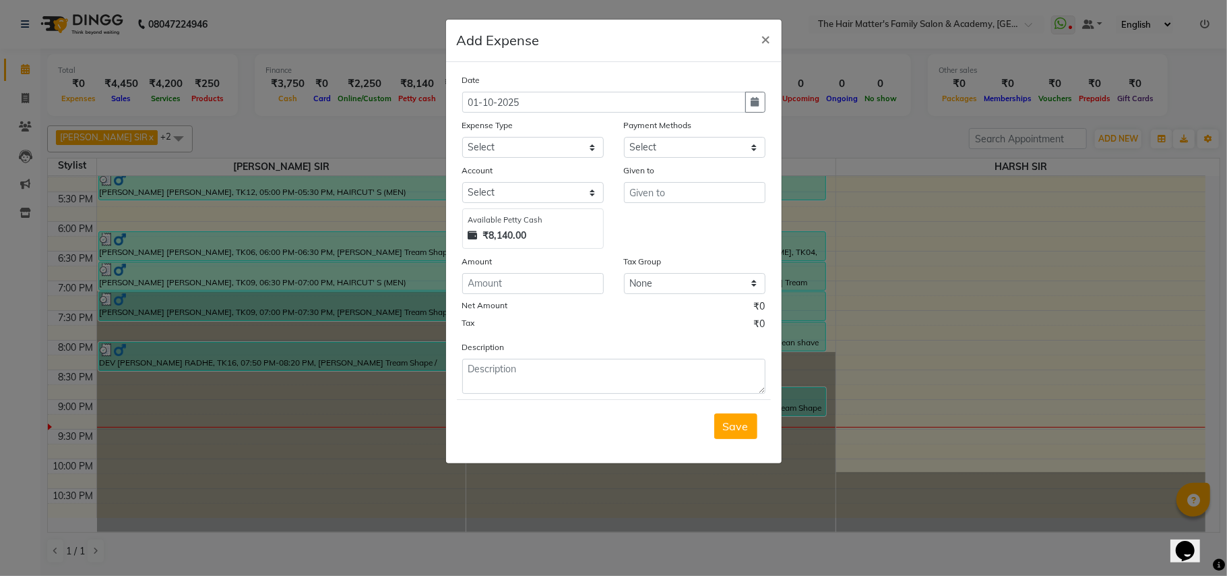
select select "1"
select select "4955"
click at [542, 152] on select "Select Advance Salary Bank charges Car maintenance Cash transfer to bank Cash t…" at bounding box center [533, 147] width 142 height 21
select select "17"
click at [462, 137] on select "Select Advance Salary Bank charges Car maintenance Cash transfer to bank Cash t…" at bounding box center [533, 147] width 142 height 21
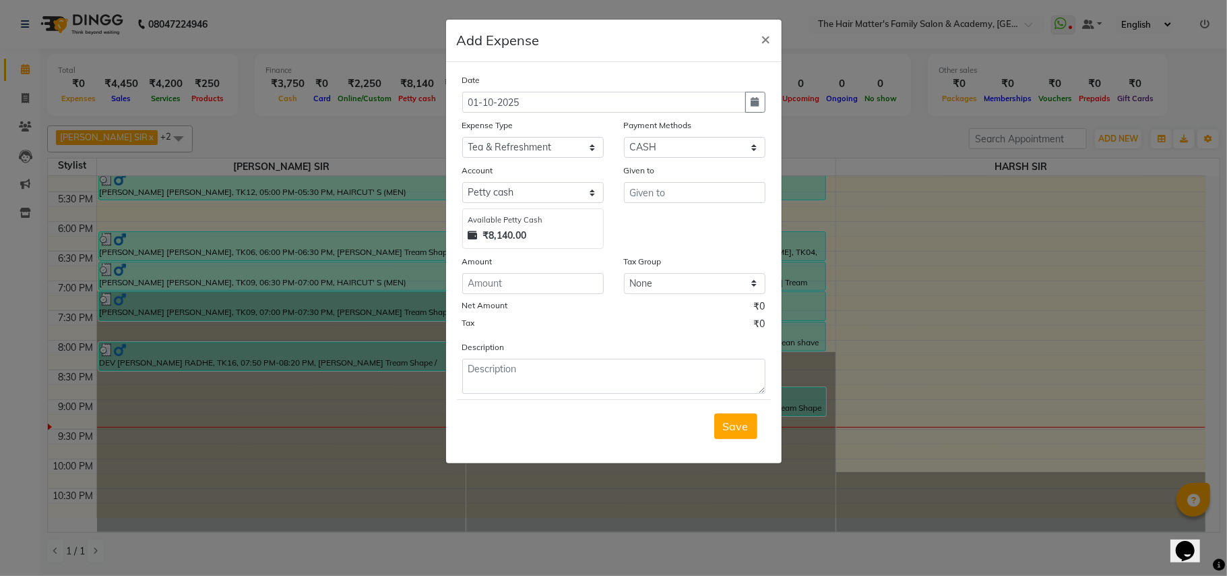
click at [667, 181] on div "Given to" at bounding box center [695, 172] width 142 height 19
click at [677, 194] on input "text" at bounding box center [695, 192] width 142 height 21
click at [680, 214] on ngb-highlight "D [PERSON_NAME]" at bounding box center [687, 220] width 95 height 13
type input "DIVY SIR"
click at [549, 286] on input "number" at bounding box center [533, 283] width 142 height 21
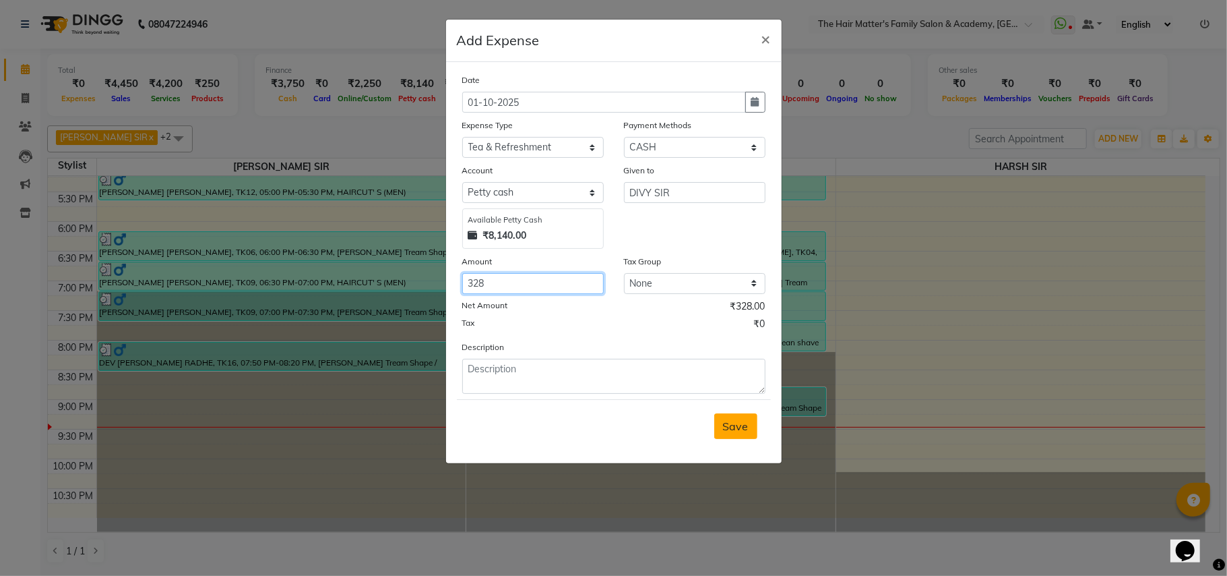
type input "328"
click at [729, 416] on button "Save" at bounding box center [735, 426] width 43 height 26
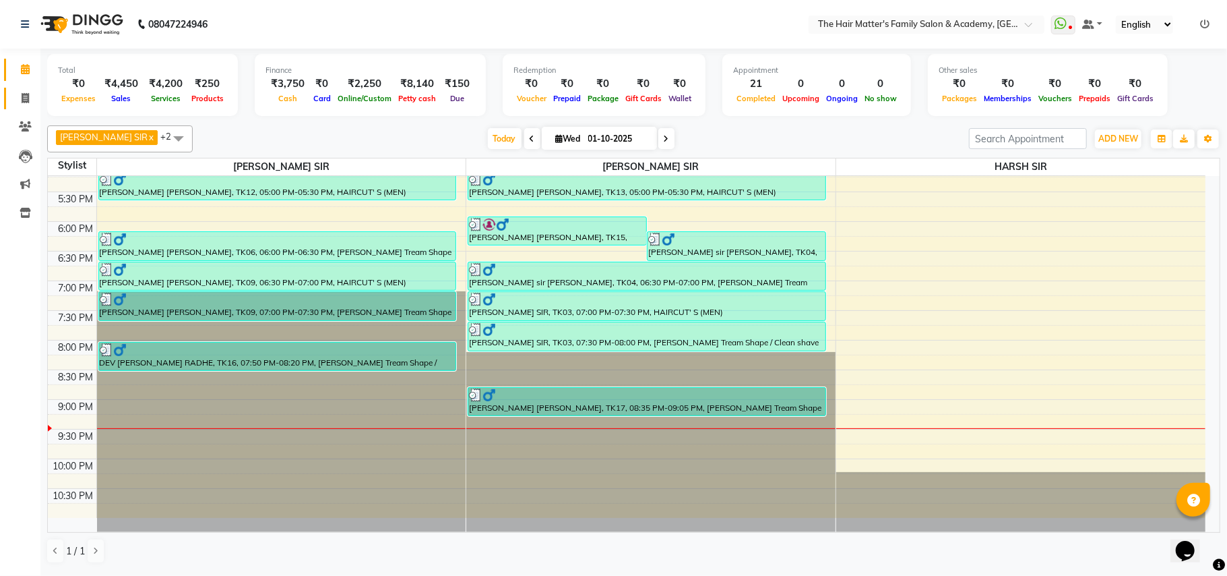
click at [11, 102] on link "Invoice" at bounding box center [20, 99] width 32 height 22
select select "service"
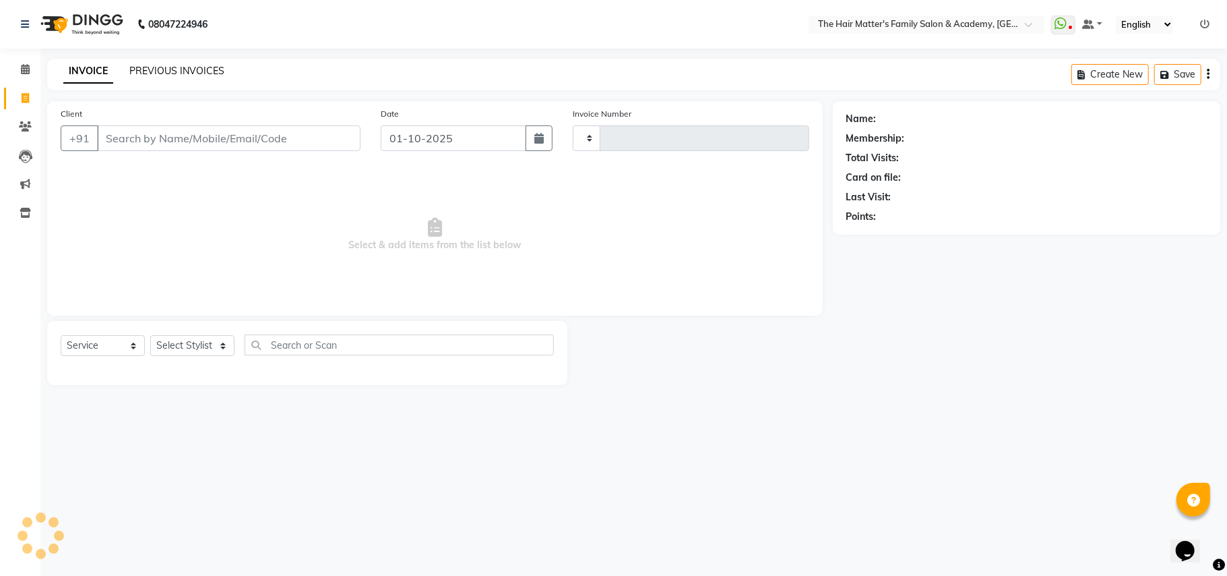
type input "2009"
click at [173, 71] on link "PREVIOUS INVOICES" at bounding box center [176, 71] width 95 height 12
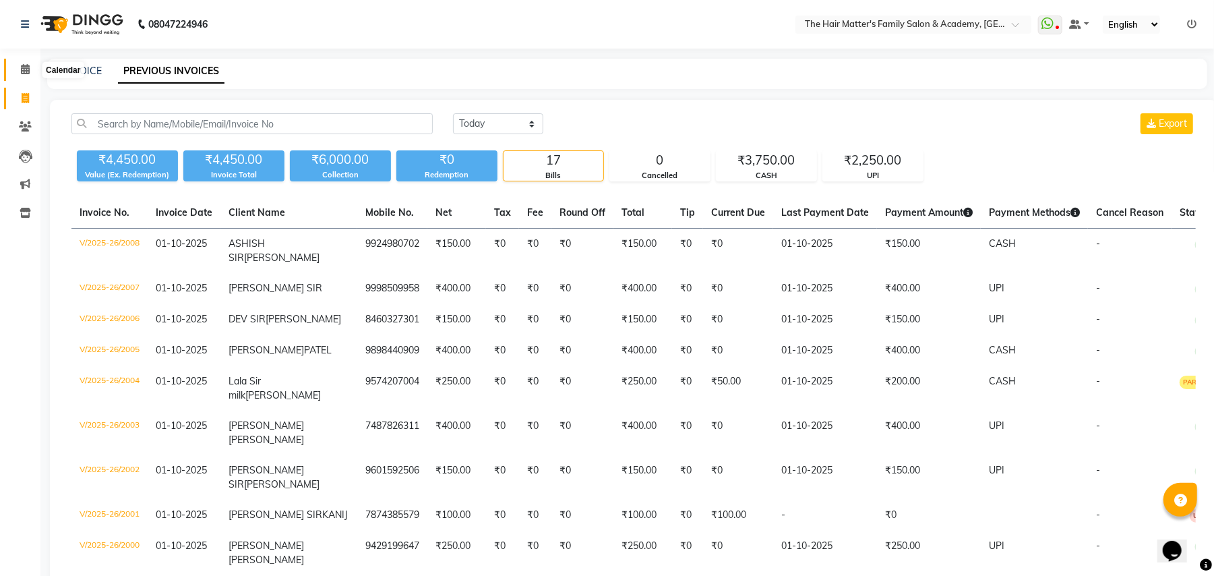
drag, startPoint x: 34, startPoint y: 65, endPoint x: 69, endPoint y: 78, distance: 37.5
click at [35, 65] on span at bounding box center [25, 69] width 24 height 15
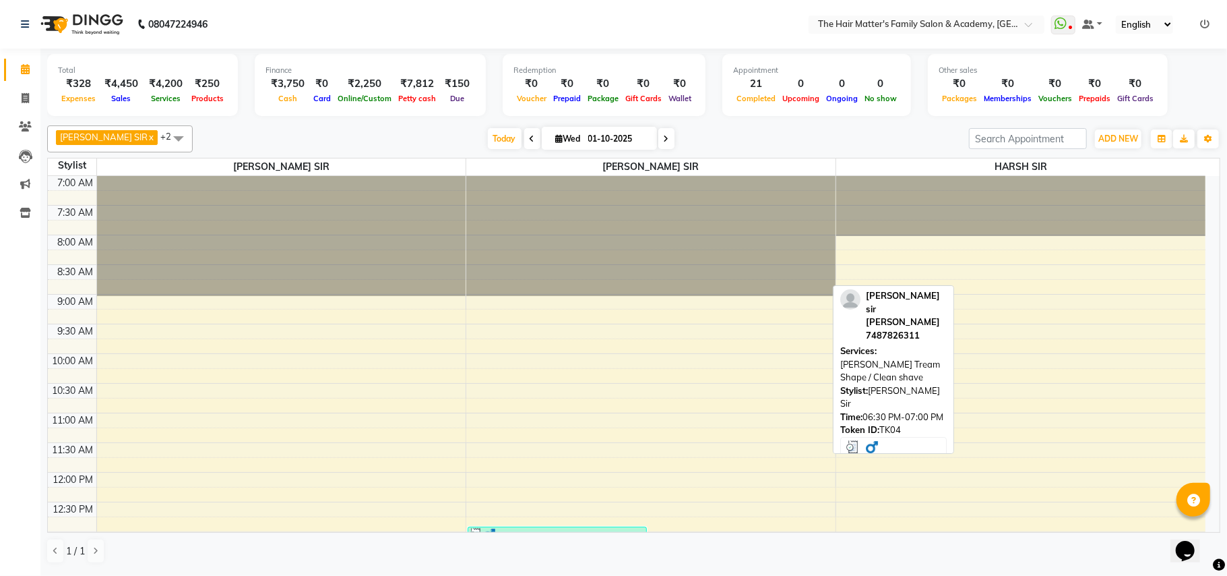
scroll to position [607, 0]
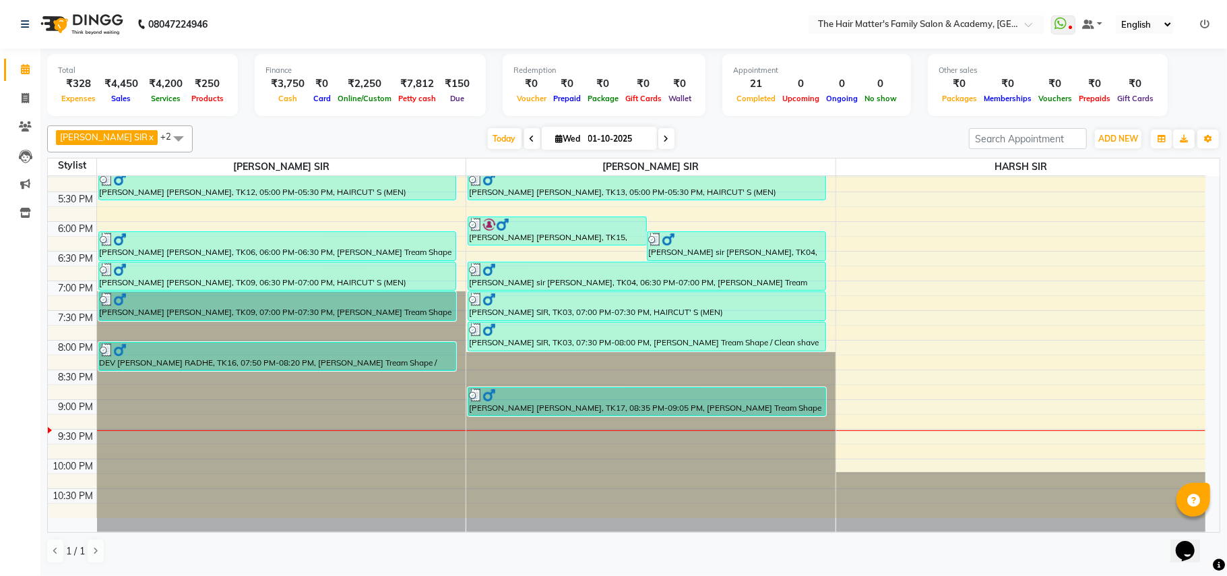
click at [1203, 28] on icon at bounding box center [1204, 24] width 9 height 9
